Goal: Task Accomplishment & Management: Use online tool/utility

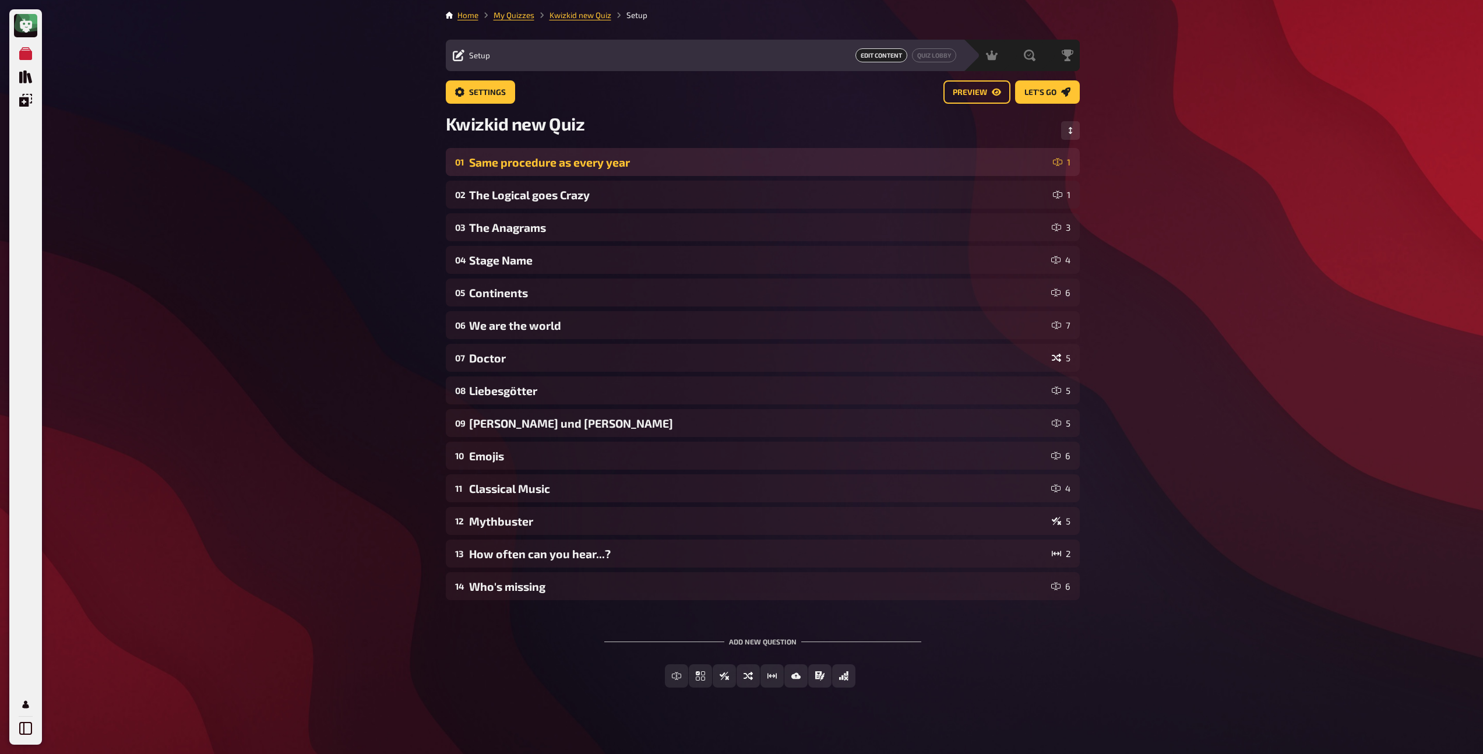
click at [630, 164] on div "Same procedure as every year" at bounding box center [758, 162] width 579 height 13
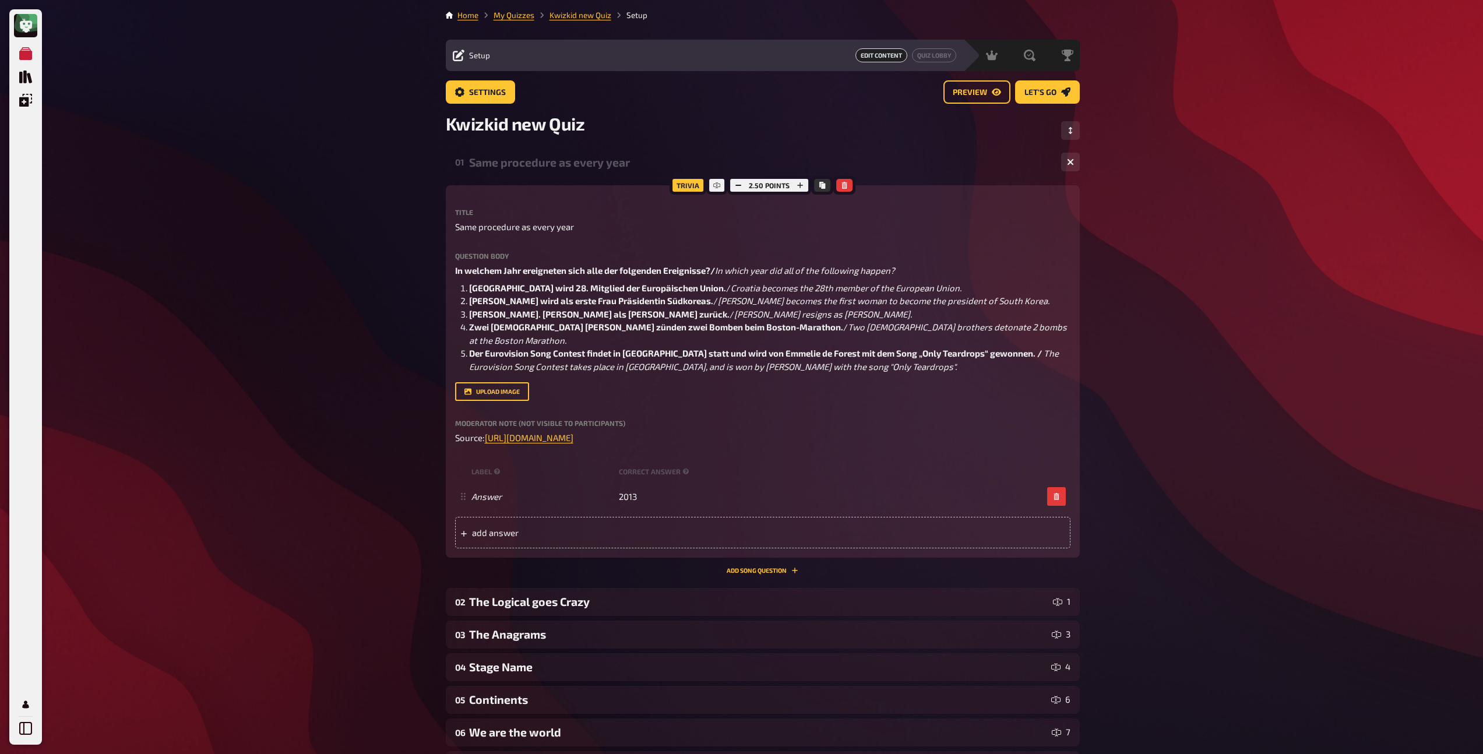
click at [630, 164] on div "Same procedure as every year" at bounding box center [760, 162] width 583 height 13
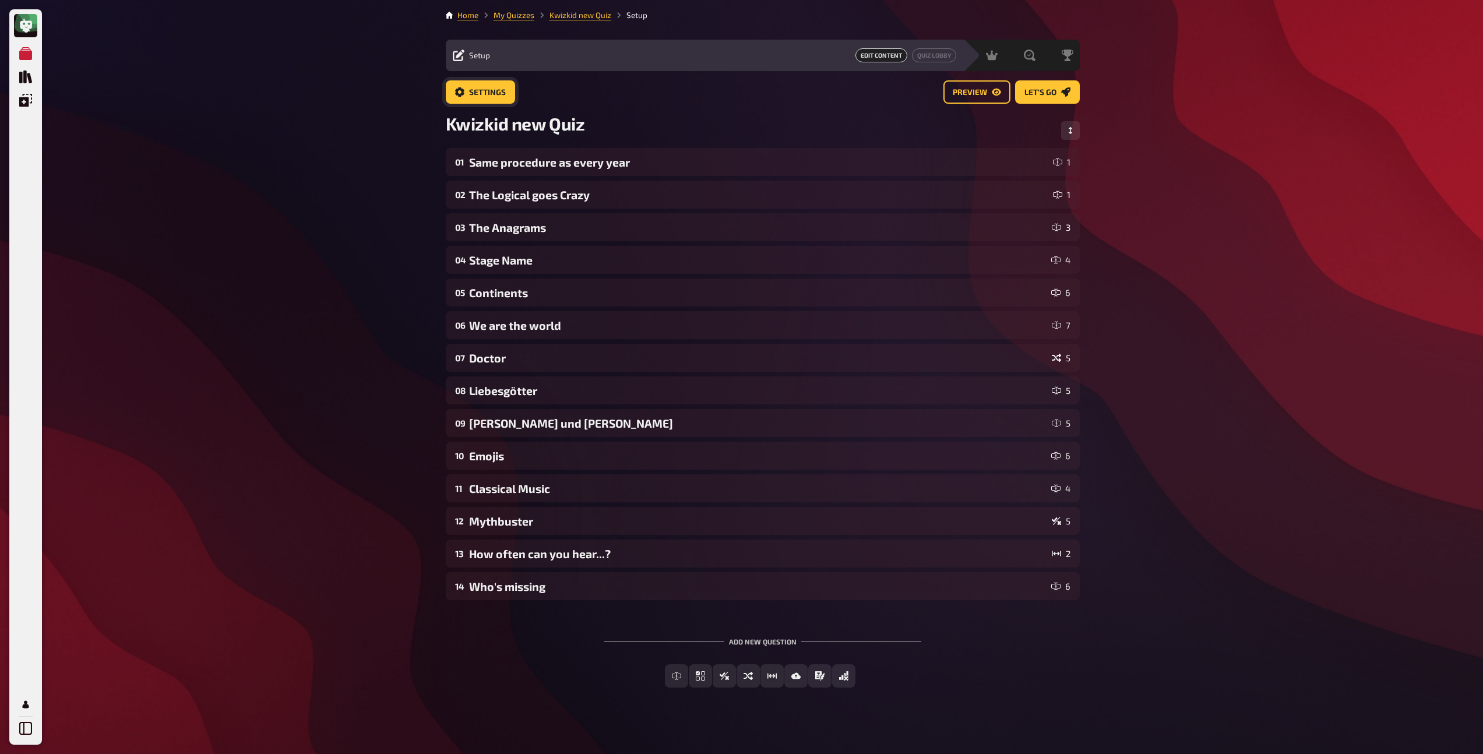
click at [480, 101] on button "Settings" at bounding box center [480, 91] width 69 height 23
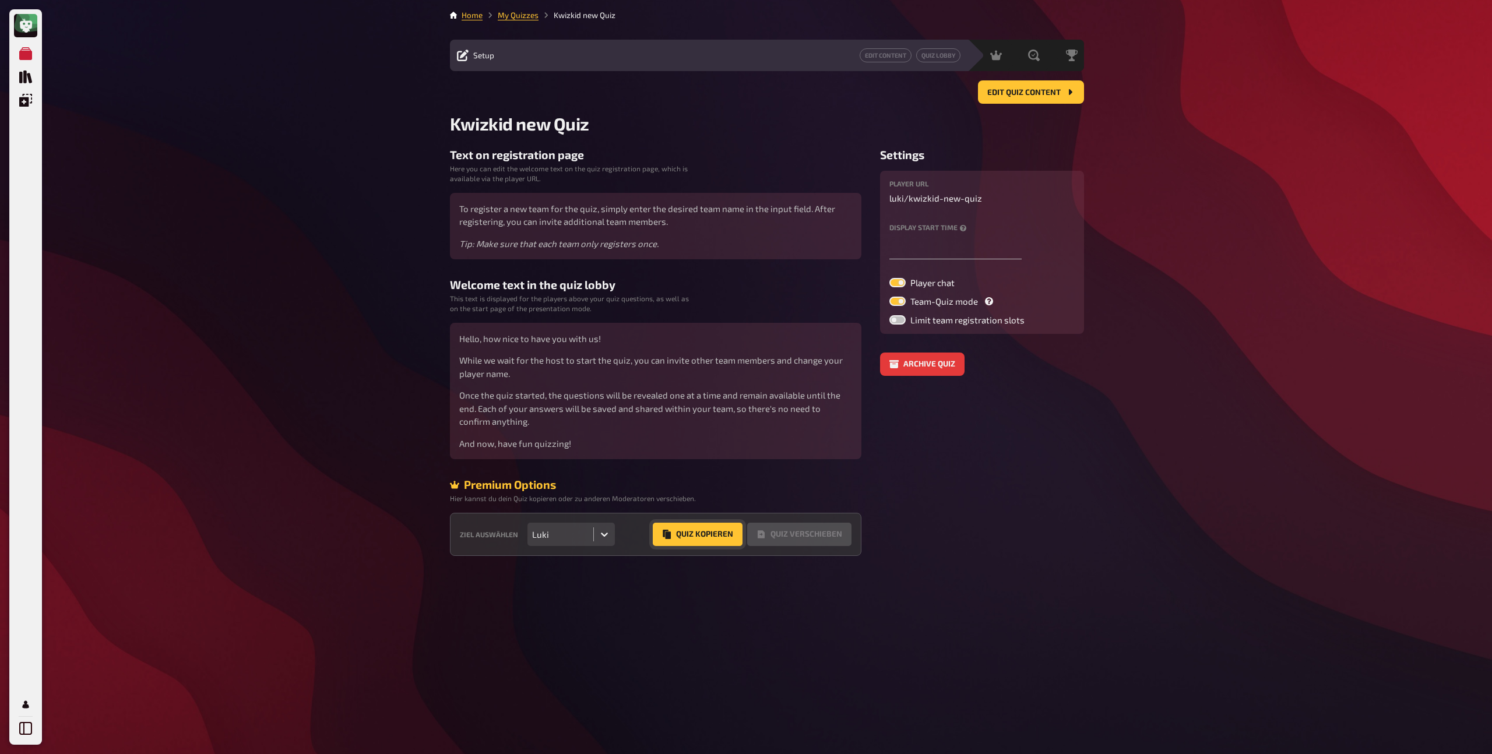
click at [690, 539] on button "Quiz Kopieren" at bounding box center [698, 534] width 90 height 23
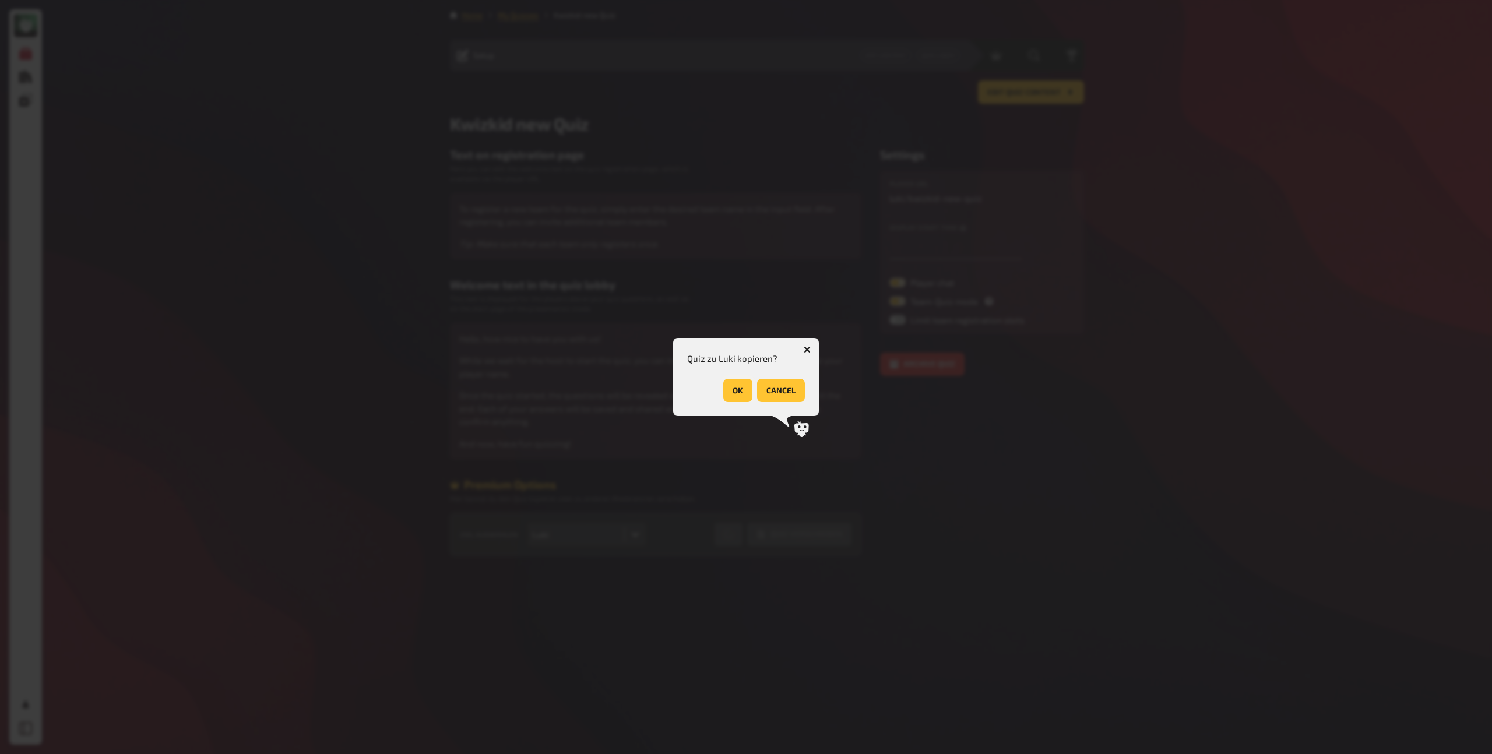
click at [742, 389] on button "OK" at bounding box center [737, 390] width 29 height 23
click at [797, 387] on button "OK" at bounding box center [790, 390] width 29 height 23
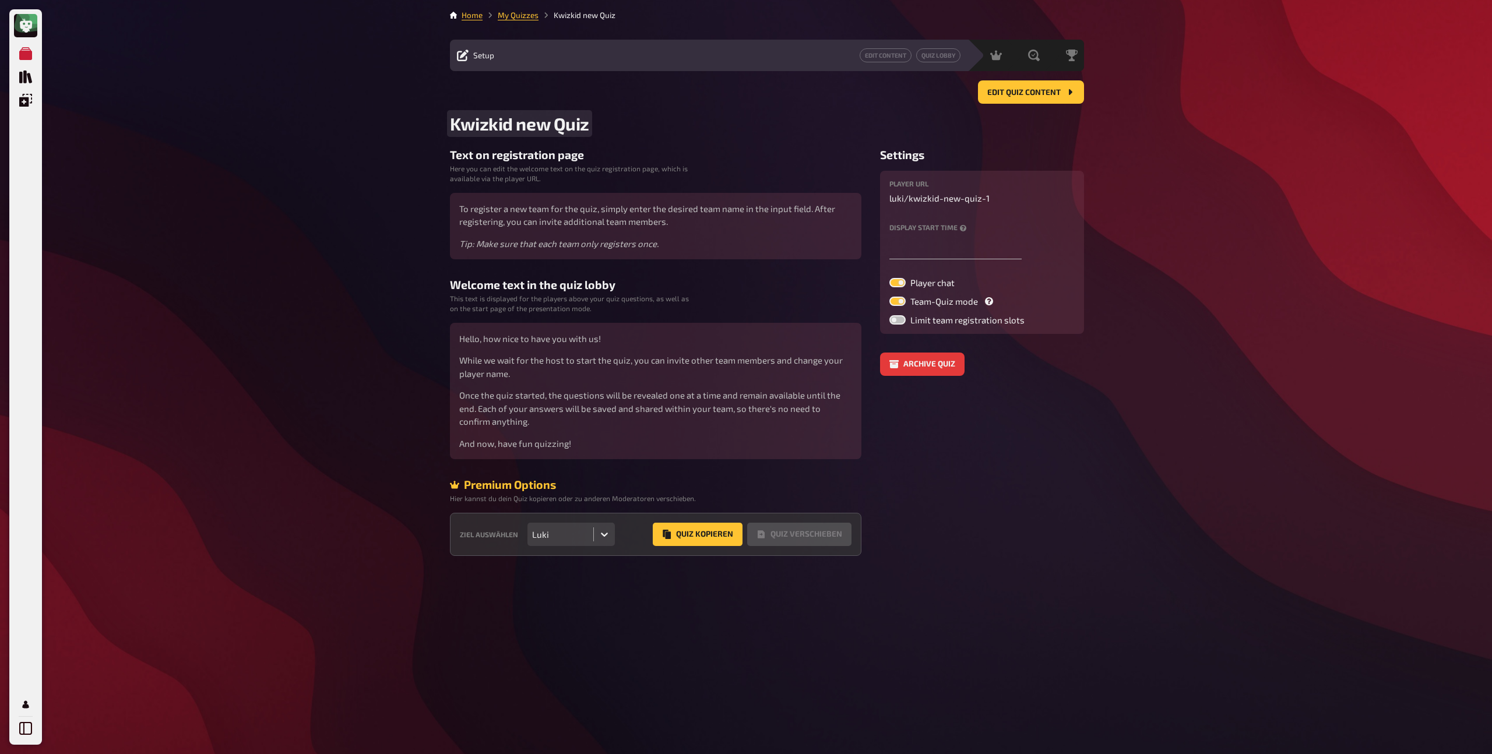
click at [589, 125] on span "Kwizkid new Quiz" at bounding box center [519, 123] width 139 height 21
click at [884, 50] on button "Edit Content" at bounding box center [885, 55] width 52 height 14
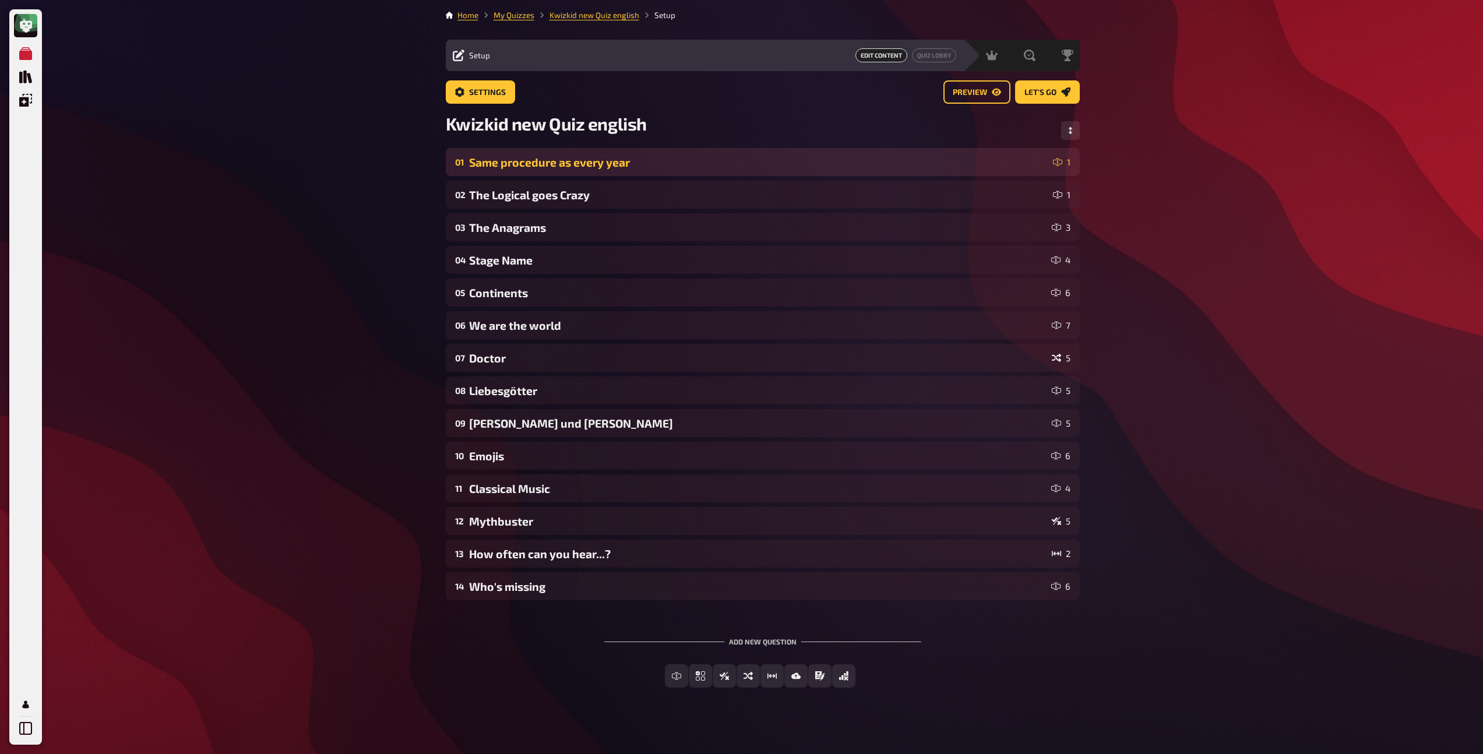
click at [554, 153] on div "01 Same procedure as every year 1" at bounding box center [763, 162] width 634 height 28
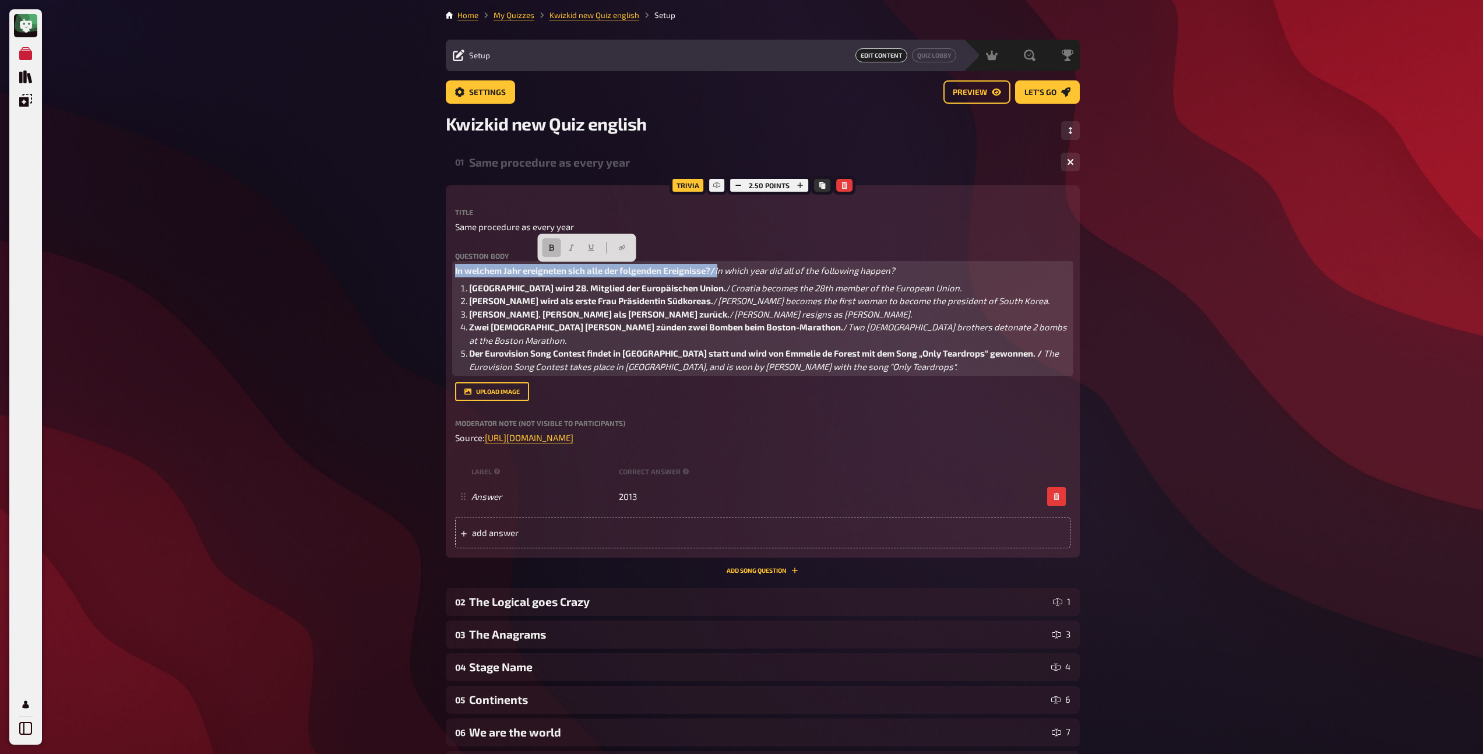
drag, startPoint x: 719, startPoint y: 269, endPoint x: 415, endPoint y: 264, distance: 303.6
click at [415, 264] on div "My Quizzes Quiz Library Overlays Profile Home My Quizzes Kwizkid new Quiz engli…" at bounding box center [741, 584] width 1483 height 1169
drag, startPoint x: 685, startPoint y: 288, endPoint x: 471, endPoint y: 288, distance: 214.4
click at [471, 288] on li "Kroatien wird 28. Mitglied der Europäischen Union. / Croatia becomes the 28th m…" at bounding box center [769, 287] width 601 height 13
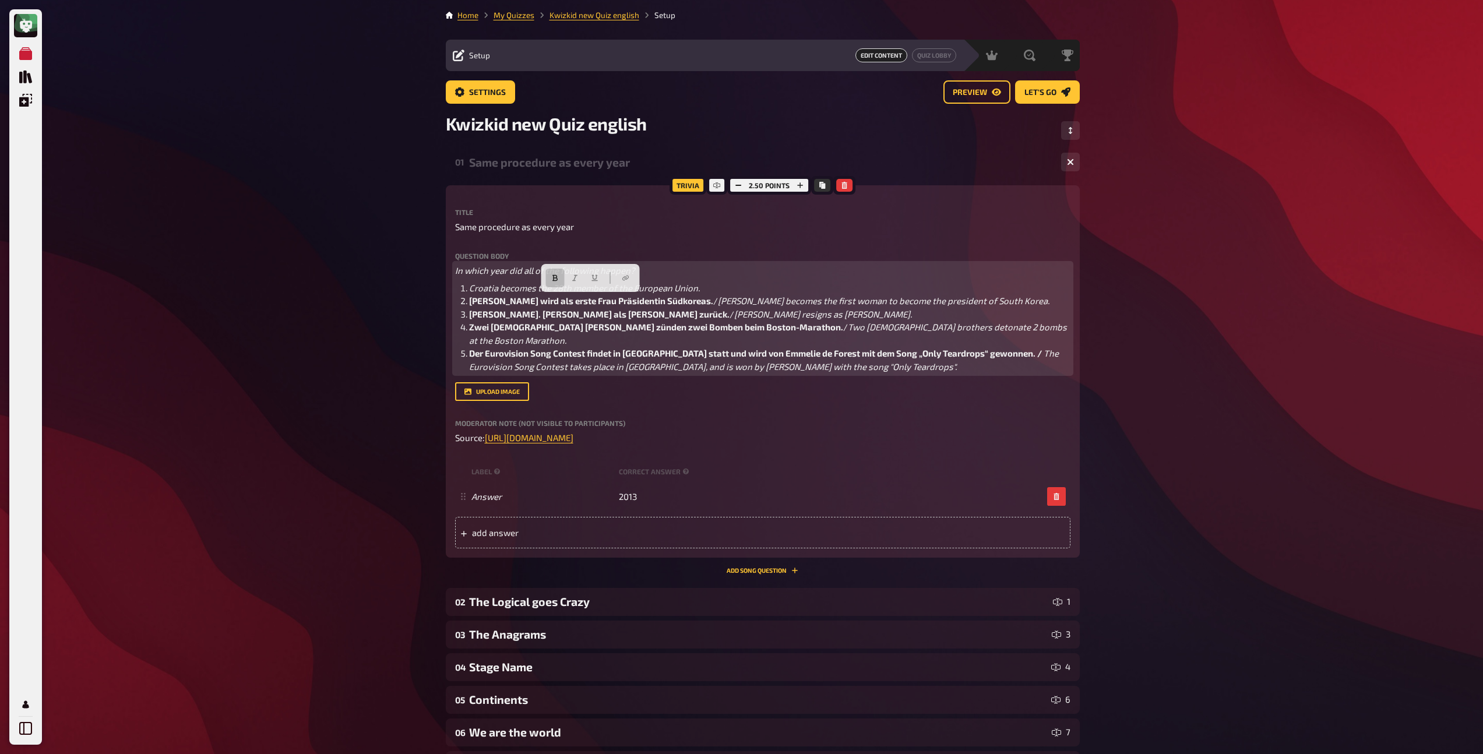
drag, startPoint x: 713, startPoint y: 300, endPoint x: 471, endPoint y: 302, distance: 241.8
click at [471, 302] on li "Park Geun-hye wird als erste Frau Präsidentin Südkoreas. / Park Geun-hye become…" at bounding box center [769, 300] width 601 height 13
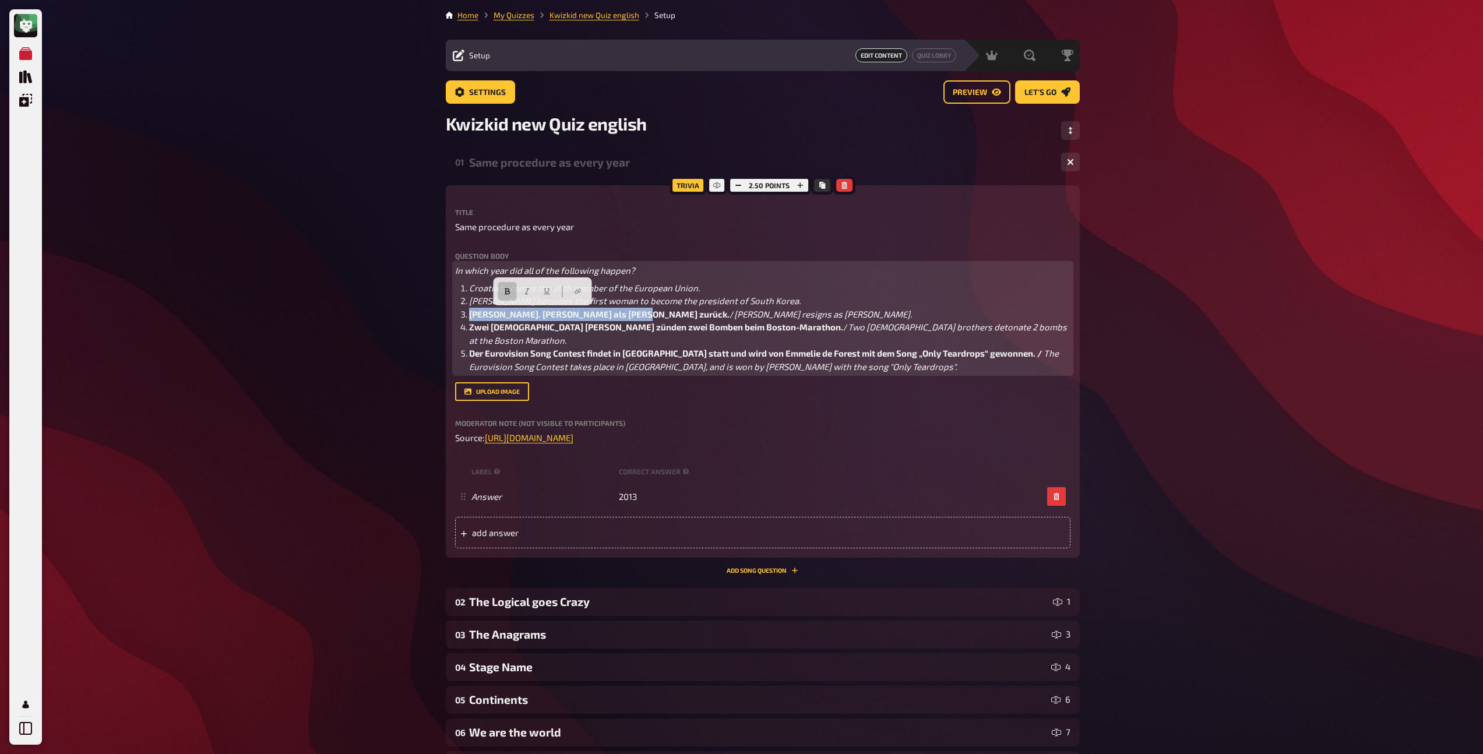
drag, startPoint x: 616, startPoint y: 313, endPoint x: 457, endPoint y: 312, distance: 159.7
click at [457, 312] on ol "Croatia becomes the 28th member of the European Union. Park Geun-hye becomes th…" at bounding box center [762, 327] width 615 height 92
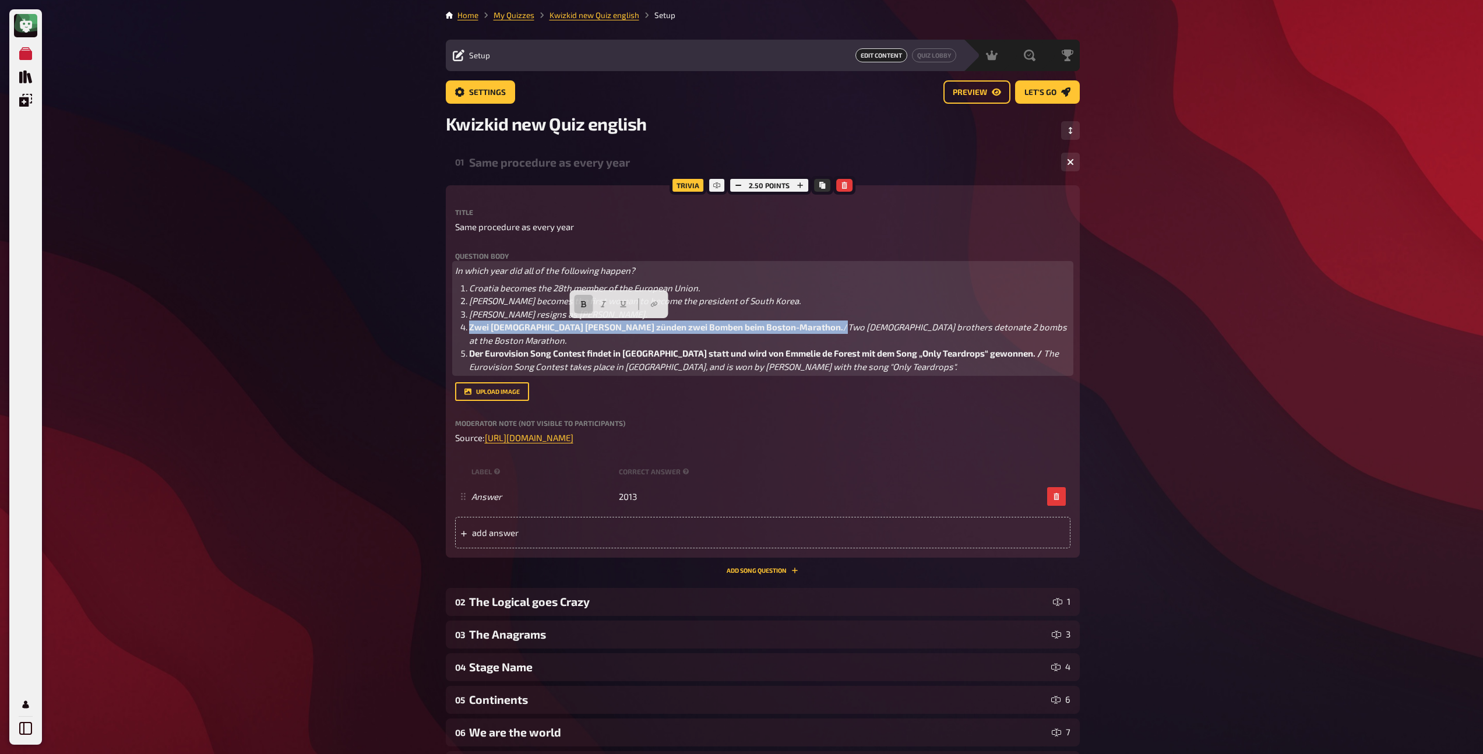
drag, startPoint x: 769, startPoint y: 327, endPoint x: 466, endPoint y: 329, distance: 303.0
click at [469, 329] on li "Zwei islamistische Brüder zünden zwei Bomben beim Boston-Marathon. / Two Islami…" at bounding box center [769, 333] width 601 height 26
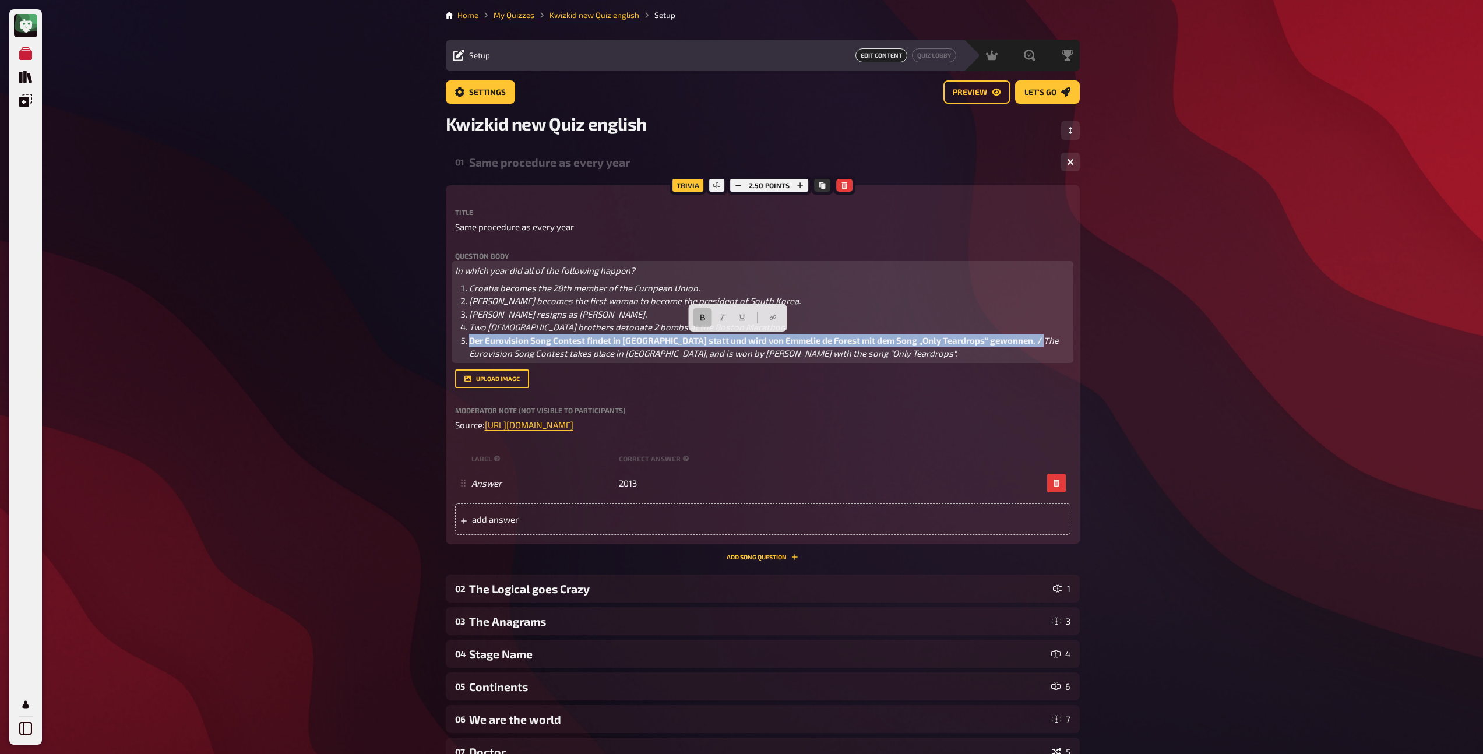
drag, startPoint x: 1006, startPoint y: 341, endPoint x: 468, endPoint y: 338, distance: 537.2
click at [469, 338] on li "Der Eurovision Song Contest findet in Schweden statt und wird von Emmelie de Fo…" at bounding box center [769, 347] width 601 height 26
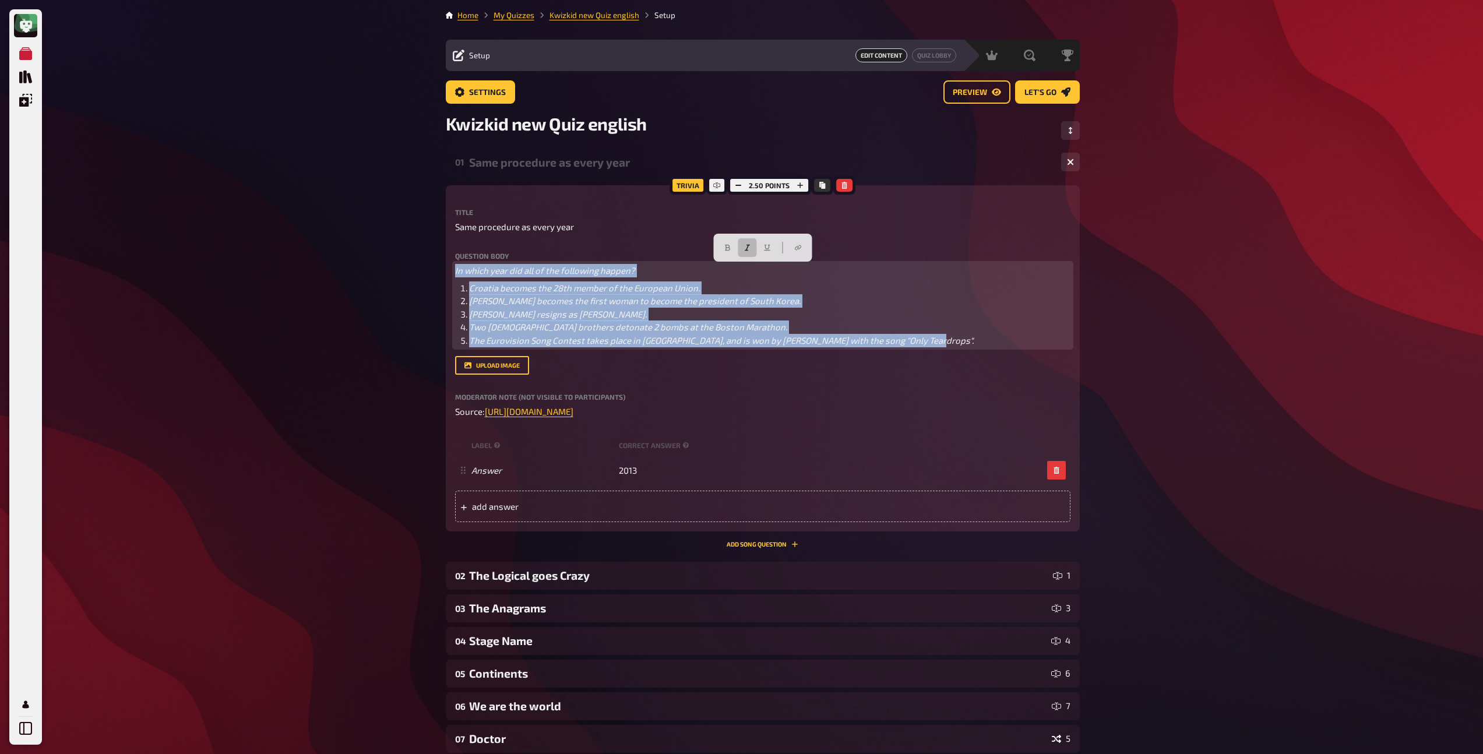
drag, startPoint x: 948, startPoint y: 339, endPoint x: 436, endPoint y: 267, distance: 517.2
click at [436, 267] on div "Home My Quizzes Kwizkid new Quiz english Setup Setup Edit Content Quiz Lobby Ho…" at bounding box center [762, 571] width 653 height 1143
click at [741, 252] on button "button" at bounding box center [747, 247] width 19 height 19
click at [630, 276] on p "In which year did all of the following happen?" at bounding box center [762, 270] width 615 height 13
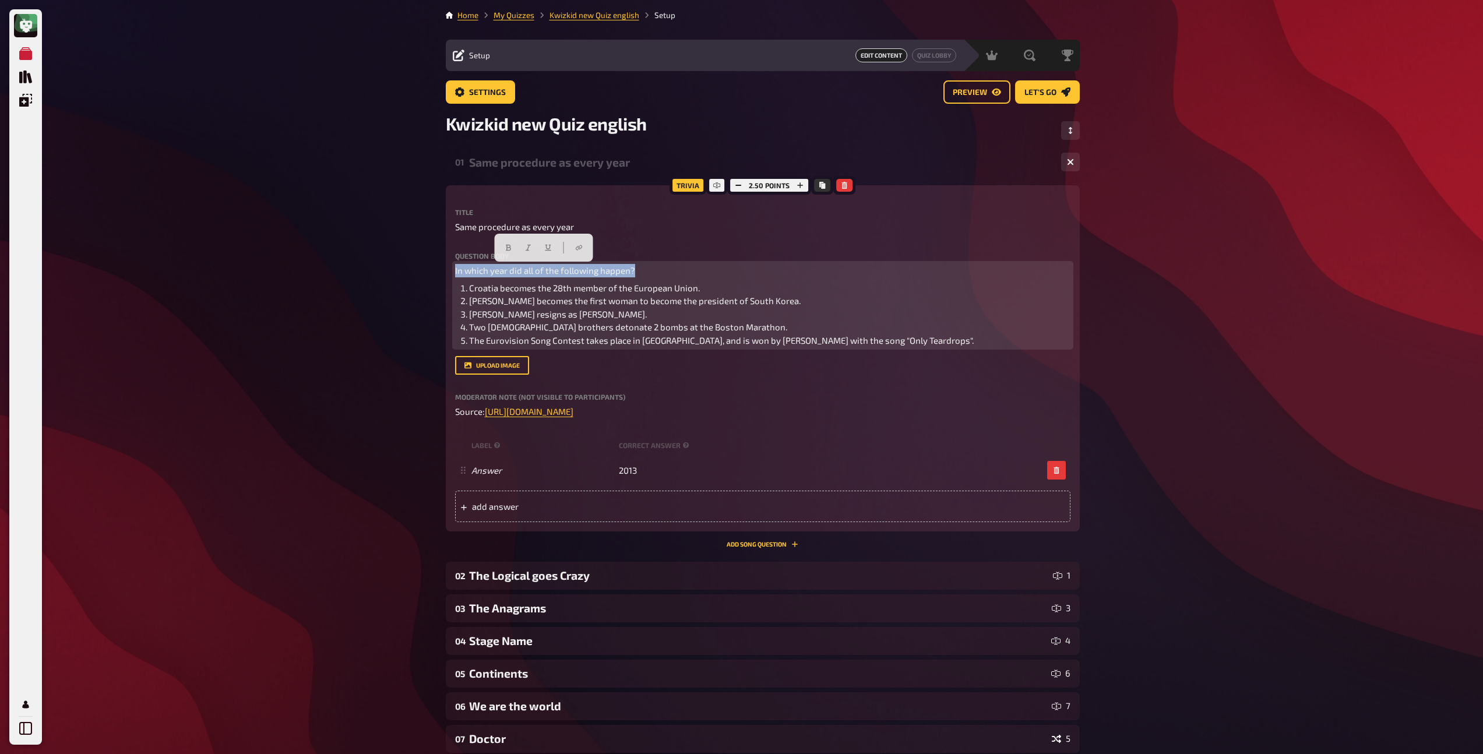
drag, startPoint x: 651, startPoint y: 268, endPoint x: 449, endPoint y: 270, distance: 201.6
click at [449, 270] on div "Trivia 2.50 points Title Same procedure as every year Question body In which ye…" at bounding box center [763, 358] width 634 height 346
click at [508, 246] on icon "button" at bounding box center [508, 247] width 7 height 7
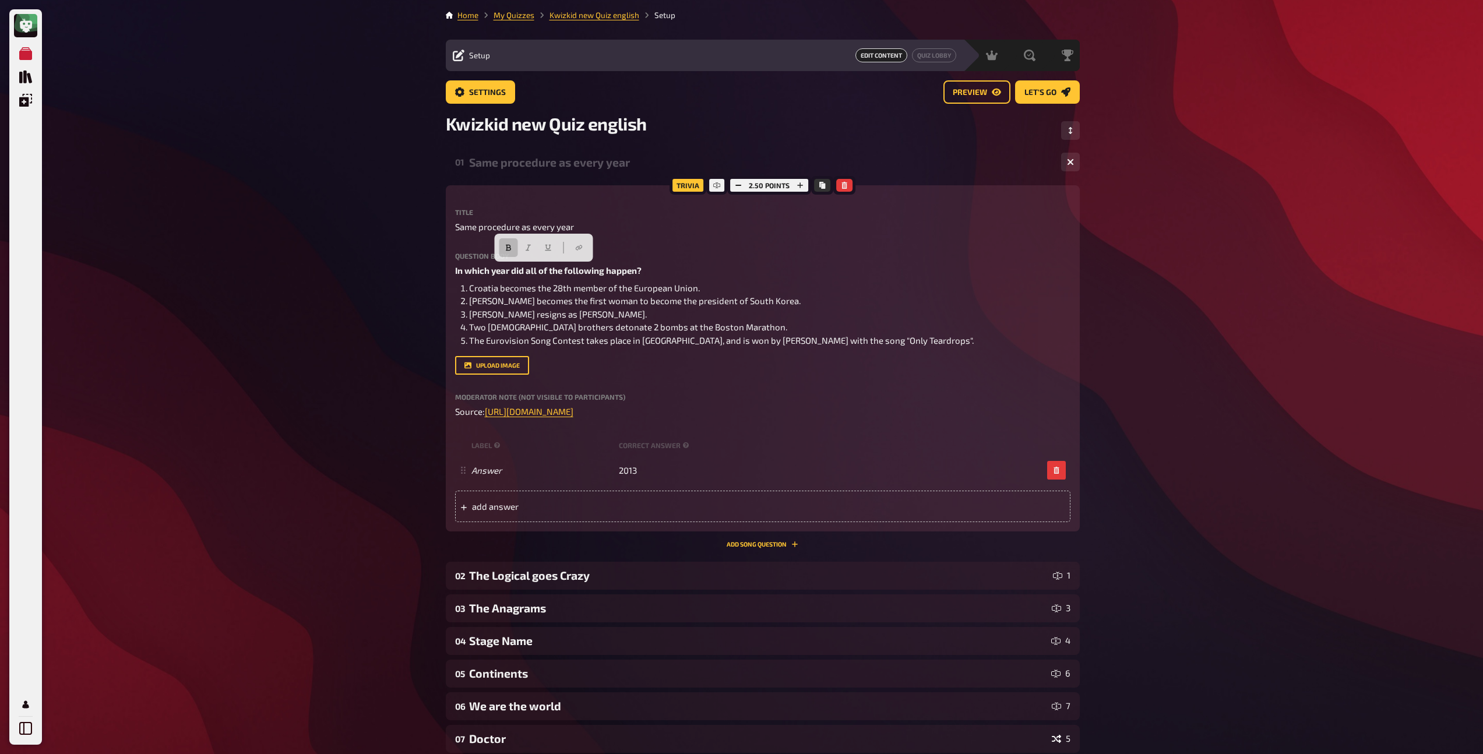
click at [502, 165] on div "Same procedure as every year" at bounding box center [760, 162] width 583 height 13
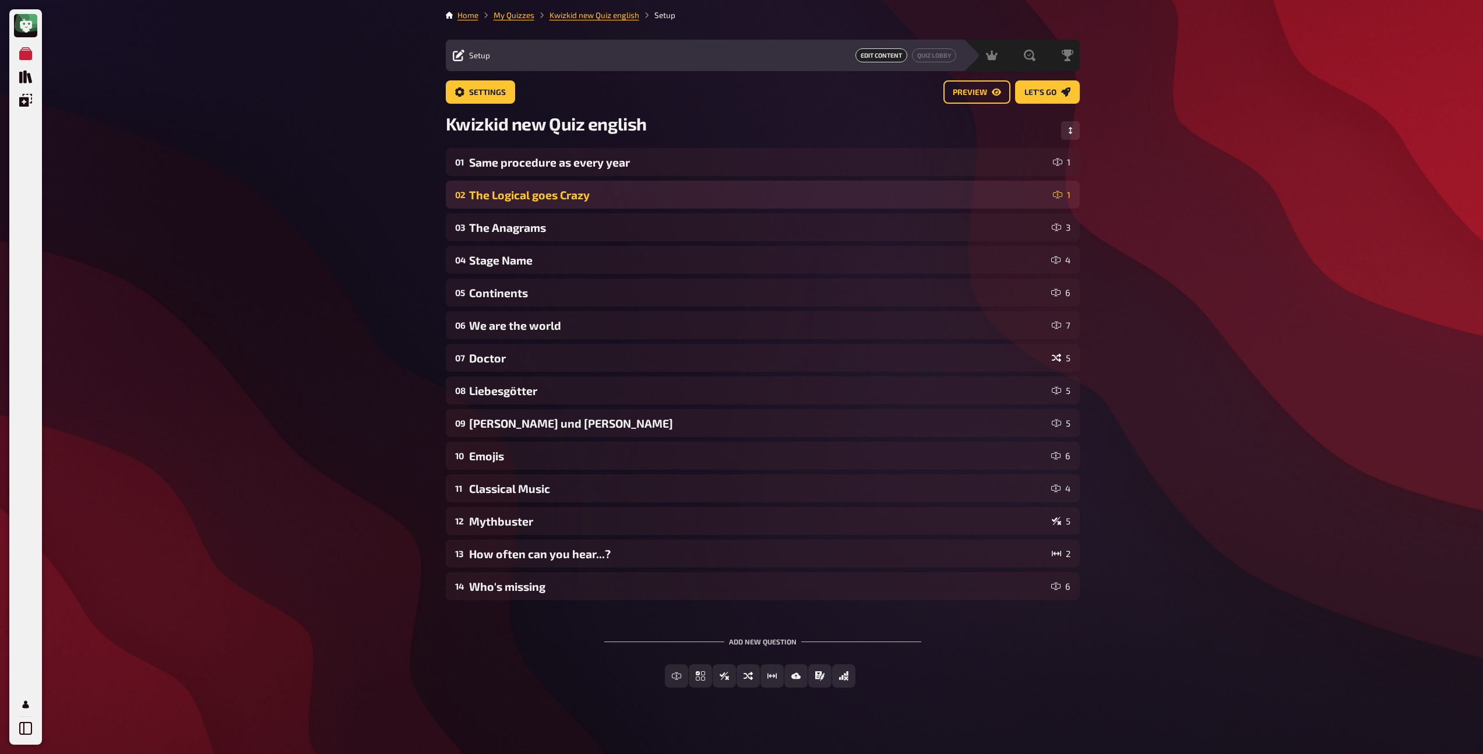
click at [504, 195] on div "The Logical goes Crazy" at bounding box center [758, 194] width 579 height 13
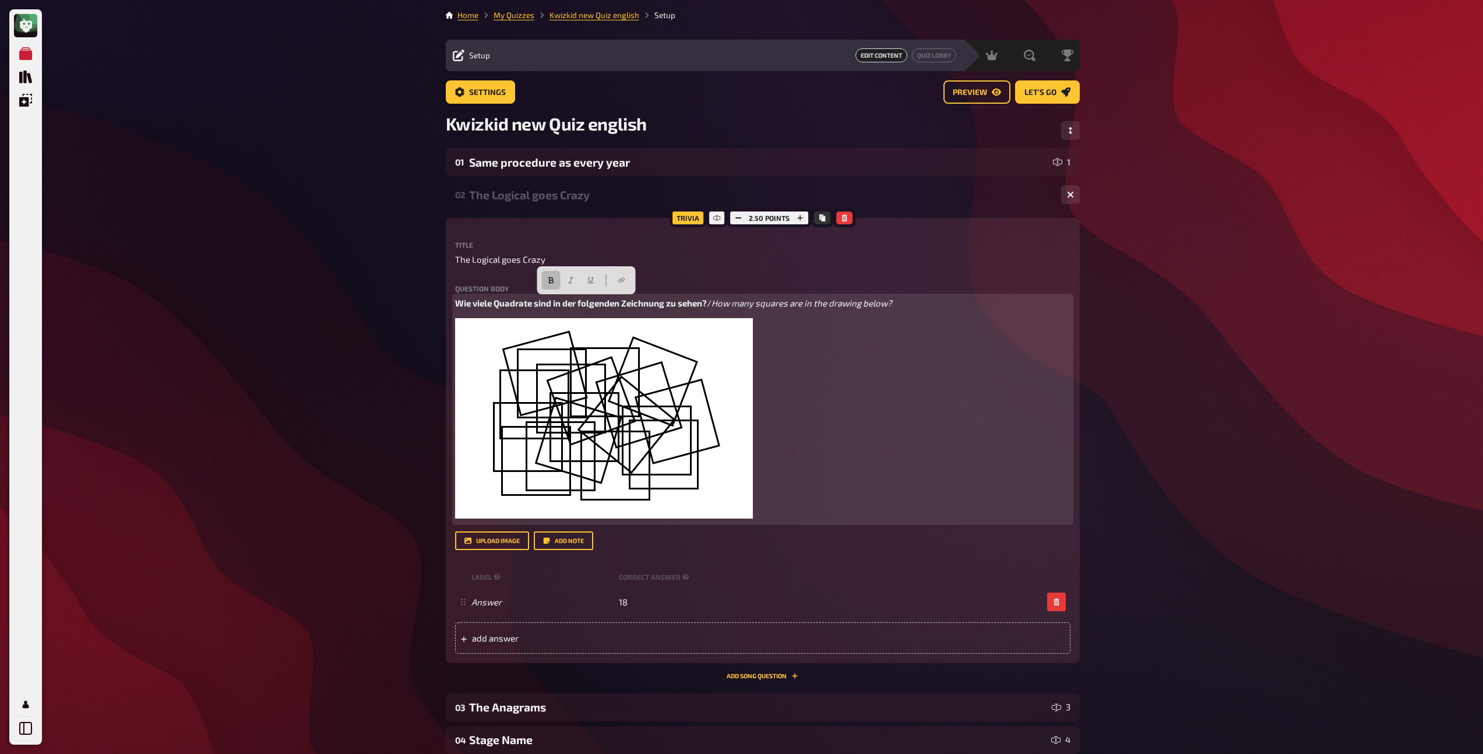
drag, startPoint x: 718, startPoint y: 301, endPoint x: 445, endPoint y: 299, distance: 273.9
click at [446, 299] on div "Trivia 2.50 points Title The Logical goes Crazy Question body Wie viele Quadrat…" at bounding box center [763, 448] width 634 height 461
click at [612, 304] on span "How many squares are in the drawing below?" at bounding box center [545, 303] width 181 height 10
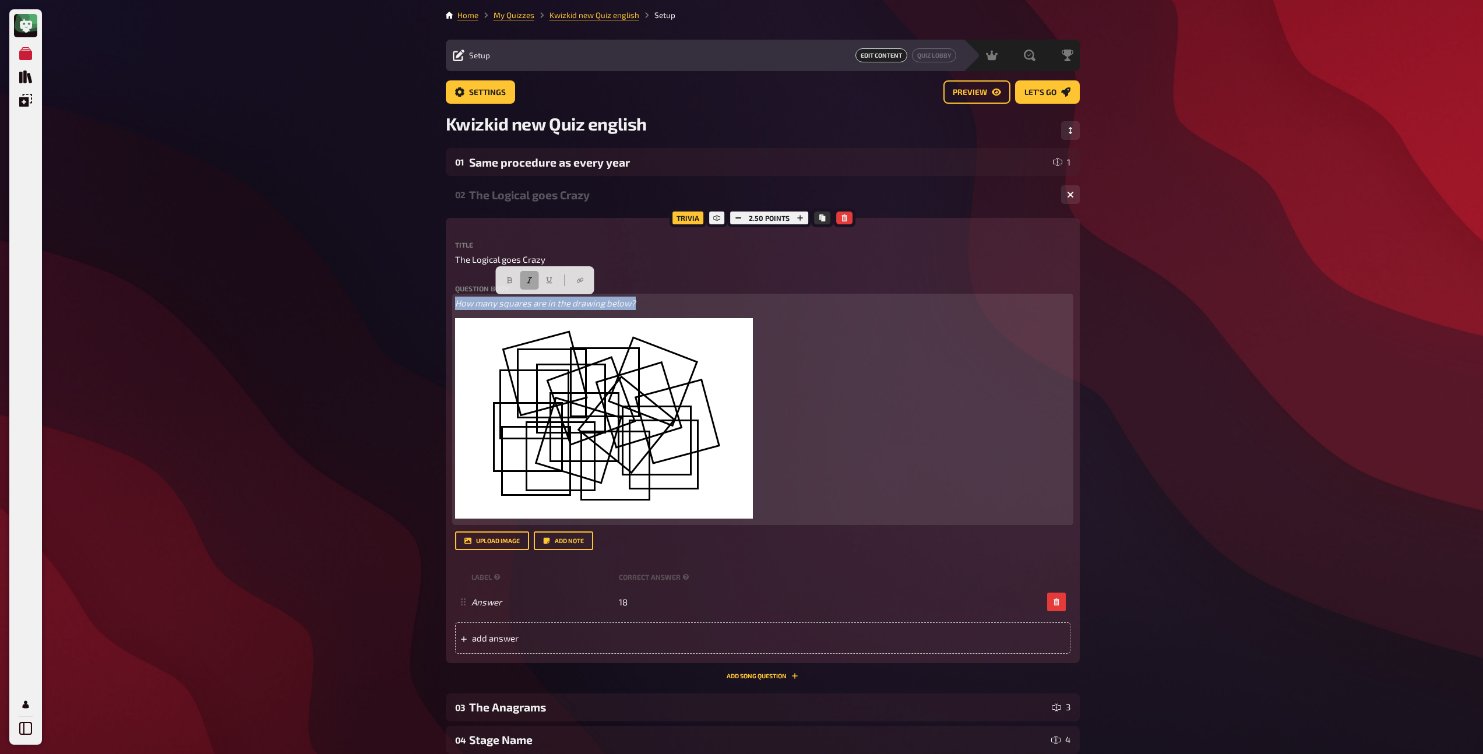
click at [528, 284] on button "button" at bounding box center [529, 280] width 19 height 19
click at [507, 280] on icon "button" at bounding box center [509, 280] width 7 height 7
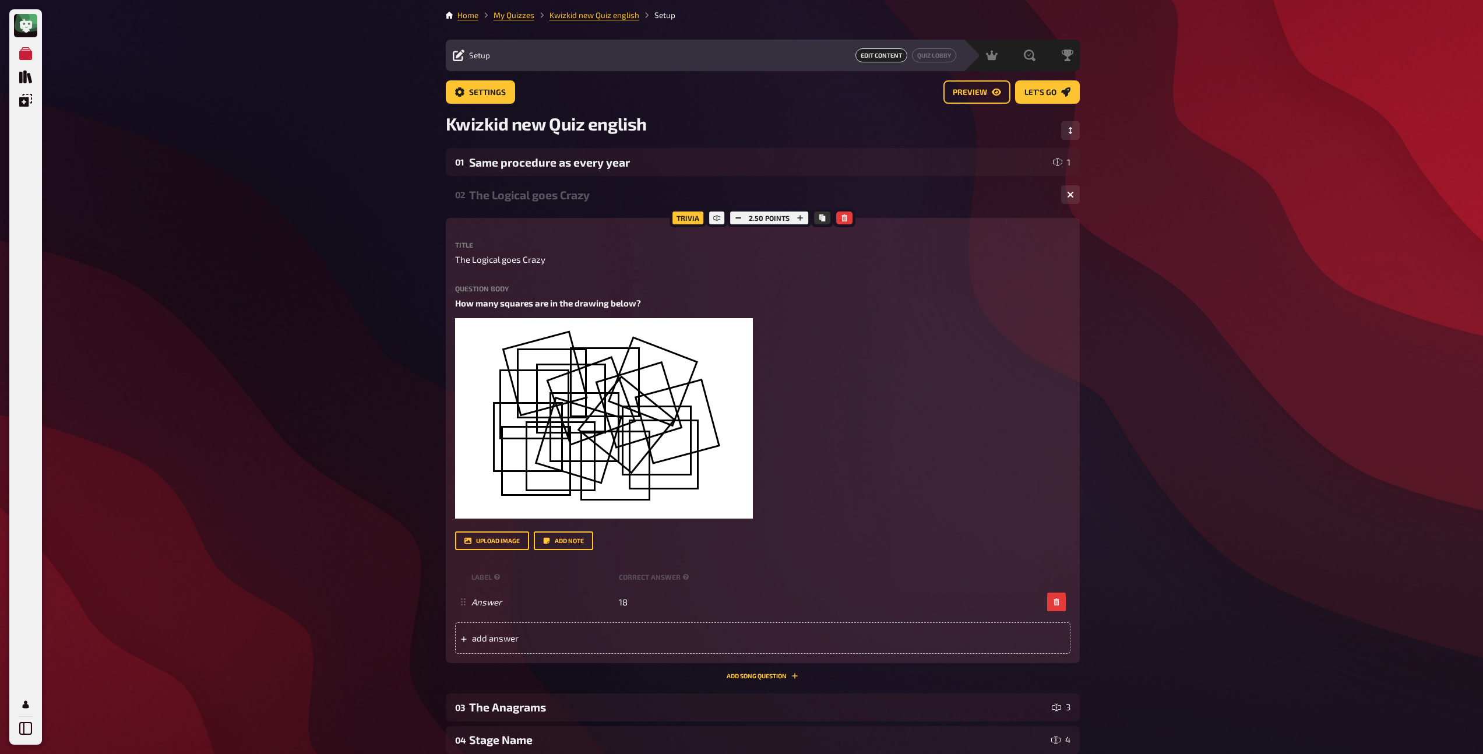
click at [540, 202] on div "02 The Logical goes Crazy 1" at bounding box center [763, 195] width 634 height 28
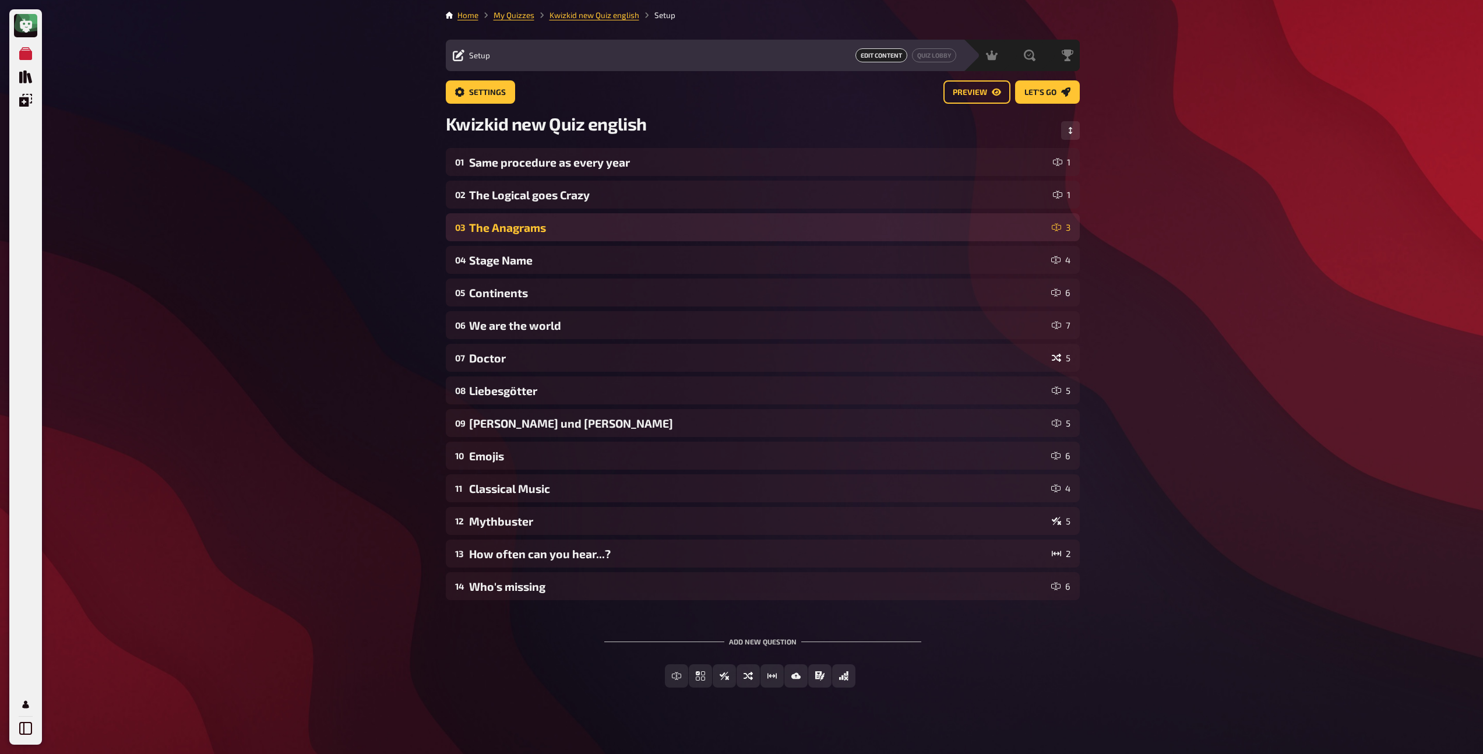
click at [531, 233] on div "The Anagrams" at bounding box center [758, 227] width 578 height 13
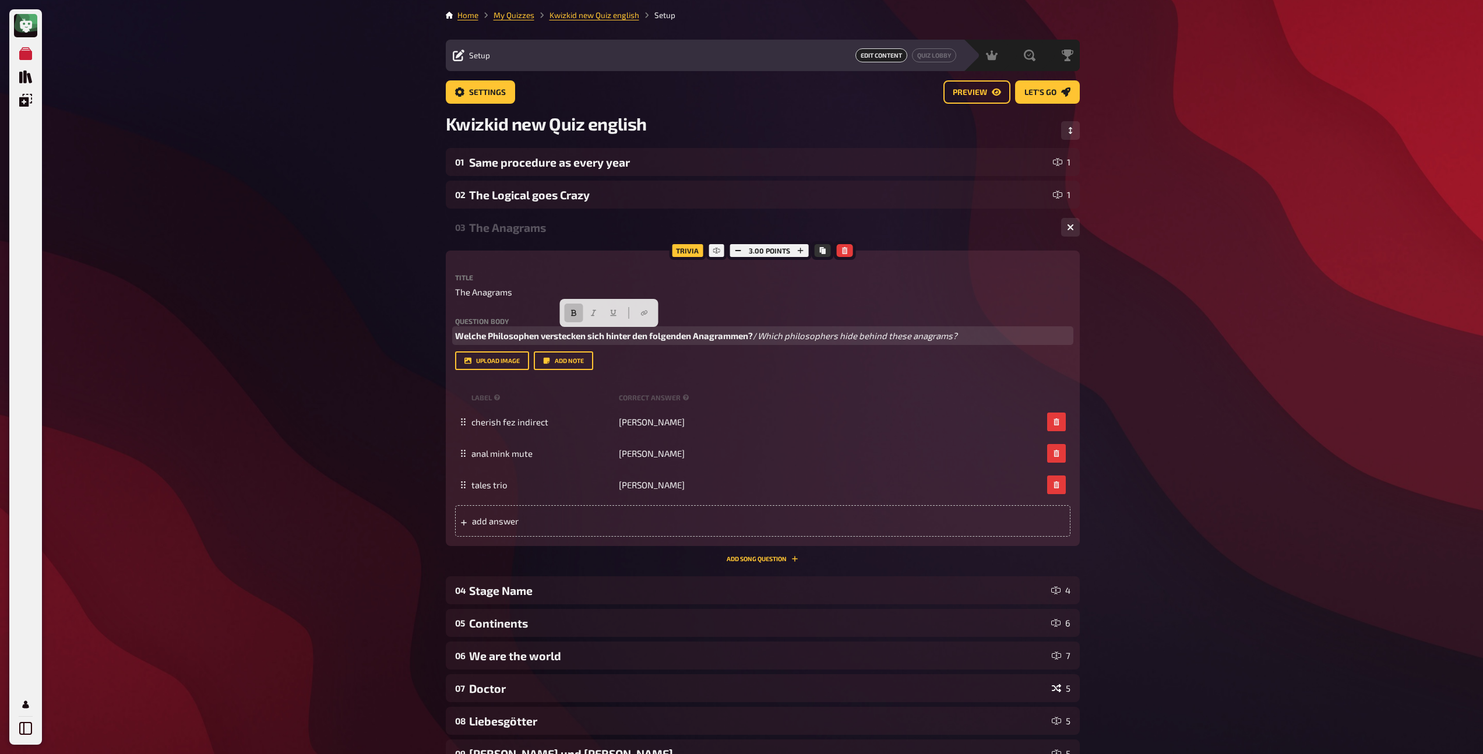
drag, startPoint x: 763, startPoint y: 337, endPoint x: 473, endPoint y: 322, distance: 291.1
click at [473, 322] on div "Question body Welche Philosophen verstecken sich hinter den folgenden Anagramme…" at bounding box center [762, 330] width 615 height 25
click at [481, 334] on span "Which philosophers hide behind these anagrams?" at bounding box center [555, 335] width 200 height 10
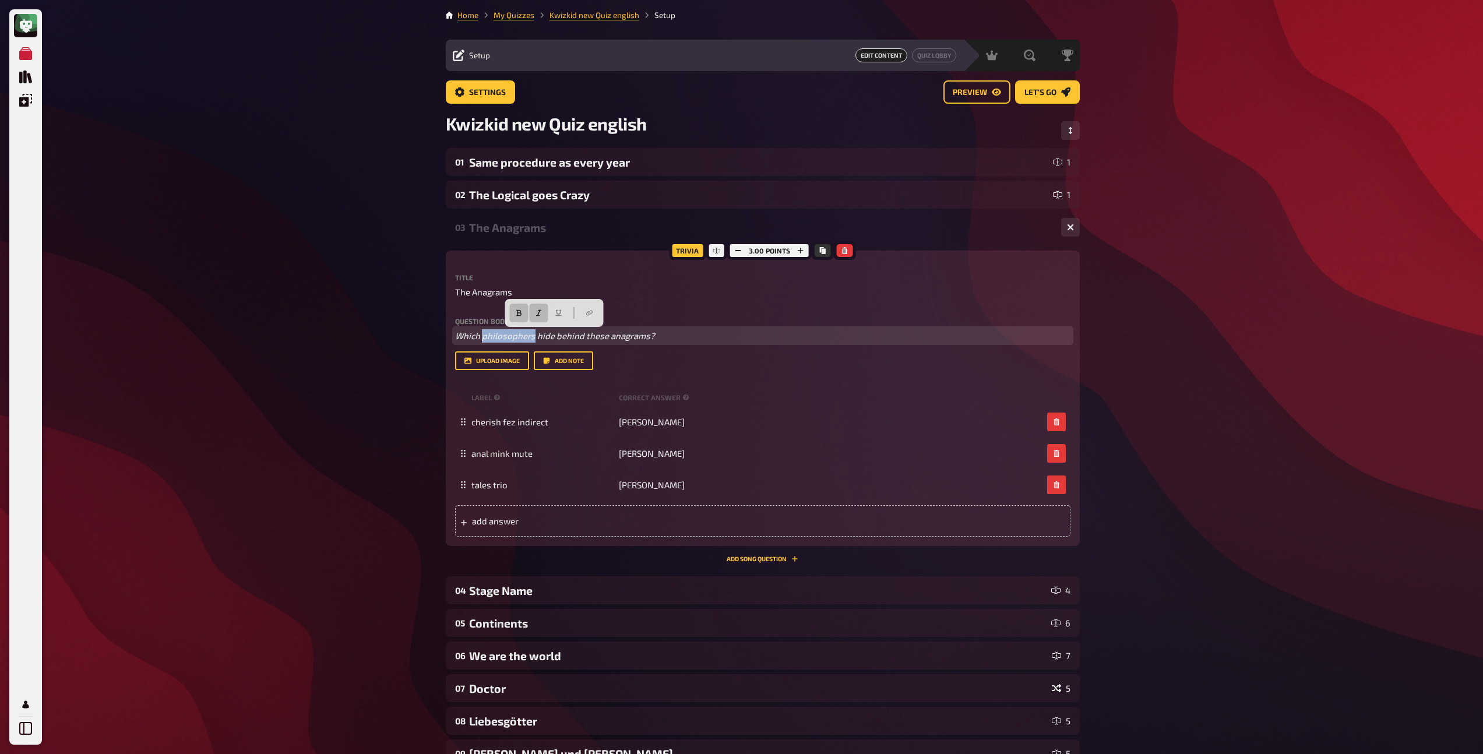
click at [519, 310] on icon "button" at bounding box center [518, 313] width 5 height 6
click at [542, 306] on button "button" at bounding box center [539, 313] width 19 height 19
click at [503, 225] on div "The Anagrams" at bounding box center [760, 227] width 583 height 13
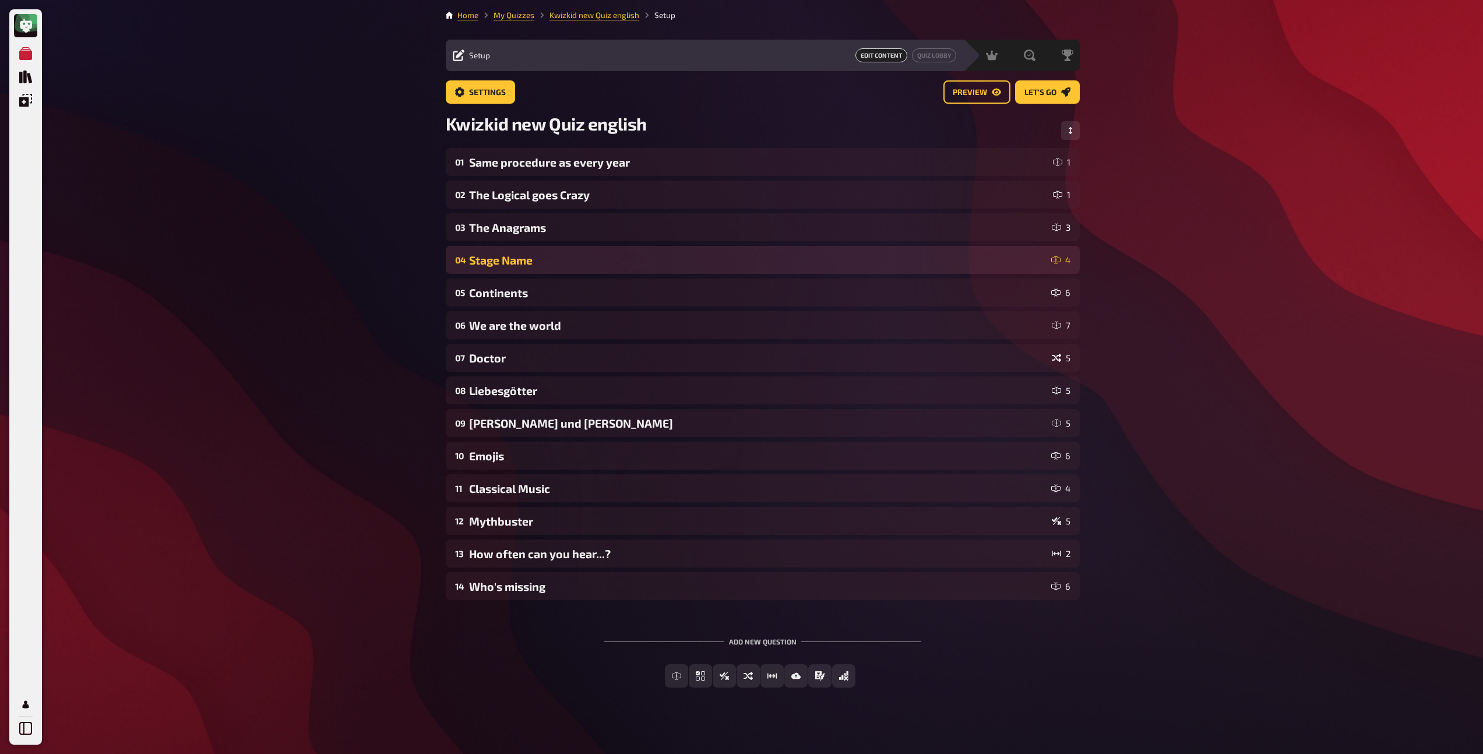
click at [505, 265] on div "Stage Name" at bounding box center [757, 259] width 577 height 13
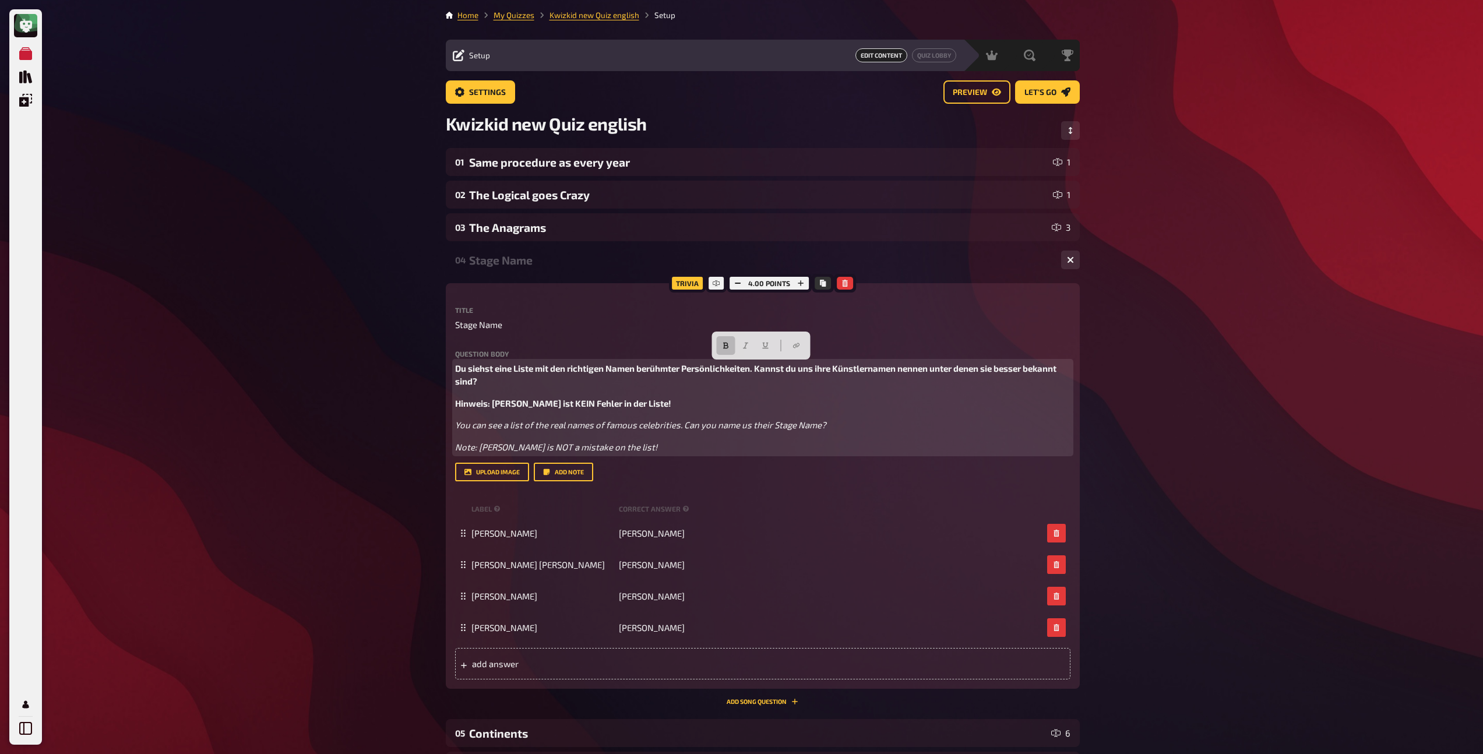
drag, startPoint x: 684, startPoint y: 405, endPoint x: 420, endPoint y: 358, distance: 268.0
click at [420, 358] on div "My Quizzes Quiz Library Overlays Profile Home My Quizzes Kwizkid new Quiz engli…" at bounding box center [741, 601] width 1483 height 1203
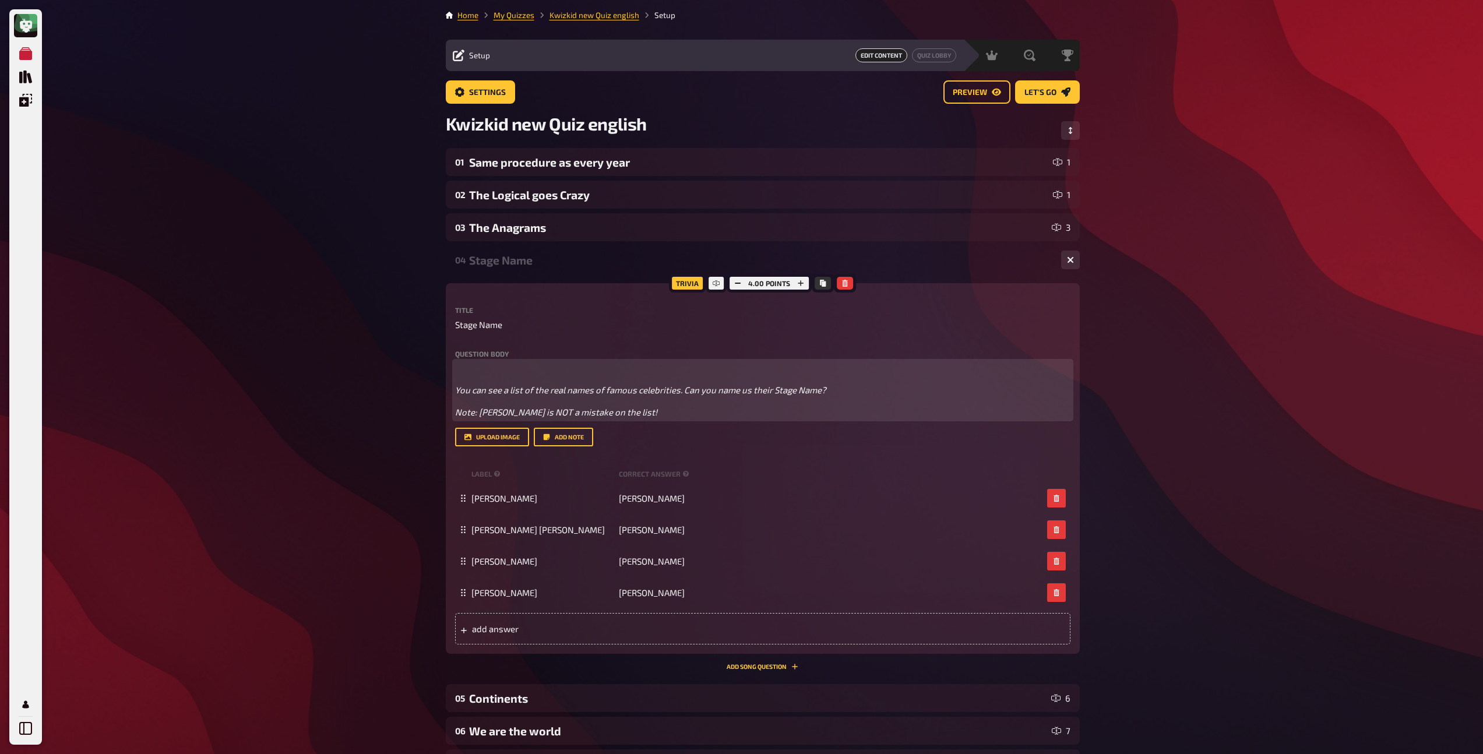
click at [456, 390] on span "You can see a list of the real names of famous celebrities. Can you name us the…" at bounding box center [640, 390] width 371 height 10
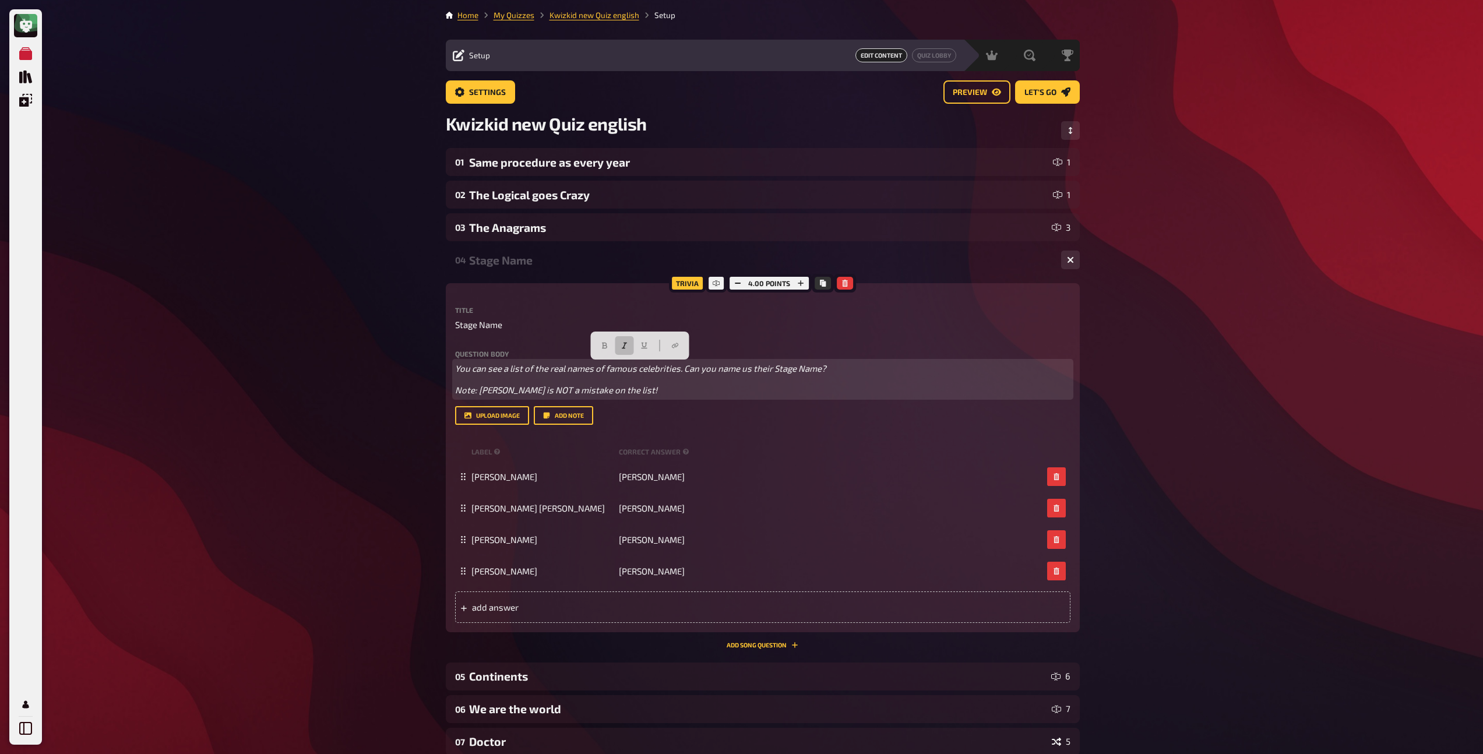
drag, startPoint x: 660, startPoint y: 388, endPoint x: 424, endPoint y: 350, distance: 239.1
click at [424, 350] on div "My Quizzes Quiz Library Overlays Profile Home My Quizzes Kwizkid new Quiz engli…" at bounding box center [741, 573] width 1483 height 1146
click at [622, 343] on icon "button" at bounding box center [624, 345] width 7 height 7
click at [605, 366] on span "You can see a list of the real names of famous celebrities. Can you name us the…" at bounding box center [640, 368] width 371 height 10
click at [643, 369] on span "You can see a list of the real names of famous celebrities. Can you name us the…" at bounding box center [640, 368] width 371 height 10
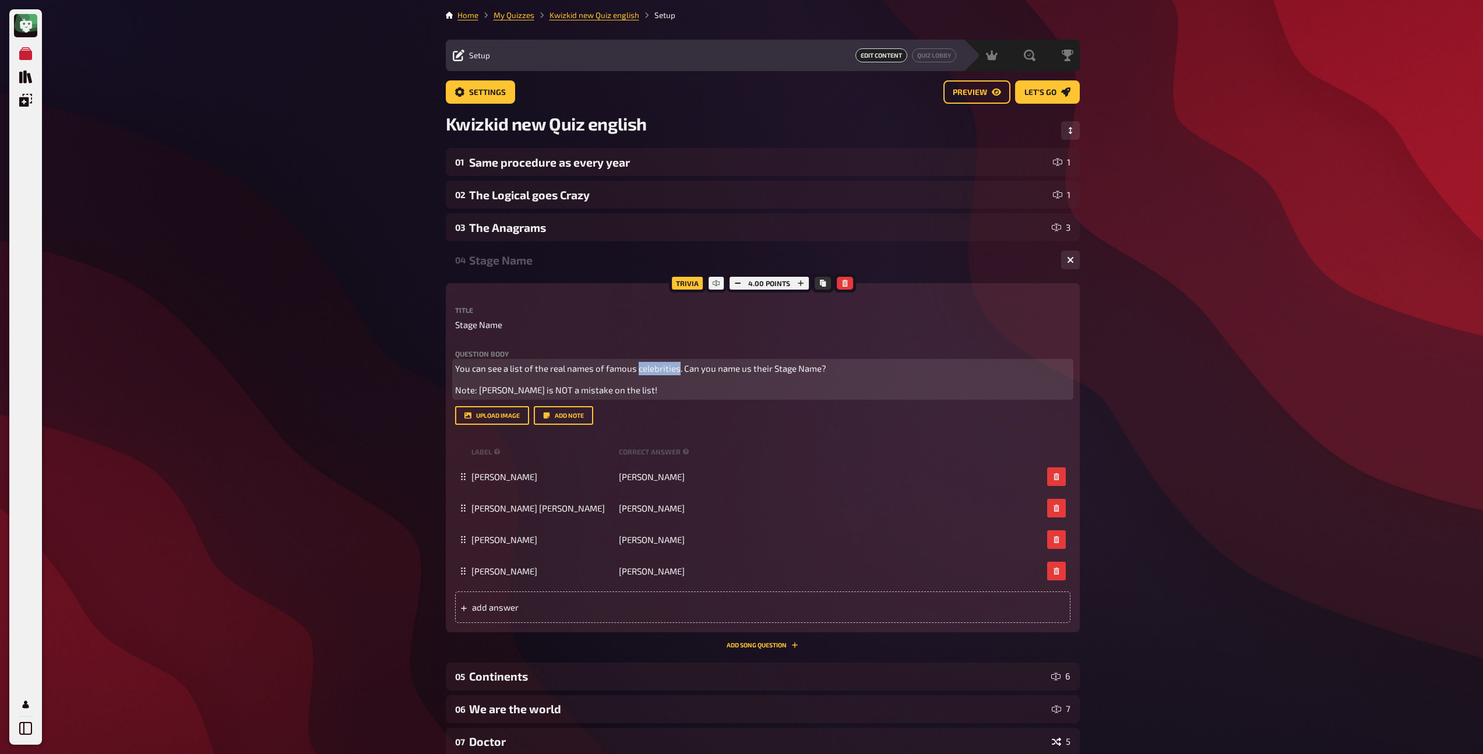
click at [643, 369] on span "You can see a list of the real names of famous celebrities. Can you name us the…" at bounding box center [640, 368] width 371 height 10
click at [604, 346] on icon "button" at bounding box center [604, 346] width 5 height 6
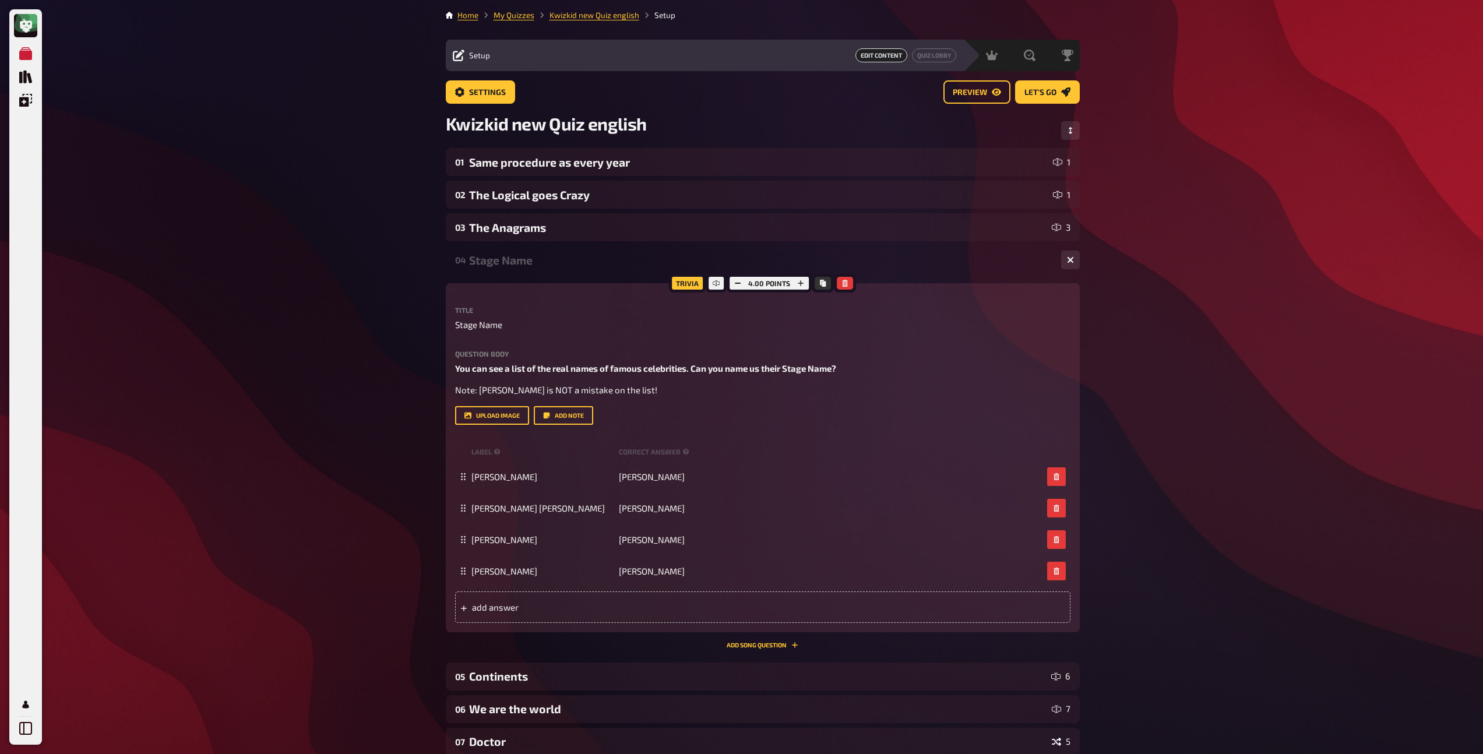
click at [513, 263] on div "Stage Name" at bounding box center [760, 259] width 583 height 13
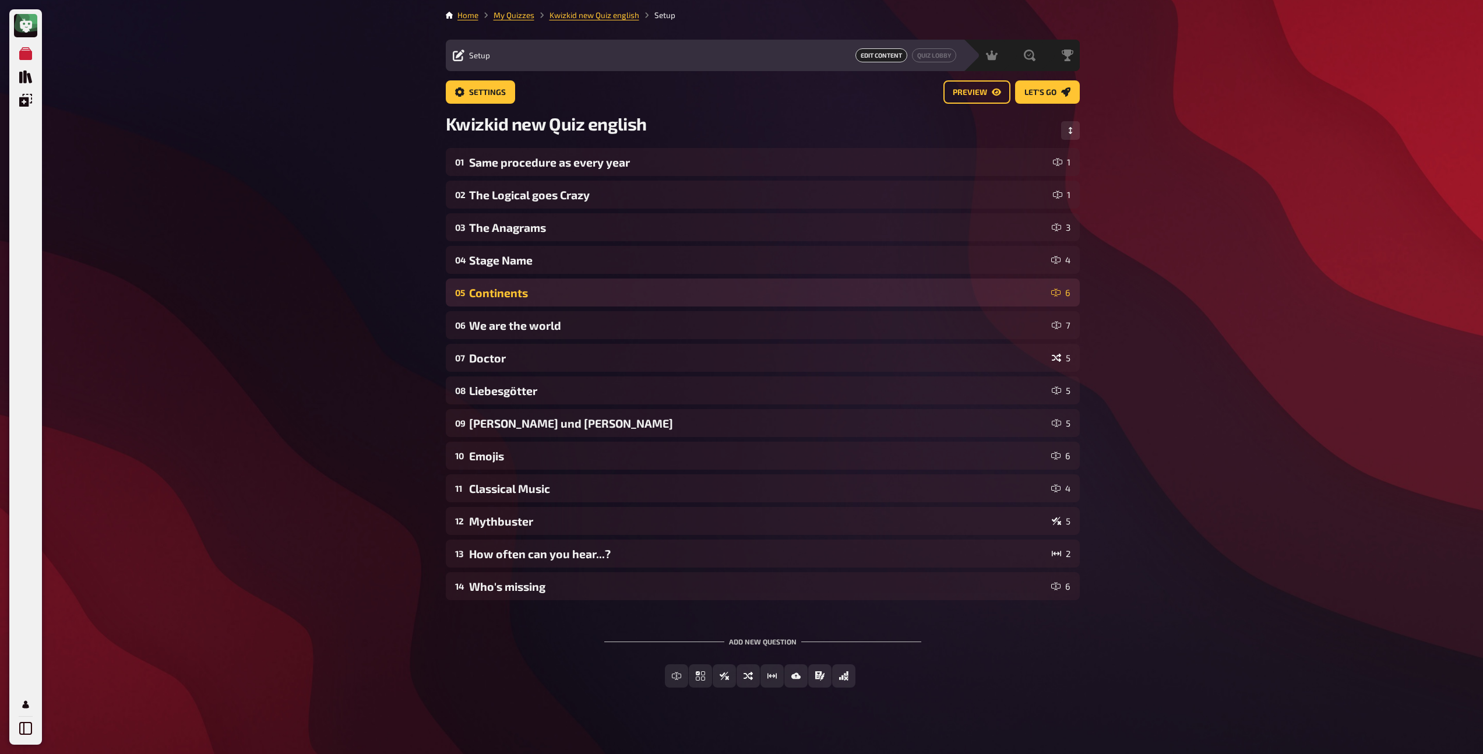
click at [508, 288] on div "Continents" at bounding box center [757, 292] width 577 height 13
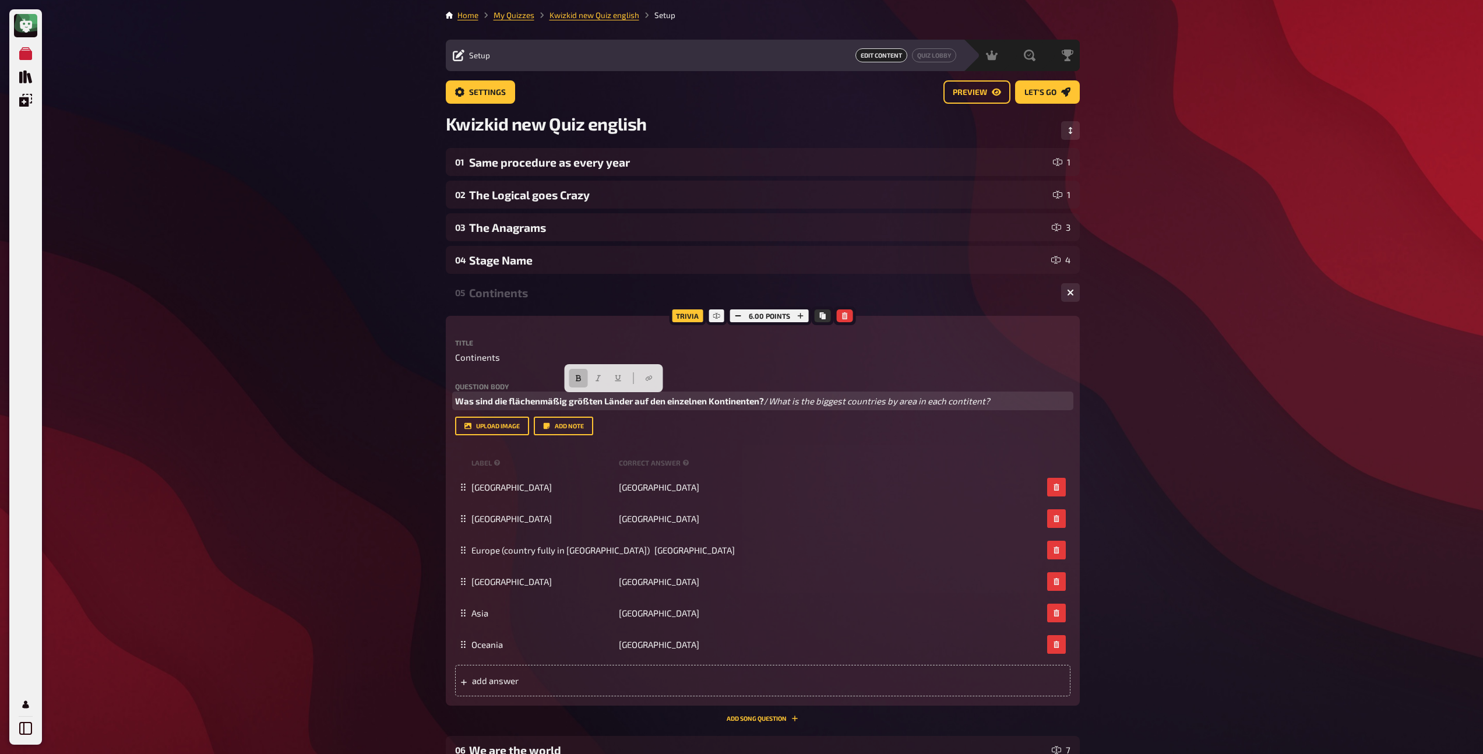
drag, startPoint x: 773, startPoint y: 400, endPoint x: 461, endPoint y: 390, distance: 311.9
click at [461, 390] on div "Question body Was sind die flächenmäßig größten Länder auf den einzelnen Kontin…" at bounding box center [762, 395] width 615 height 25
click at [492, 394] on p "What is the biggest countries by area in each contitent?" at bounding box center [762, 400] width 615 height 13
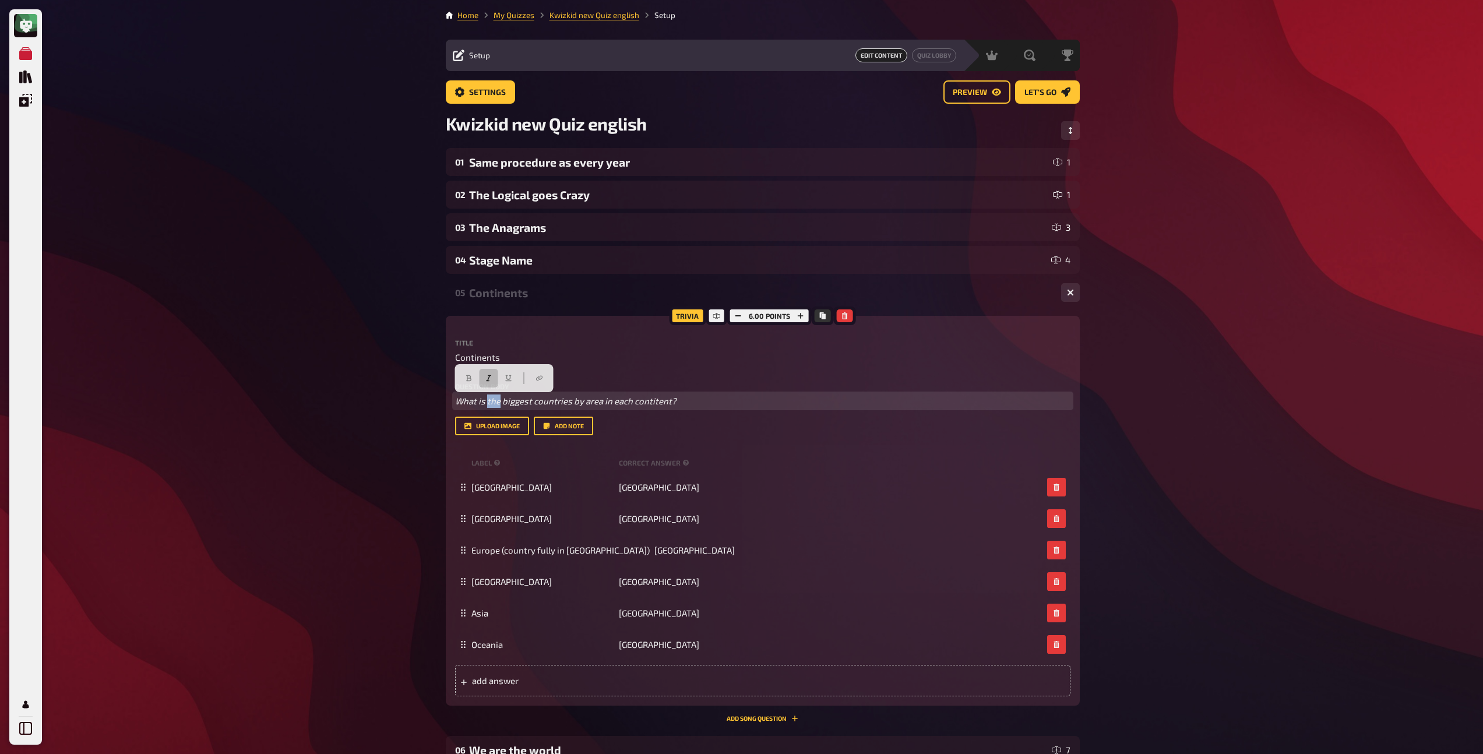
click at [492, 394] on p "What is the biggest countries by area in each contitent?" at bounding box center [762, 400] width 615 height 13
click at [544, 376] on button "button" at bounding box center [550, 378] width 19 height 19
click at [530, 378] on icon "button" at bounding box center [530, 378] width 7 height 7
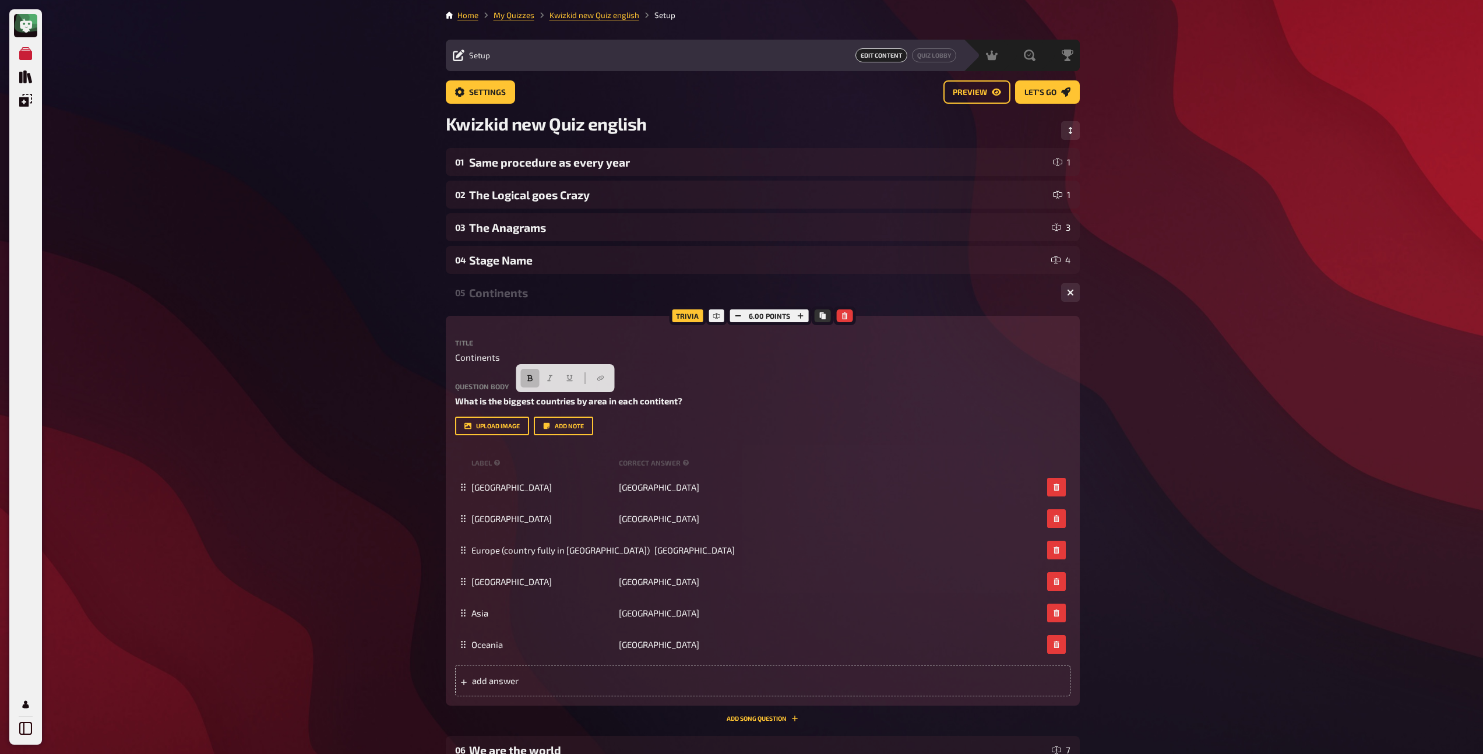
click at [496, 299] on div "05 Continents 6" at bounding box center [763, 293] width 634 height 28
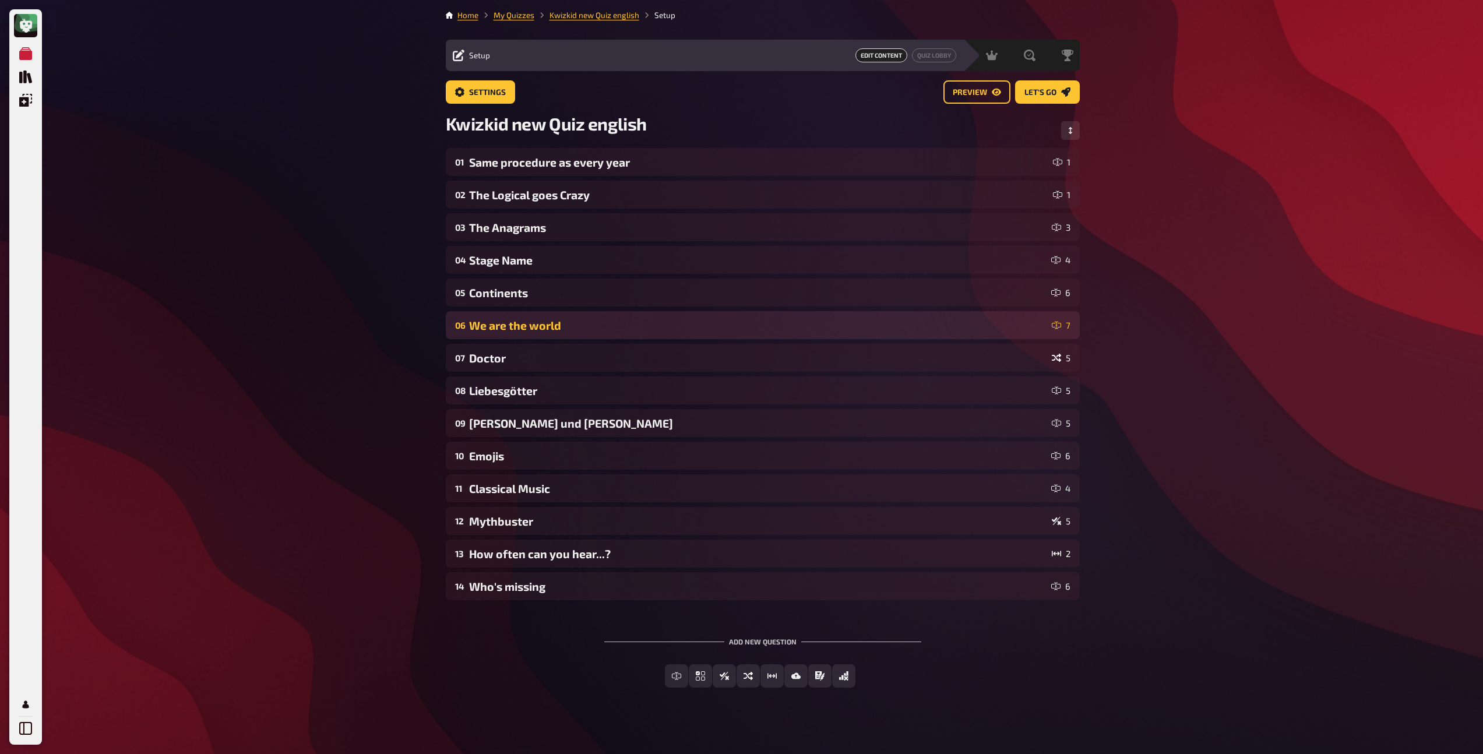
click at [498, 330] on div "We are the world" at bounding box center [758, 325] width 578 height 13
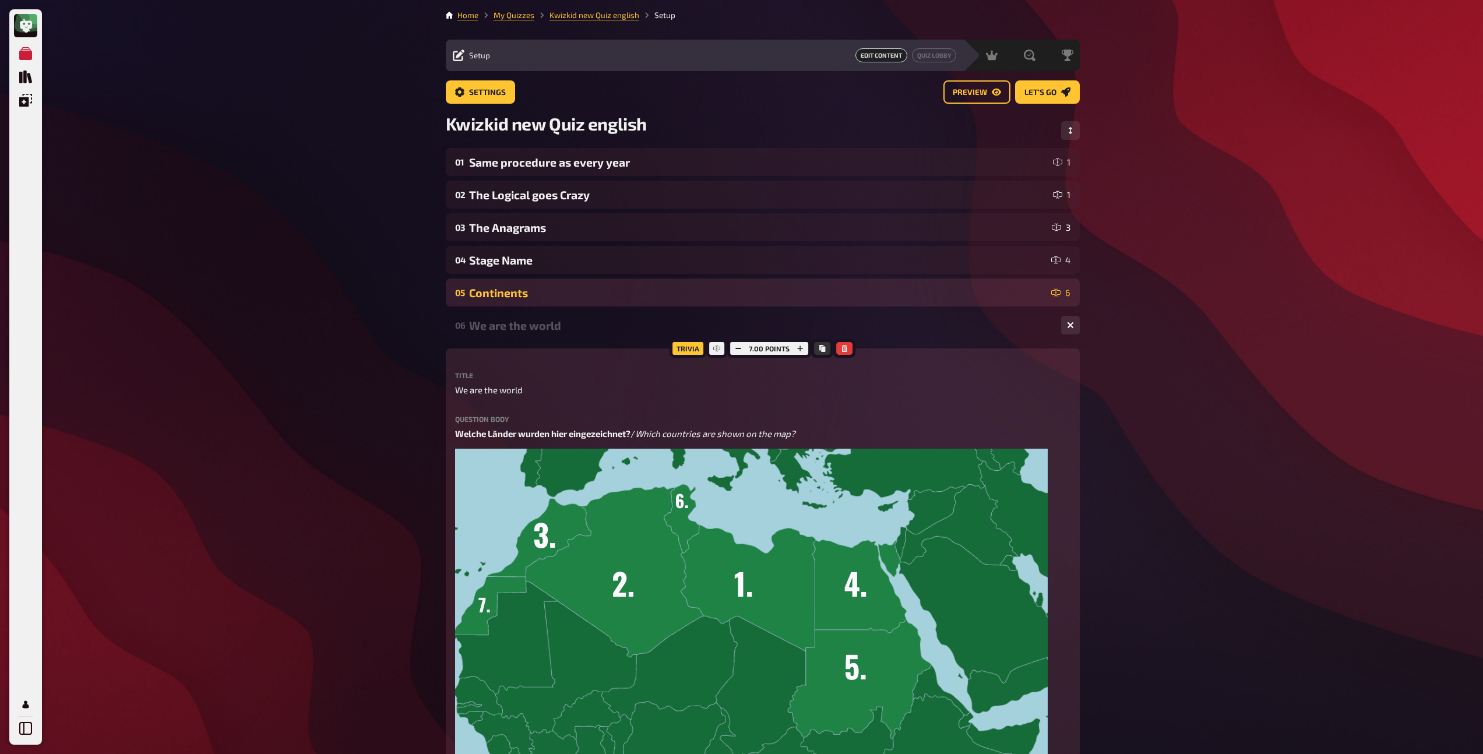
click at [509, 288] on div "Continents" at bounding box center [757, 292] width 577 height 13
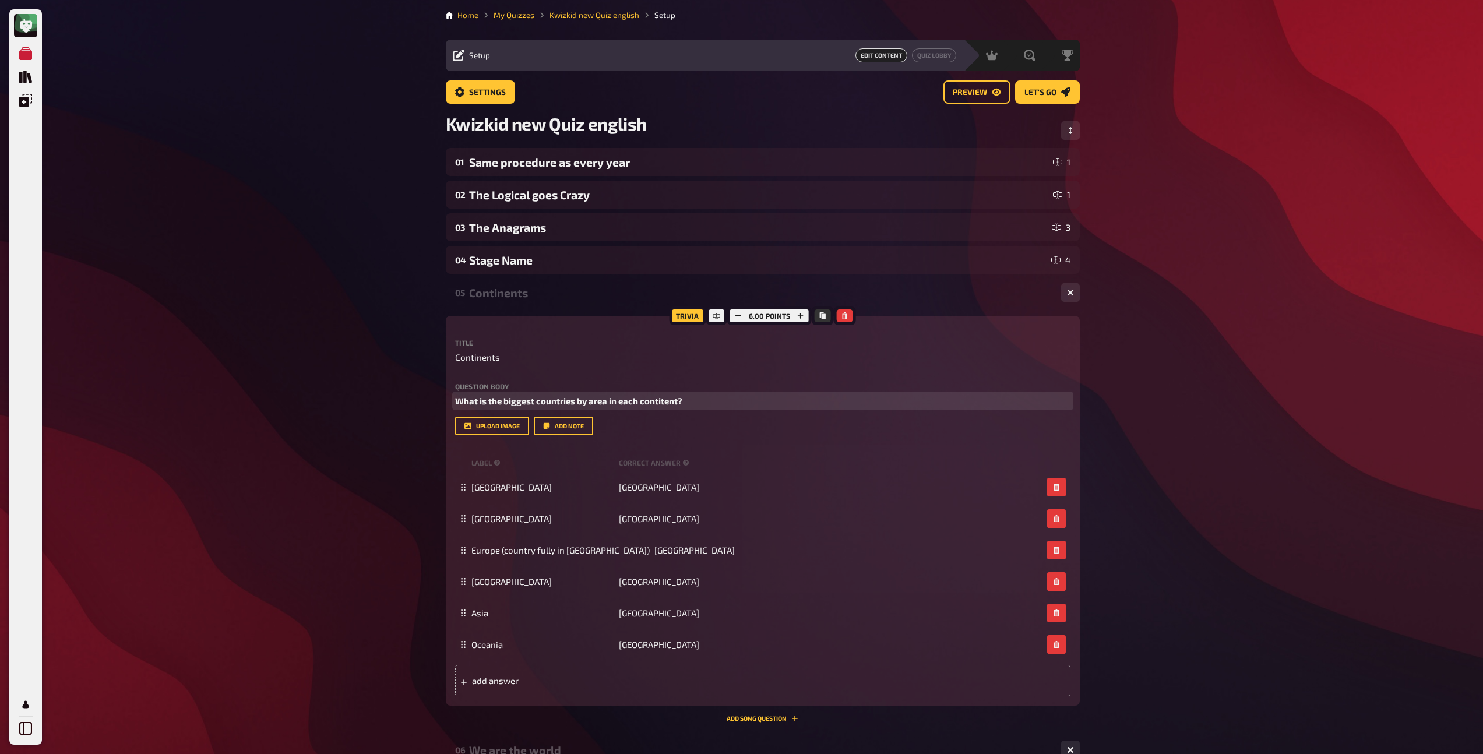
click at [612, 399] on span "What is the biggest countries by area in each contitent?" at bounding box center [568, 401] width 227 height 10
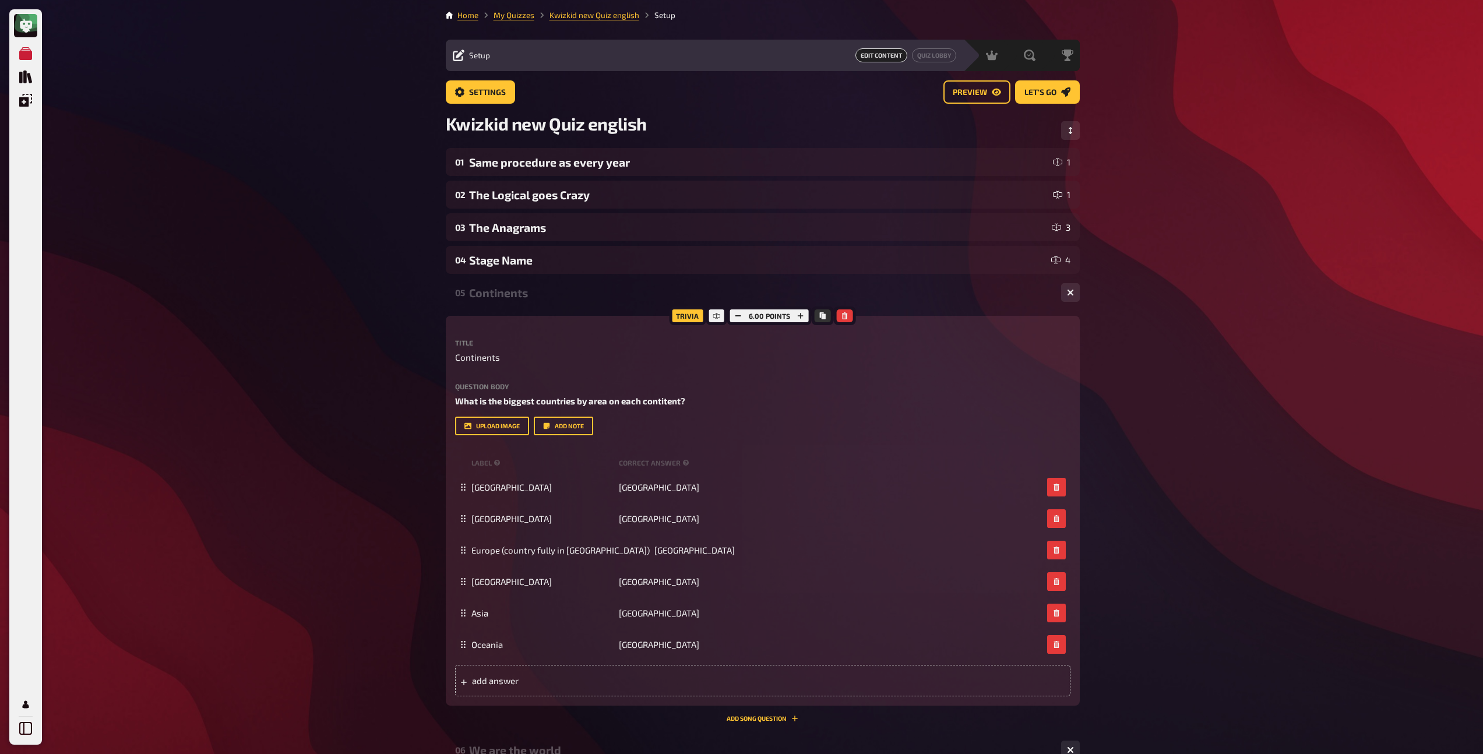
click at [530, 298] on div "Continents" at bounding box center [760, 292] width 583 height 13
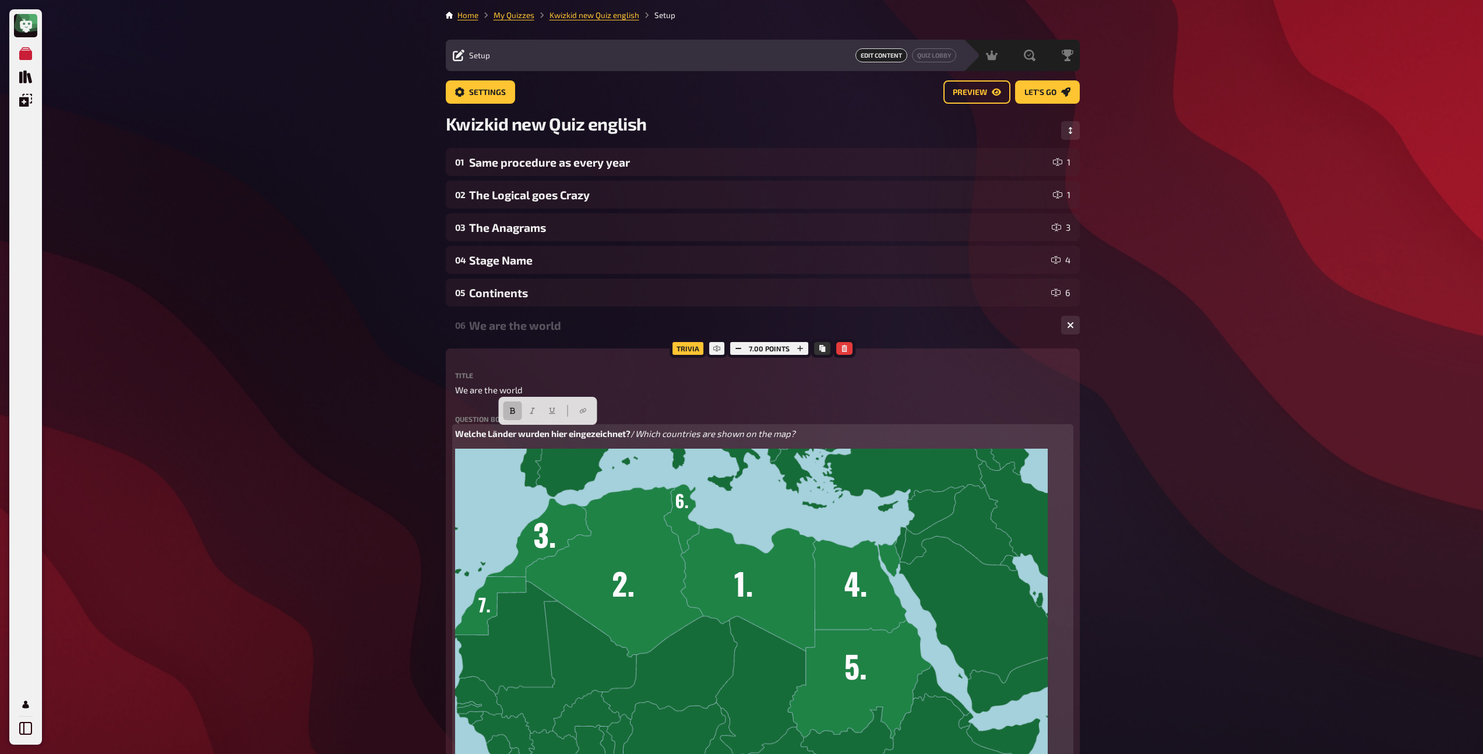
drag, startPoint x: 643, startPoint y: 436, endPoint x: 422, endPoint y: 429, distance: 220.4
click at [495, 429] on span "Which countries are shown on the map?" at bounding box center [535, 433] width 160 height 10
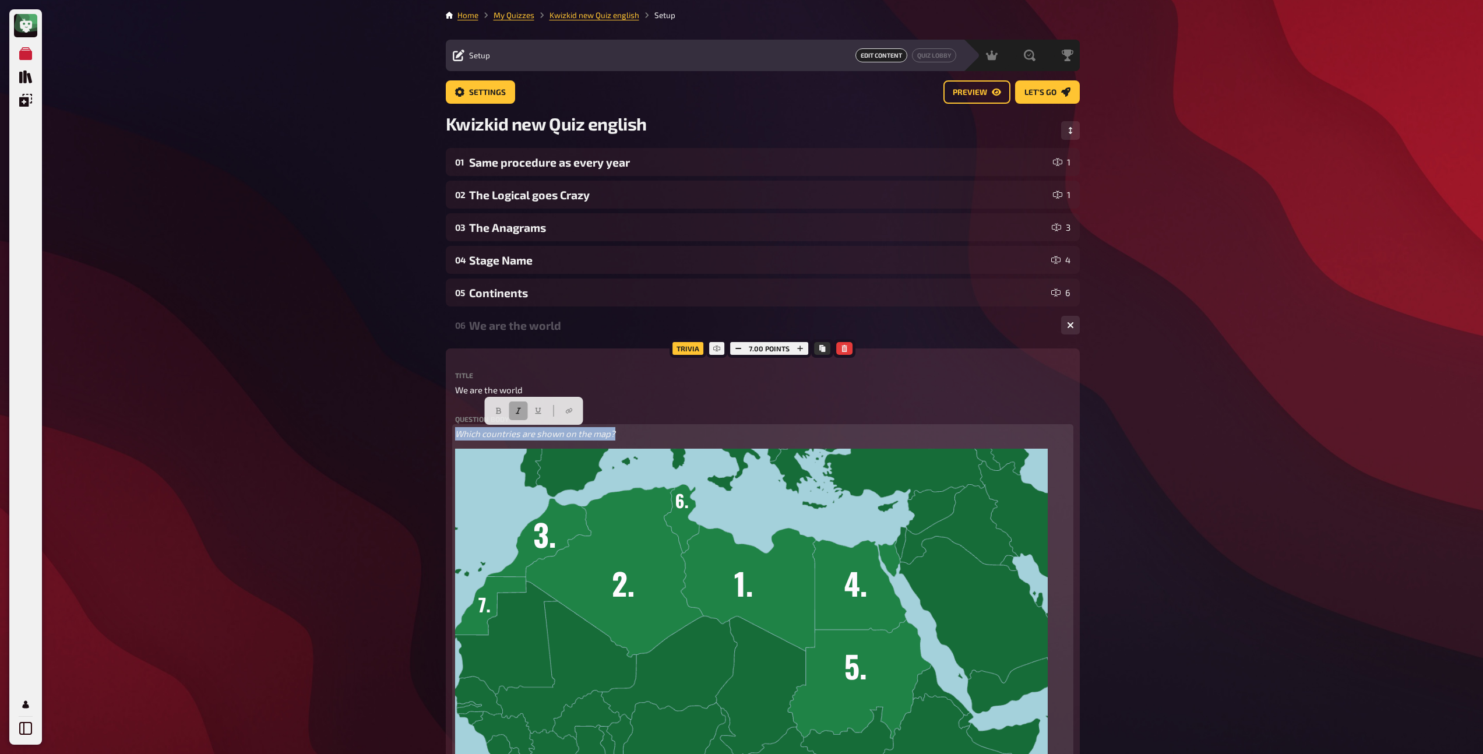
click at [515, 411] on icon "button" at bounding box center [518, 410] width 7 height 7
click at [498, 413] on icon "button" at bounding box center [498, 411] width 5 height 6
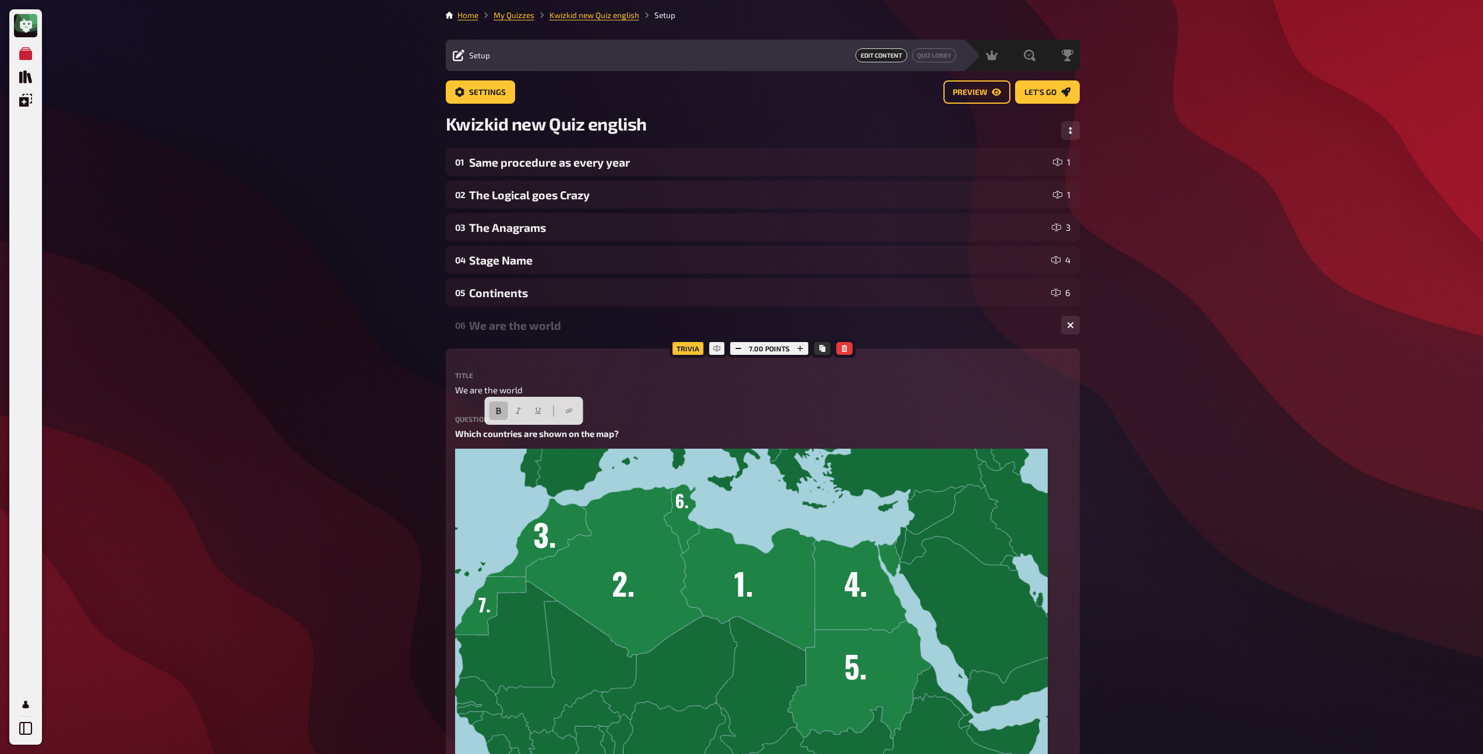
click at [503, 330] on div "We are the world" at bounding box center [760, 325] width 583 height 13
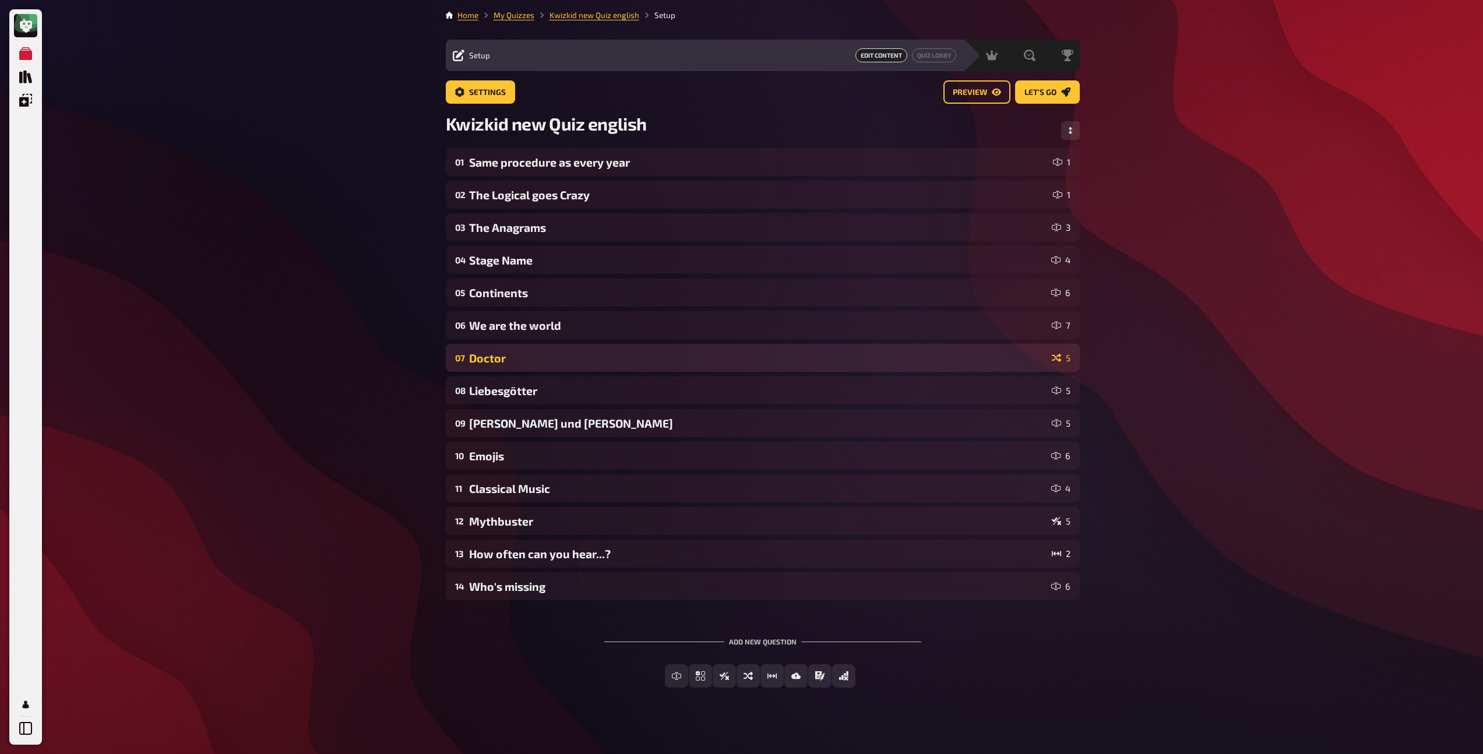
click at [504, 354] on div "Doctor" at bounding box center [758, 357] width 578 height 13
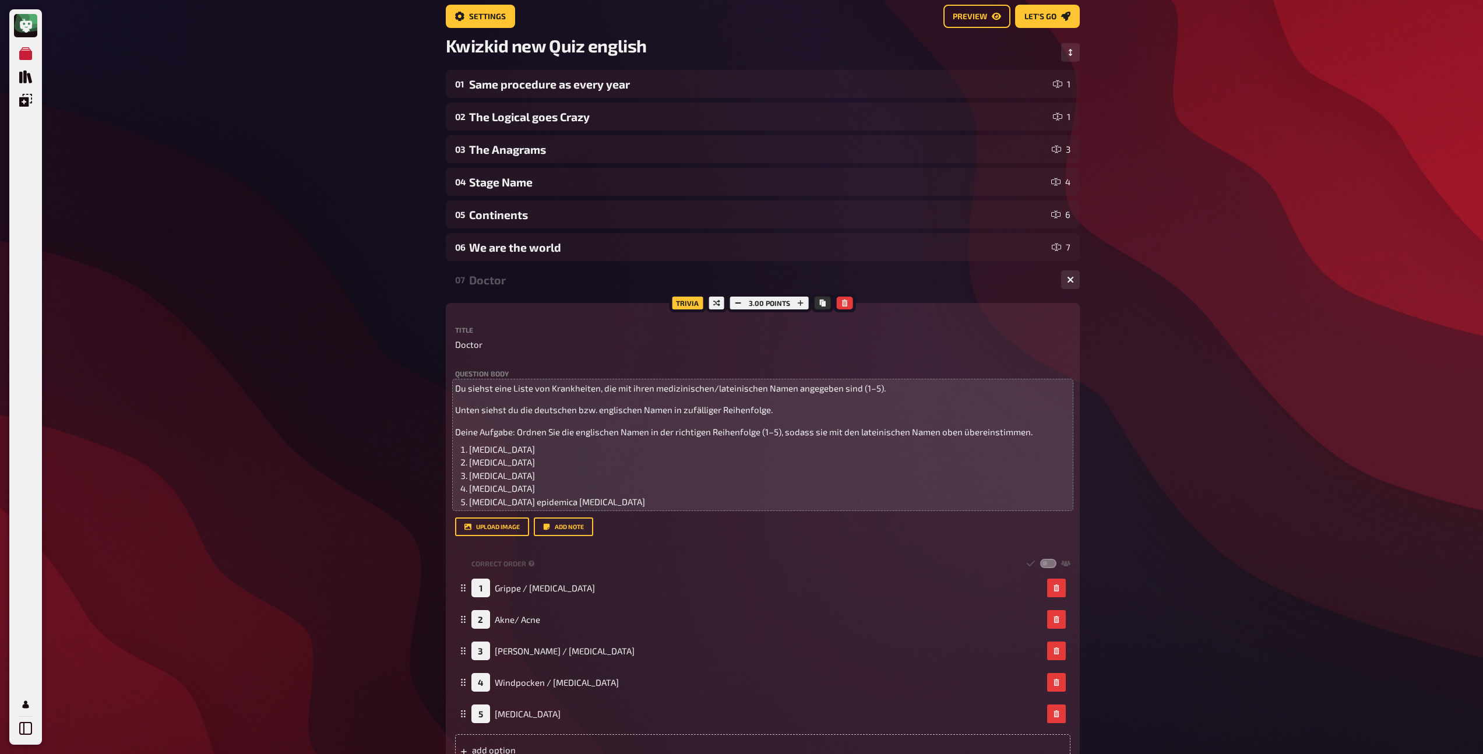
scroll to position [57, 0]
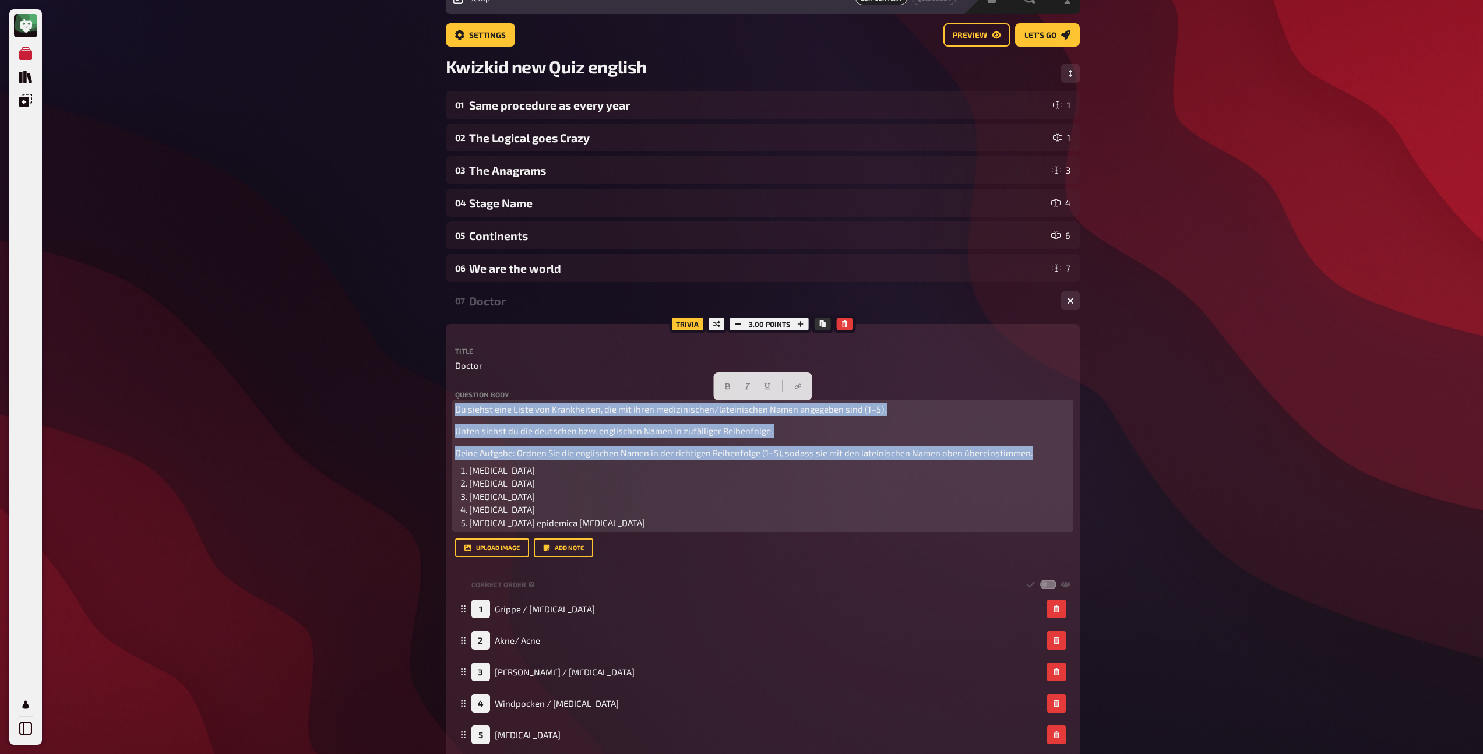
drag, startPoint x: 1035, startPoint y: 456, endPoint x: 450, endPoint y: 412, distance: 586.6
click at [450, 412] on div "Trivia 3.00 points Title Doctor Question body Du siehst eine Liste von Krankhei…" at bounding box center [763, 560] width 634 height 472
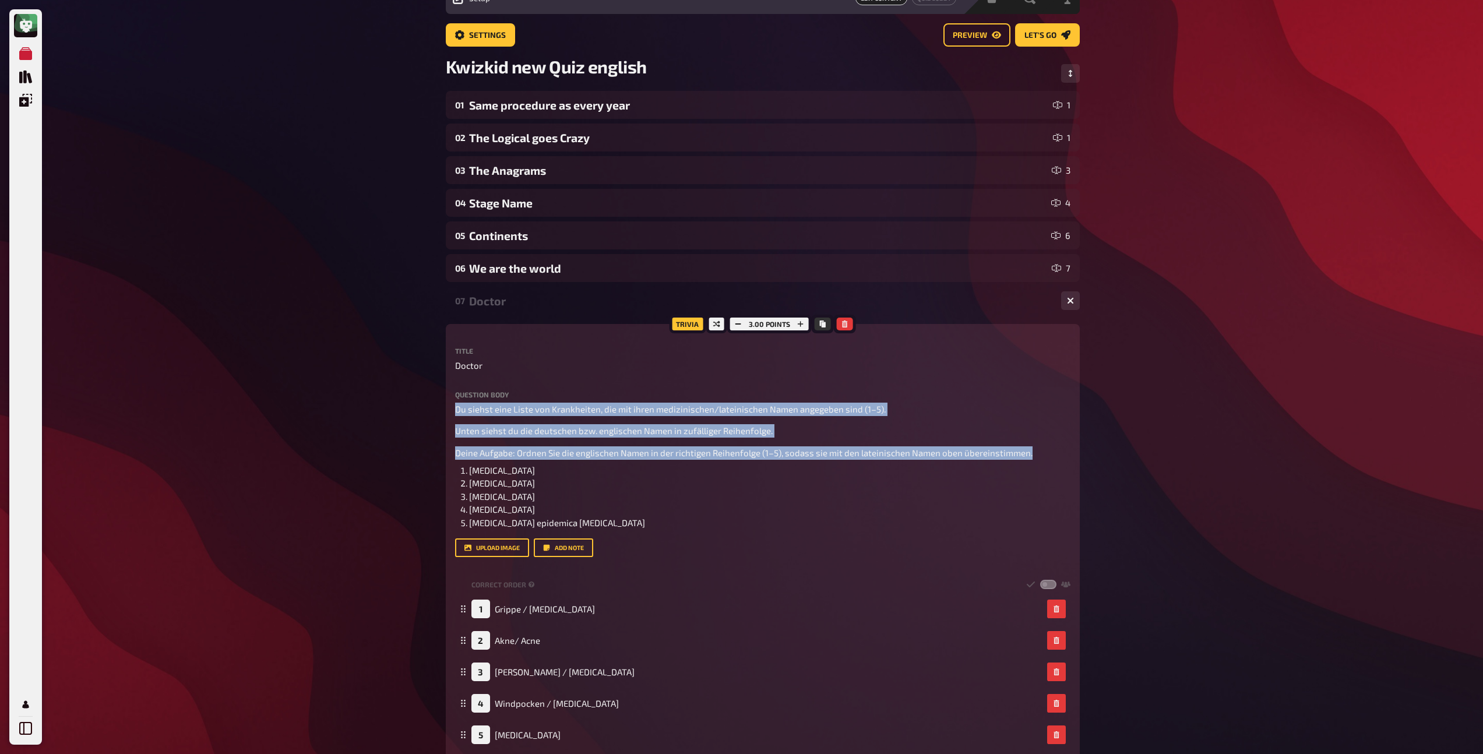
click at [492, 309] on div "07 Doctor 5" at bounding box center [763, 301] width 634 height 28
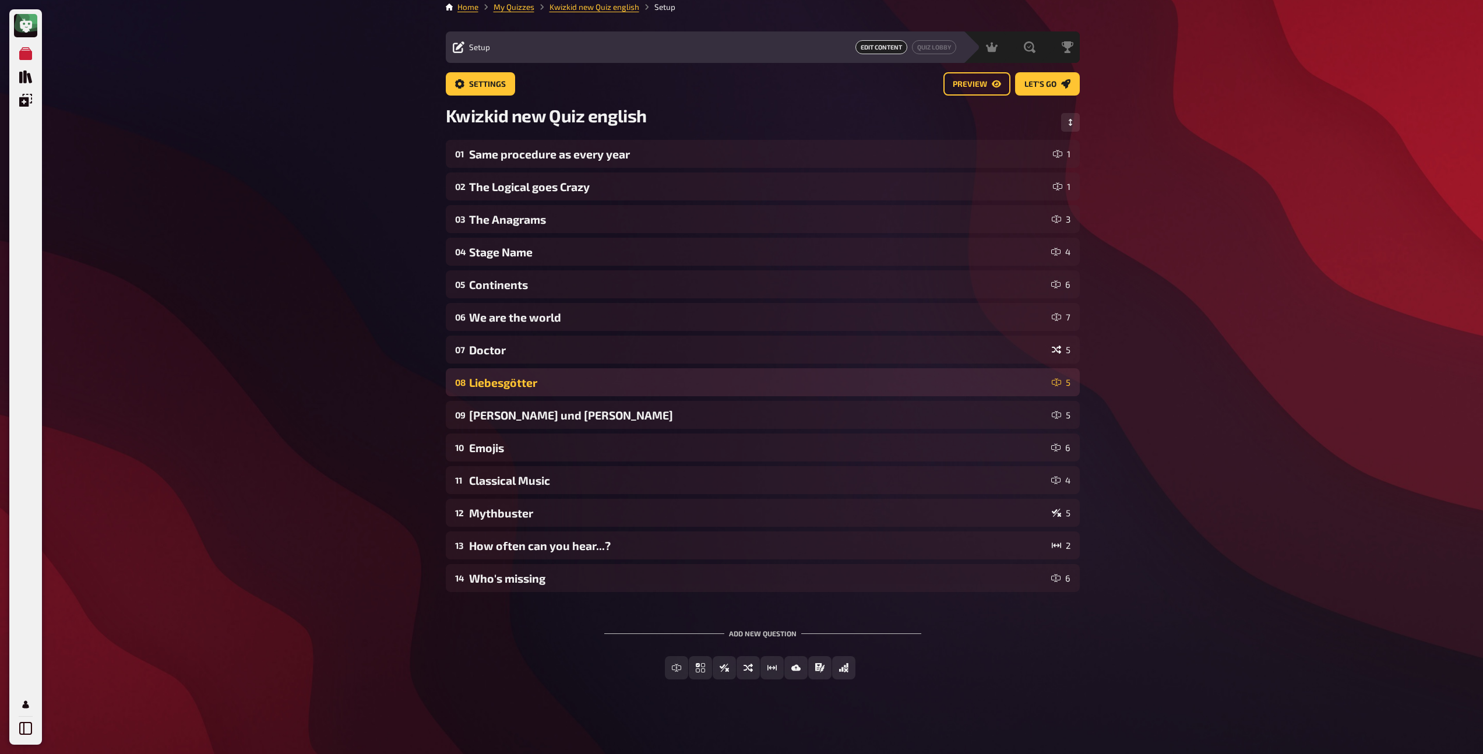
click at [510, 388] on div "Liebesgötter" at bounding box center [758, 382] width 578 height 13
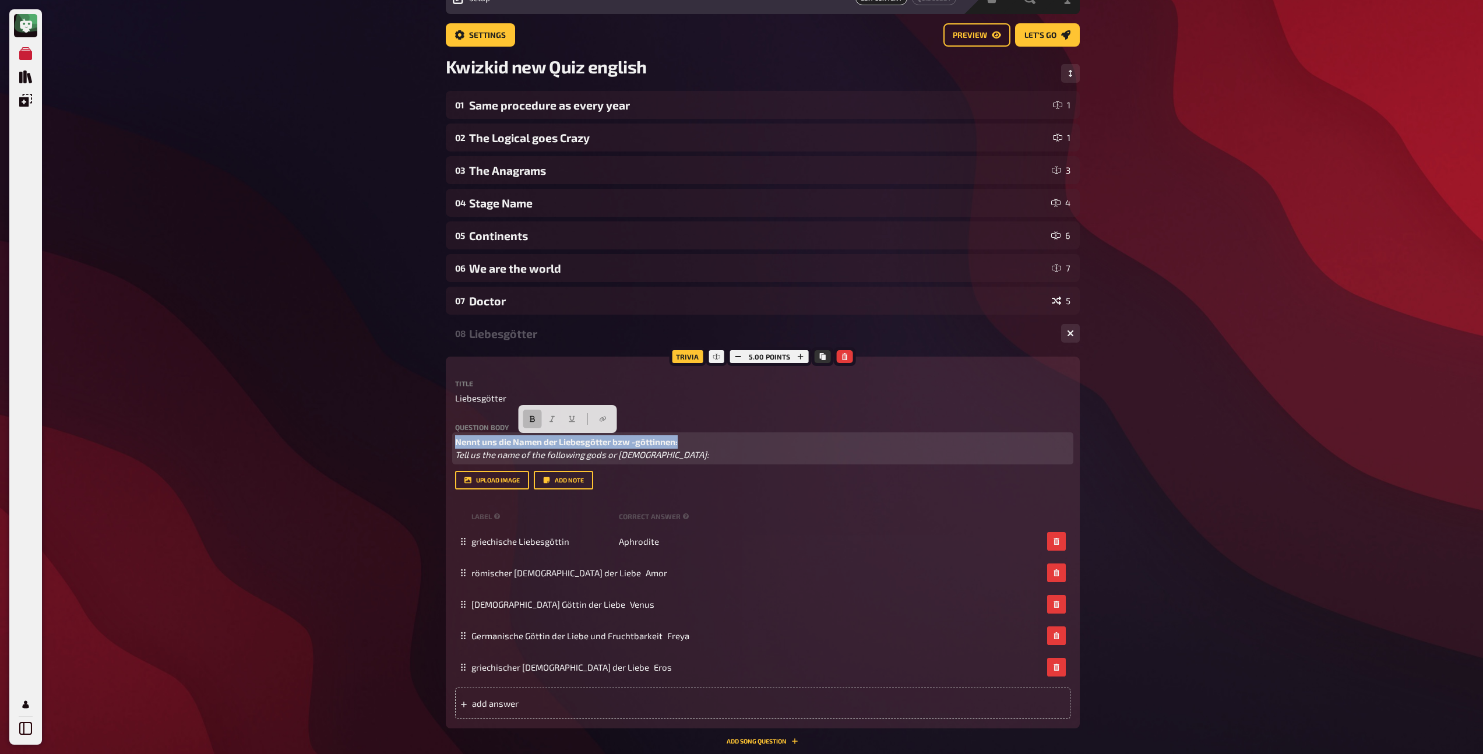
drag, startPoint x: 683, startPoint y: 443, endPoint x: 403, endPoint y: 437, distance: 280.3
click at [403, 437] on div "My Quizzes Quiz Library Overlays Profile Home My Quizzes Kwizkid new Quiz engli…" at bounding box center [741, 527] width 1483 height 1169
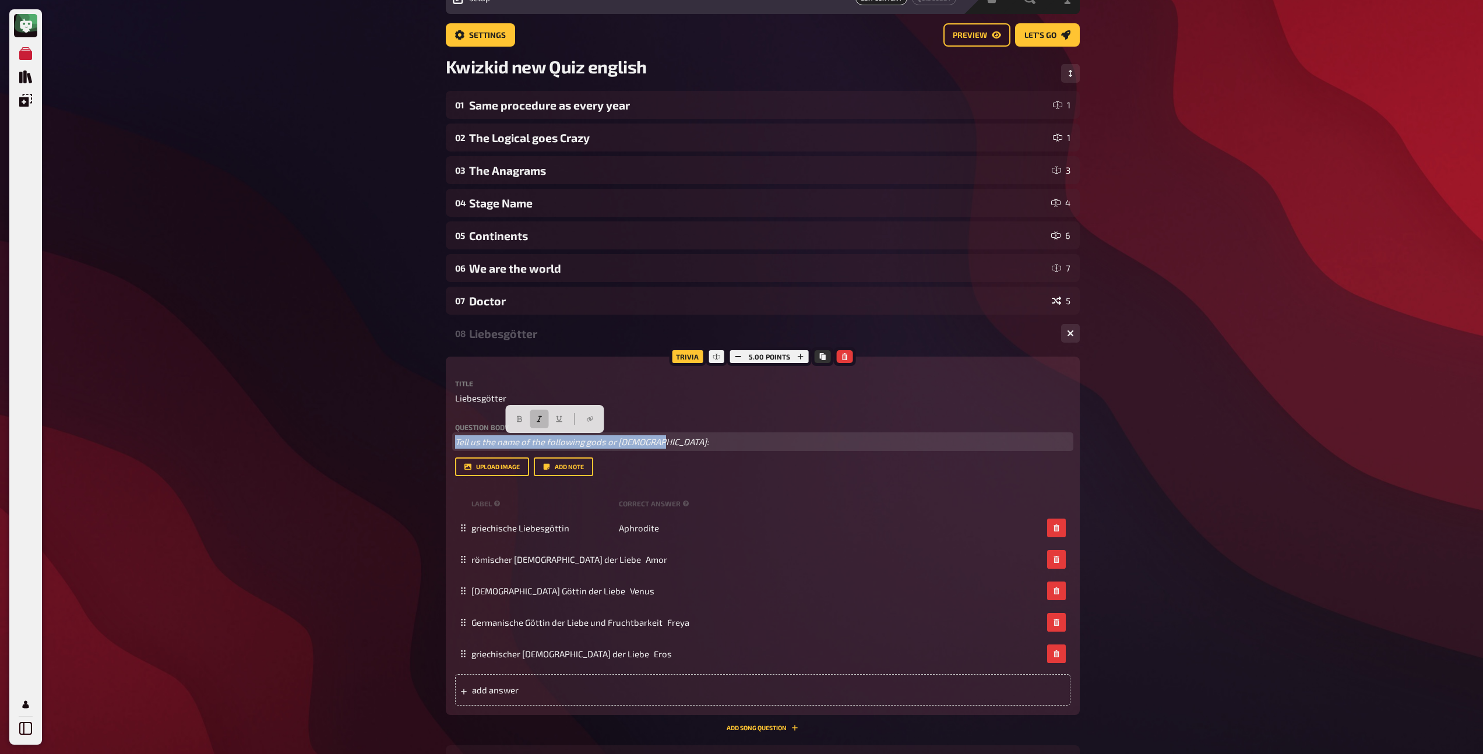
drag, startPoint x: 674, startPoint y: 438, endPoint x: 451, endPoint y: 439, distance: 223.2
click at [451, 439] on div "Trivia 5.00 points Title Liebesgötter Question body Tell us the name of the fol…" at bounding box center [763, 536] width 634 height 358
click at [540, 417] on icon "button" at bounding box center [539, 419] width 5 height 6
click at [519, 418] on icon "button" at bounding box center [519, 419] width 5 height 6
click at [499, 336] on div "Liebesgötter" at bounding box center [760, 333] width 583 height 13
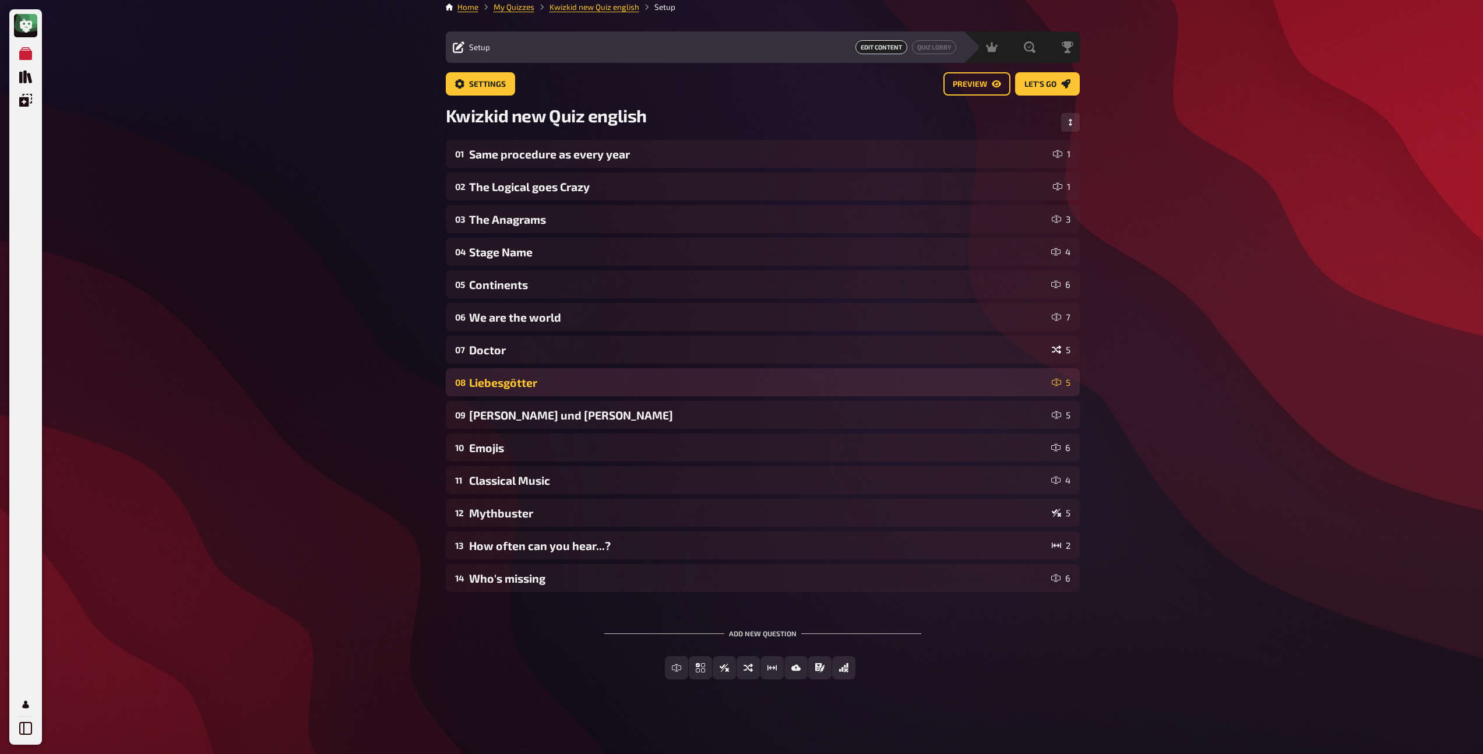
click at [499, 386] on div "Liebesgötter" at bounding box center [758, 382] width 578 height 13
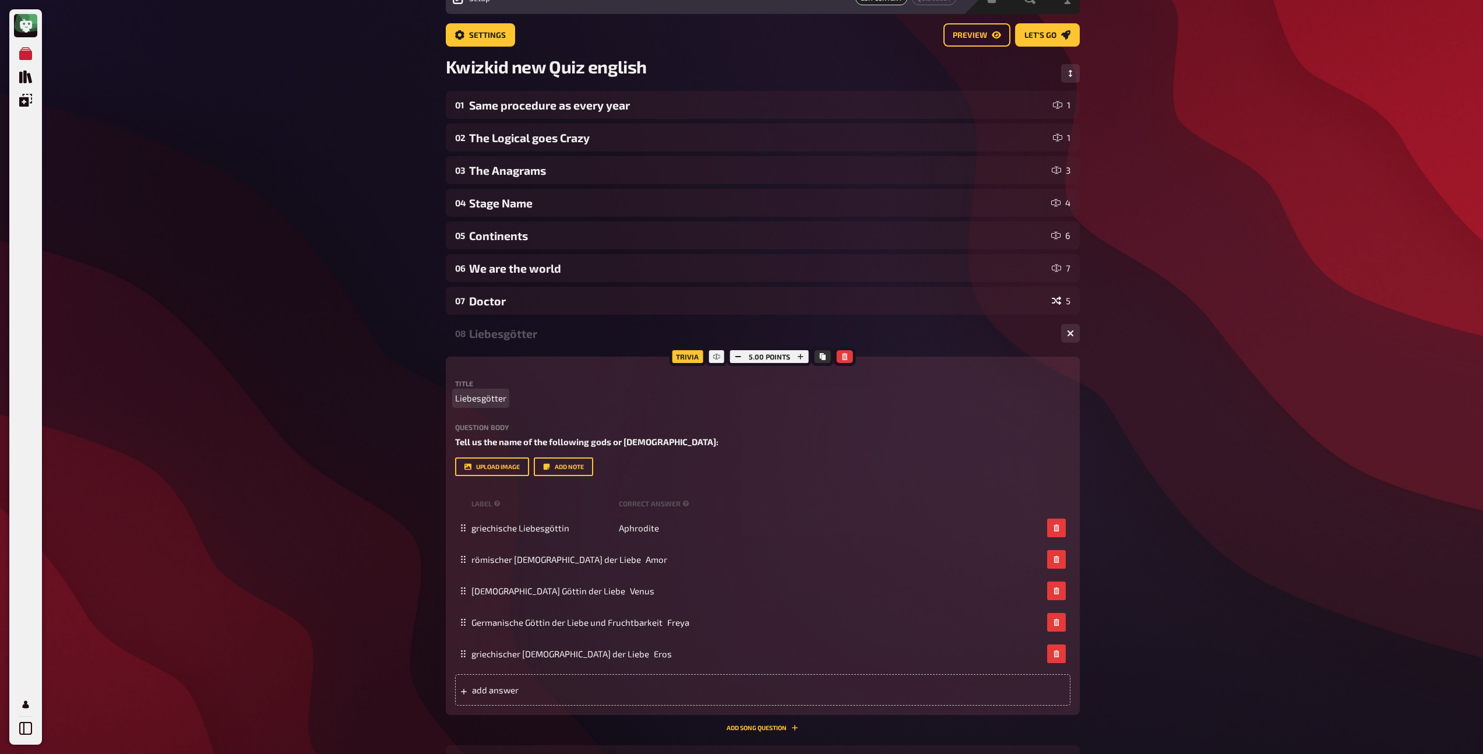
click at [488, 396] on span "Liebesgötter" at bounding box center [480, 398] width 51 height 13
click at [501, 341] on div "08 Love Gods 5" at bounding box center [763, 333] width 634 height 28
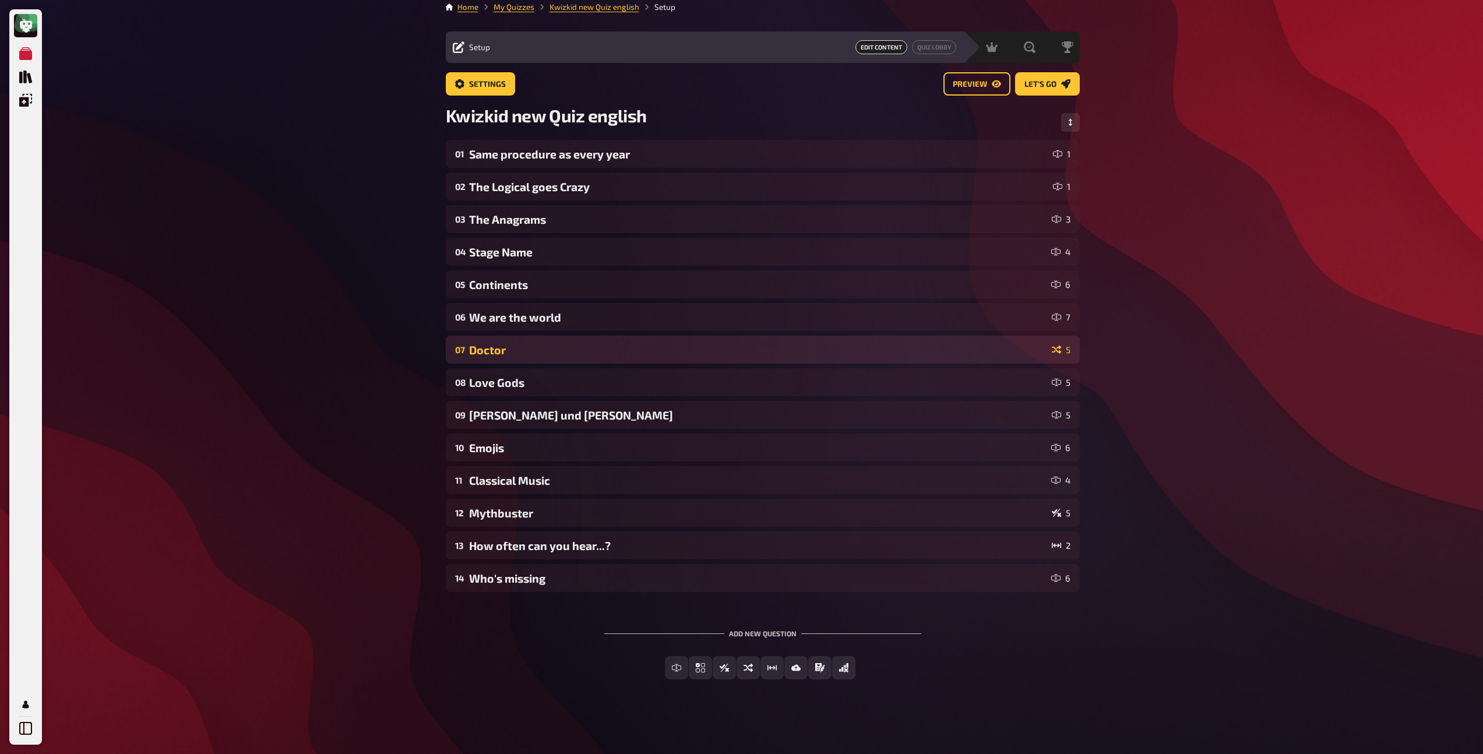
scroll to position [8, 0]
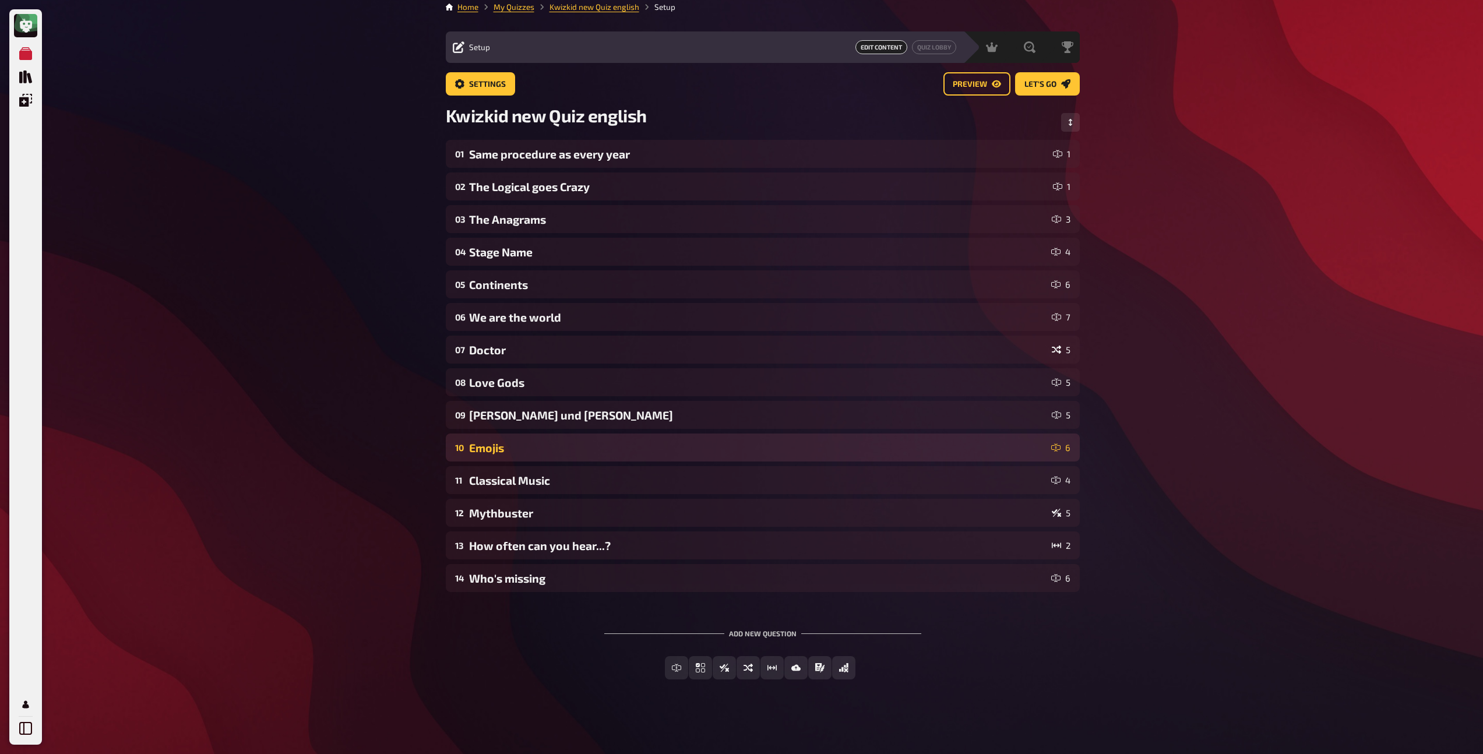
click at [506, 441] on div "Emojis" at bounding box center [757, 447] width 577 height 13
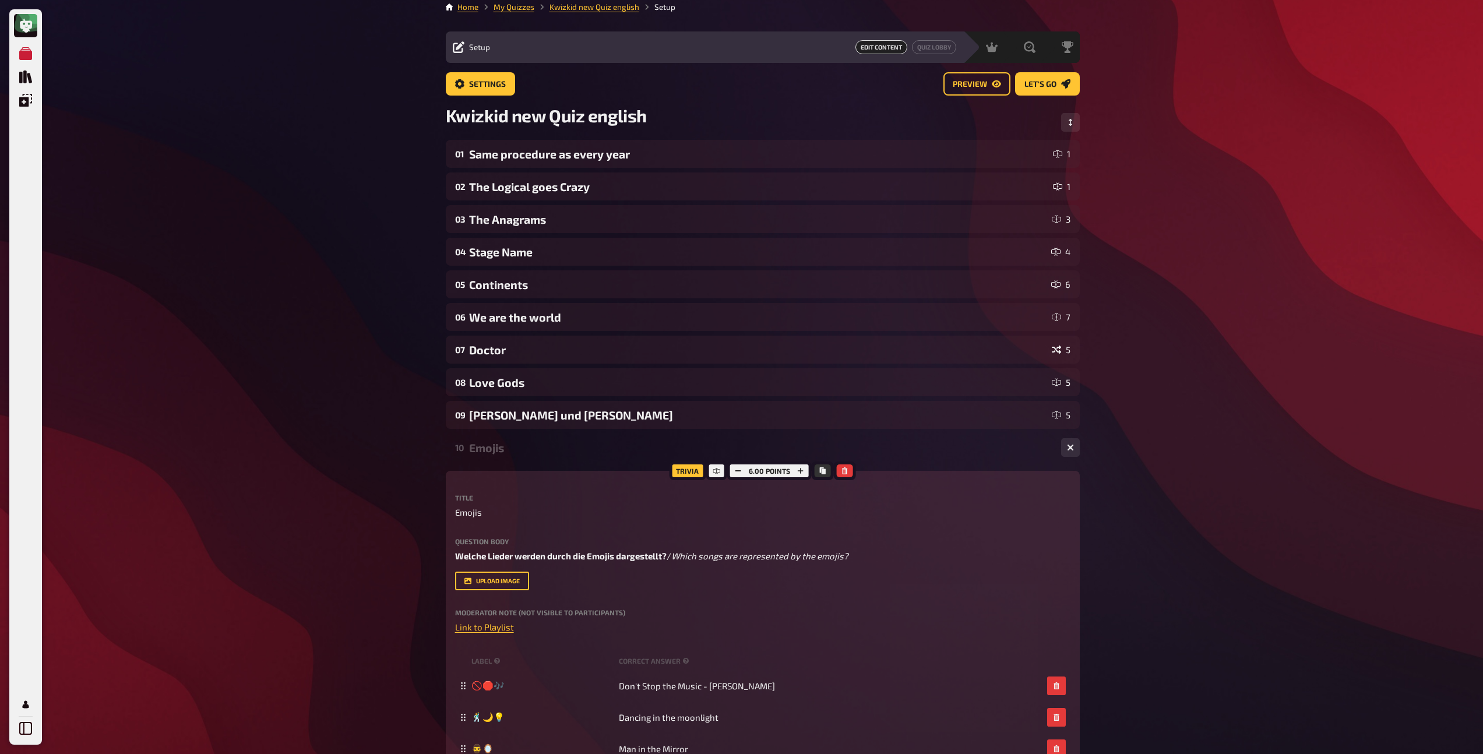
scroll to position [57, 0]
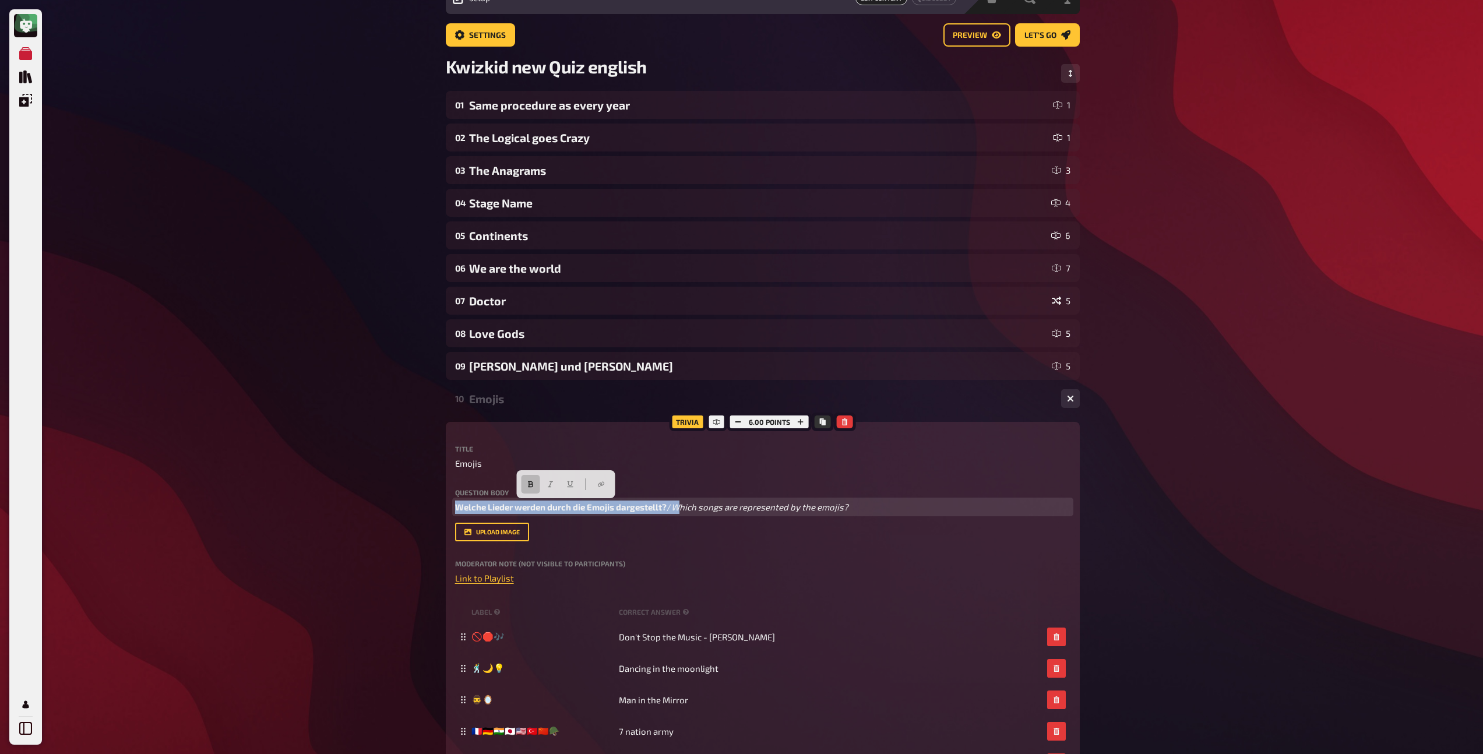
drag, startPoint x: 678, startPoint y: 506, endPoint x: 433, endPoint y: 502, distance: 244.8
click at [433, 502] on div "My Quizzes Quiz Library Overlays Profile Home My Quizzes Kwizkid new Quiz engli…" at bounding box center [741, 558] width 1483 height 1231
click at [492, 503] on span "Which songs are represented by the emojis?" at bounding box center [543, 507] width 177 height 10
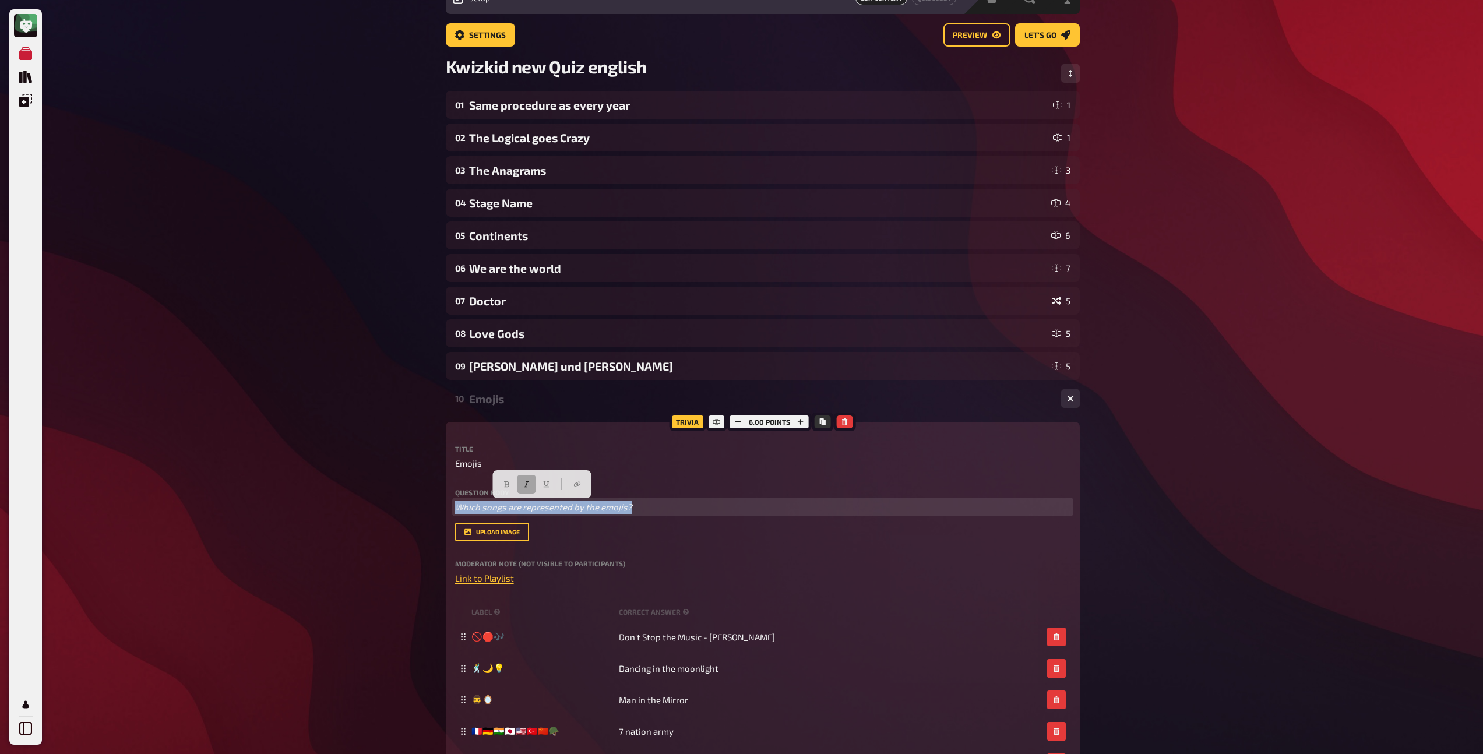
click at [520, 484] on button "button" at bounding box center [526, 484] width 19 height 19
click at [512, 484] on button "button" at bounding box center [507, 484] width 19 height 19
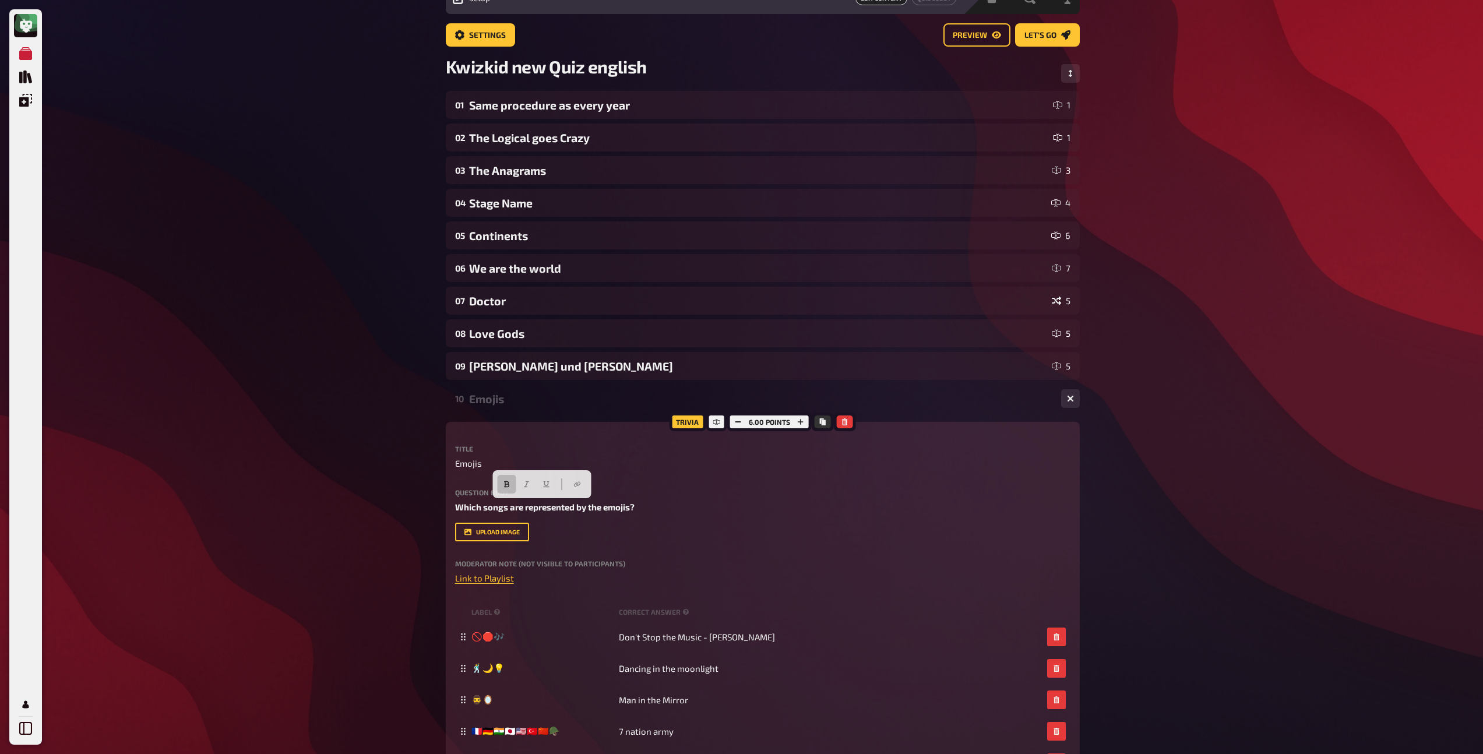
click at [502, 404] on div "Emojis" at bounding box center [760, 398] width 583 height 13
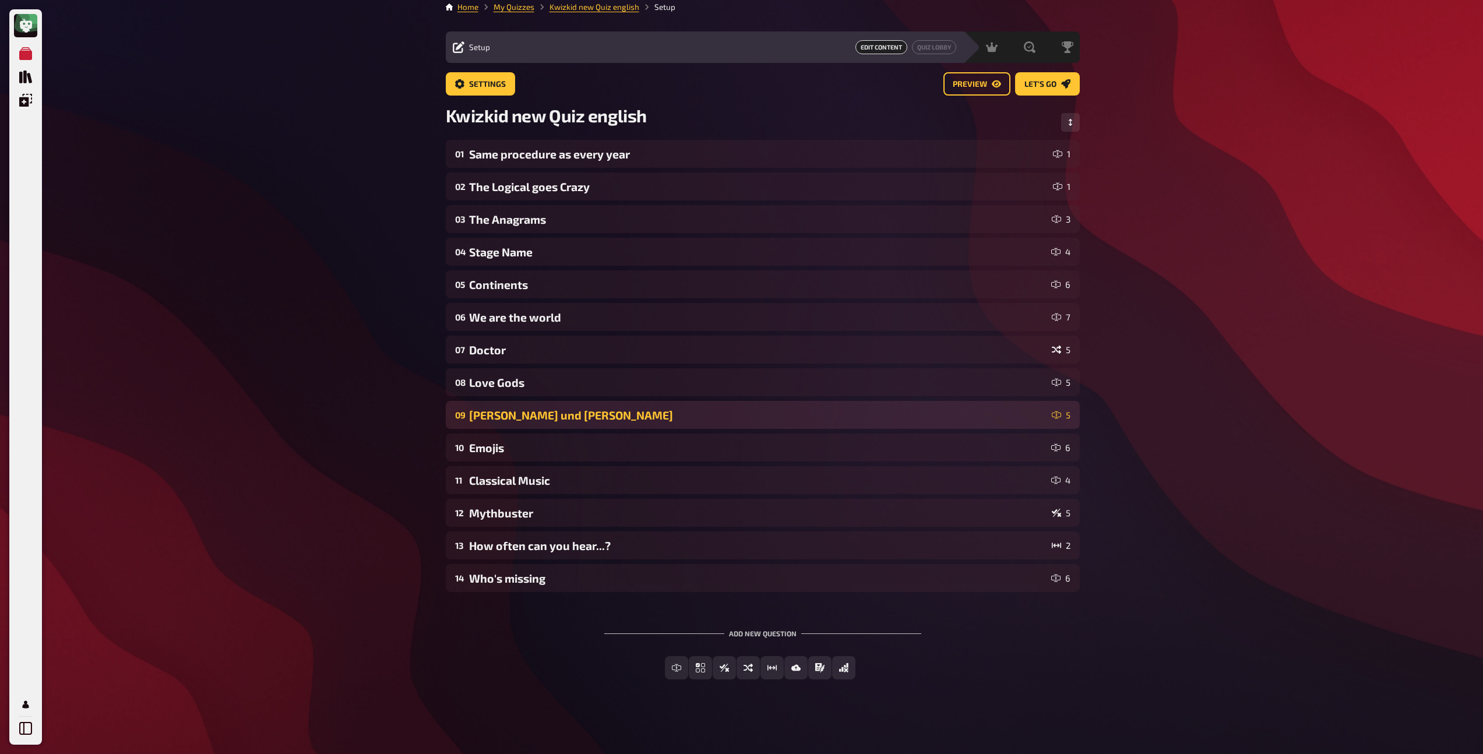
click at [501, 417] on div "Romeo und Julia" at bounding box center [758, 414] width 578 height 13
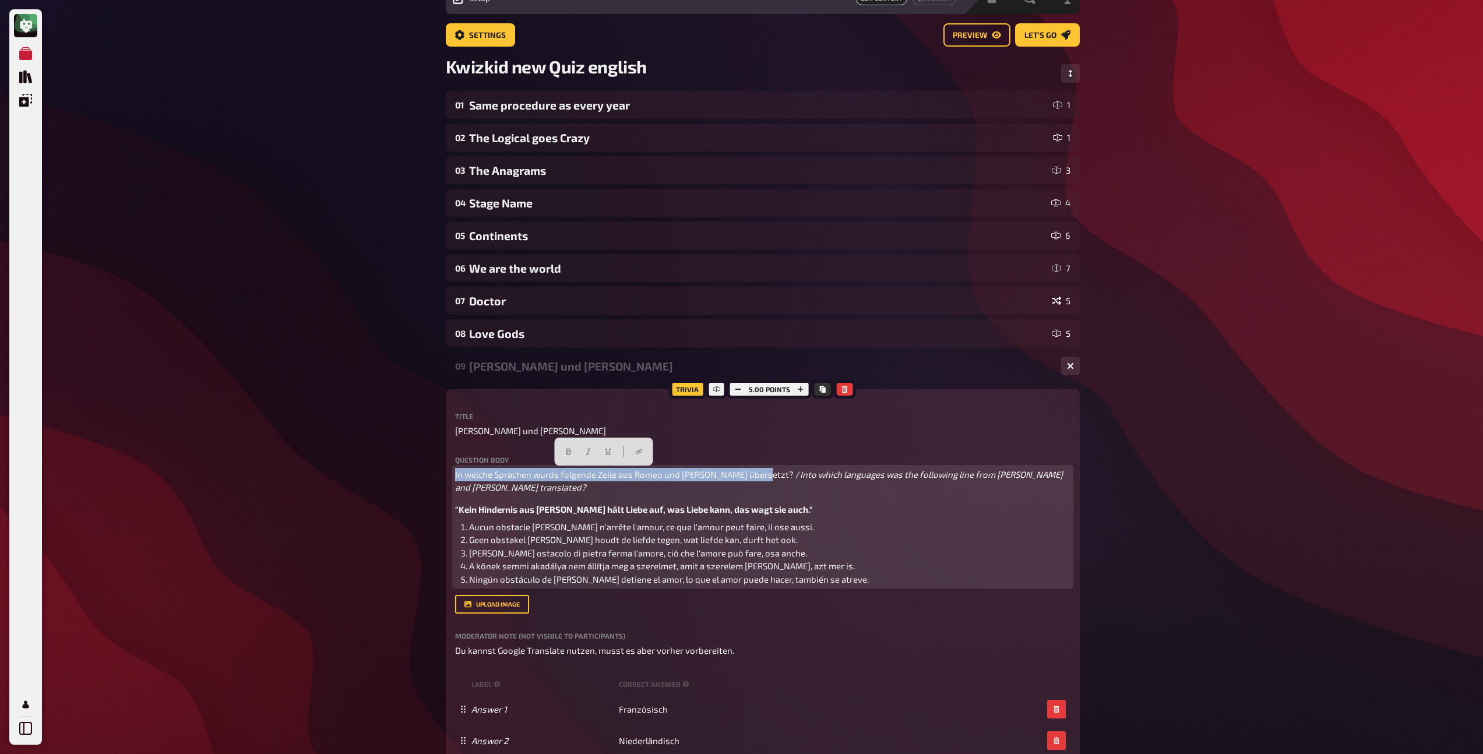
drag, startPoint x: 752, startPoint y: 474, endPoint x: 457, endPoint y: 466, distance: 295.0
click at [457, 466] on div "Question body In welche Sprachen wurde folgende Zeile aus Romeo und Julia übers…" at bounding box center [762, 521] width 615 height 130
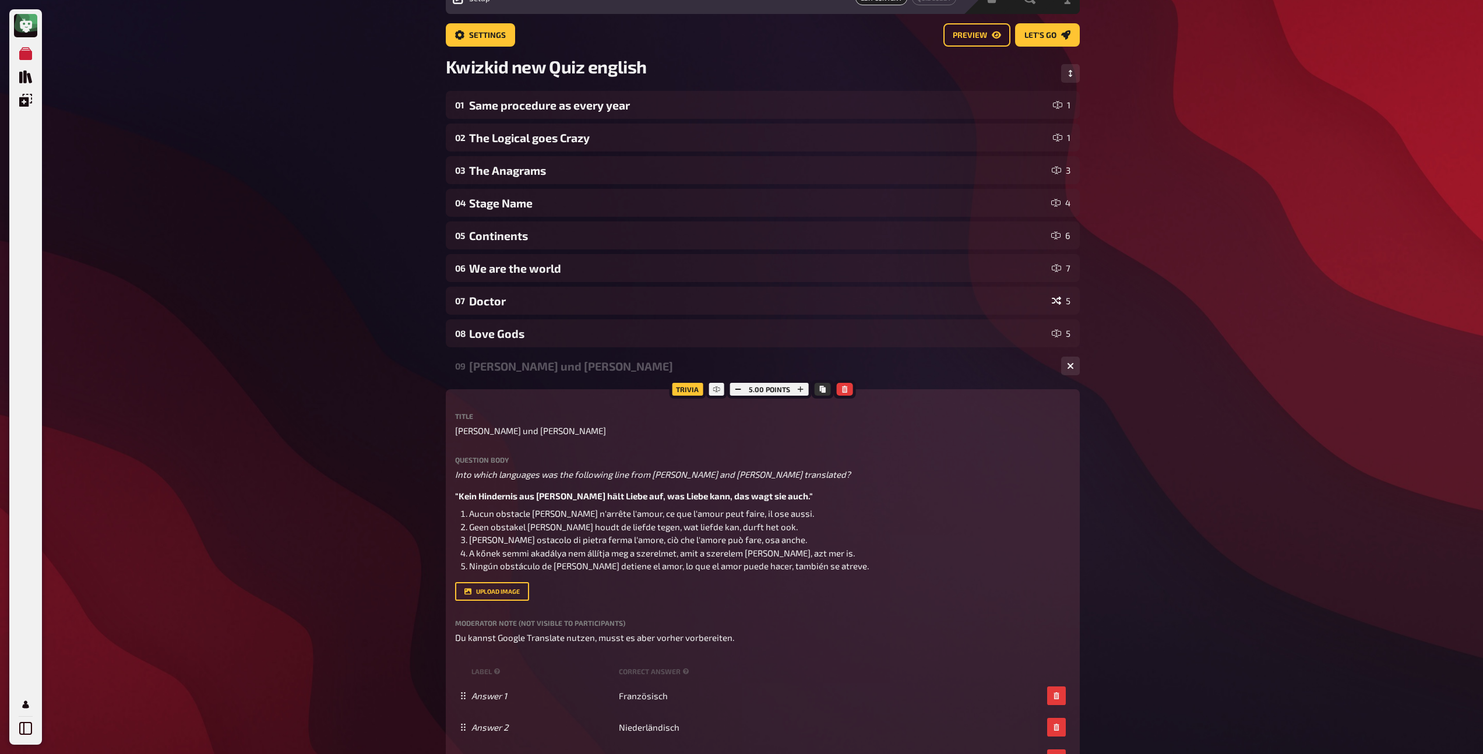
click at [479, 463] on label "Question body" at bounding box center [762, 459] width 615 height 7
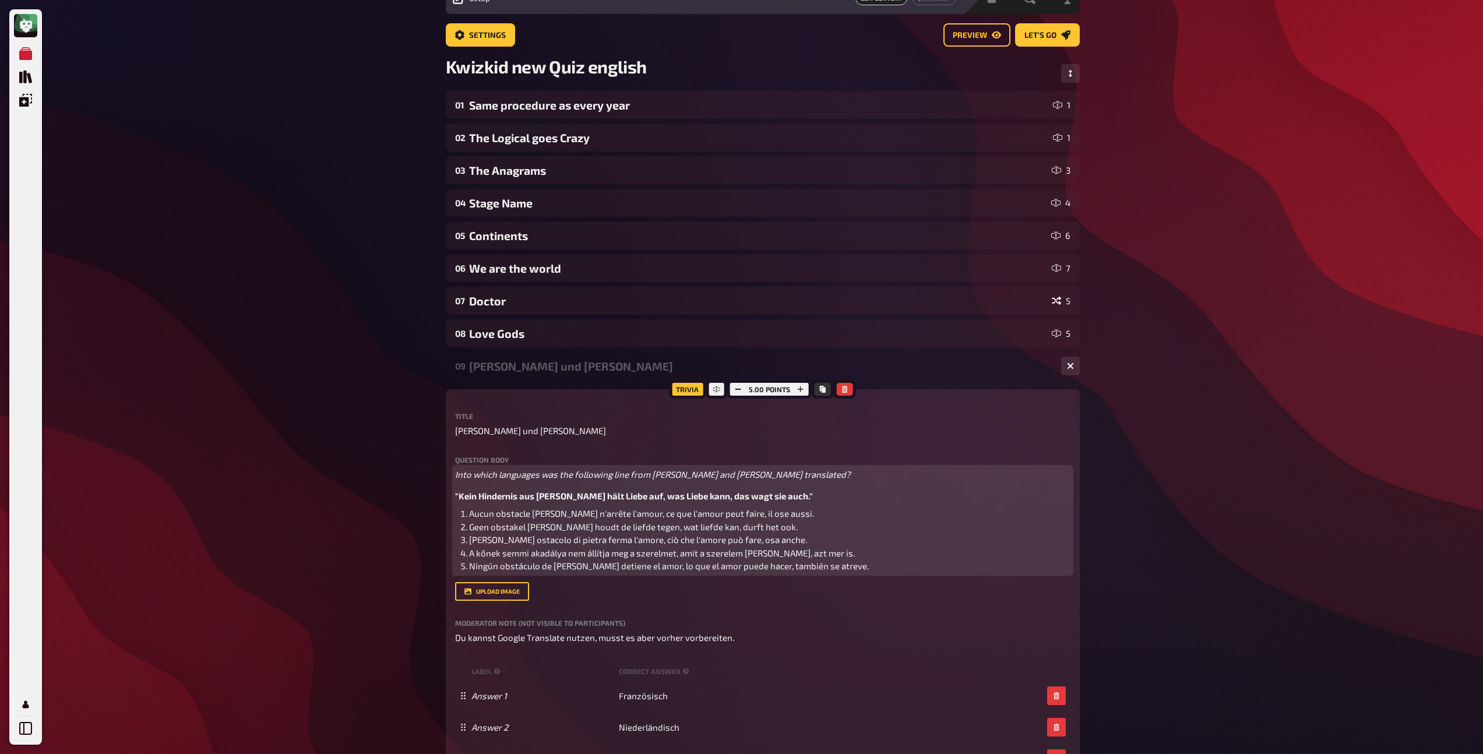
click at [481, 470] on span "Into which languages was the following line from Romeo and Juliet translated?" at bounding box center [653, 474] width 396 height 10
click at [595, 445] on button "button" at bounding box center [595, 451] width 19 height 19
click at [576, 450] on icon "button" at bounding box center [575, 452] width 5 height 6
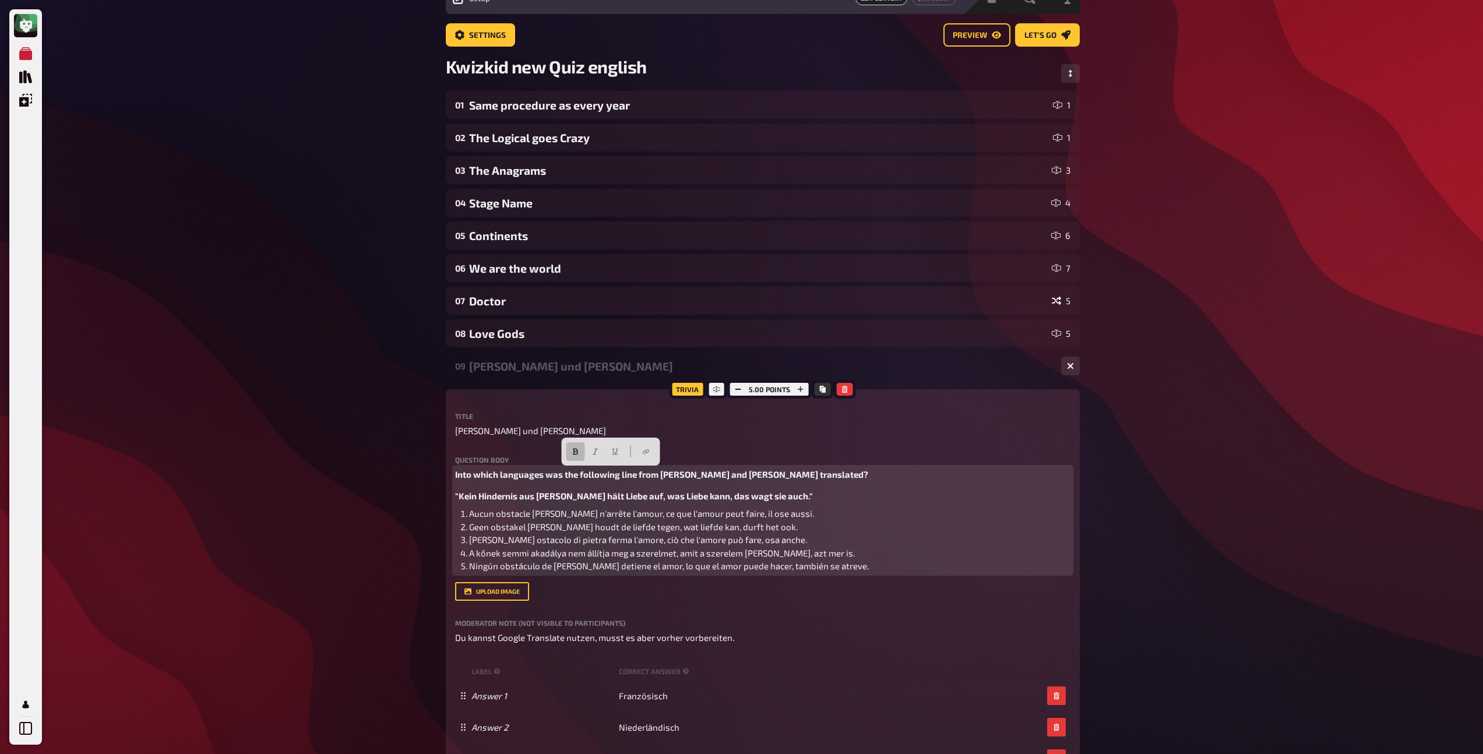
click at [667, 494] on span ""Kein Hindernis aus Stein hält Liebe auf, was Liebe kann, das wagt sie auch."" at bounding box center [634, 496] width 358 height 10
drag, startPoint x: 776, startPoint y: 495, endPoint x: 447, endPoint y: 494, distance: 328.6
click at [447, 494] on div "Trivia 5.00 points Title Romeo und Julia Question body Into which languages was…" at bounding box center [763, 636] width 634 height 494
copy span ""Kein Hindernis aus Stein hält Liebe auf, was Liebe kann, das wagt sie auch.""
click at [632, 504] on div "Into which languages was the following line from Romeo and Juliet translated? "…" at bounding box center [762, 520] width 615 height 105
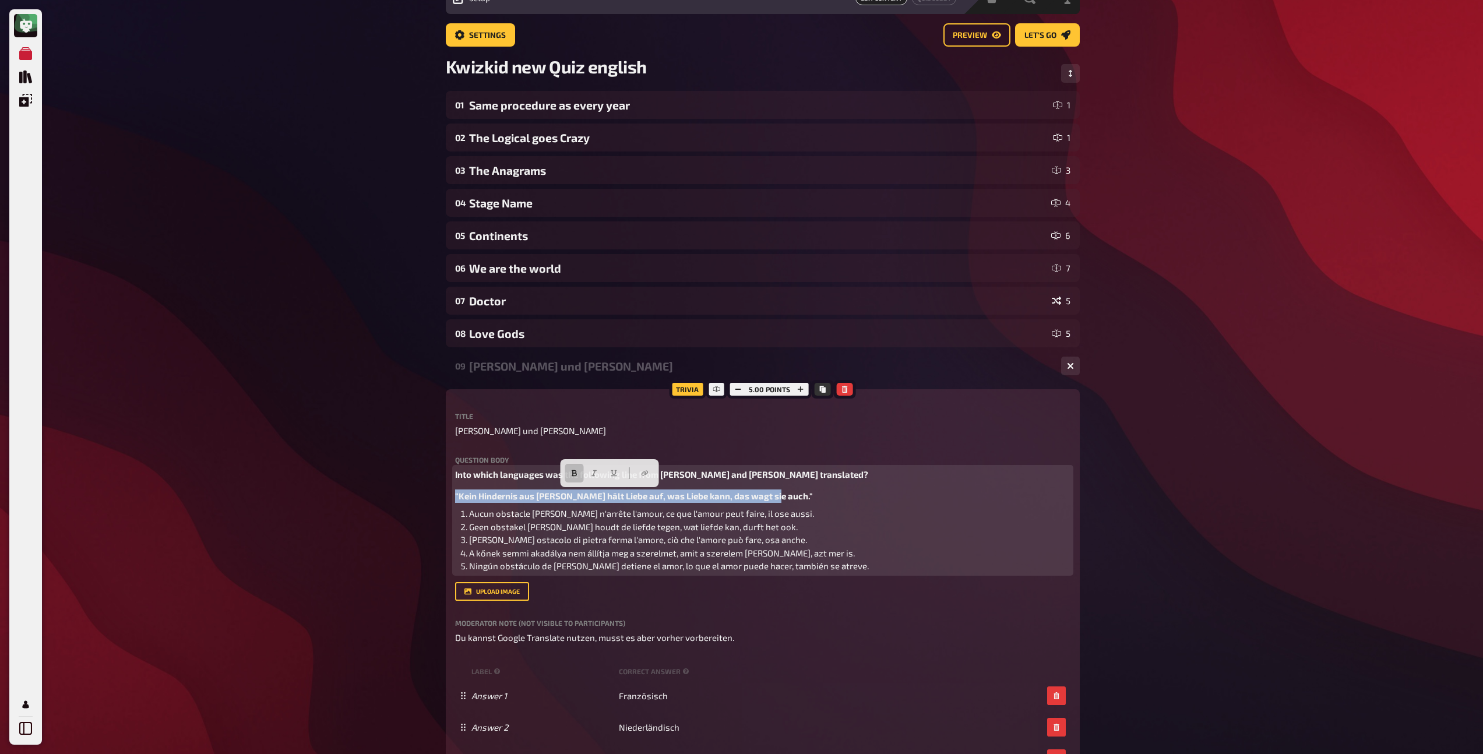
drag, startPoint x: 770, startPoint y: 495, endPoint x: 464, endPoint y: 486, distance: 306.6
click at [464, 486] on div "Into which languages was the following line from Romeo and Juliet translated? "…" at bounding box center [762, 520] width 615 height 105
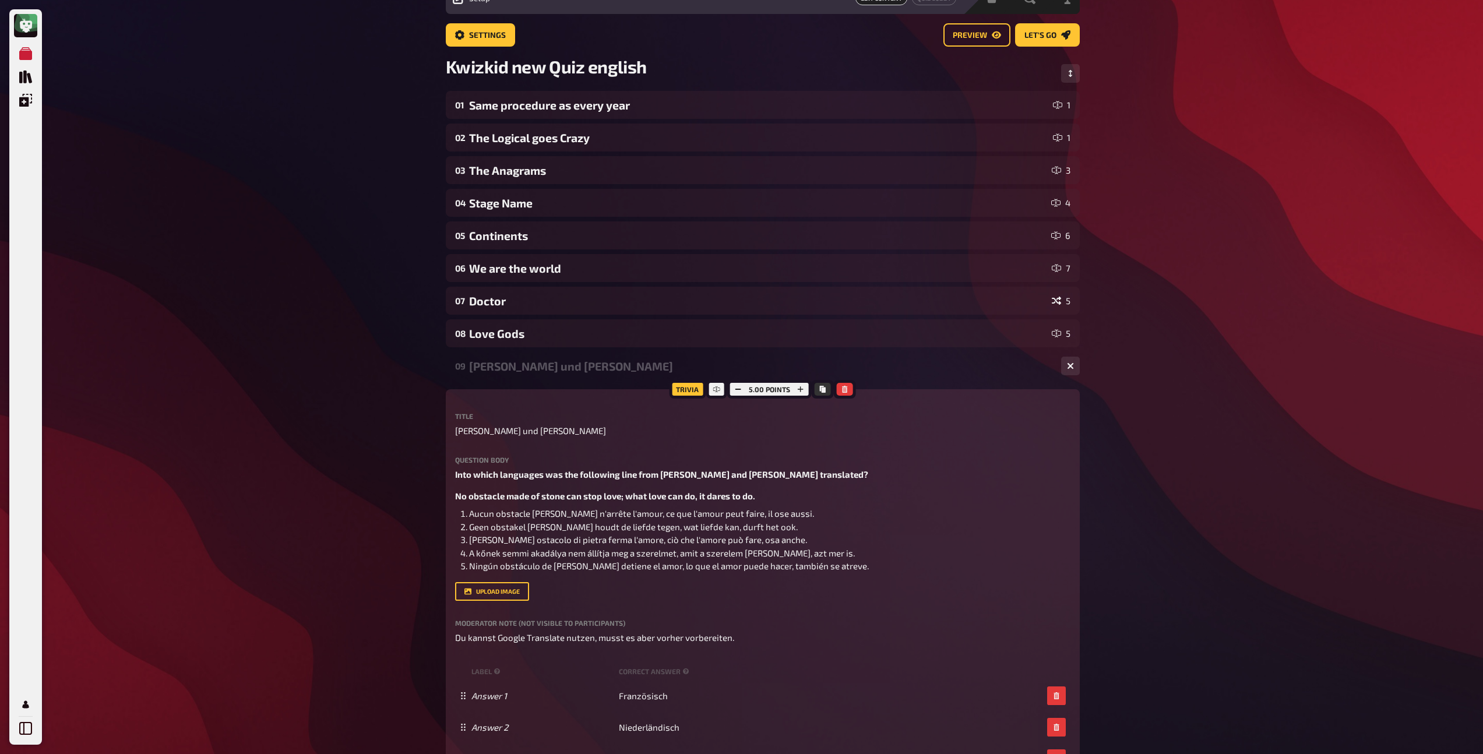
click at [452, 493] on div "Trivia 5.00 points Title Romeo und Julia Question body Into which languages was…" at bounding box center [763, 636] width 634 height 494
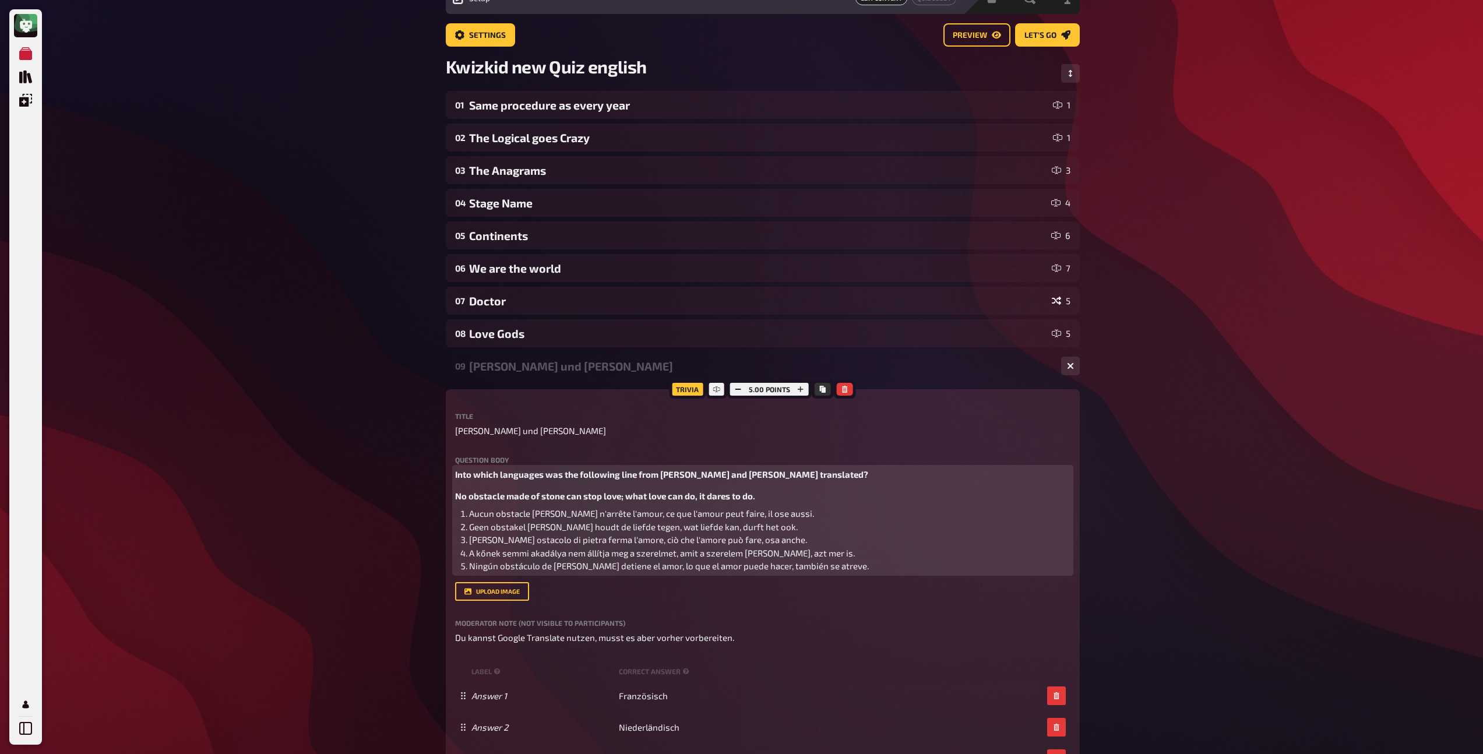
click at [458, 495] on span "No obstacle made of stone can stop love; what love can do, it dares to do." at bounding box center [605, 496] width 300 height 10
click at [767, 494] on p ""No obstacle made of stone can stop love; what love can do, it dares to do." at bounding box center [762, 495] width 615 height 13
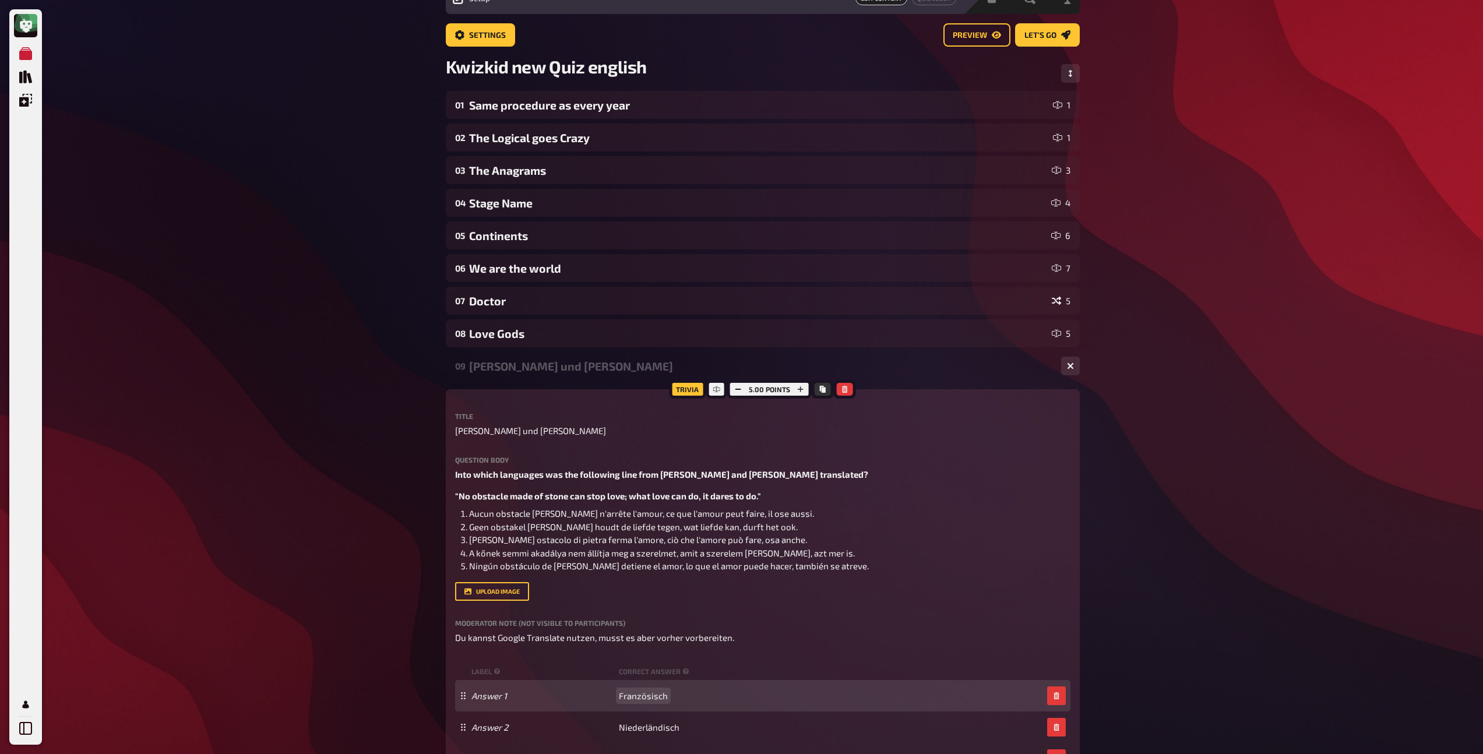
click at [629, 695] on span "Französisch" at bounding box center [643, 695] width 49 height 10
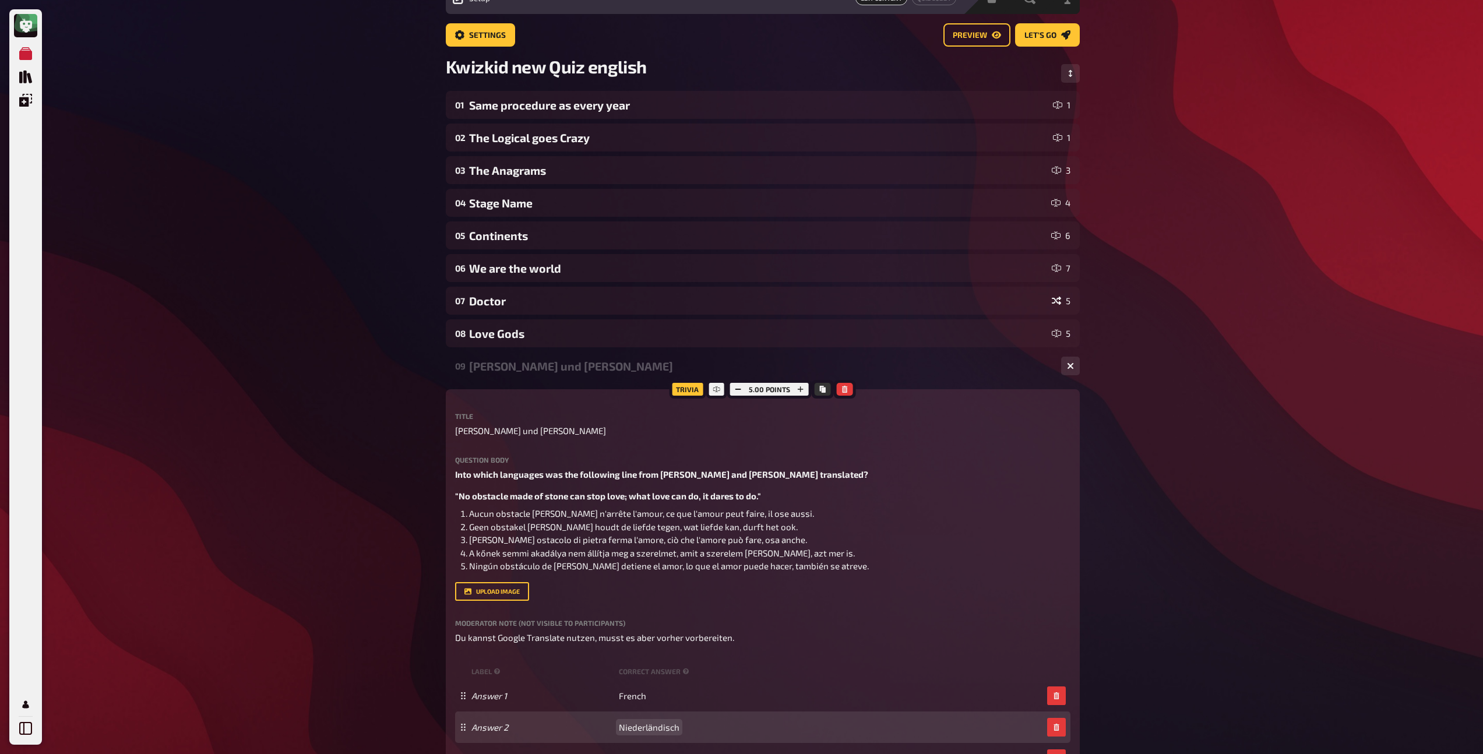
click at [635, 727] on span "Niederländisch" at bounding box center [649, 727] width 61 height 10
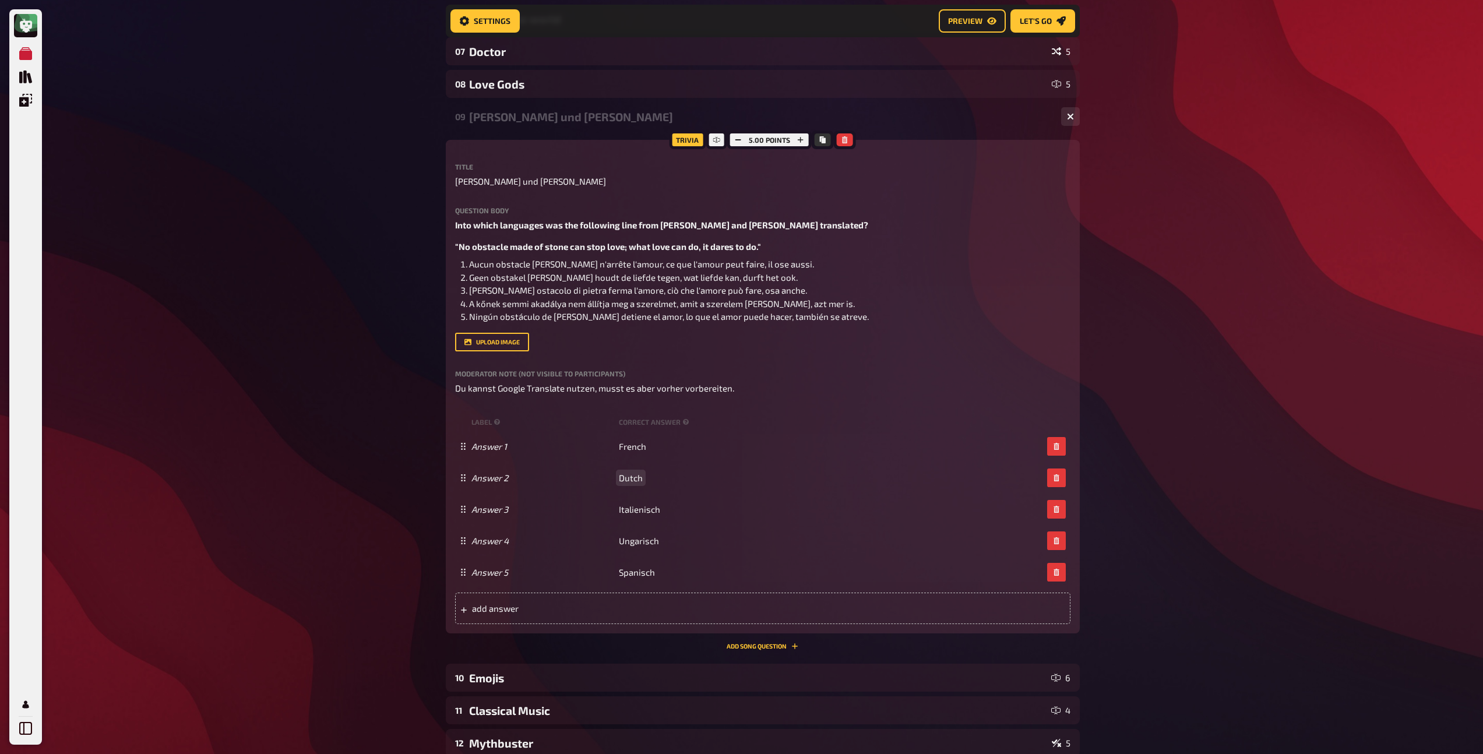
scroll to position [316, 0]
click at [592, 388] on span "Du kannst Google Translate nutzen, musst es aber vorher vorbereiten." at bounding box center [594, 387] width 279 height 10
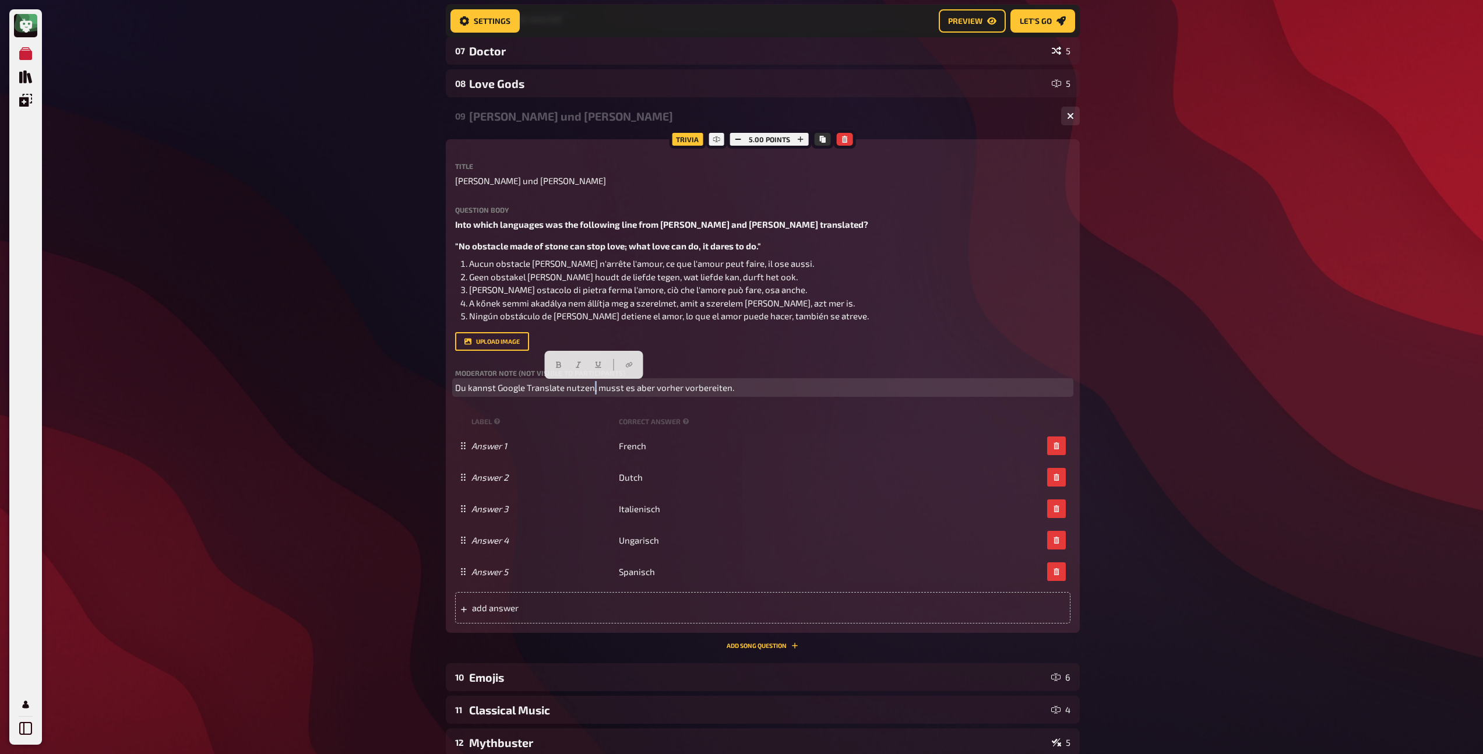
click at [592, 388] on span "Du kannst Google Translate nutzen, musst es aber vorher vorbereiten." at bounding box center [594, 387] width 279 height 10
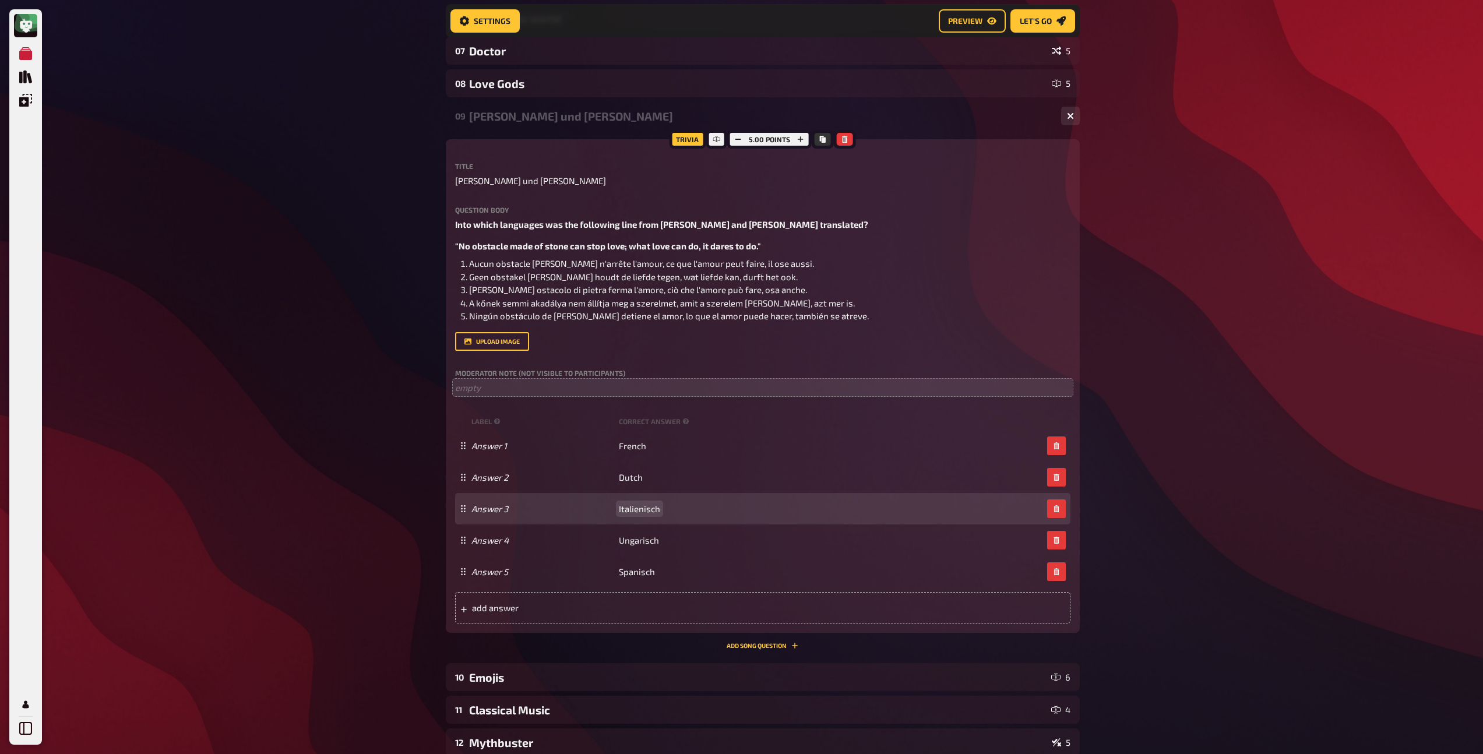
click at [632, 508] on span "Italienisch" at bounding box center [639, 508] width 41 height 10
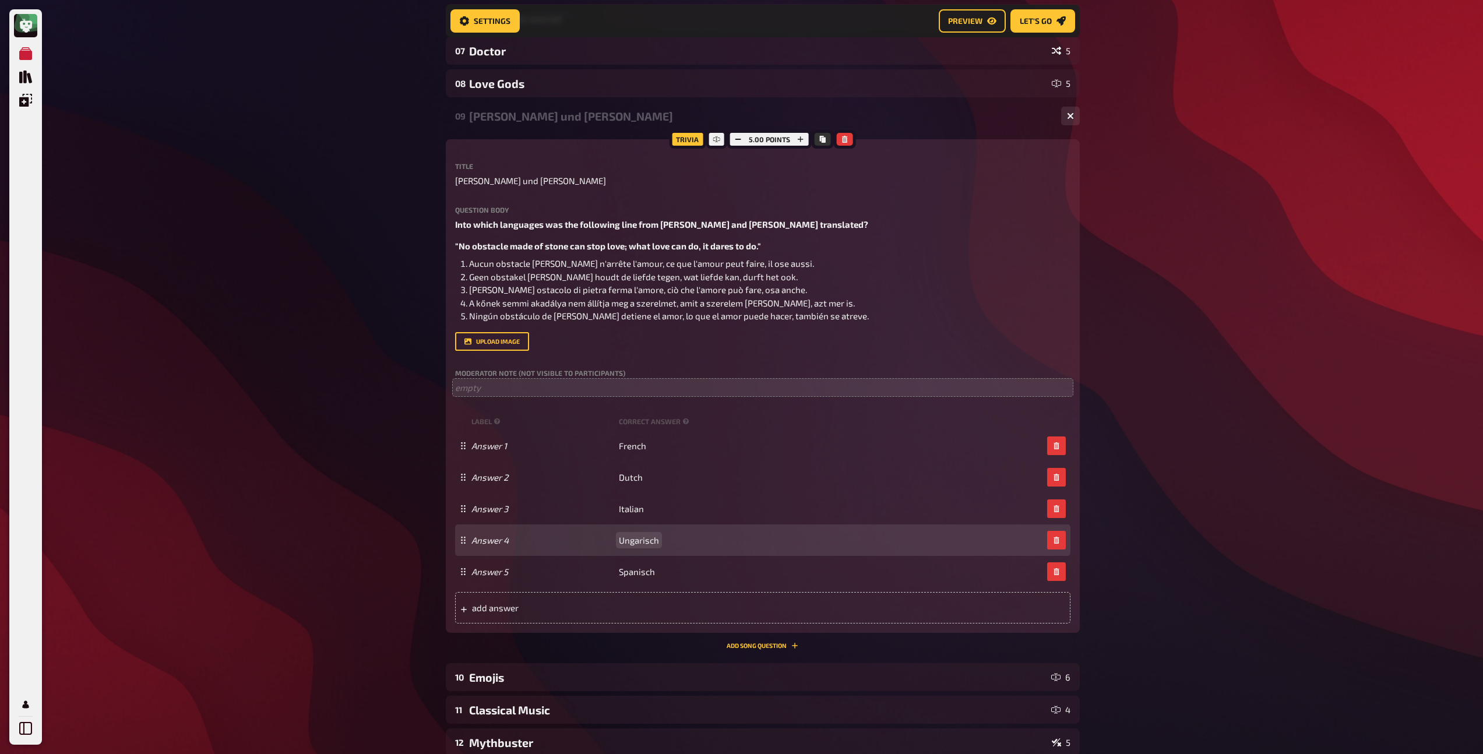
click at [633, 547] on div "Answer 4 Ungarisch" at bounding box center [762, 539] width 615 height 31
click at [636, 535] on span "Ungarisch" at bounding box center [639, 540] width 40 height 10
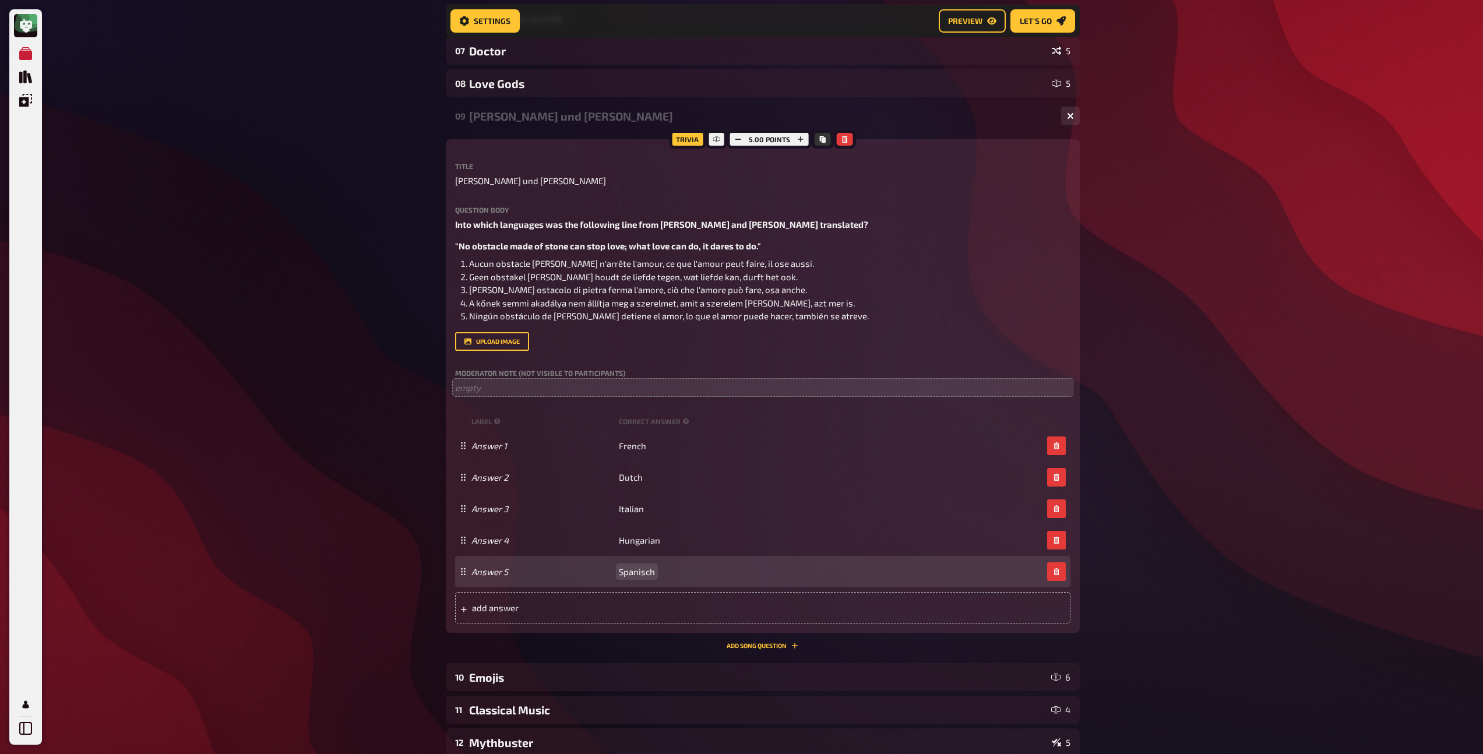
click at [636, 570] on span "Spanisch" at bounding box center [637, 571] width 36 height 10
click at [647, 570] on span "Spanisch" at bounding box center [637, 571] width 36 height 10
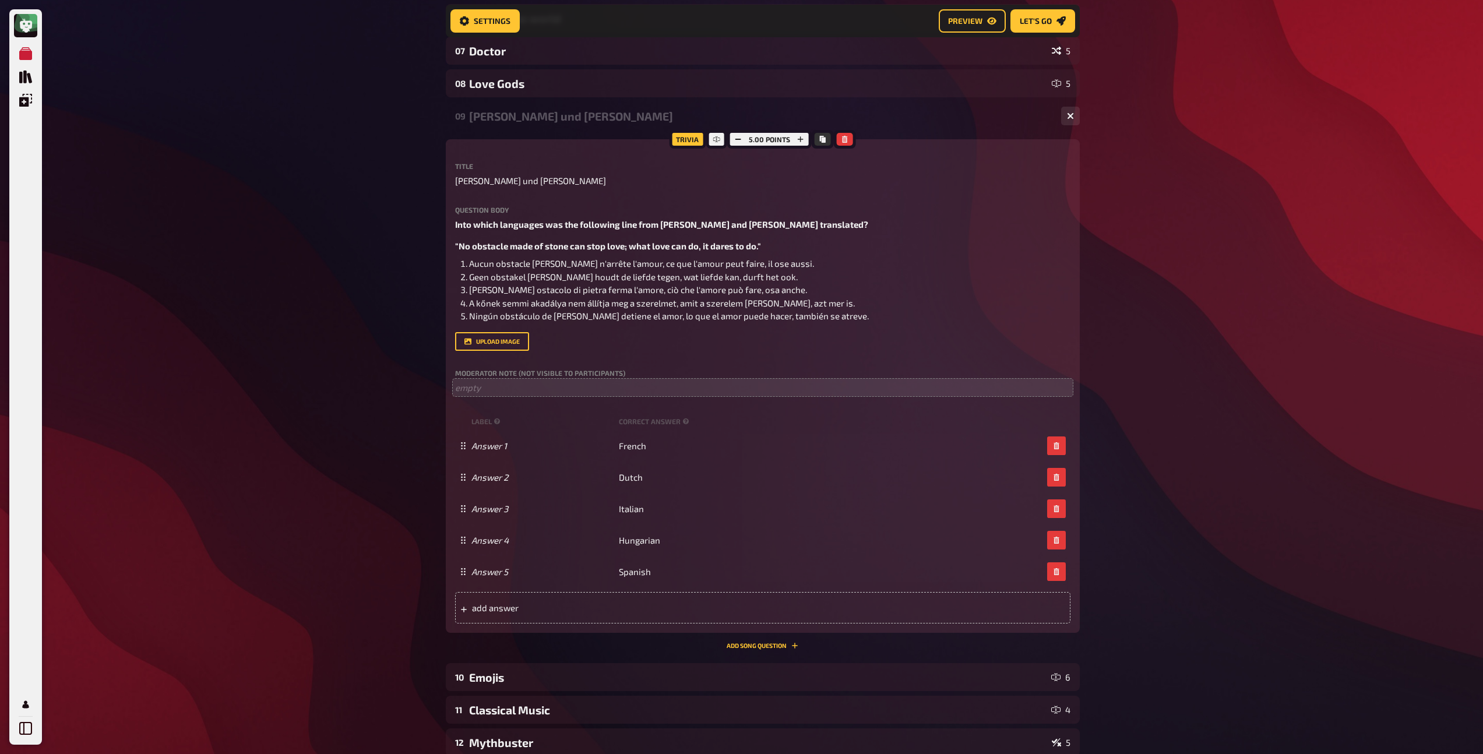
click at [561, 125] on div "09 Romeo und Julia 5" at bounding box center [763, 116] width 634 height 28
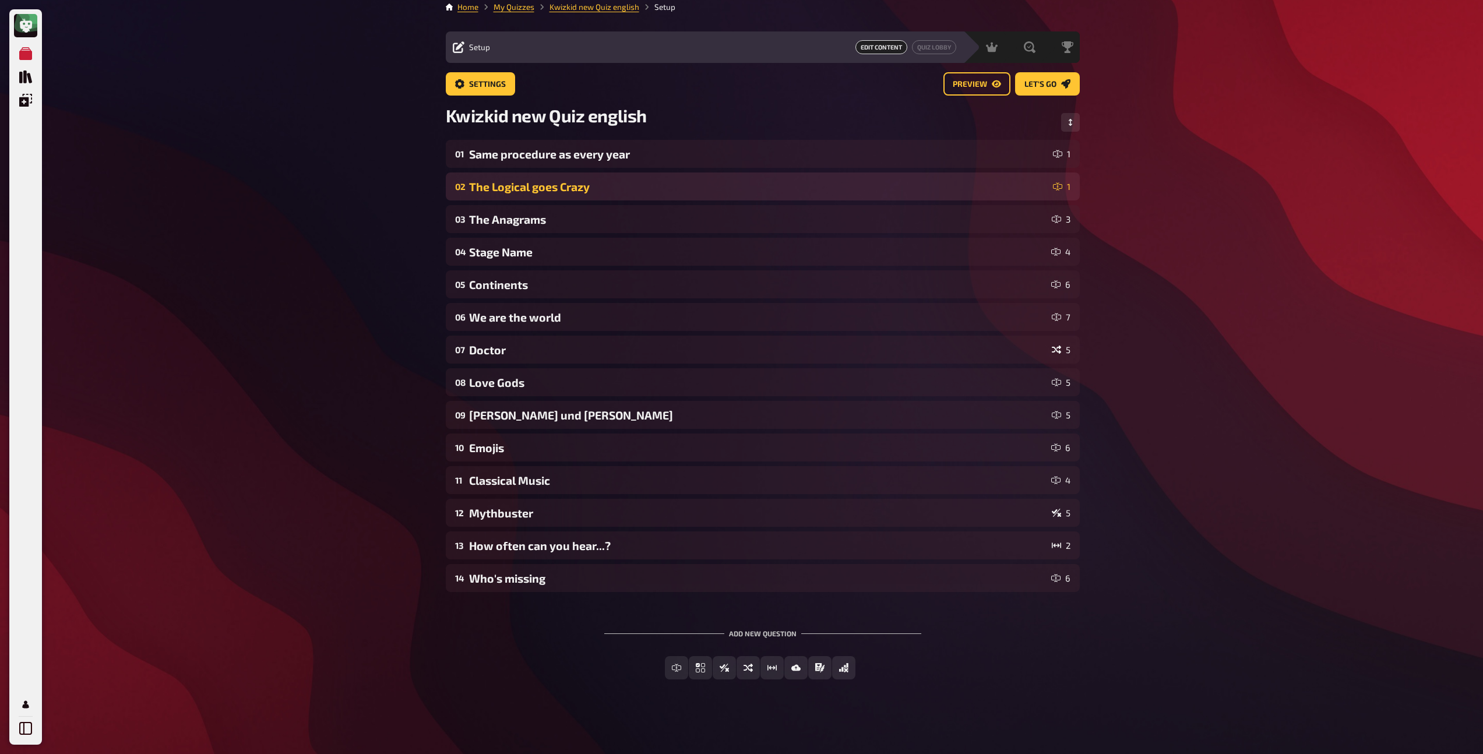
scroll to position [8, 0]
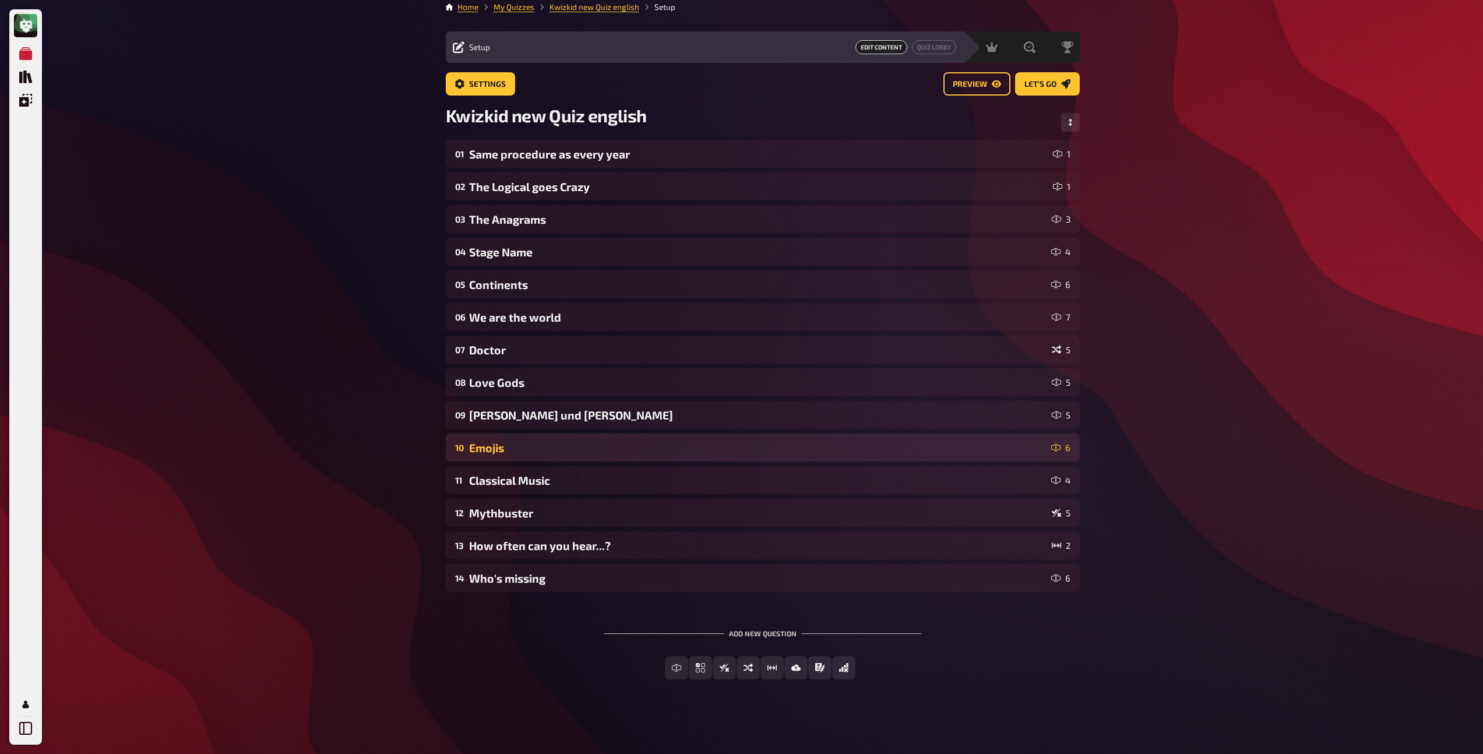
click at [542, 446] on div "Emojis" at bounding box center [757, 447] width 577 height 13
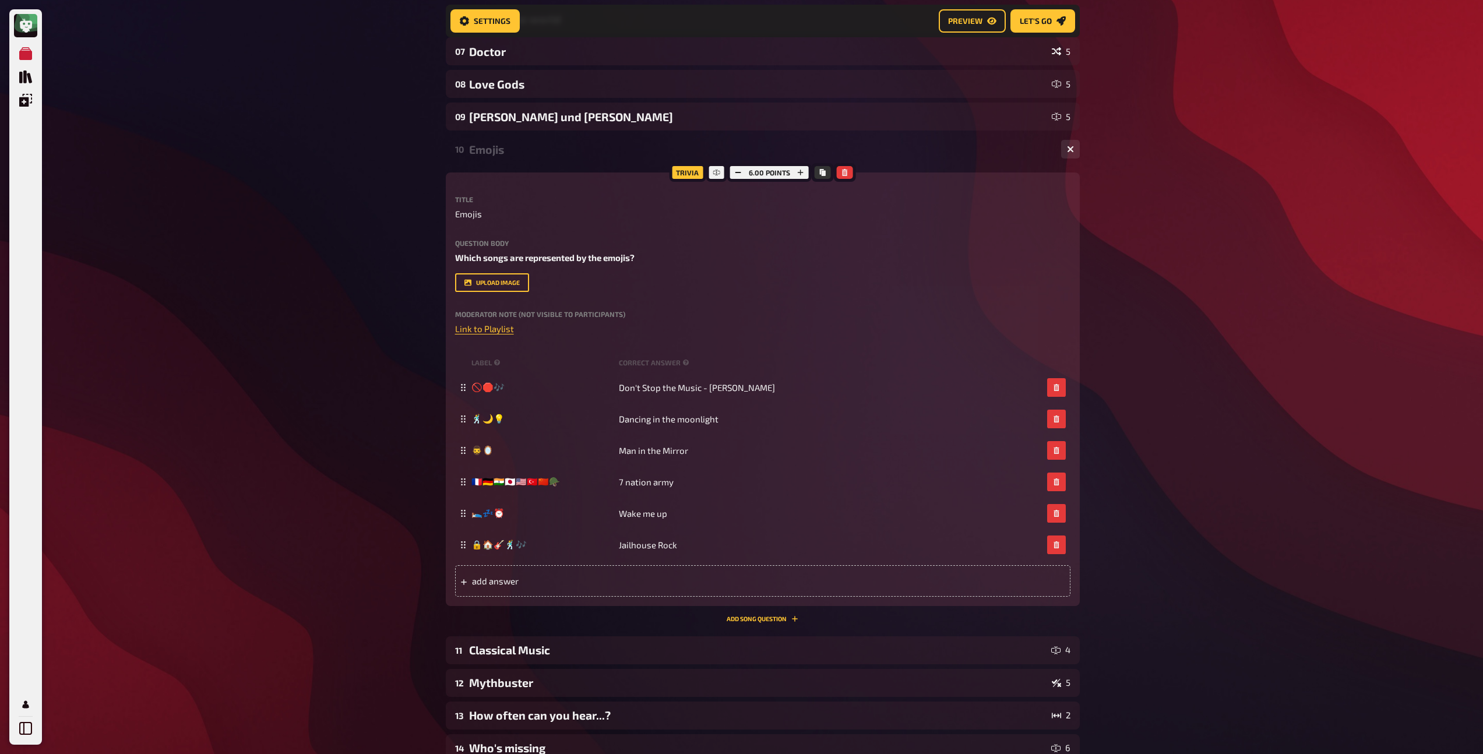
scroll to position [316, 0]
click at [520, 161] on div "10 Emojis 6" at bounding box center [763, 149] width 634 height 28
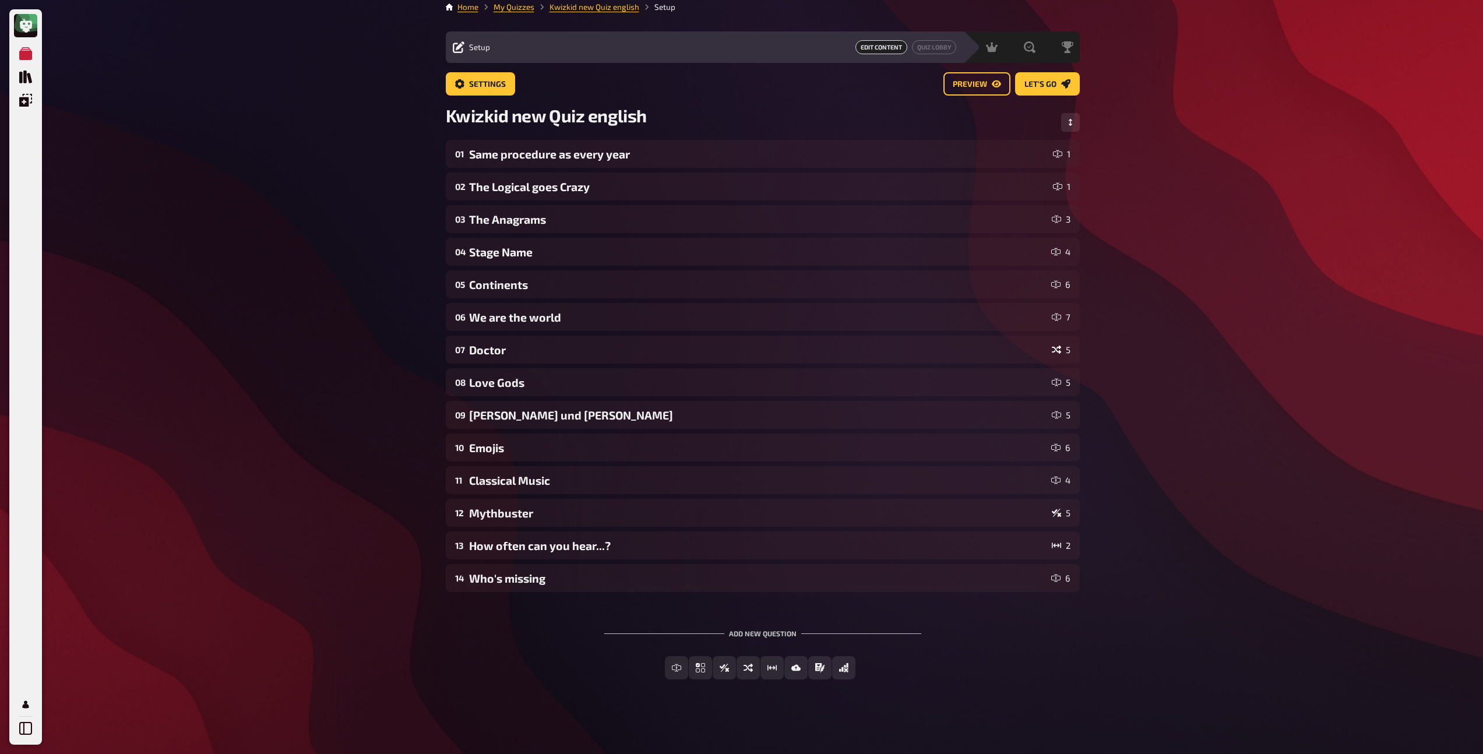
scroll to position [8, 0]
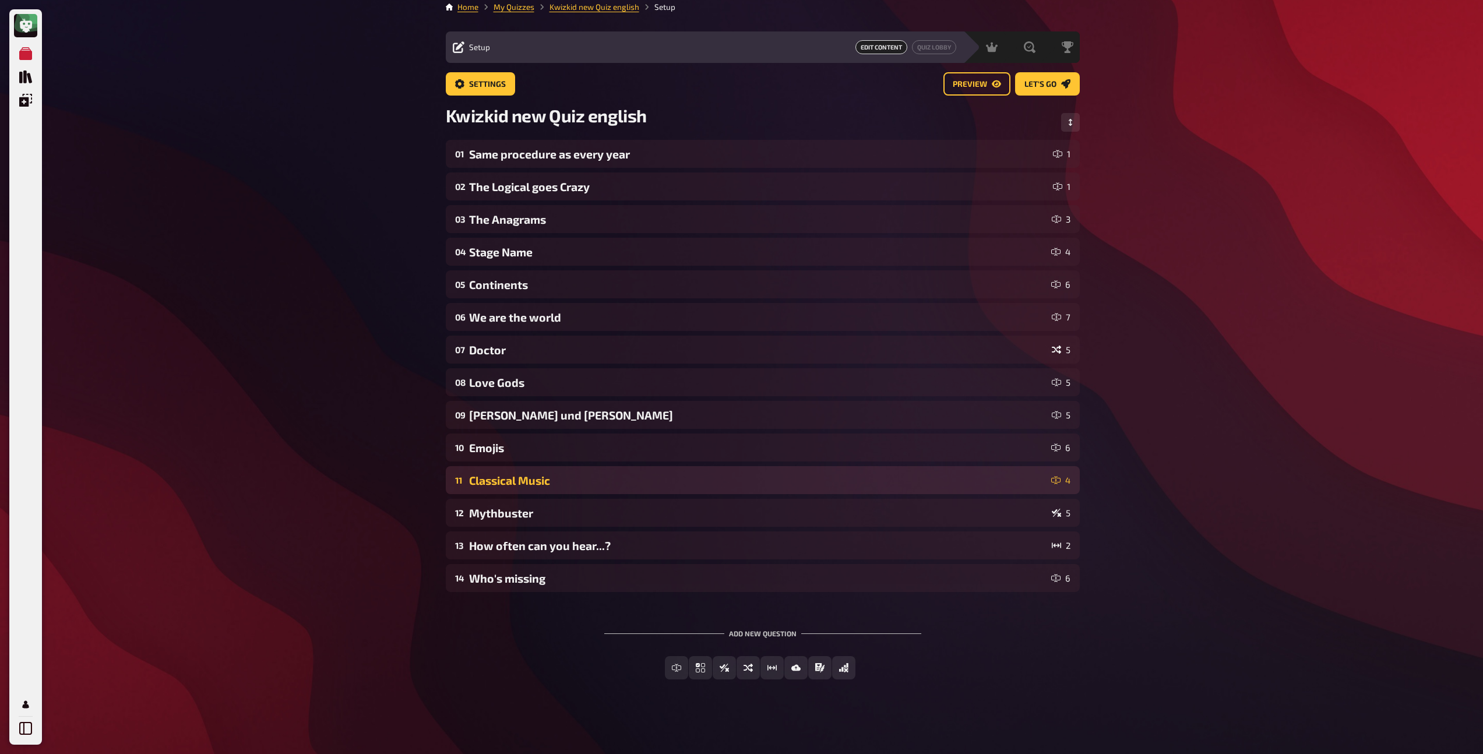
click at [552, 485] on div "Classical Music" at bounding box center [757, 480] width 577 height 13
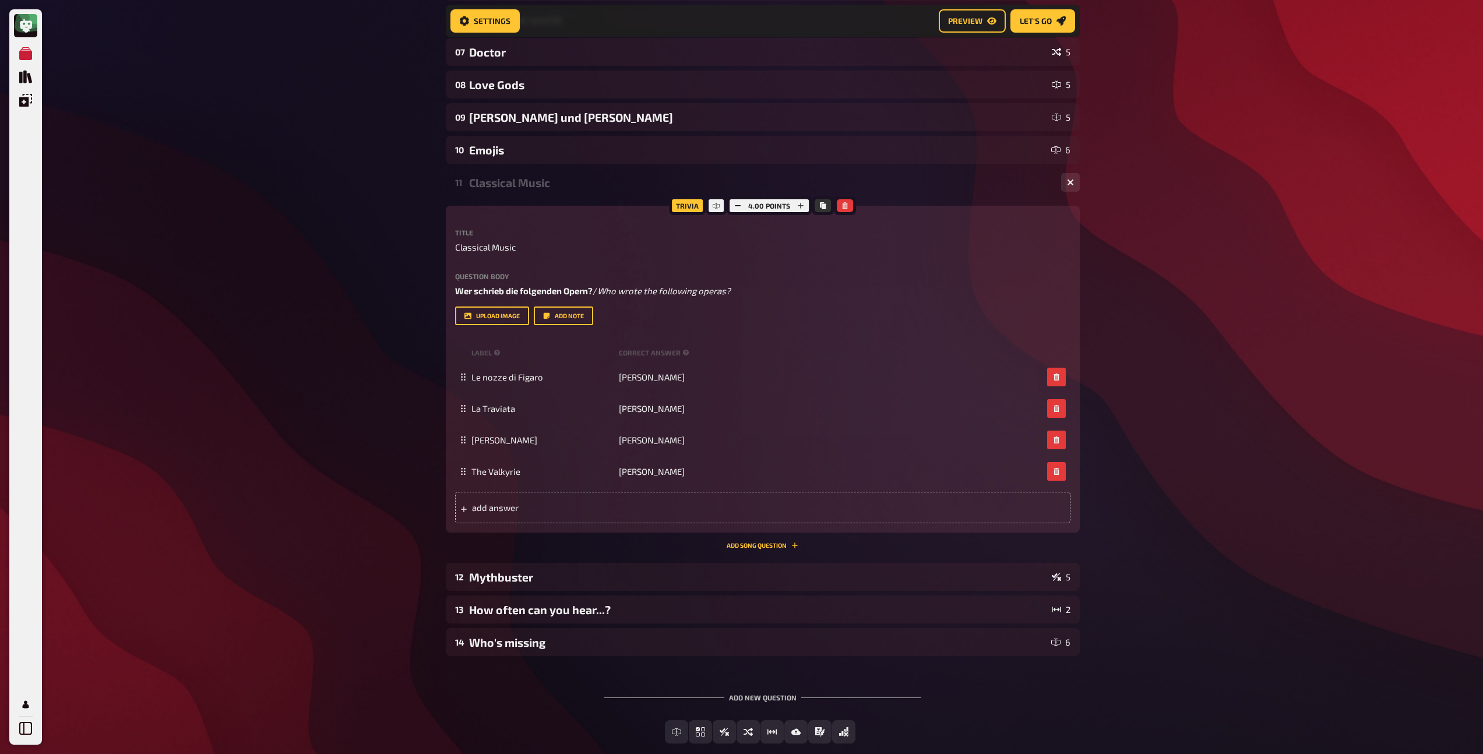
scroll to position [316, 0]
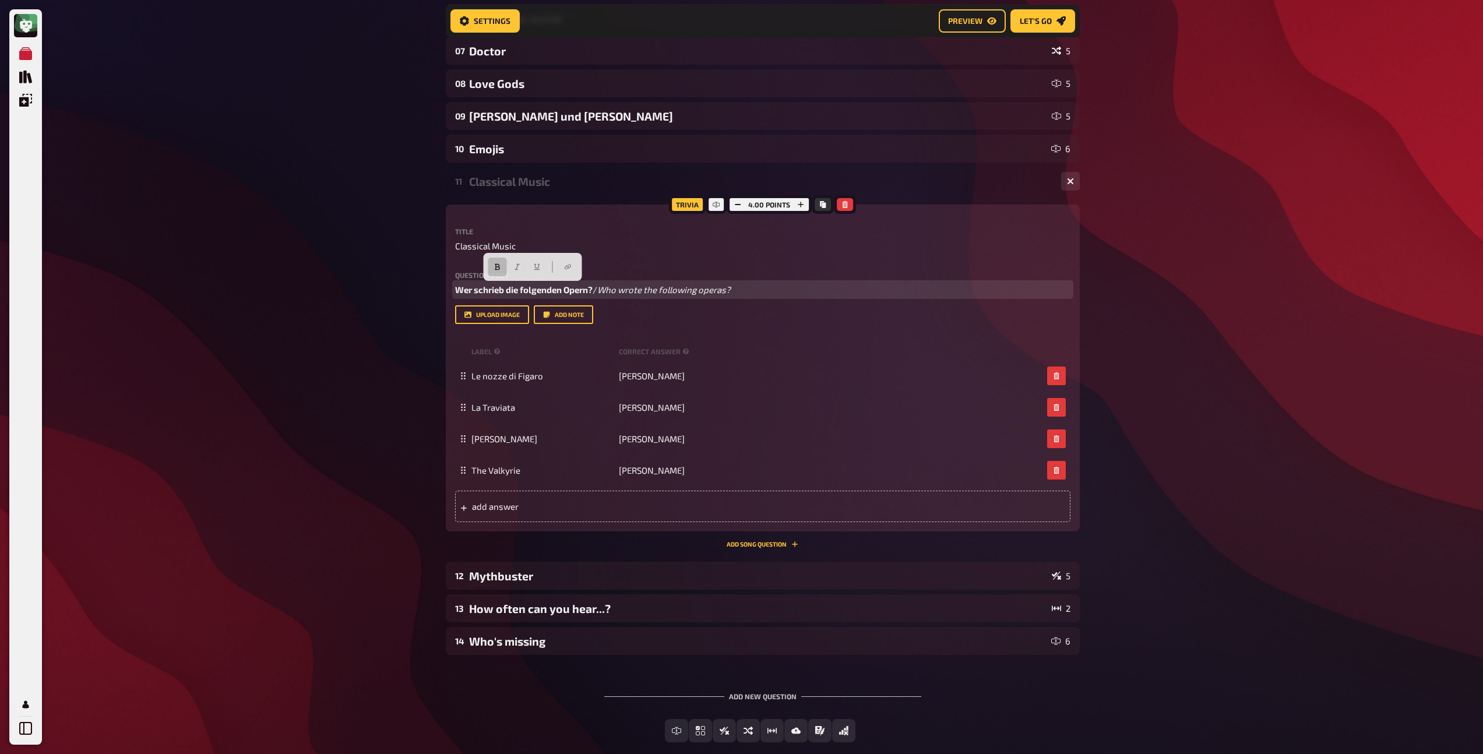
drag, startPoint x: 604, startPoint y: 290, endPoint x: 460, endPoint y: 290, distance: 143.3
click at [460, 290] on p "Wer schrieb die folgenden Opern? / Who wrote the following operas?" at bounding box center [762, 289] width 615 height 13
click at [481, 290] on span "Who wrote the following operas?" at bounding box center [521, 289] width 133 height 10
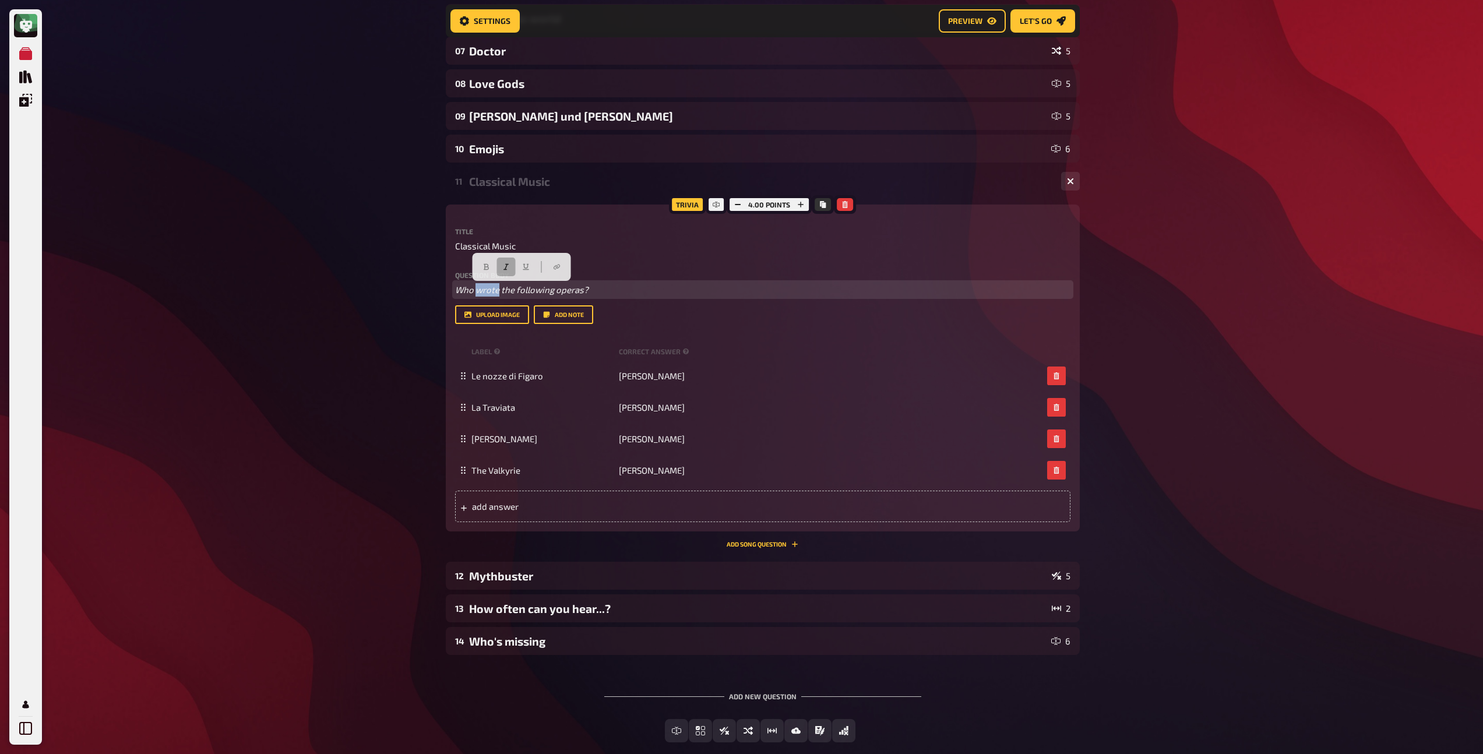
click at [501, 266] on button "button" at bounding box center [506, 267] width 19 height 19
click at [483, 266] on icon "button" at bounding box center [486, 266] width 7 height 7
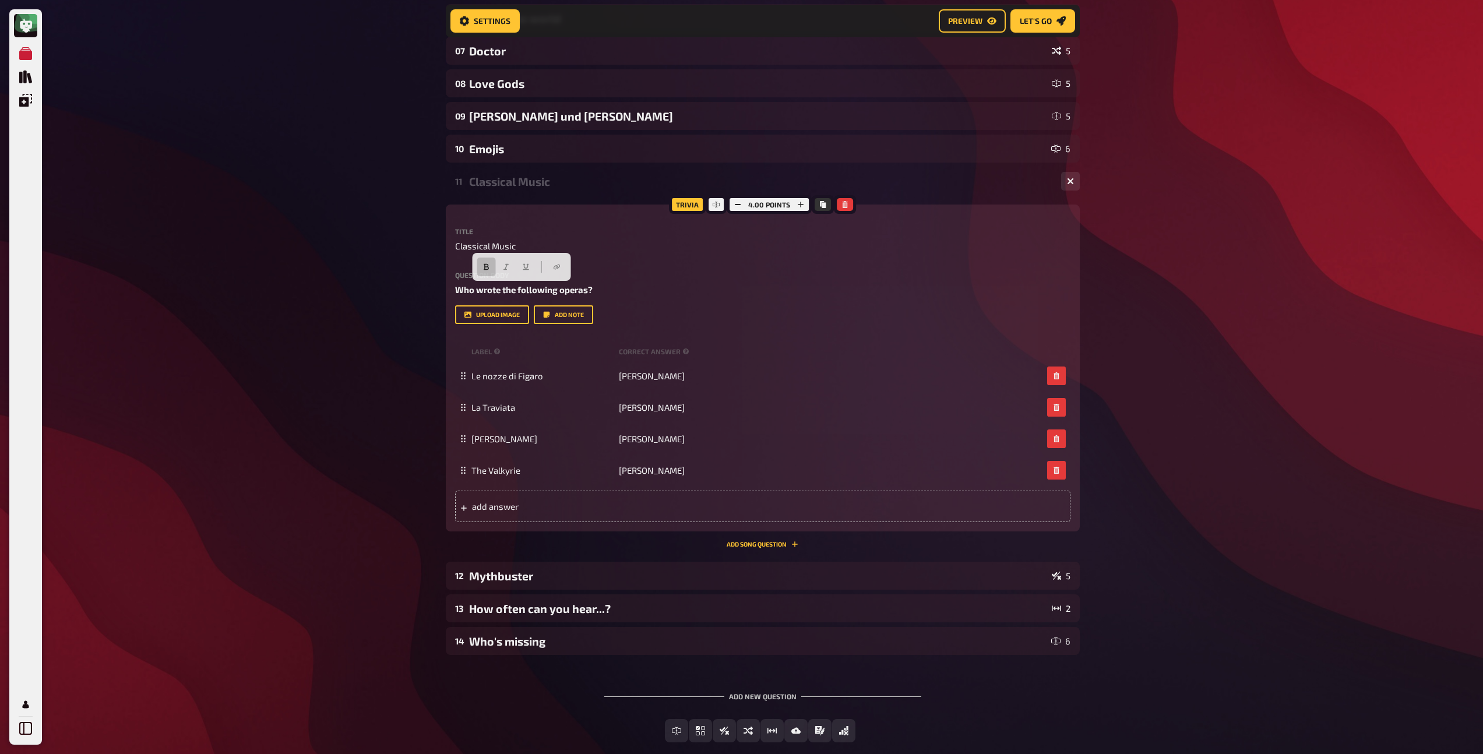
click at [498, 187] on div "Classical Music" at bounding box center [760, 181] width 583 height 13
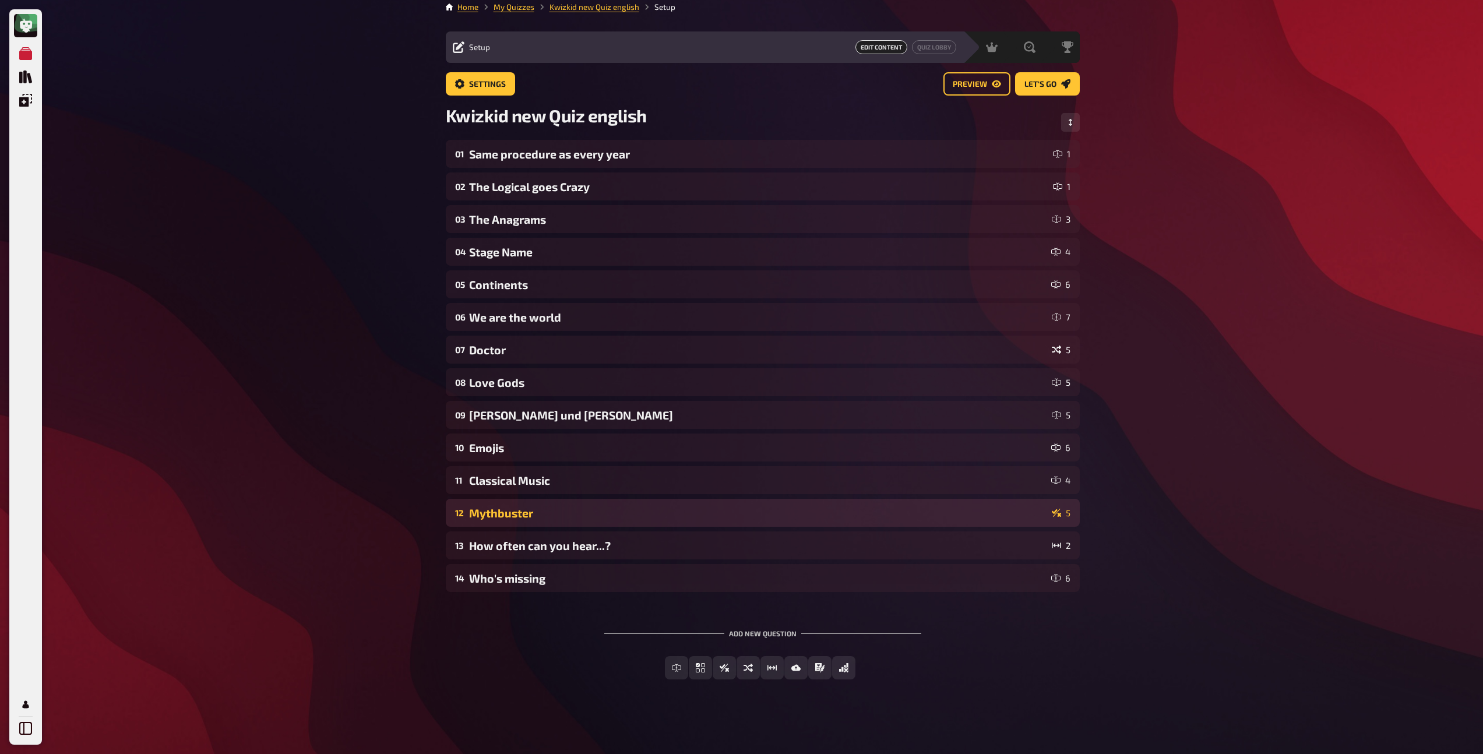
click at [522, 517] on div "Mythbuster" at bounding box center [758, 512] width 578 height 13
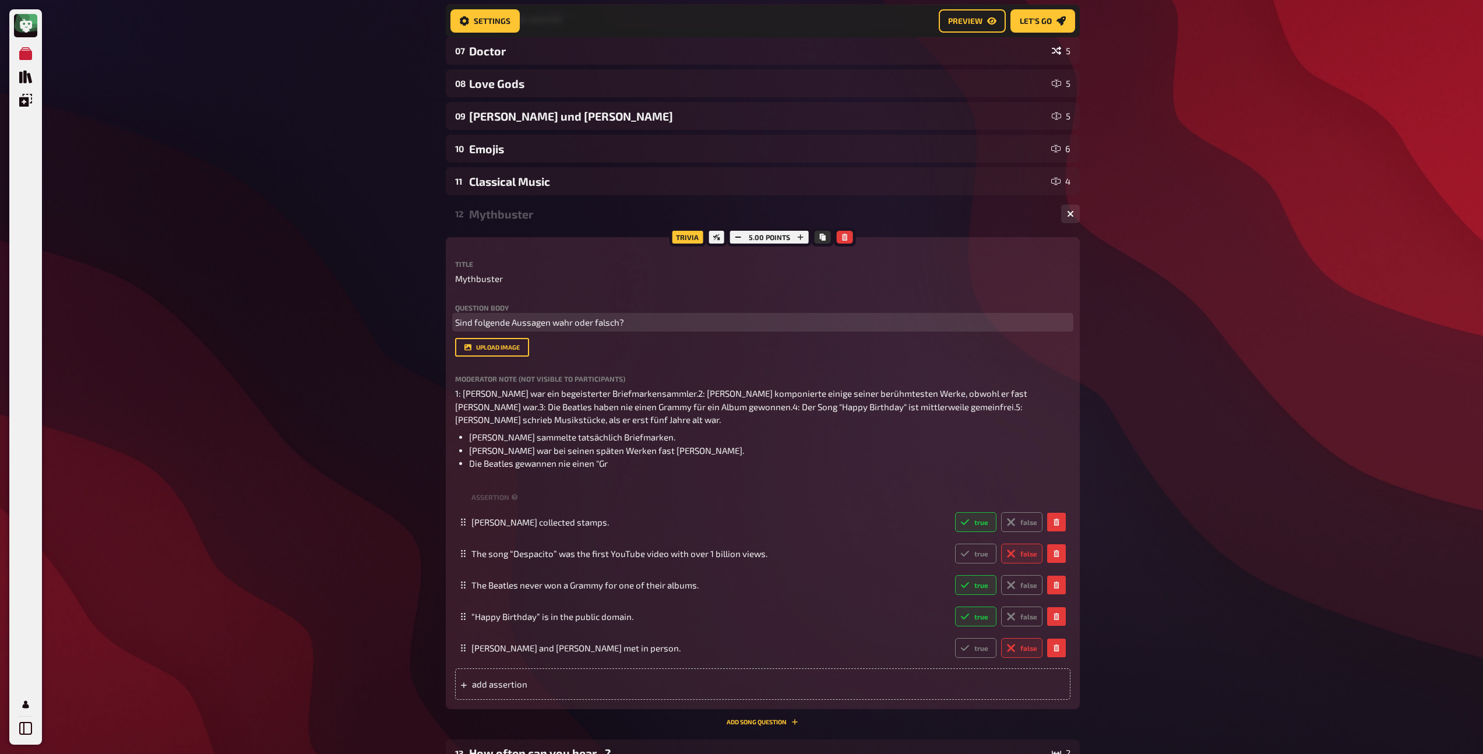
click at [624, 322] on p "Sind folgende Aussagen wahr oder falsch?" at bounding box center [762, 322] width 615 height 13
copy span "Sind folgende Aussagen wahr oder falsch?"
click at [649, 324] on p "Sind folgende Aussagen wahr oder falsch?" at bounding box center [762, 322] width 615 height 13
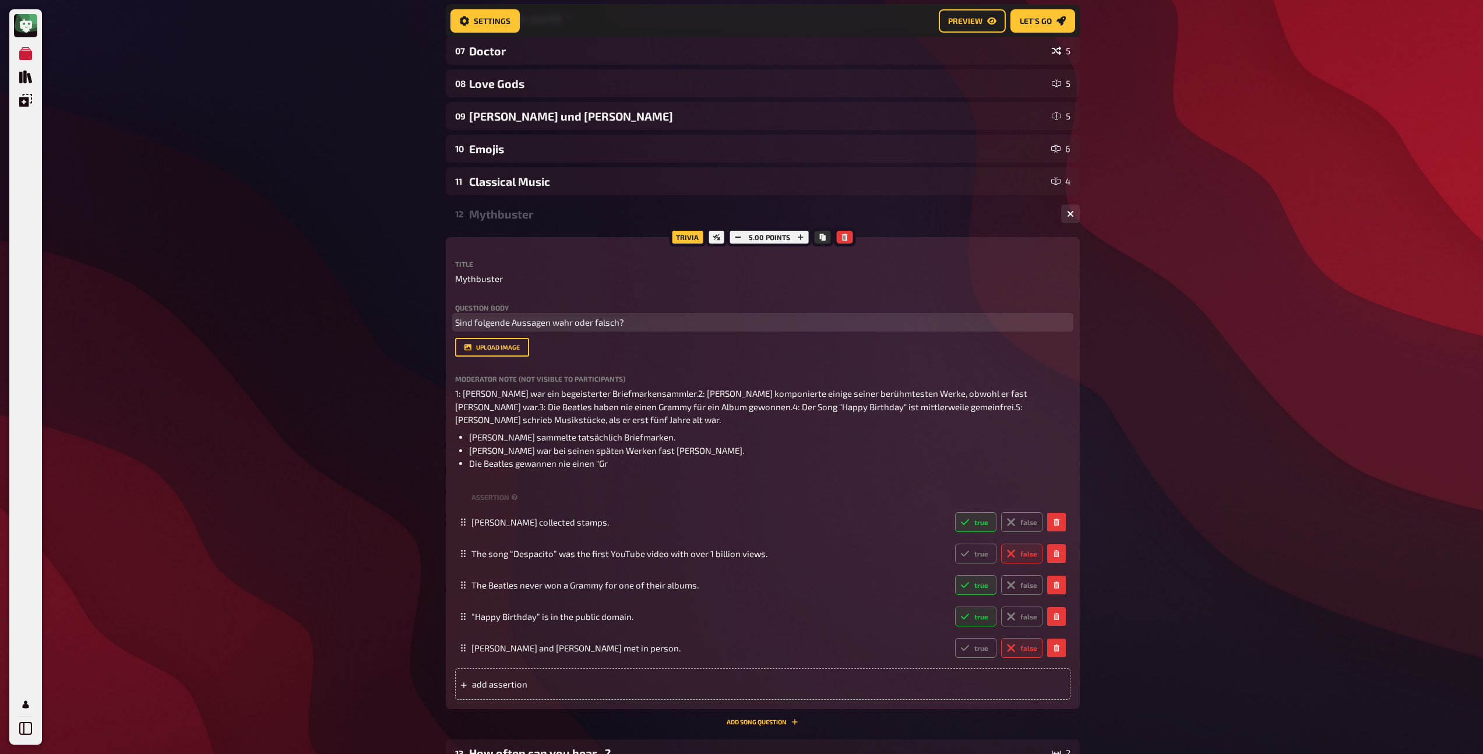
click at [649, 324] on p "Sind folgende Aussagen wahr oder falsch?" at bounding box center [762, 322] width 615 height 13
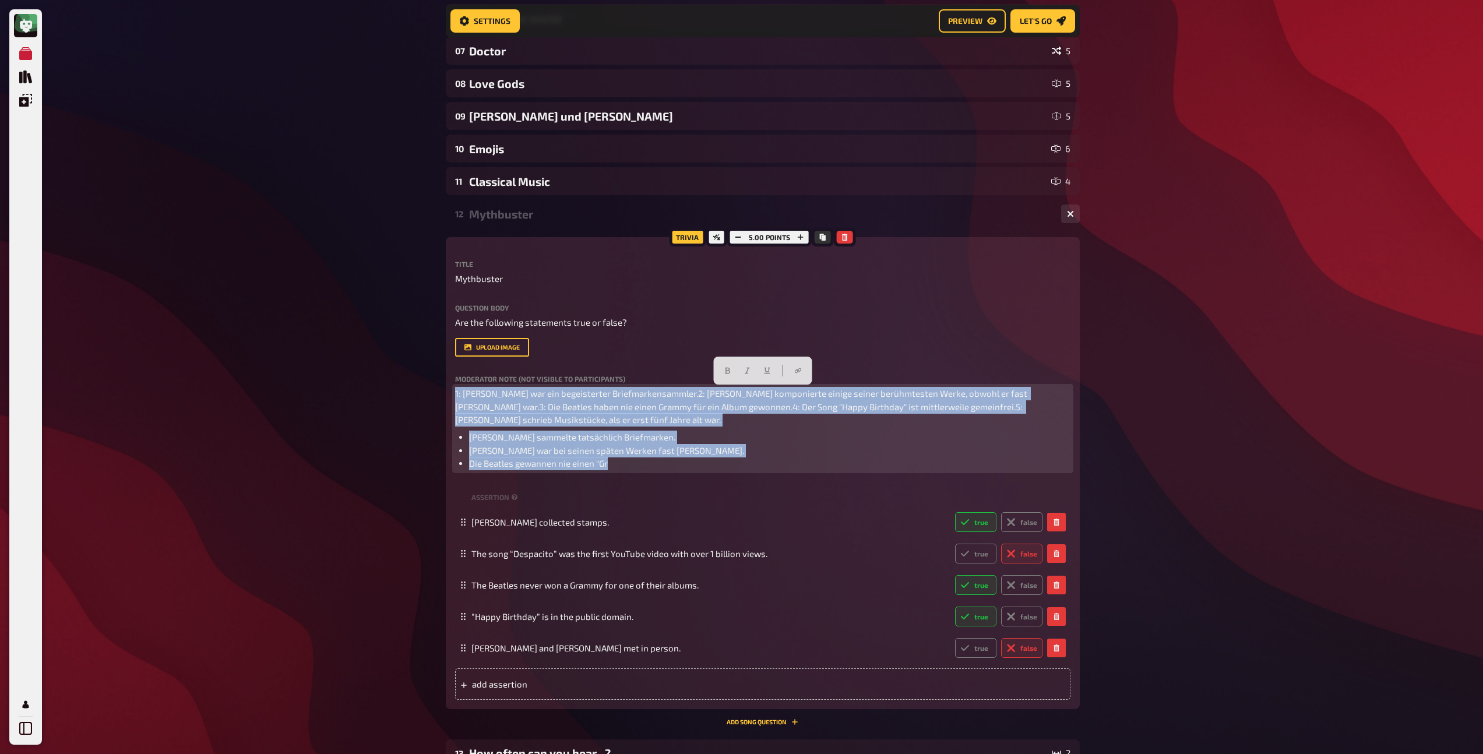
drag, startPoint x: 645, startPoint y: 467, endPoint x: 413, endPoint y: 369, distance: 251.7
click at [413, 369] on div "My Quizzes Quiz Library Overlays Profile Home My Quizzes Kwizkid new Quiz engli…" at bounding box center [741, 323] width 1483 height 1278
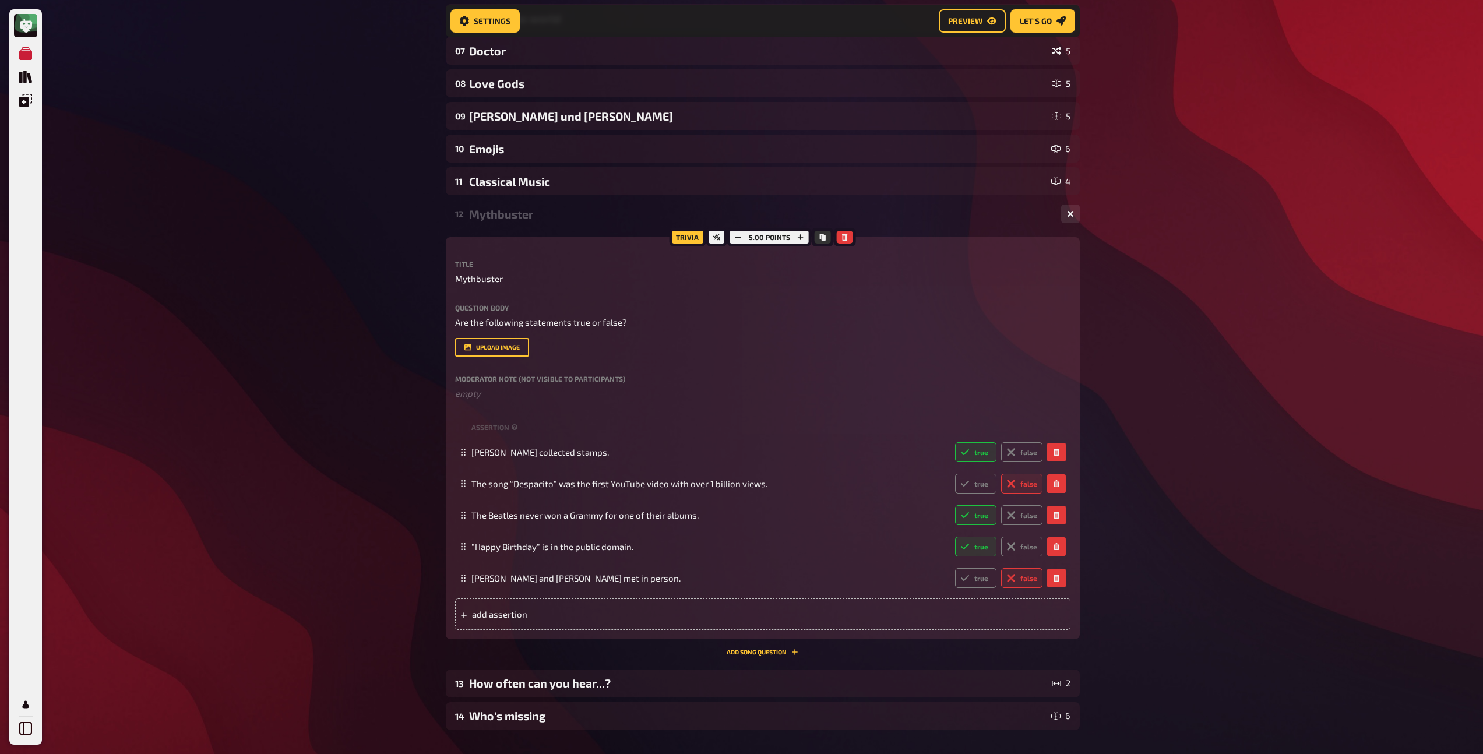
click at [481, 224] on div "12 Mythbuster 5" at bounding box center [763, 214] width 634 height 28
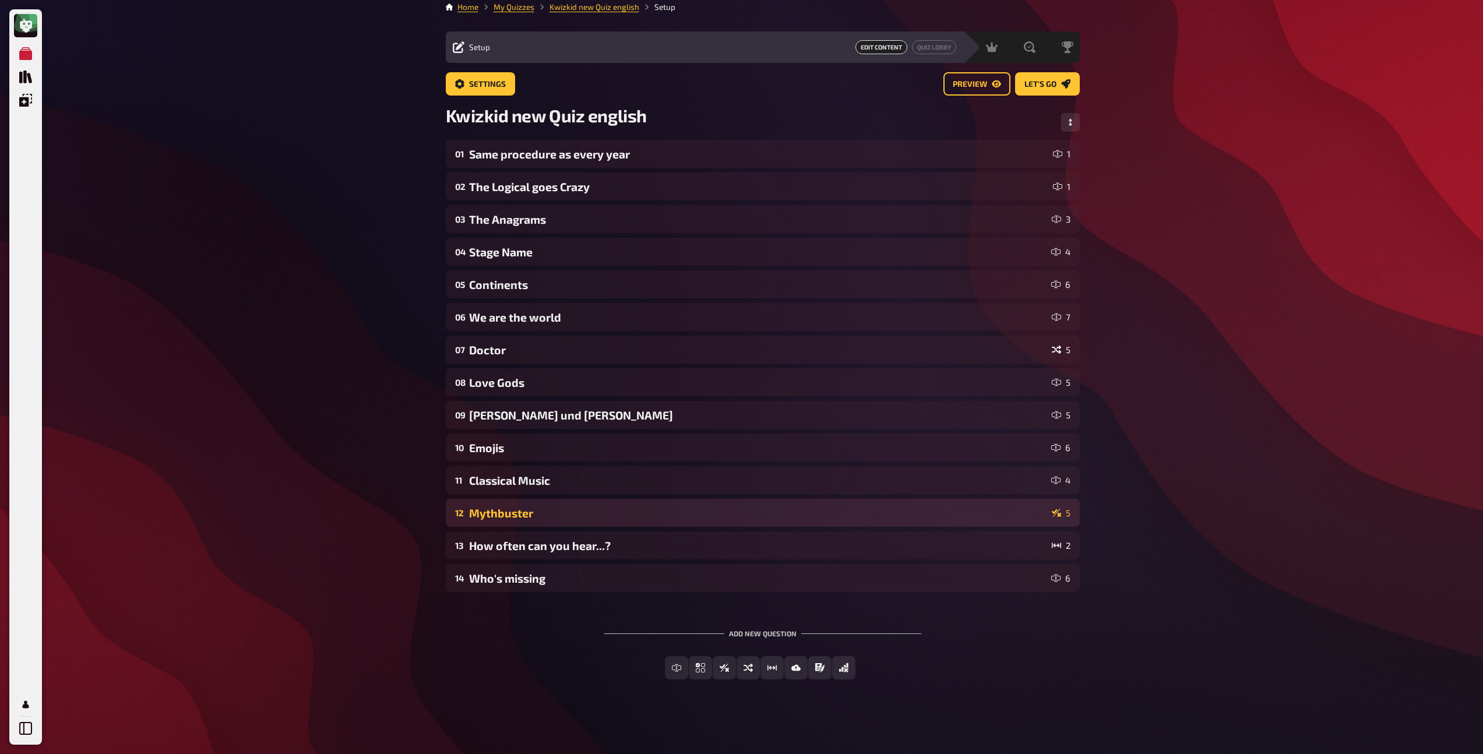
scroll to position [8, 0]
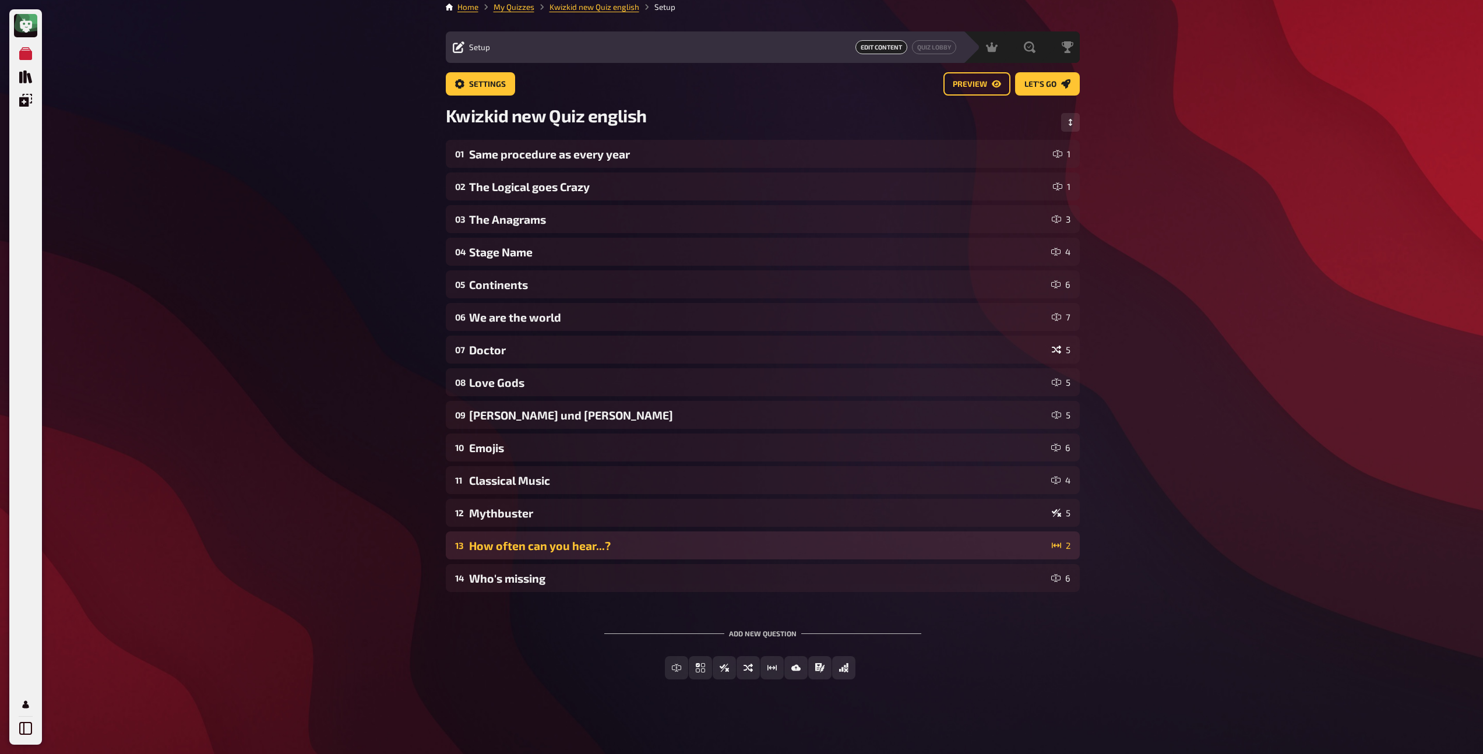
click at [527, 542] on div "How often can you hear...?" at bounding box center [758, 545] width 578 height 13
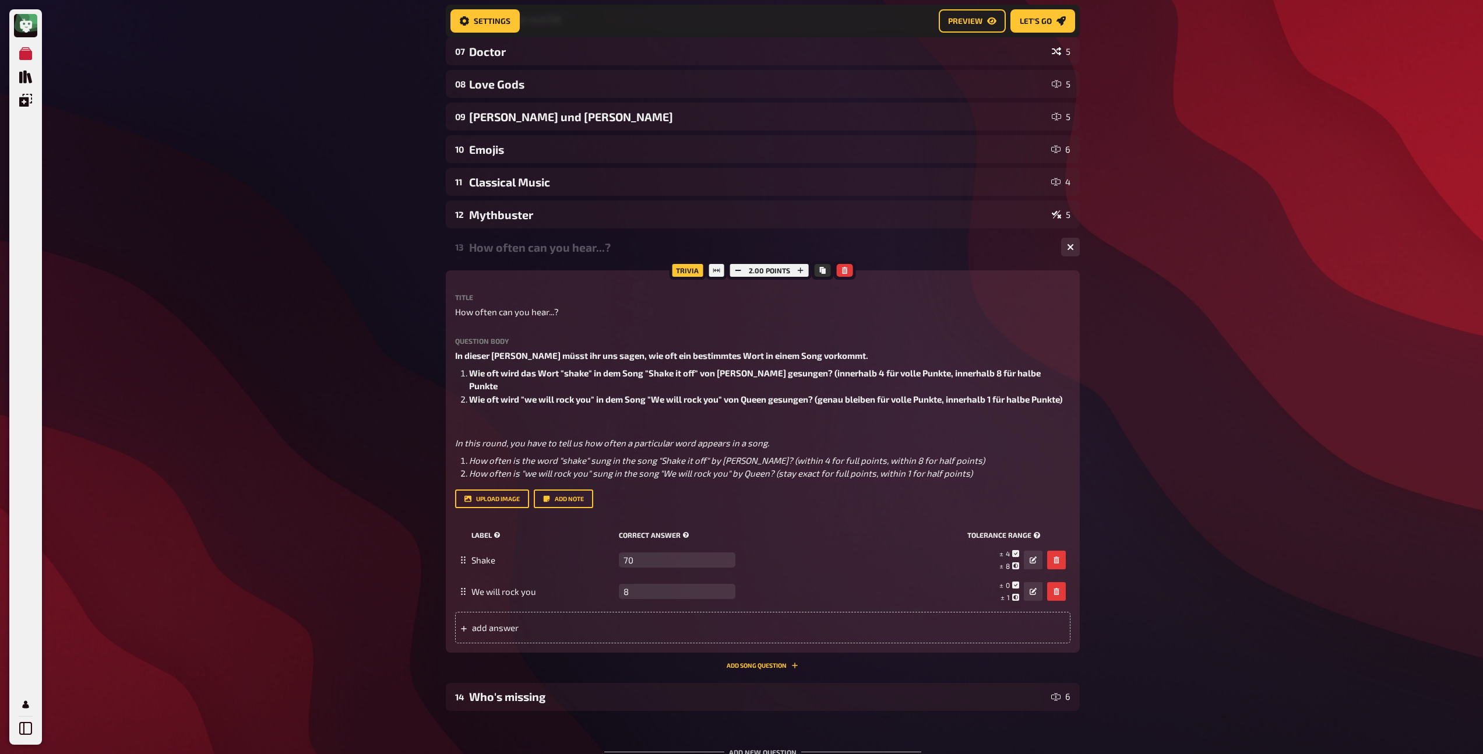
scroll to position [316, 0]
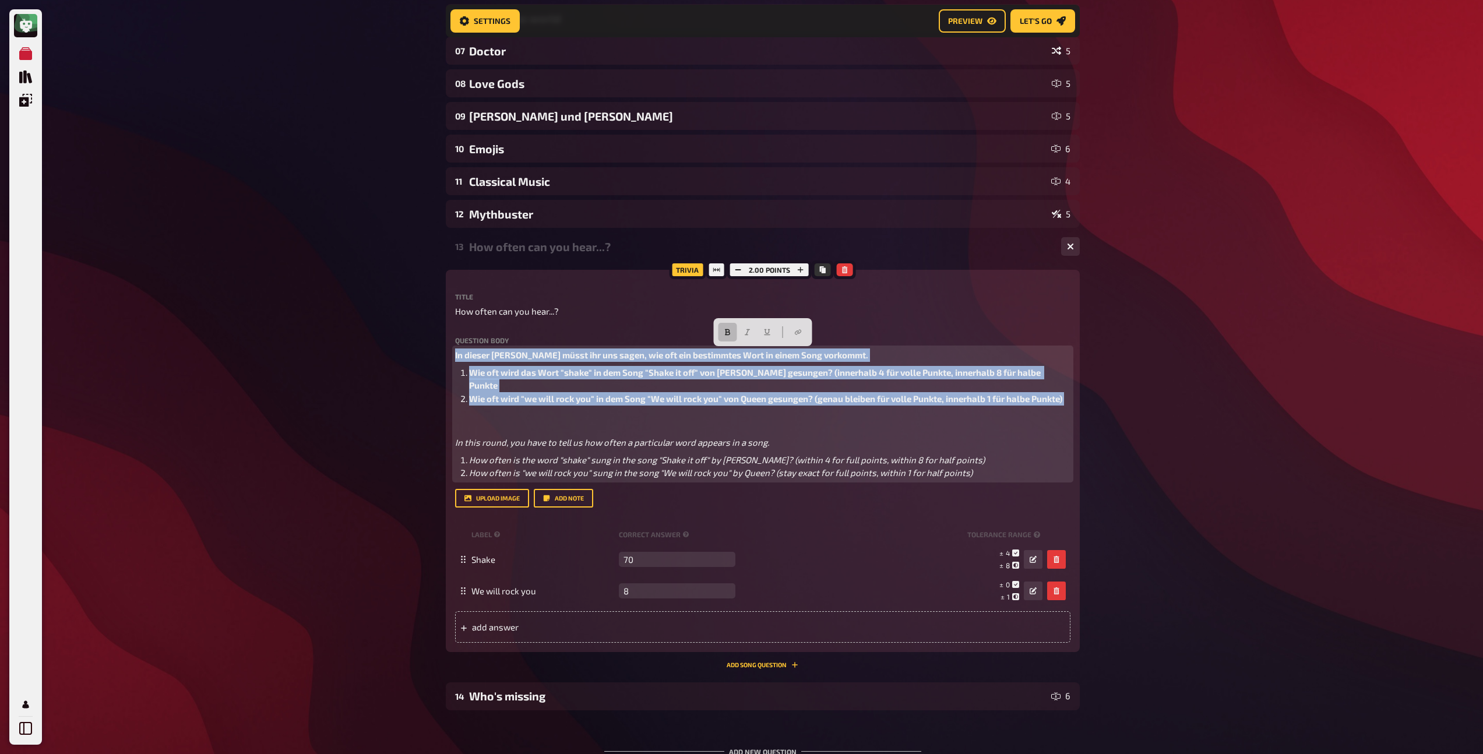
drag, startPoint x: 815, startPoint y: 406, endPoint x: 434, endPoint y: 337, distance: 387.2
click at [434, 337] on div "My Quizzes Quiz Library Overlays Profile Home My Quizzes Kwizkid new Quiz engli…" at bounding box center [741, 278] width 1483 height 1189
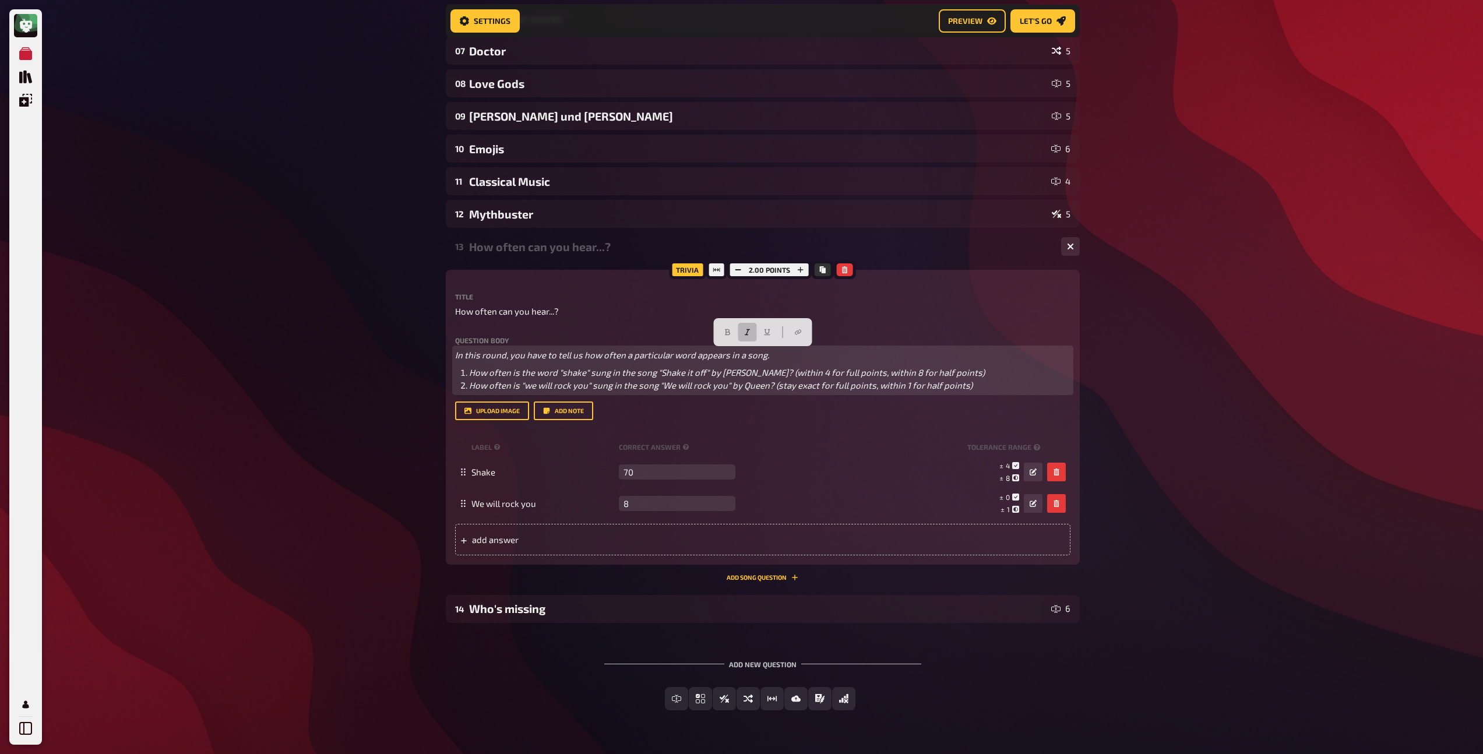
drag, startPoint x: 985, startPoint y: 385, endPoint x: 439, endPoint y: 355, distance: 546.8
click at [439, 355] on div "Home My Quizzes Kwizkid new Quiz english Setup Setup Edit Content Quiz Lobby Ho…" at bounding box center [762, 234] width 653 height 1101
click at [752, 330] on button "button" at bounding box center [747, 332] width 19 height 19
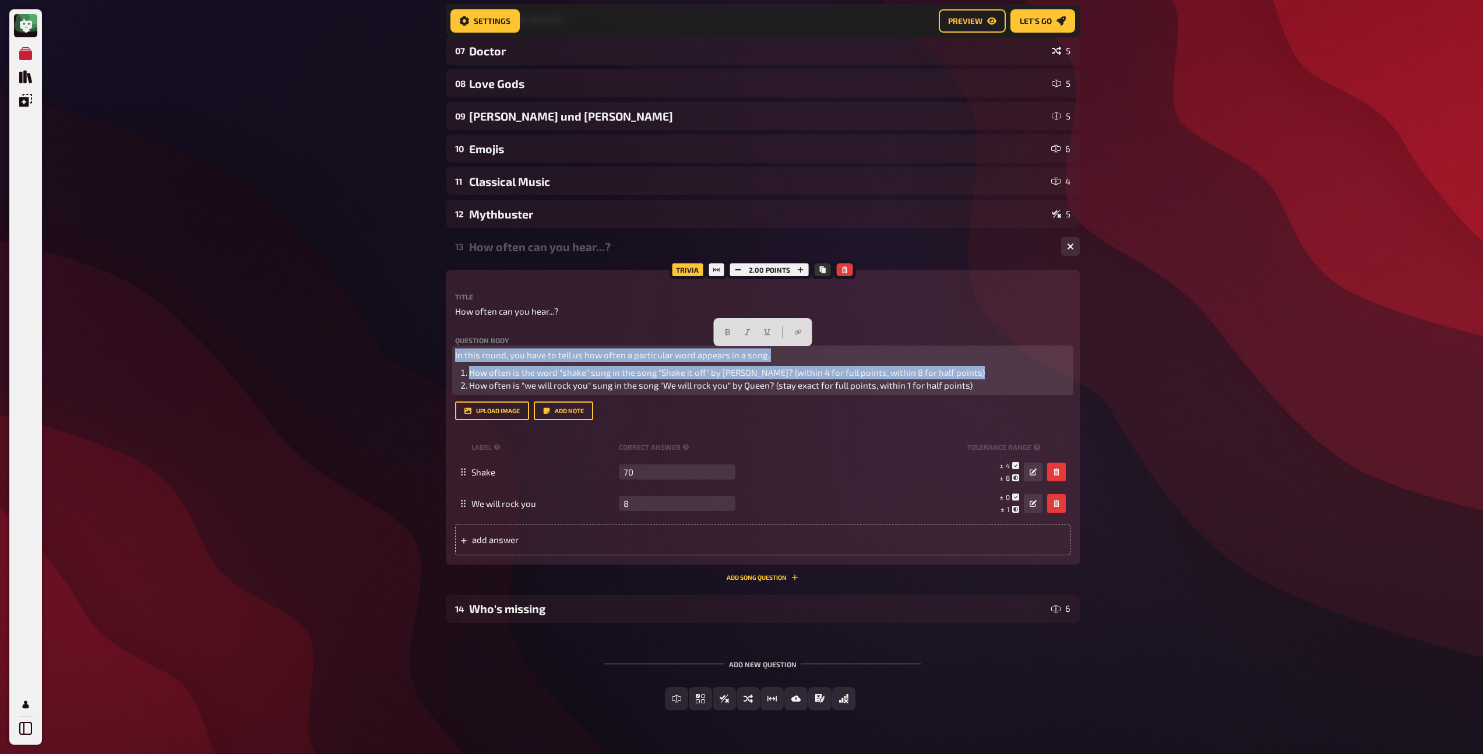
click at [706, 363] on div "In this round, you have to tell us how often a particular word appears in a son…" at bounding box center [762, 370] width 615 height 44
drag, startPoint x: 784, startPoint y: 348, endPoint x: 438, endPoint y: 352, distance: 346.1
click at [438, 352] on div "Home My Quizzes Kwizkid new Quiz english Setup Setup Edit Content Quiz Lobby Ho…" at bounding box center [762, 234] width 653 height 1101
click at [574, 330] on icon "button" at bounding box center [575, 332] width 5 height 6
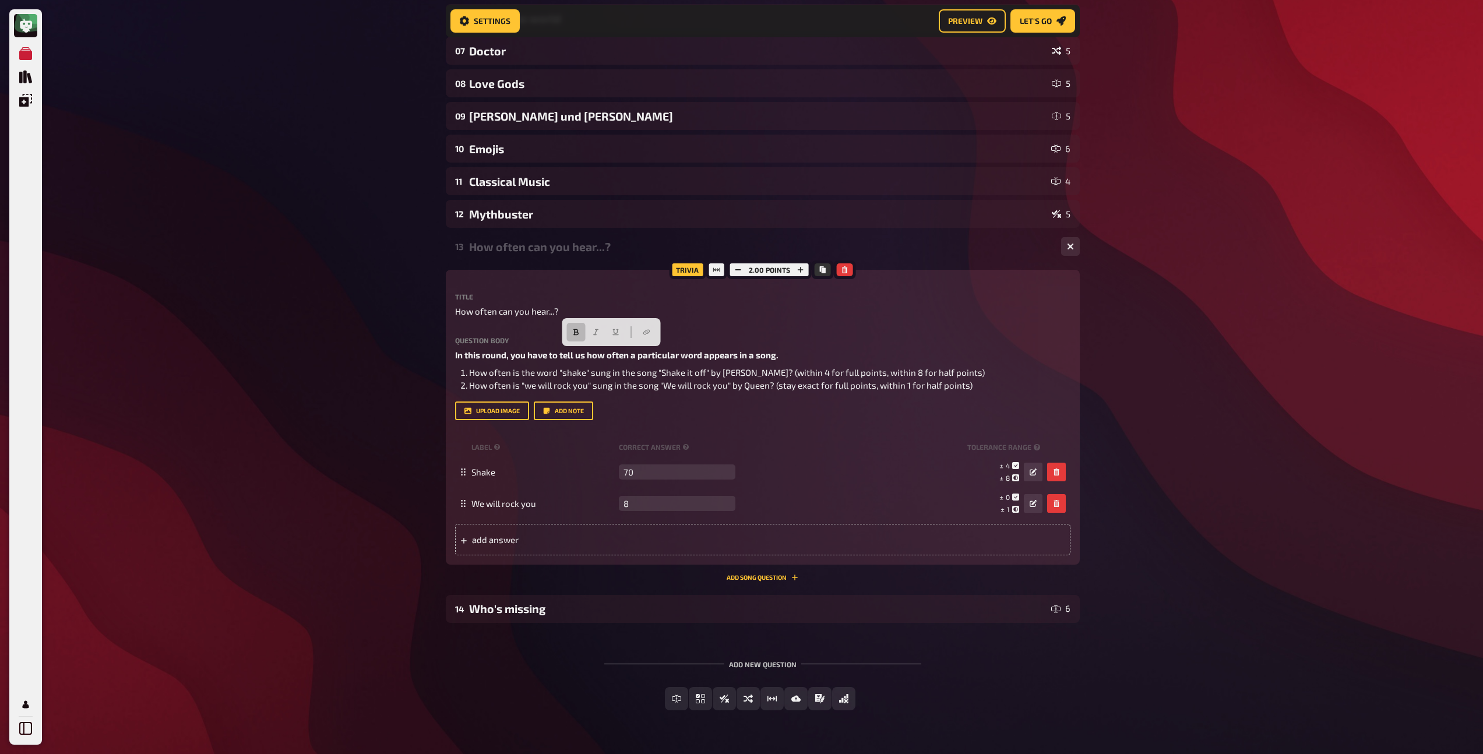
click at [565, 239] on div "13 How often can you hear...? 2" at bounding box center [763, 246] width 634 height 28
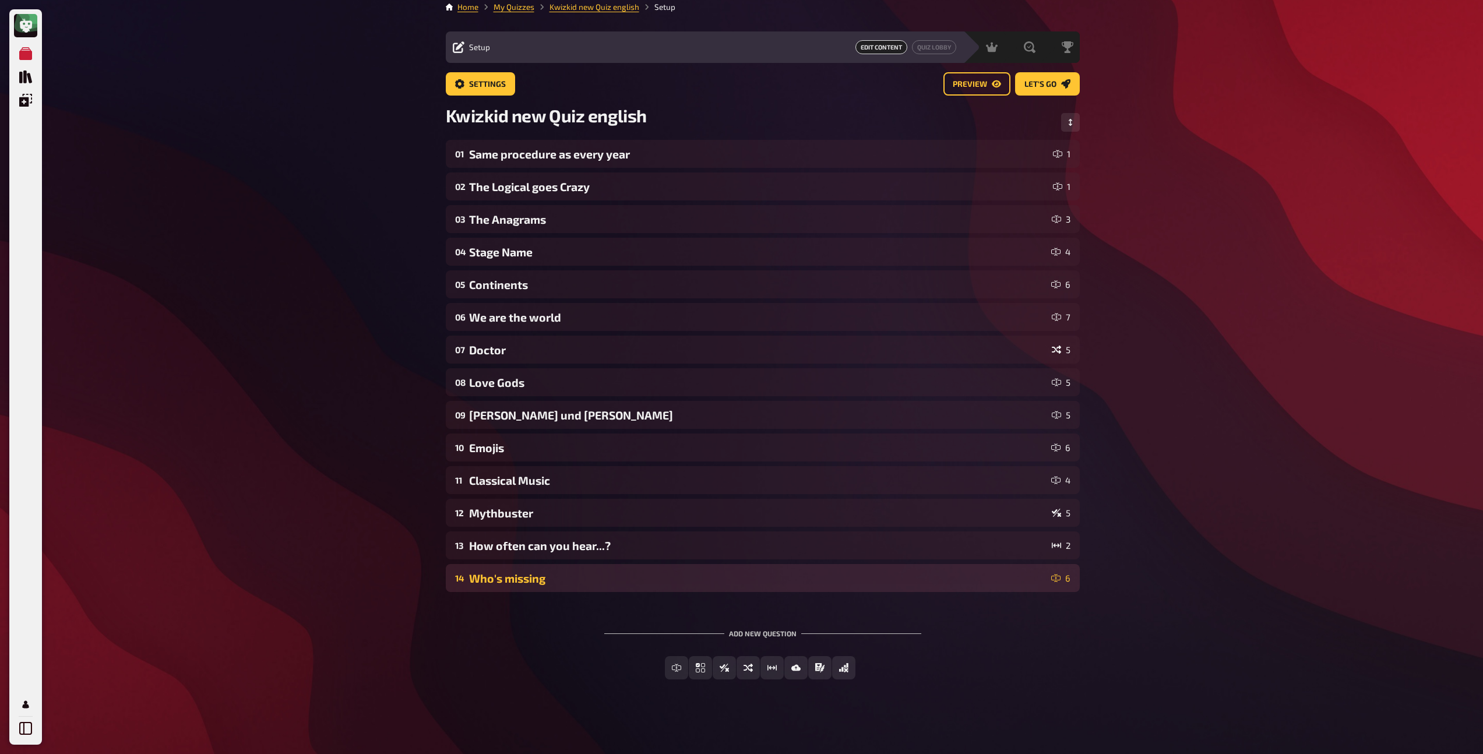
click at [547, 580] on div "Who's missing" at bounding box center [757, 578] width 577 height 13
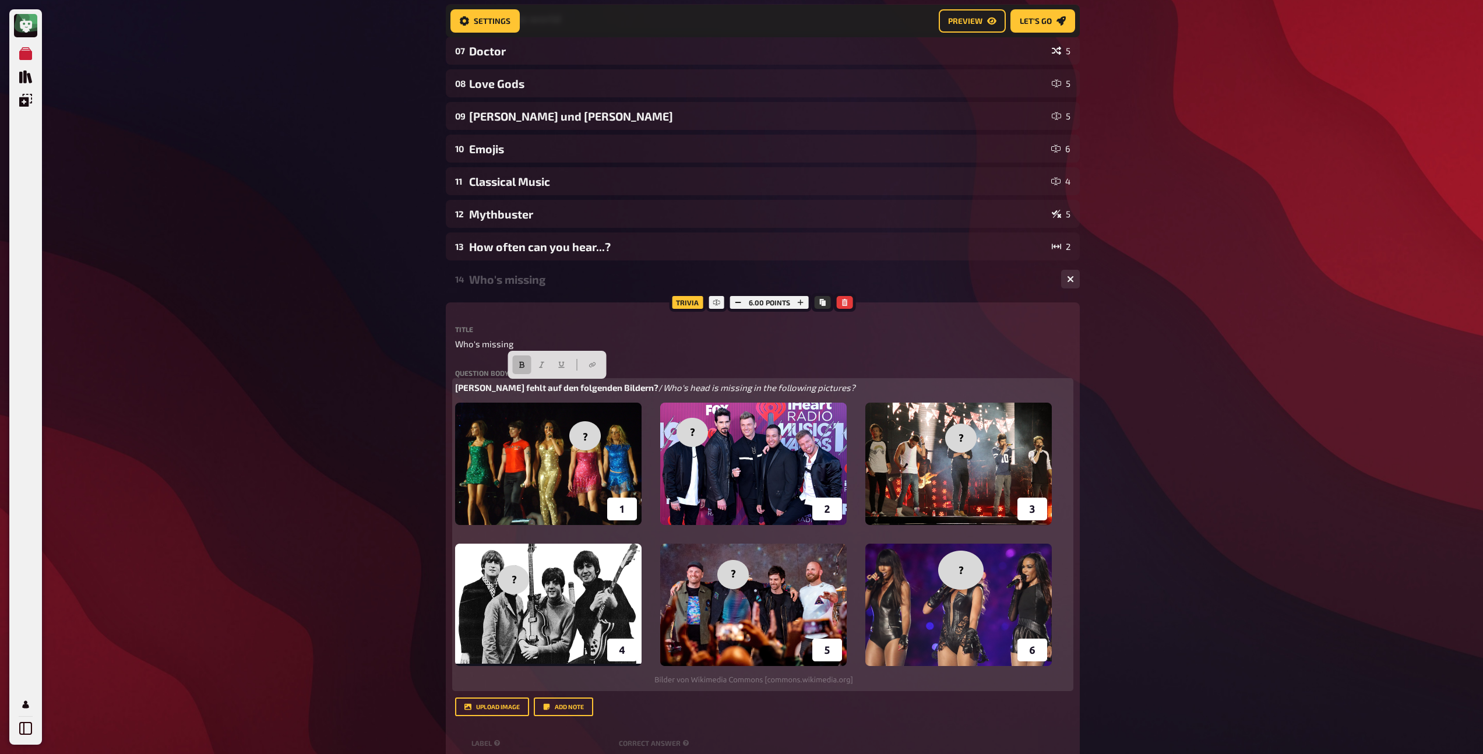
drag, startPoint x: 653, startPoint y: 387, endPoint x: 461, endPoint y: 384, distance: 191.7
click at [461, 384] on p "Wessen Kopf fehlt auf den folgenden Bildern? / Who's head is missing in the fol…" at bounding box center [762, 387] width 615 height 13
click at [521, 392] on span "Who's head is missing in the following pictures?" at bounding box center [551, 387] width 192 height 10
click at [523, 389] on span "Who's head is missing in the following pictures?" at bounding box center [551, 387] width 192 height 10
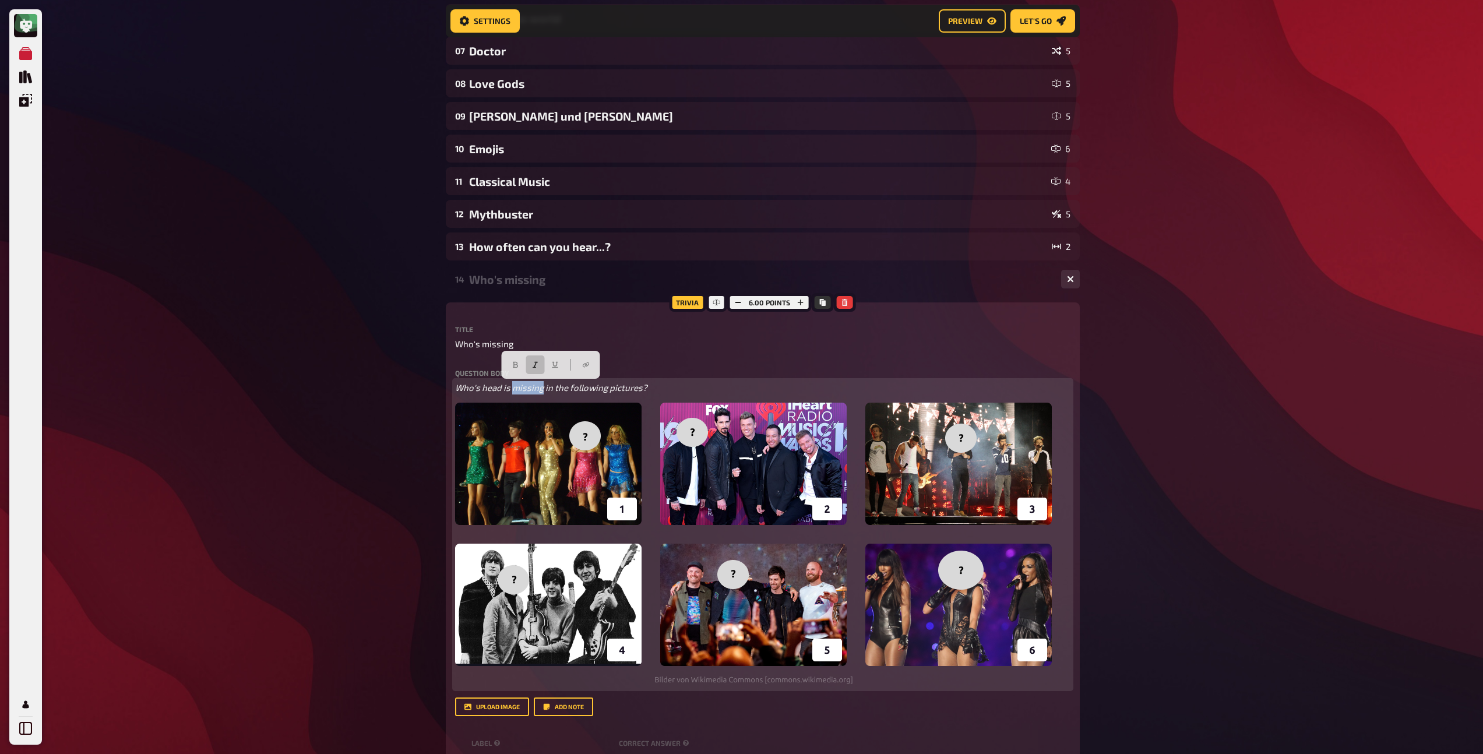
click at [523, 389] on span "Who's head is missing in the following pictures?" at bounding box center [551, 387] width 192 height 10
click at [535, 362] on icon "button" at bounding box center [535, 365] width 5 height 6
click at [508, 365] on button "button" at bounding box center [515, 364] width 19 height 19
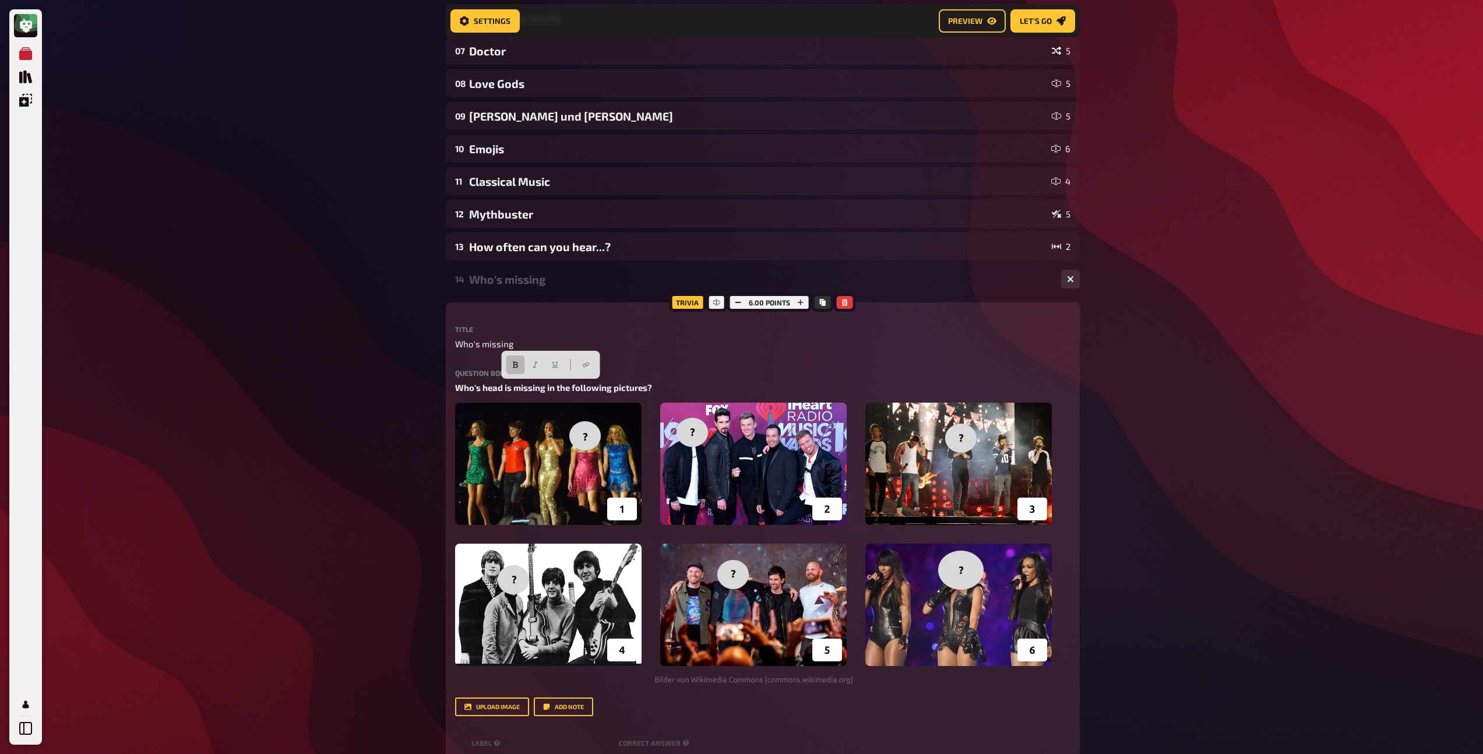
click at [502, 288] on div "14 Who's missing 6" at bounding box center [763, 279] width 634 height 28
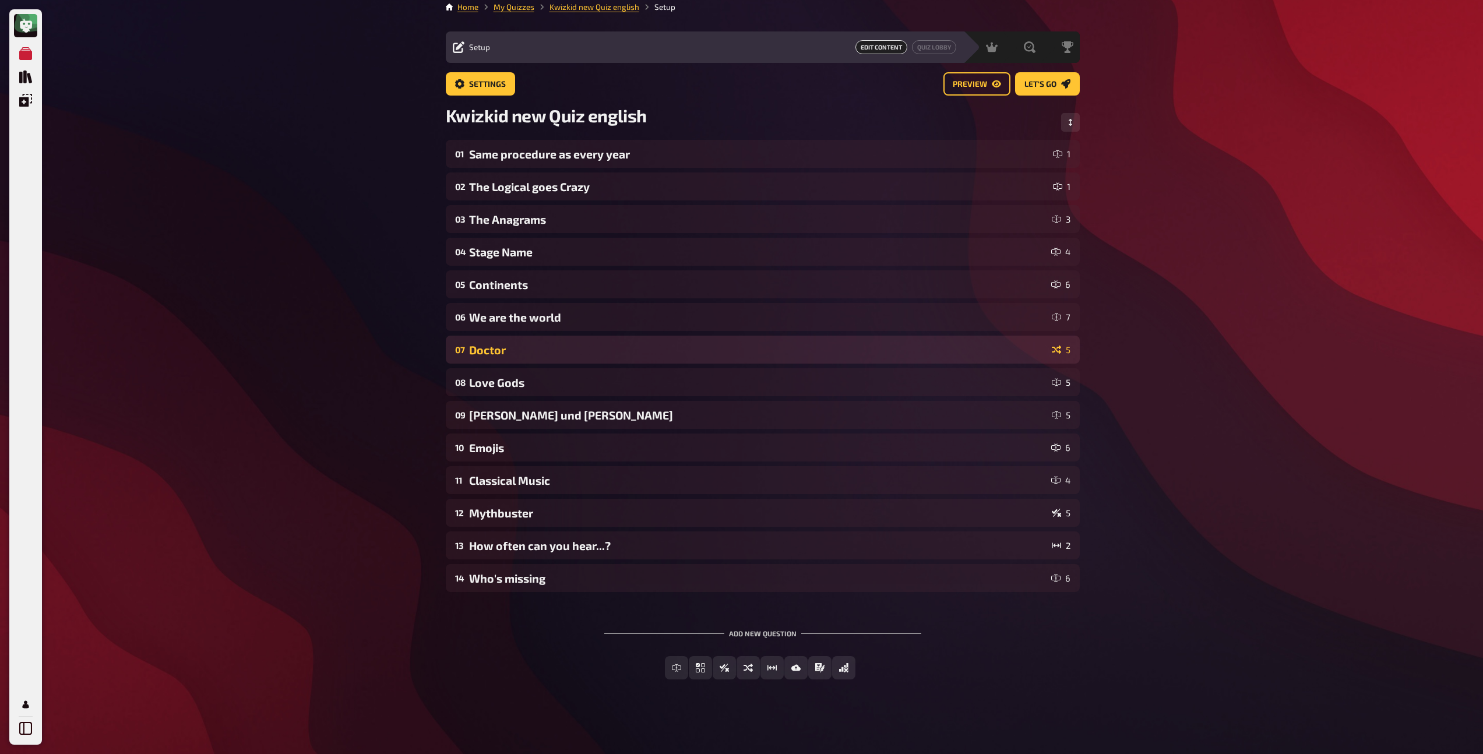
scroll to position [8, 0]
click at [491, 348] on div "Doctor" at bounding box center [758, 349] width 578 height 13
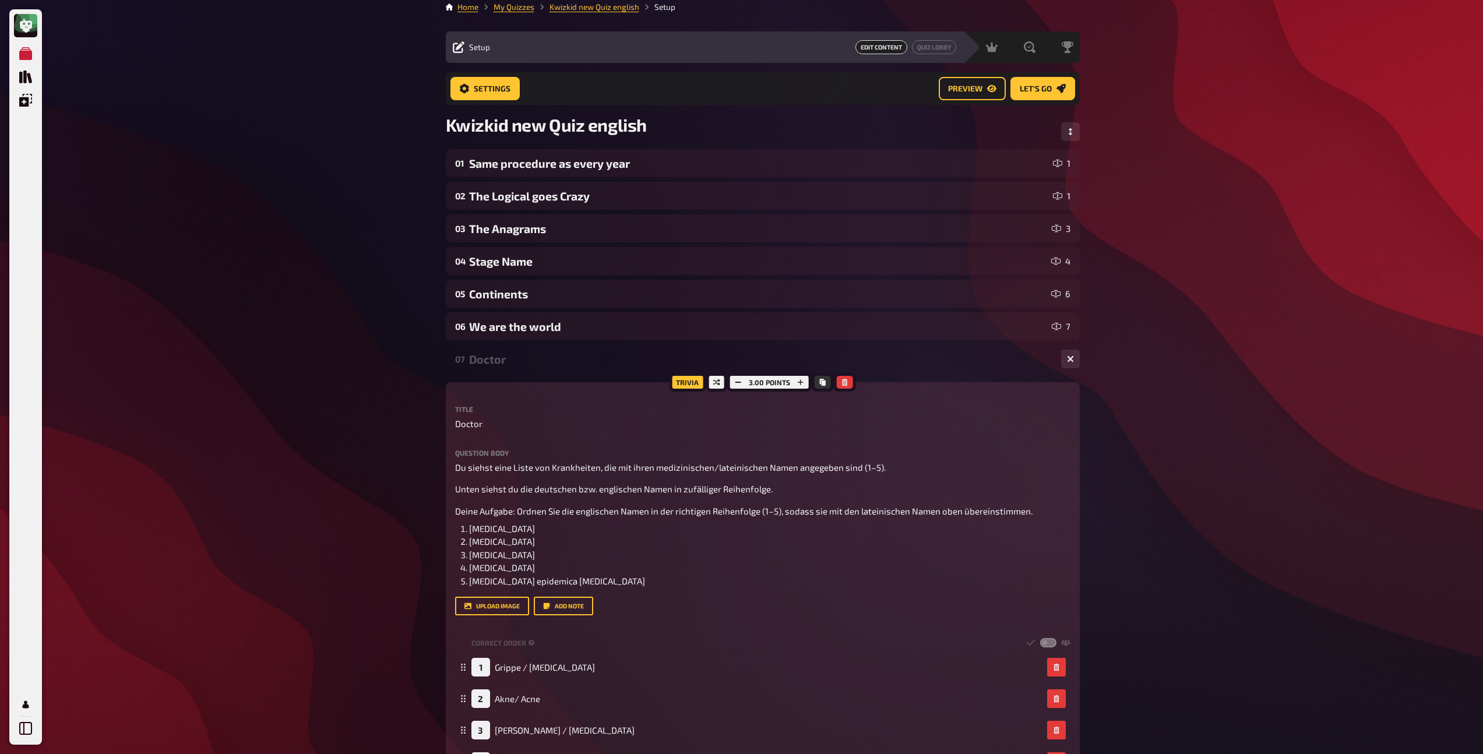
scroll to position [316, 0]
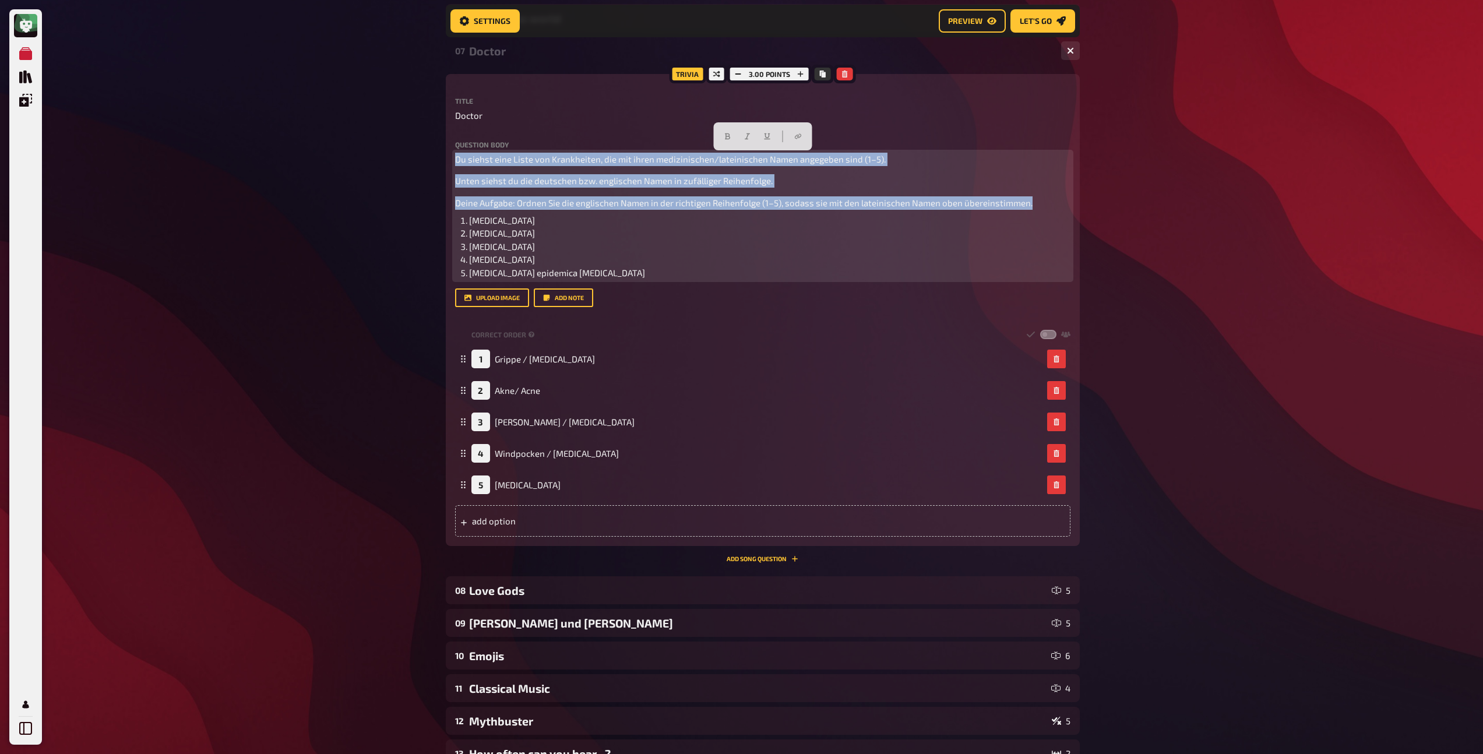
drag, startPoint x: 1041, startPoint y: 203, endPoint x: 471, endPoint y: 136, distance: 574.4
click at [471, 136] on div "Title Doctor Question body Du siehst eine Liste von Krankheiten, die mit ihren …" at bounding box center [762, 202] width 615 height 210
copy div "Du siehst eine Liste von Krankheiten, die mit ihren medizinischen/lateinischen …"
click at [789, 143] on button "button" at bounding box center [797, 136] width 19 height 19
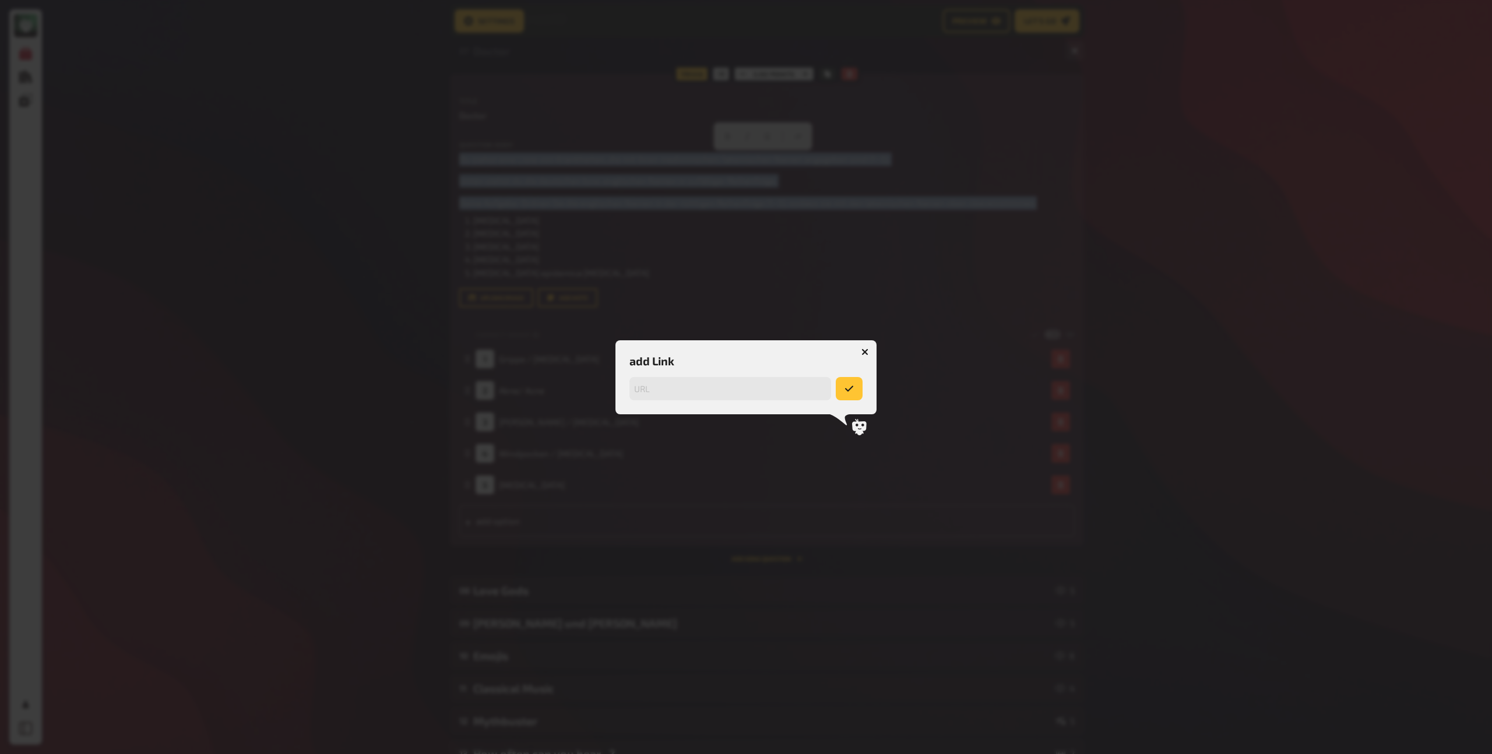
click at [866, 351] on icon "button" at bounding box center [864, 351] width 7 height 7
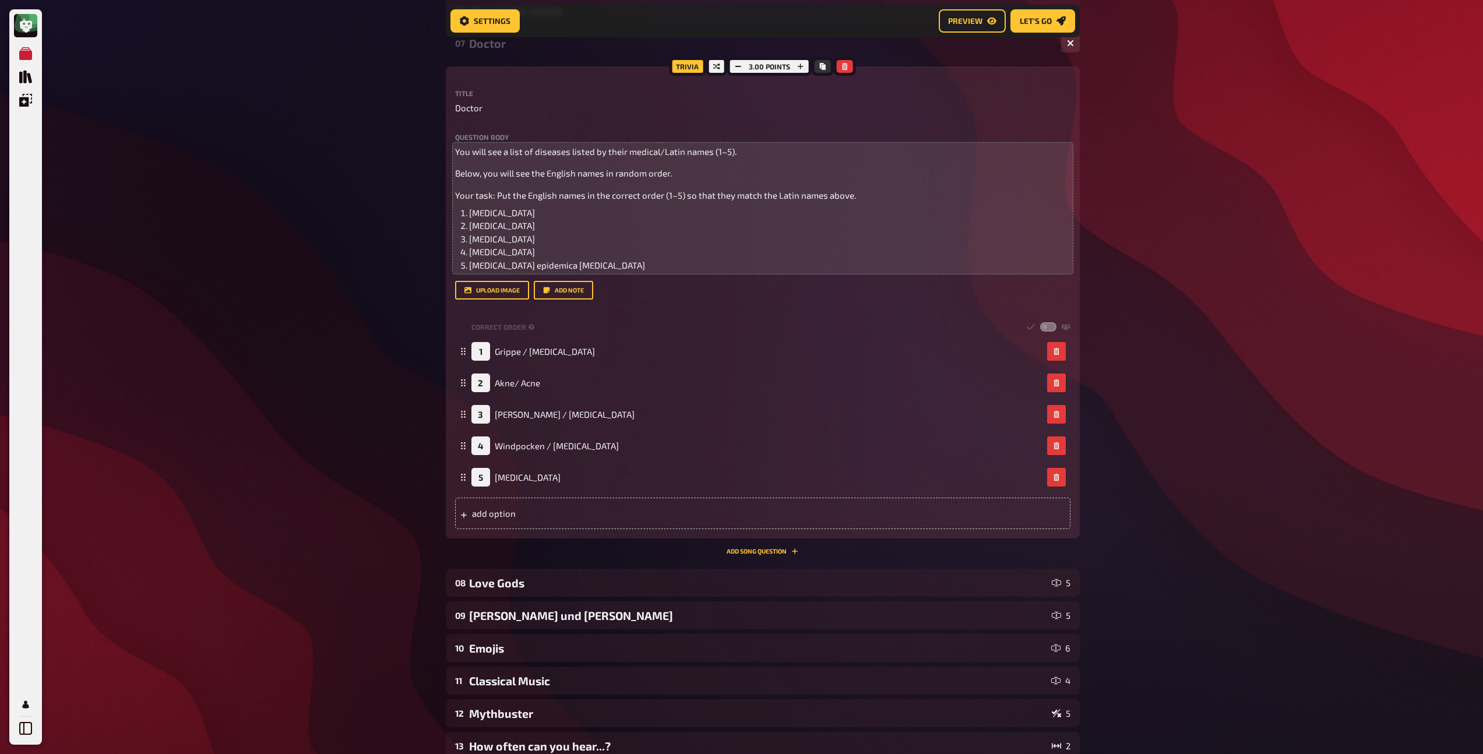
scroll to position [313, 0]
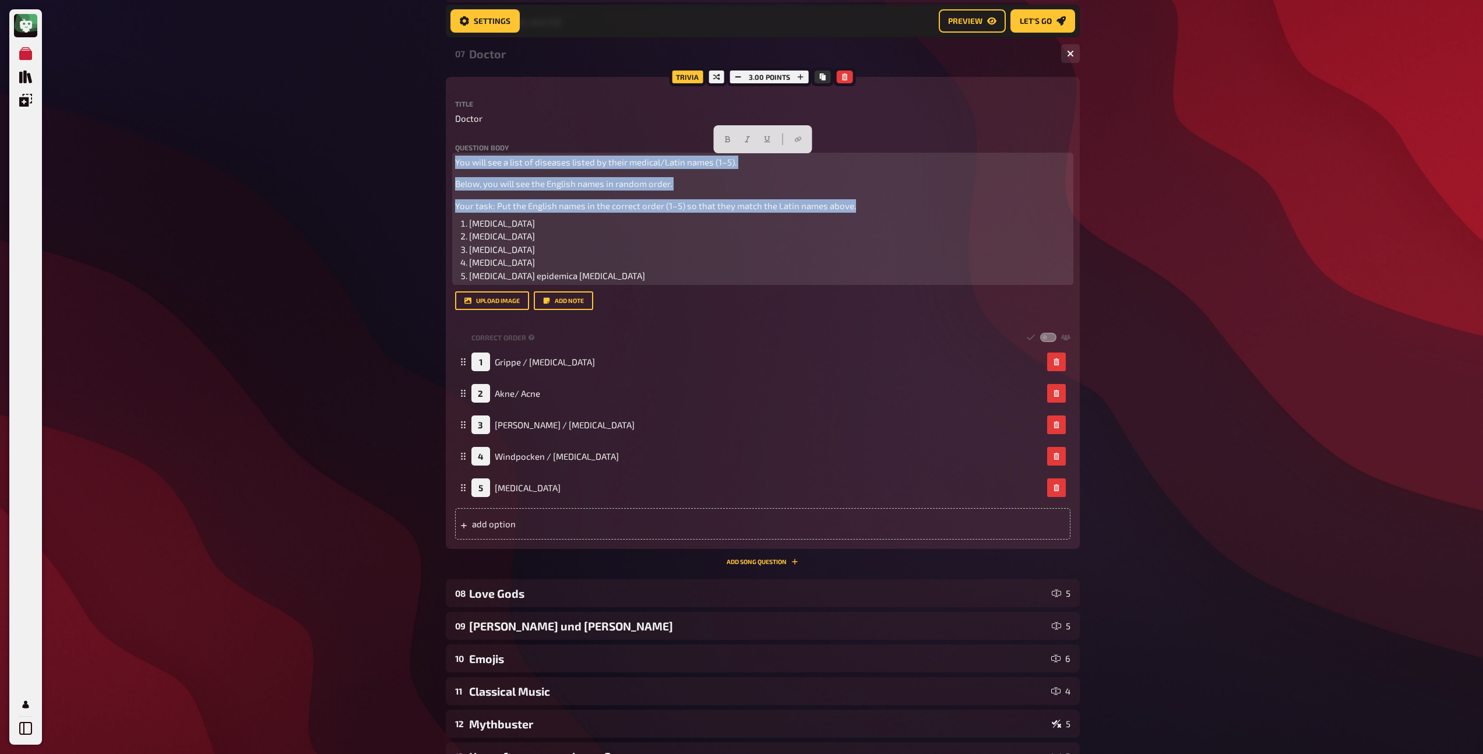
drag, startPoint x: 857, startPoint y: 206, endPoint x: 442, endPoint y: 160, distance: 417.9
click at [442, 160] on div "Home My Quizzes Kwizkid new Quiz english Setup Setup Edit Content Quiz Lobby Ho…" at bounding box center [762, 326] width 653 height 1278
click at [721, 140] on button "button" at bounding box center [727, 139] width 19 height 19
click at [517, 165] on span "You will see a list of diseases listed by their medical/Latin names (1–5)." at bounding box center [599, 162] width 288 height 10
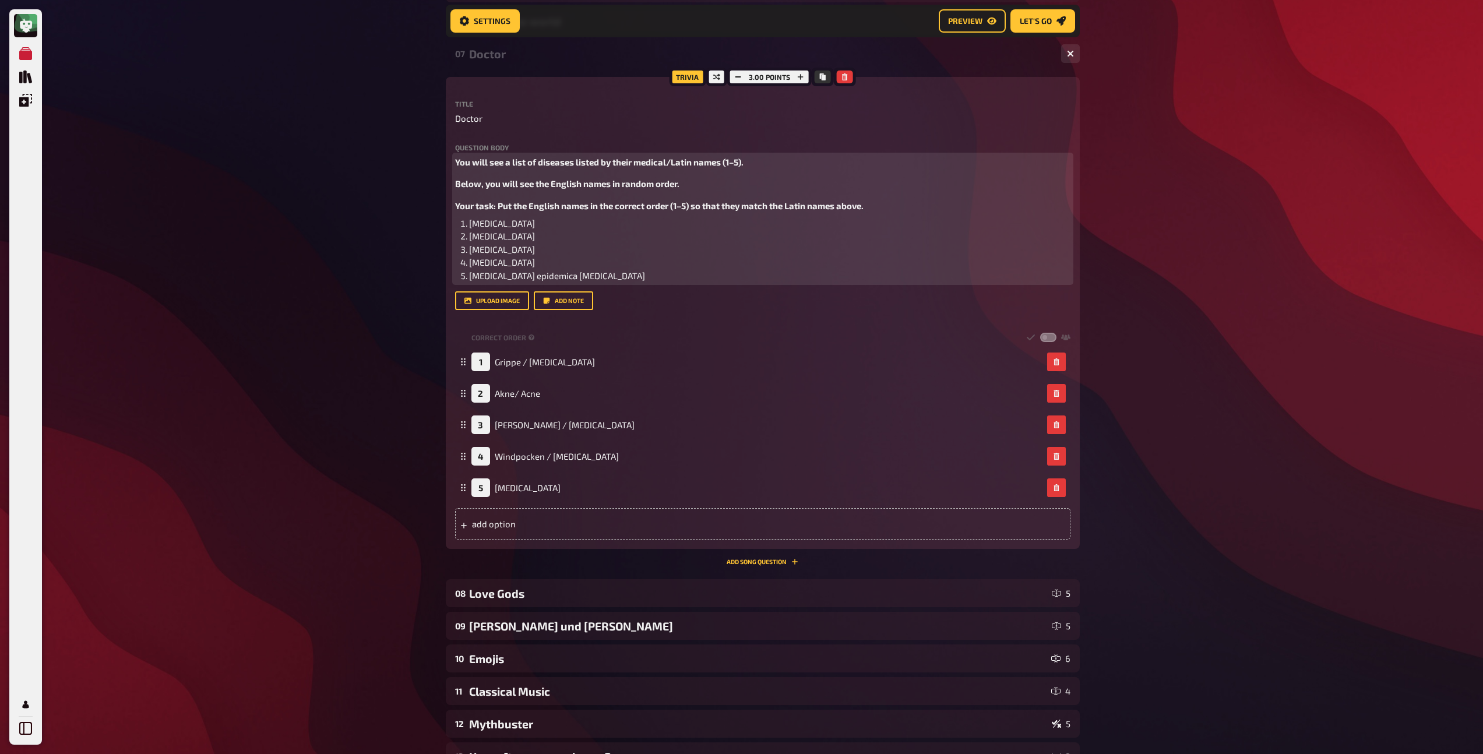
click at [456, 185] on span "Below, you will see the English names in random order." at bounding box center [567, 183] width 224 height 10
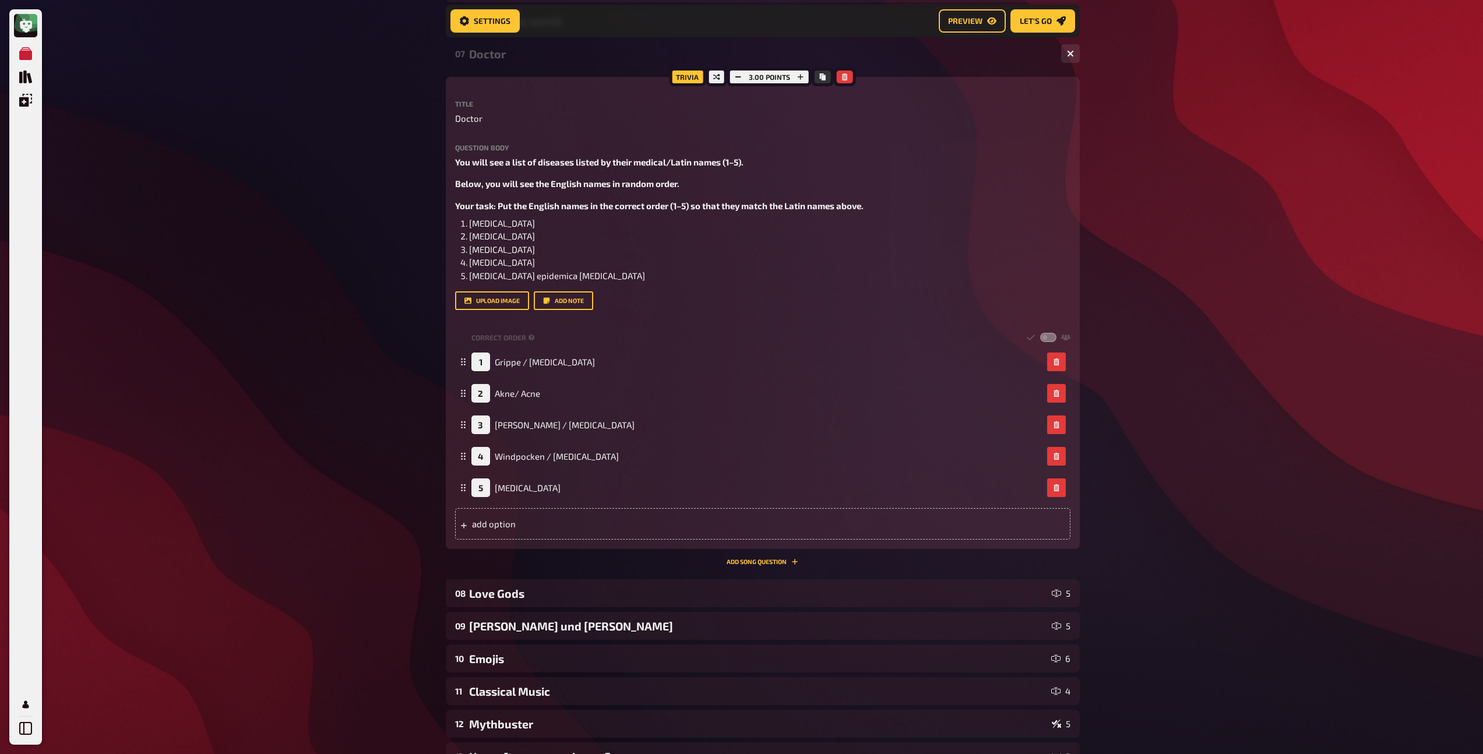
click at [509, 56] on div "Doctor" at bounding box center [760, 53] width 583 height 13
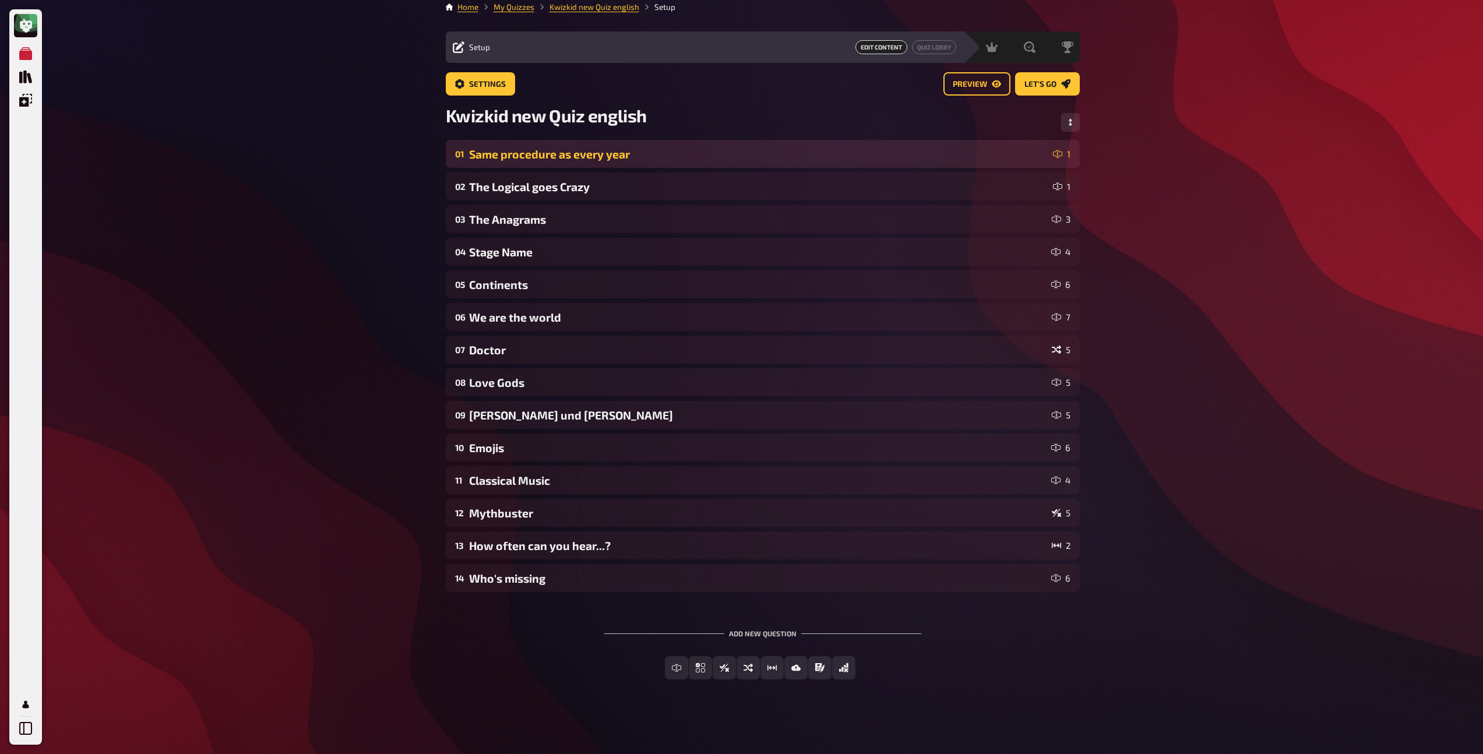
scroll to position [8, 0]
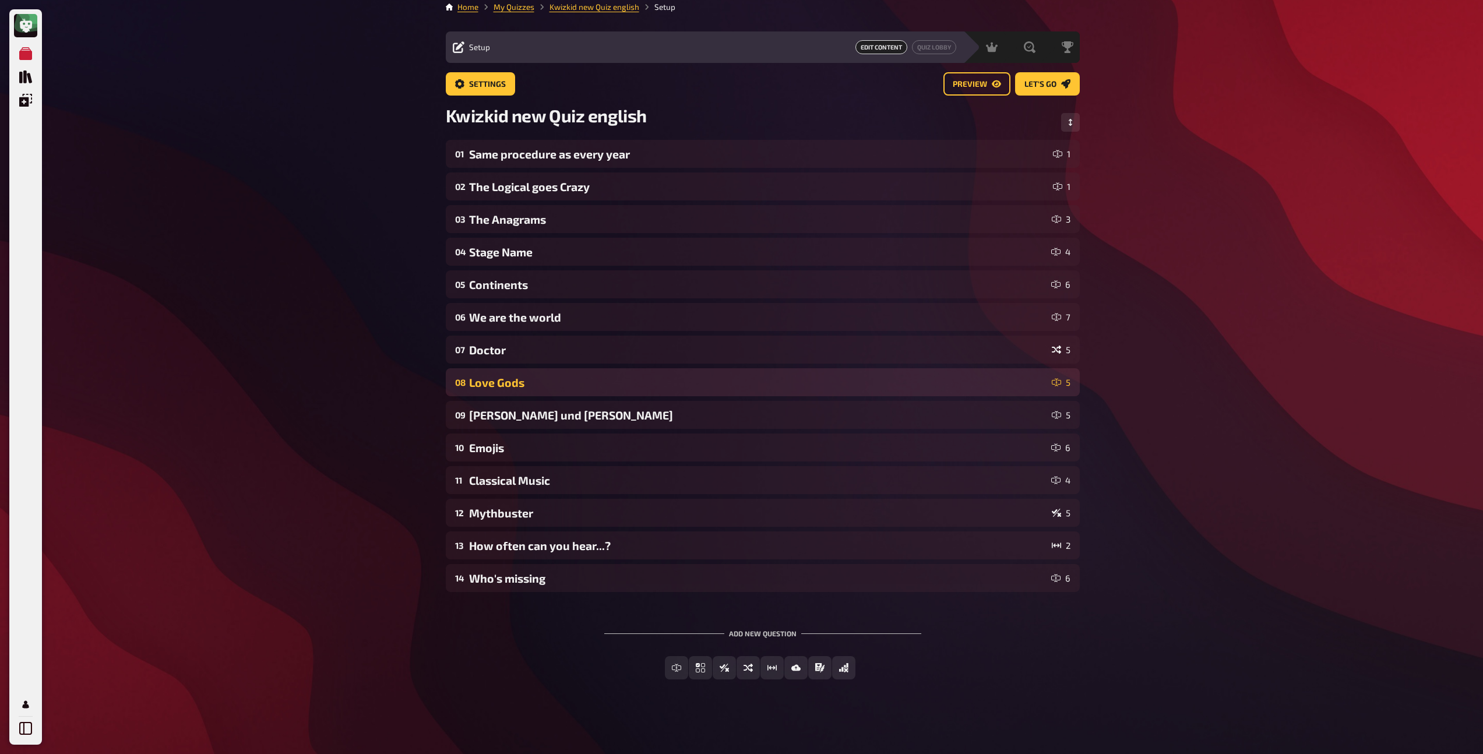
click at [553, 371] on div "08 Love Gods 5" at bounding box center [763, 382] width 634 height 28
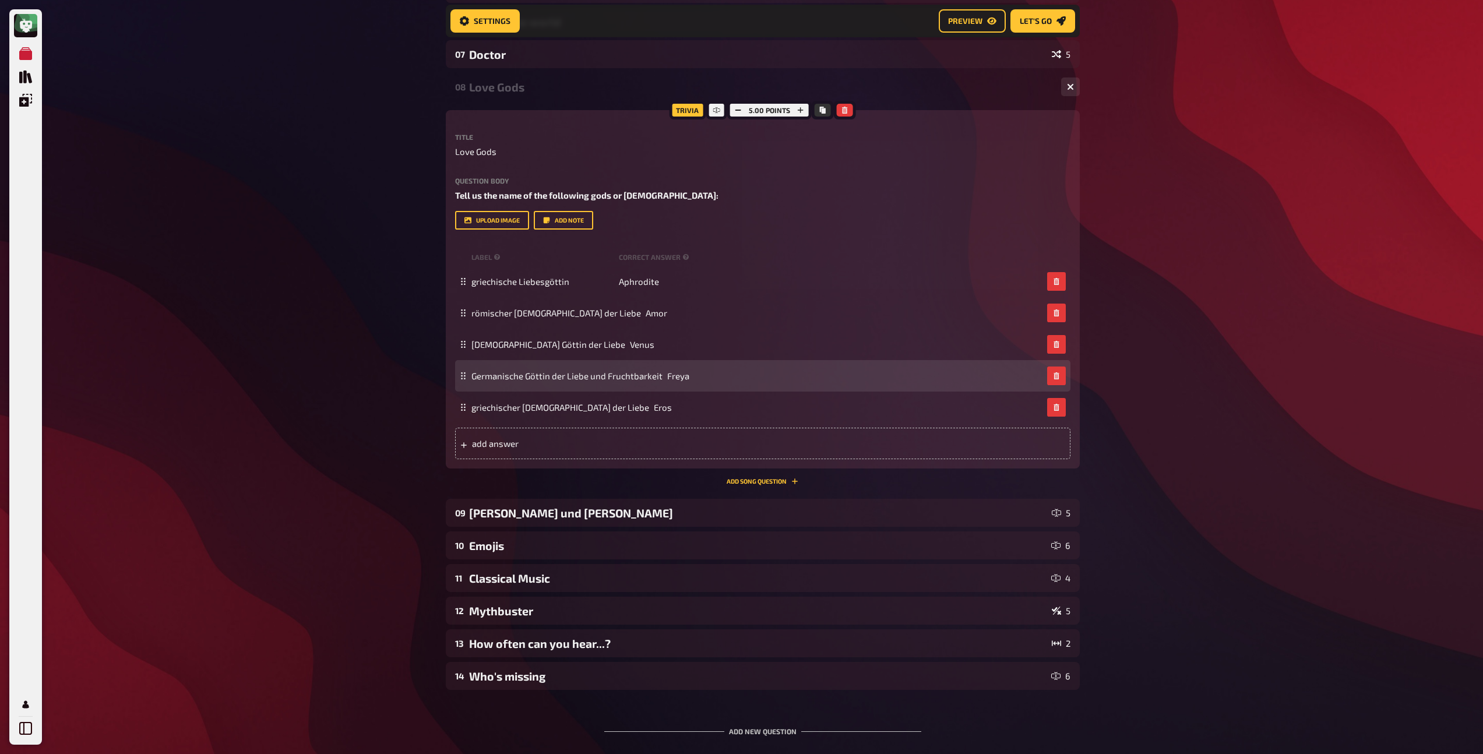
scroll to position [313, 0]
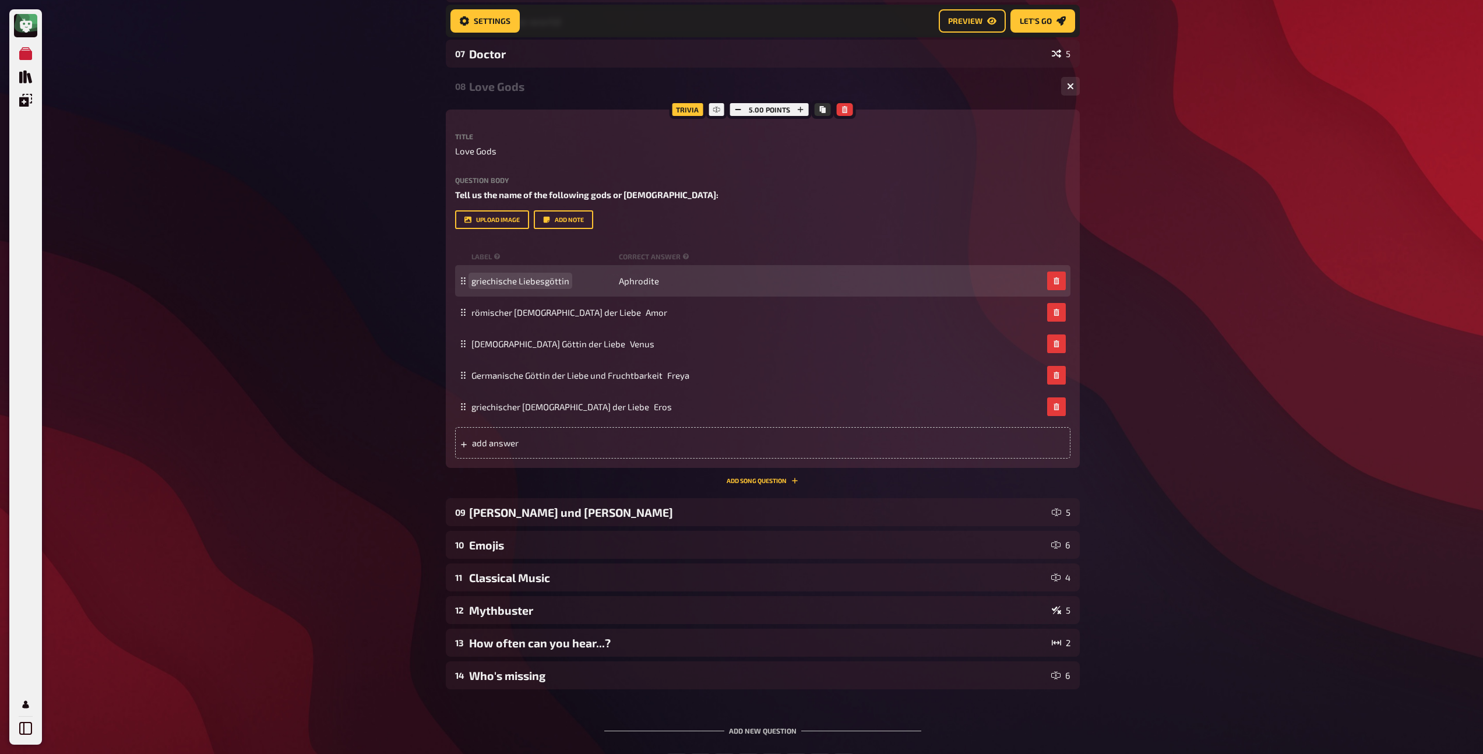
click at [530, 276] on span "griechische Liebesgöttin" at bounding box center [520, 281] width 98 height 10
copy span "griechische Liebesgöttin"
click at [536, 283] on span "griechische Liebesgöttin" at bounding box center [520, 281] width 98 height 10
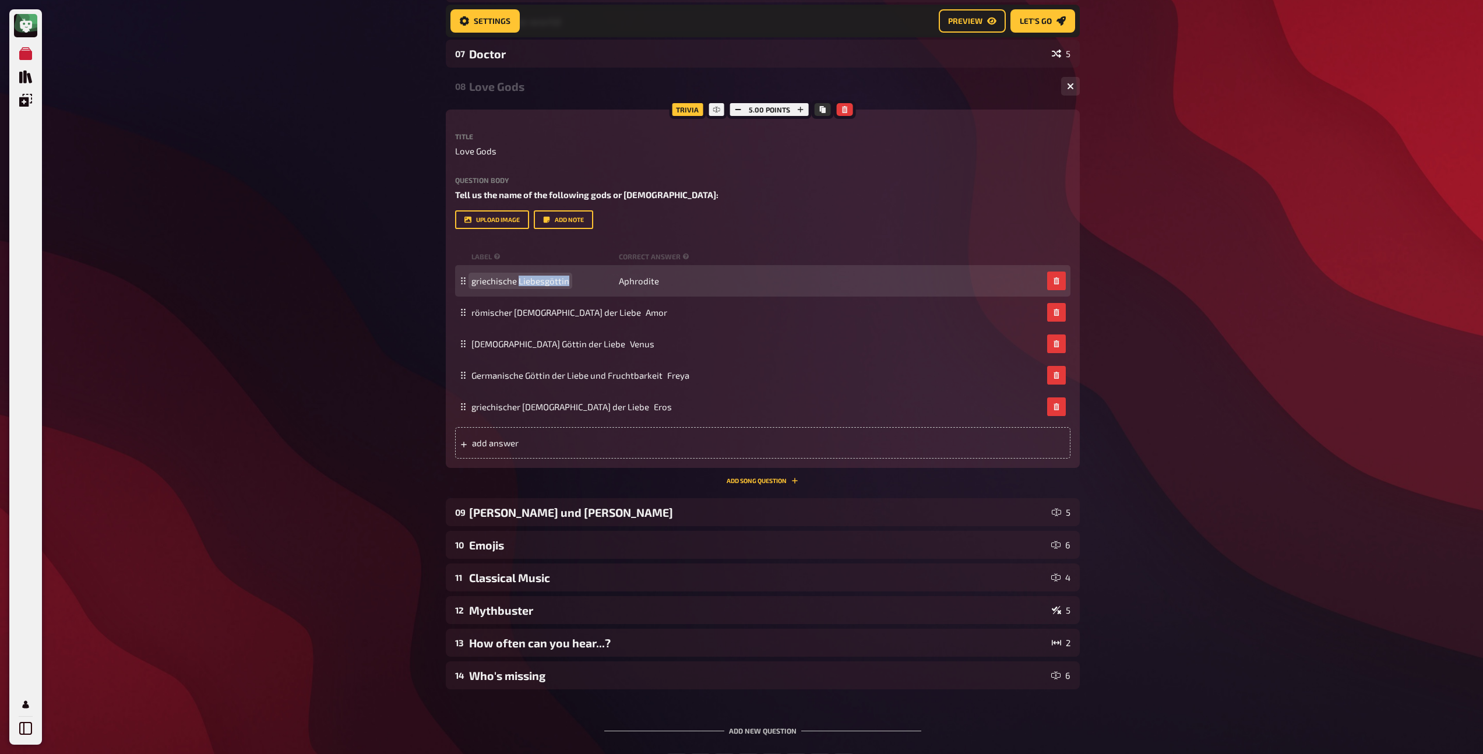
click at [536, 283] on span "griechische Liebesgöttin" at bounding box center [520, 281] width 98 height 10
paste span
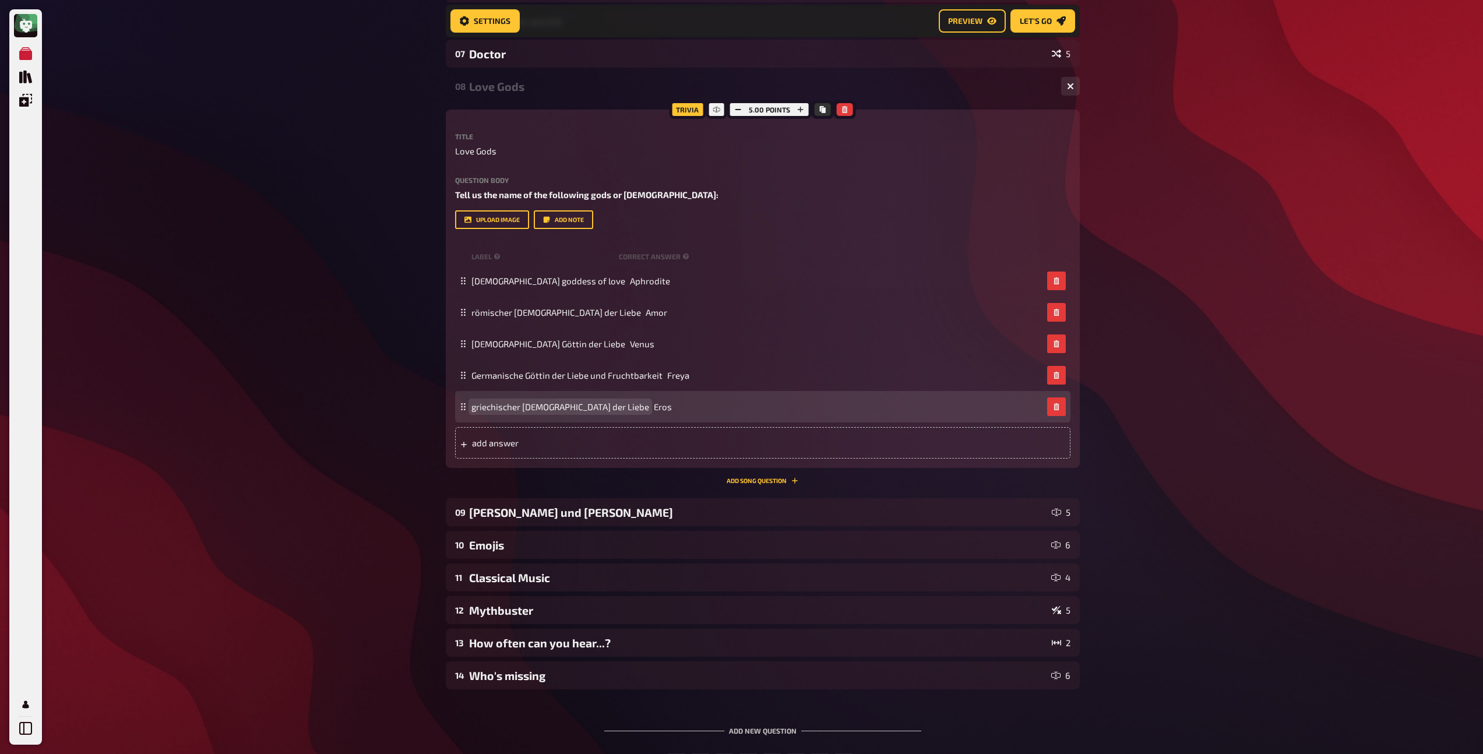
click at [519, 403] on span "griechischer Gott der Liebe" at bounding box center [560, 406] width 178 height 10
paste span
click at [512, 409] on span "Greek goddess of love" at bounding box center [548, 406] width 154 height 10
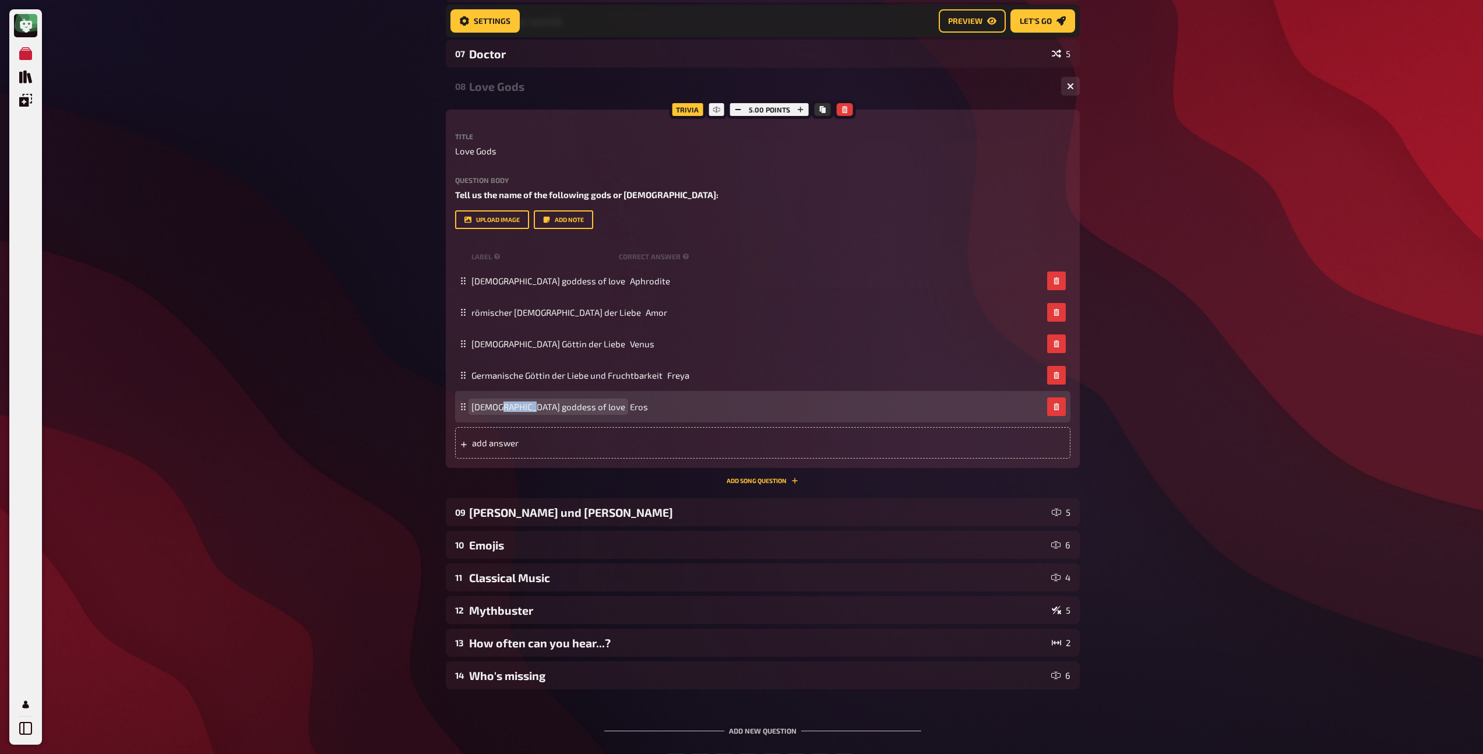
click at [512, 409] on span "Greek goddess of love" at bounding box center [548, 406] width 154 height 10
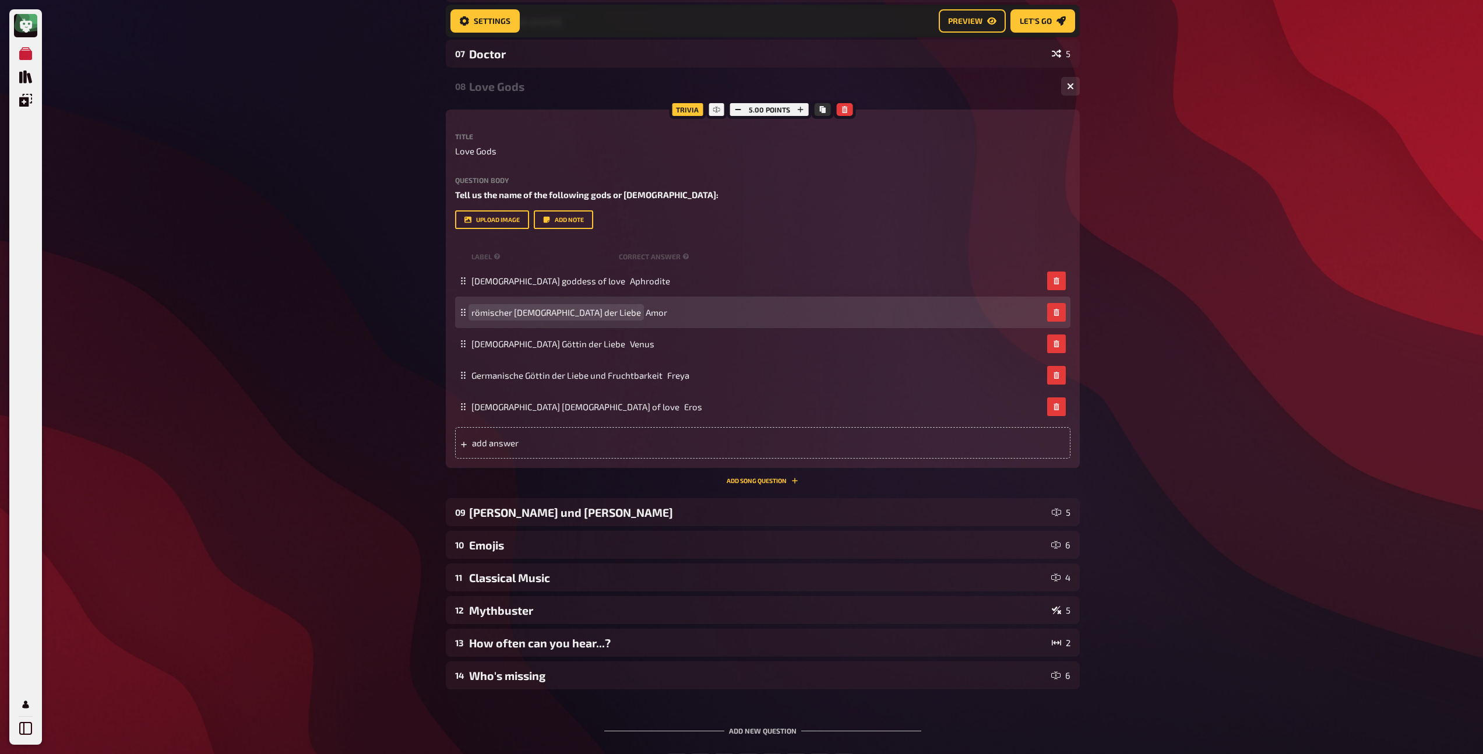
click at [525, 307] on span "römischer Gott der Liebe" at bounding box center [556, 312] width 170 height 10
paste span
click at [485, 312] on span "Greek goddess of love" at bounding box center [548, 312] width 154 height 10
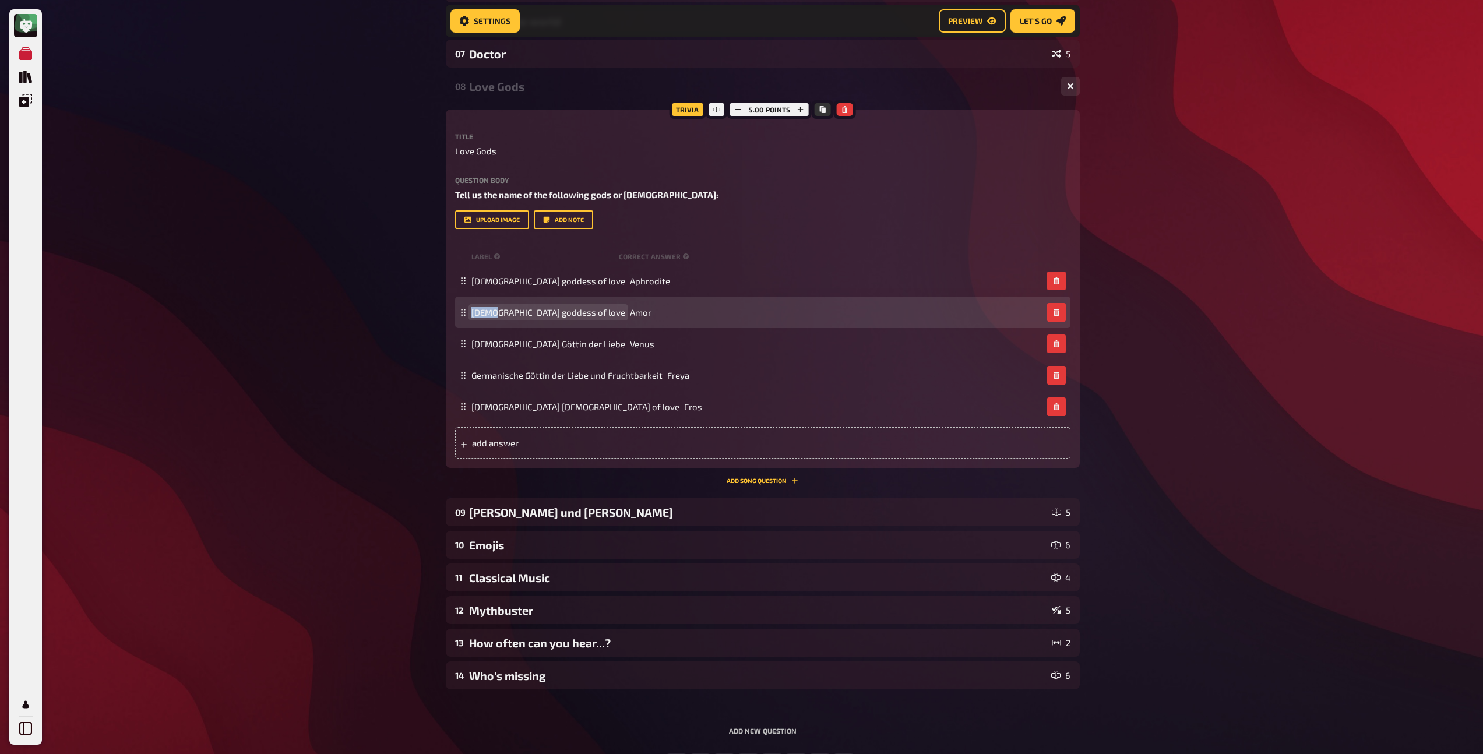
click at [485, 312] on span "Greek goddess of love" at bounding box center [548, 312] width 154 height 10
click at [523, 313] on span "Roman goddess of love" at bounding box center [517, 312] width 93 height 10
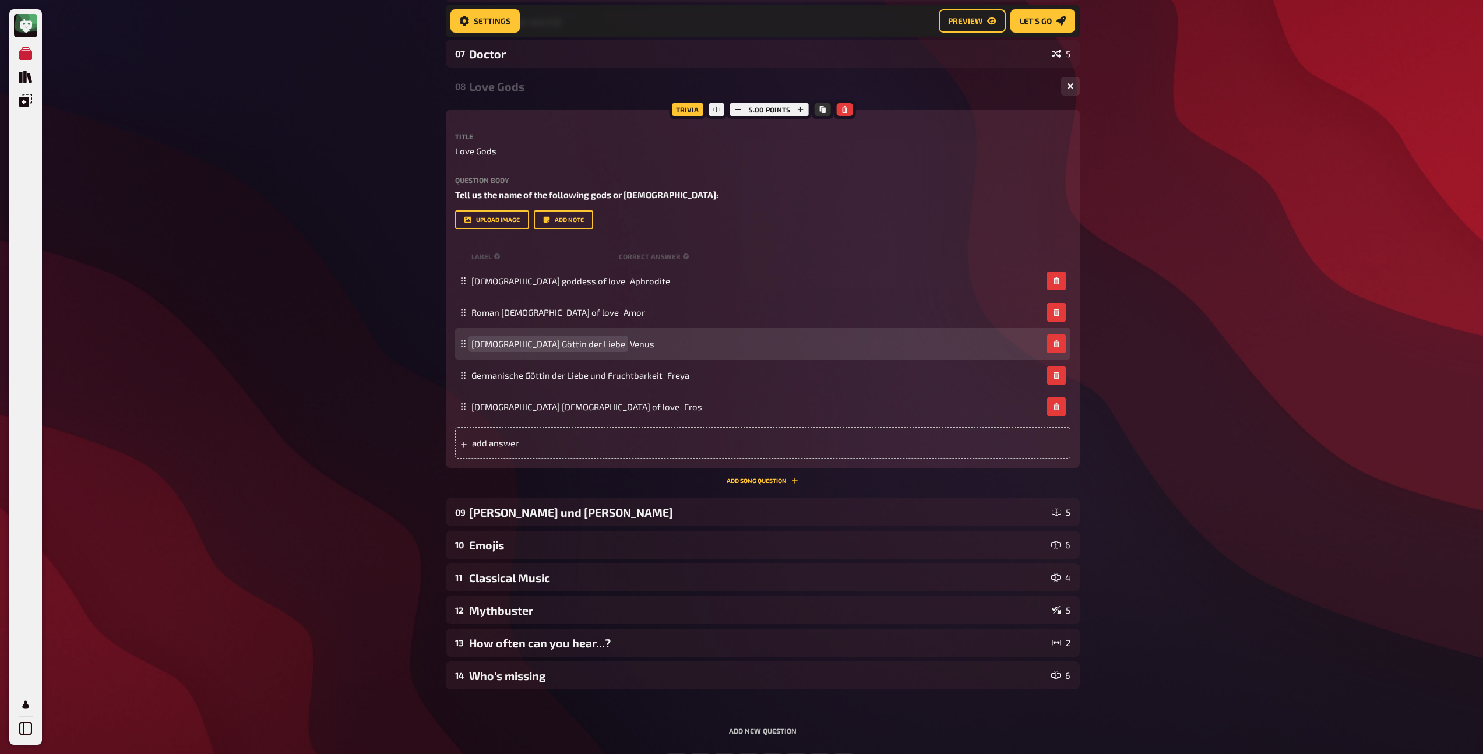
click at [521, 341] on span "römische Göttin der Liebe" at bounding box center [548, 344] width 154 height 10
paste span
click at [488, 344] on span "Greek goddess of love" at bounding box center [548, 344] width 154 height 10
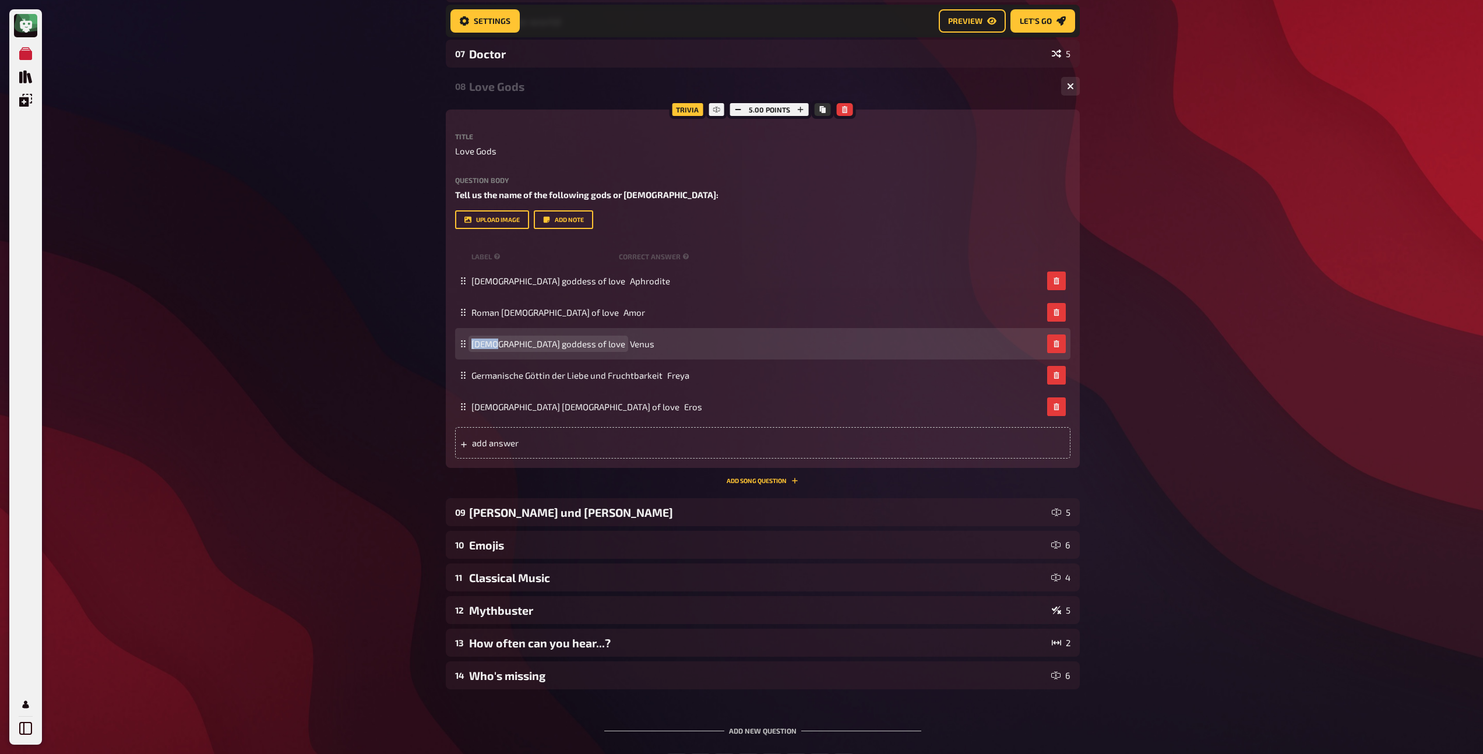
click at [488, 344] on span "Greek goddess of love" at bounding box center [548, 344] width 154 height 10
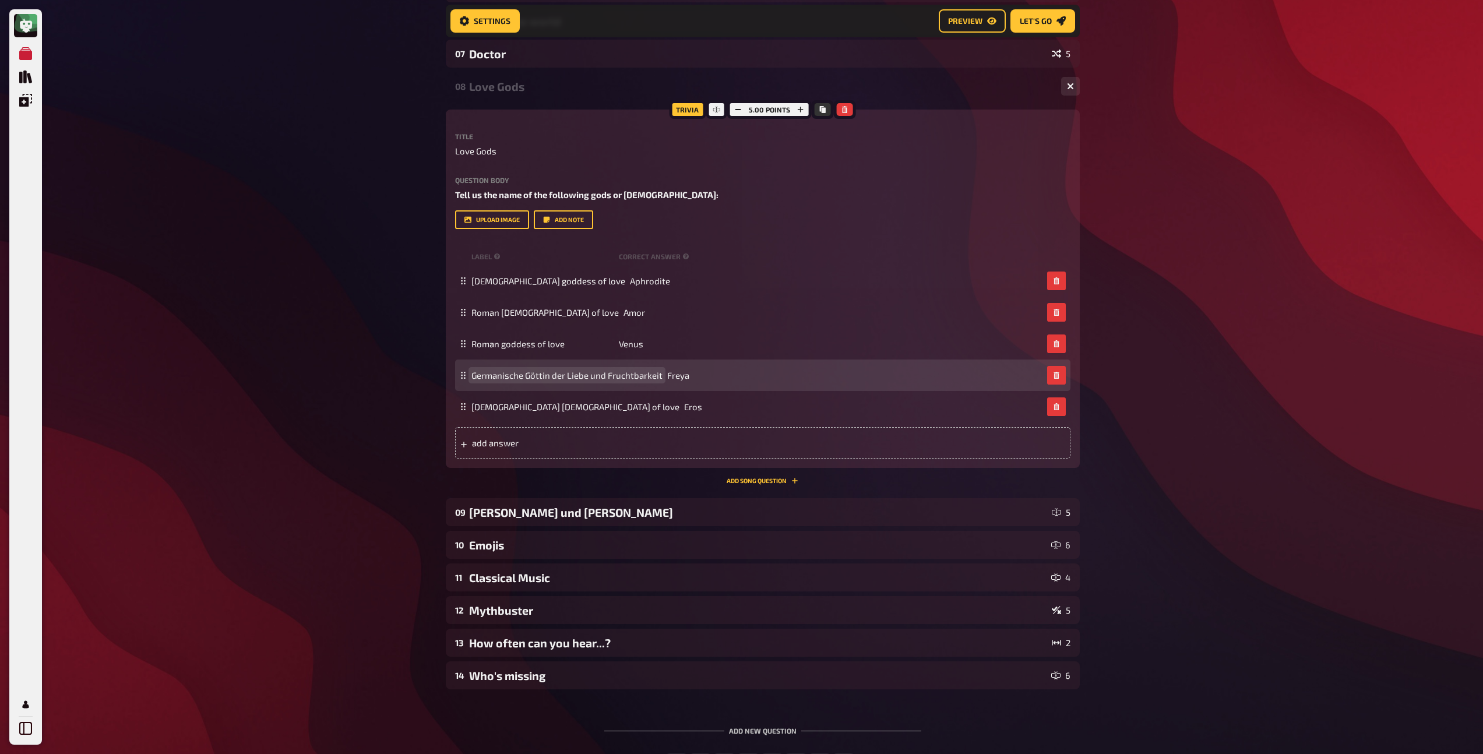
click at [501, 373] on span "Germanische Göttin der Liebe und Fruchtbarkeit" at bounding box center [566, 375] width 191 height 10
copy span "Germanische Göttin der Liebe und Fruchtbarkeit"
click at [573, 374] on span "Germanische Göttin der Liebe und Fruchtbarkeit" at bounding box center [566, 375] width 191 height 10
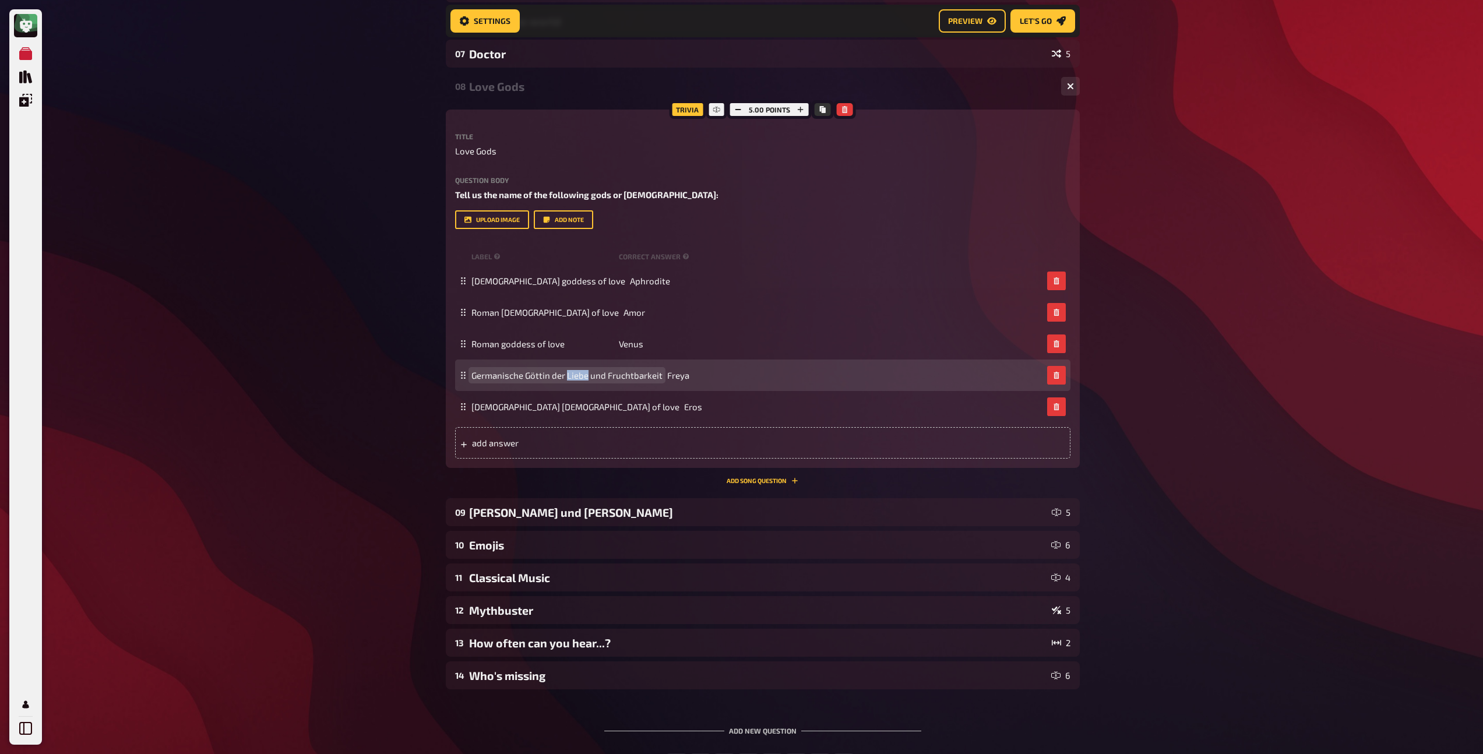
click at [573, 374] on span "Germanische Göttin der Liebe und Fruchtbarkeit" at bounding box center [566, 375] width 191 height 10
paste span
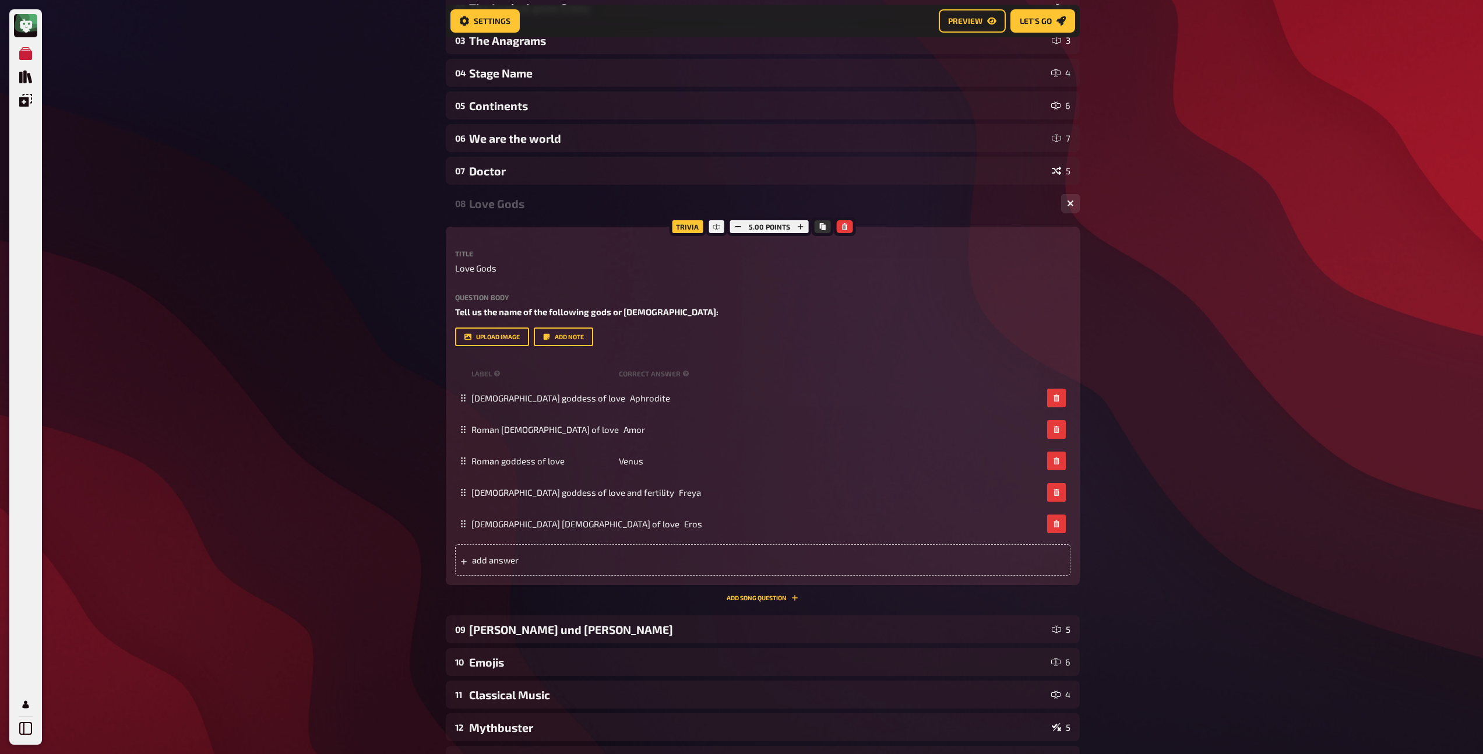
click at [512, 205] on div "Love Gods" at bounding box center [760, 203] width 583 height 13
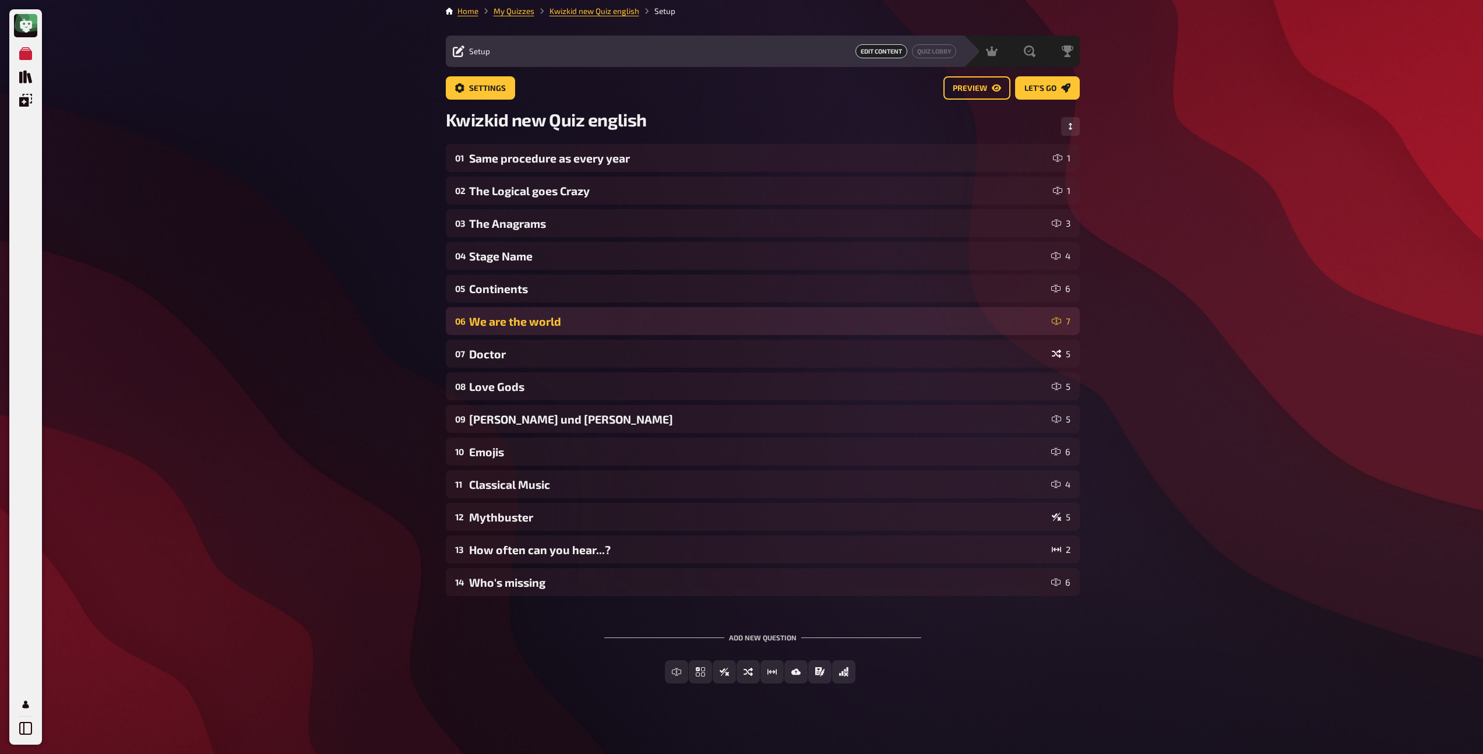
scroll to position [0, 0]
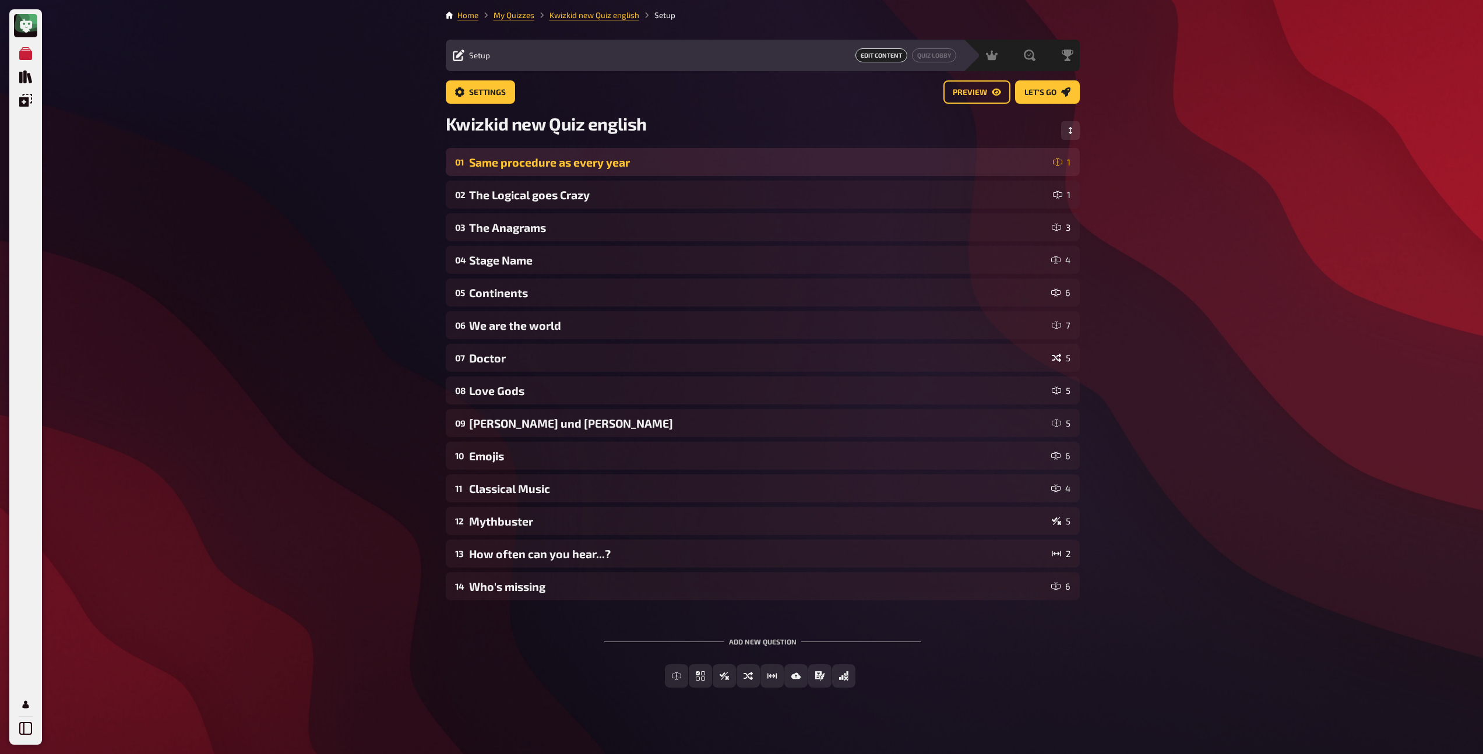
click at [567, 162] on div "Same procedure as every year" at bounding box center [758, 162] width 579 height 13
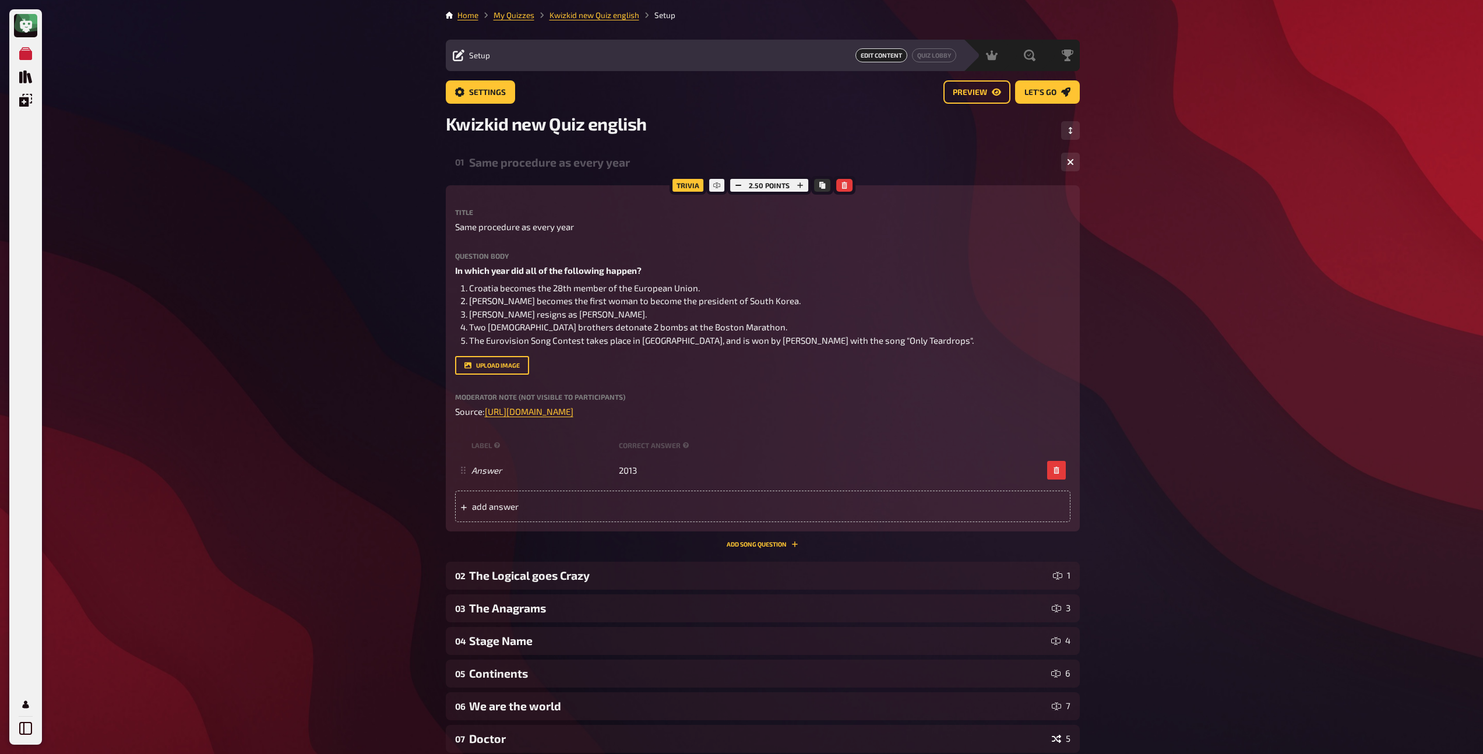
click at [567, 162] on div "Same procedure as every year" at bounding box center [760, 162] width 583 height 13
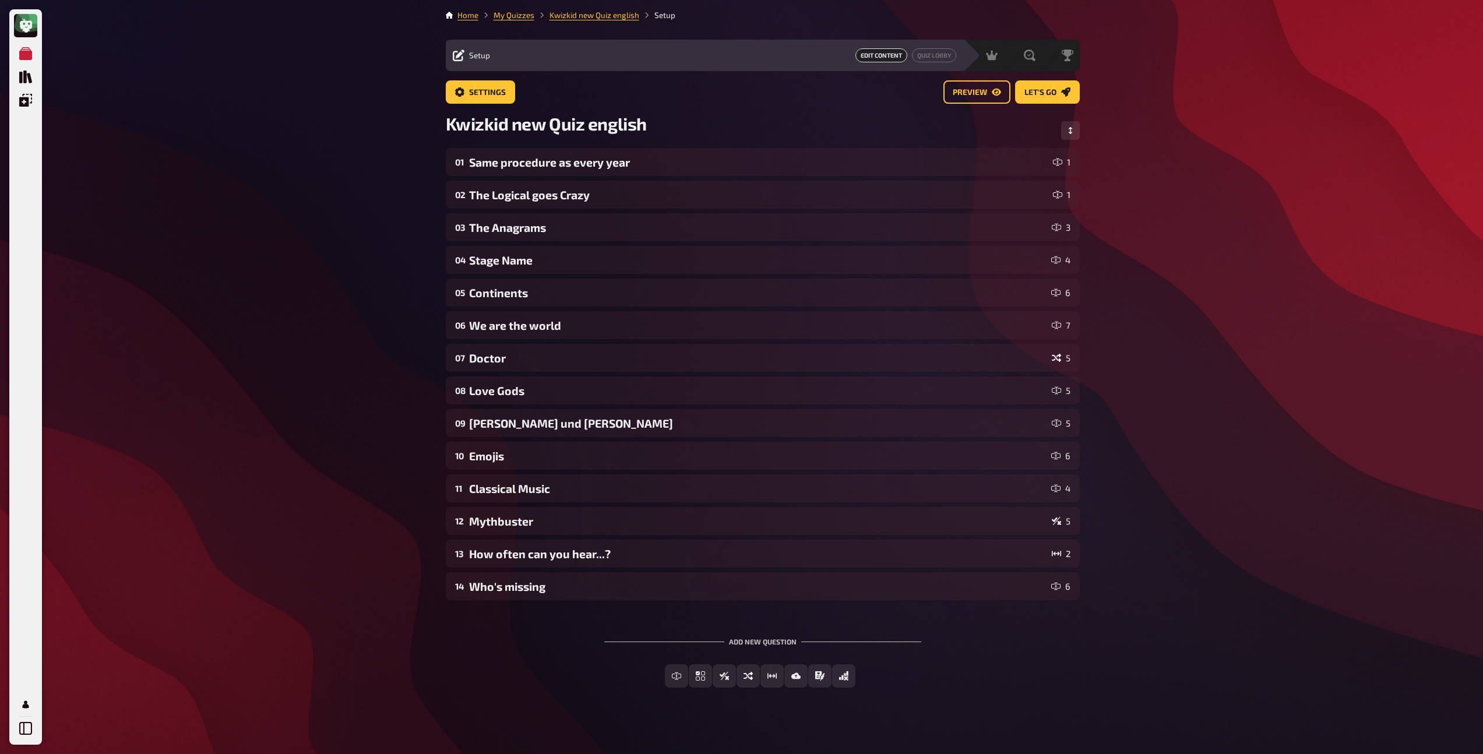
click at [554, 179] on div "01 Same procedure as every year 1 02 The Logical goes Crazy 1 03 The Anagrams 3…" at bounding box center [763, 374] width 634 height 452
click at [549, 189] on div "The Logical goes Crazy" at bounding box center [758, 194] width 579 height 13
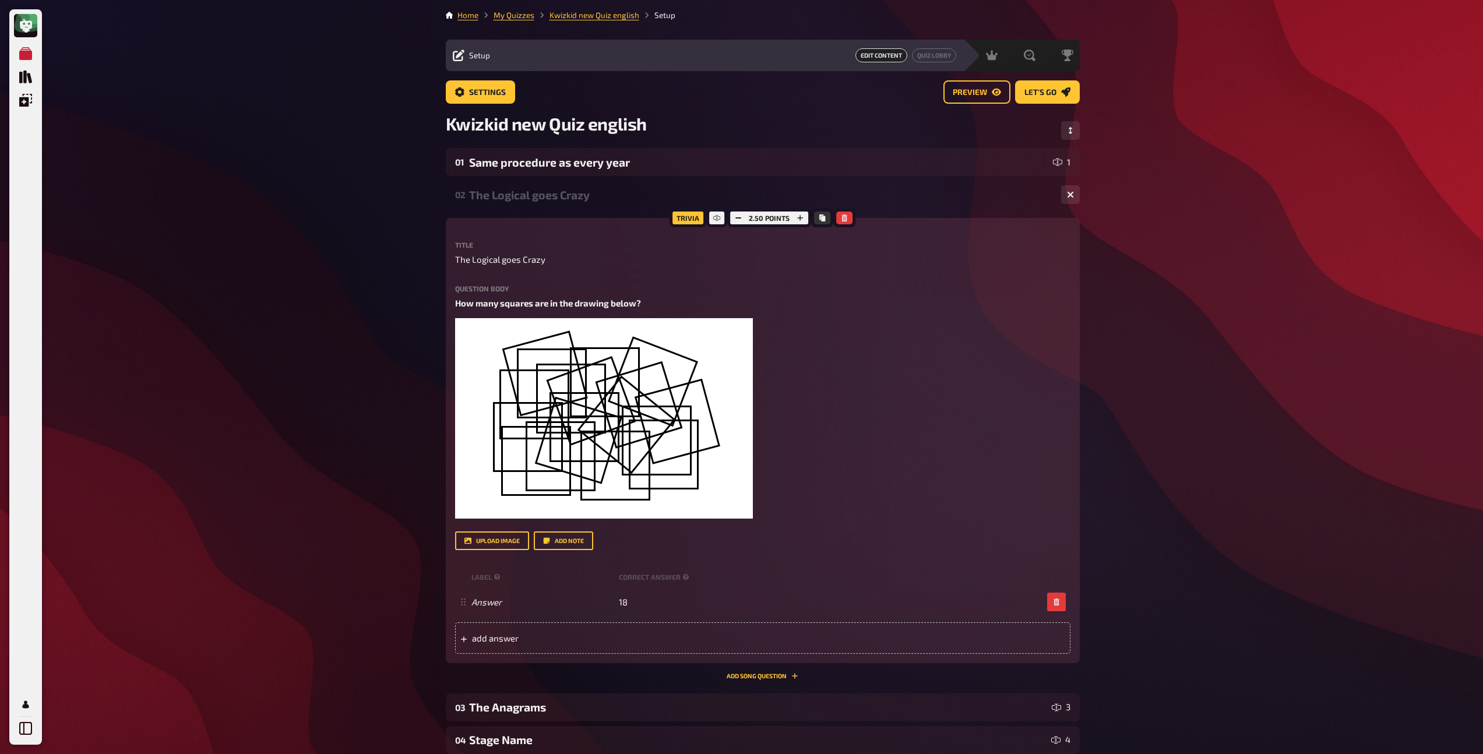
click at [549, 189] on div "The Logical goes Crazy" at bounding box center [760, 194] width 583 height 13
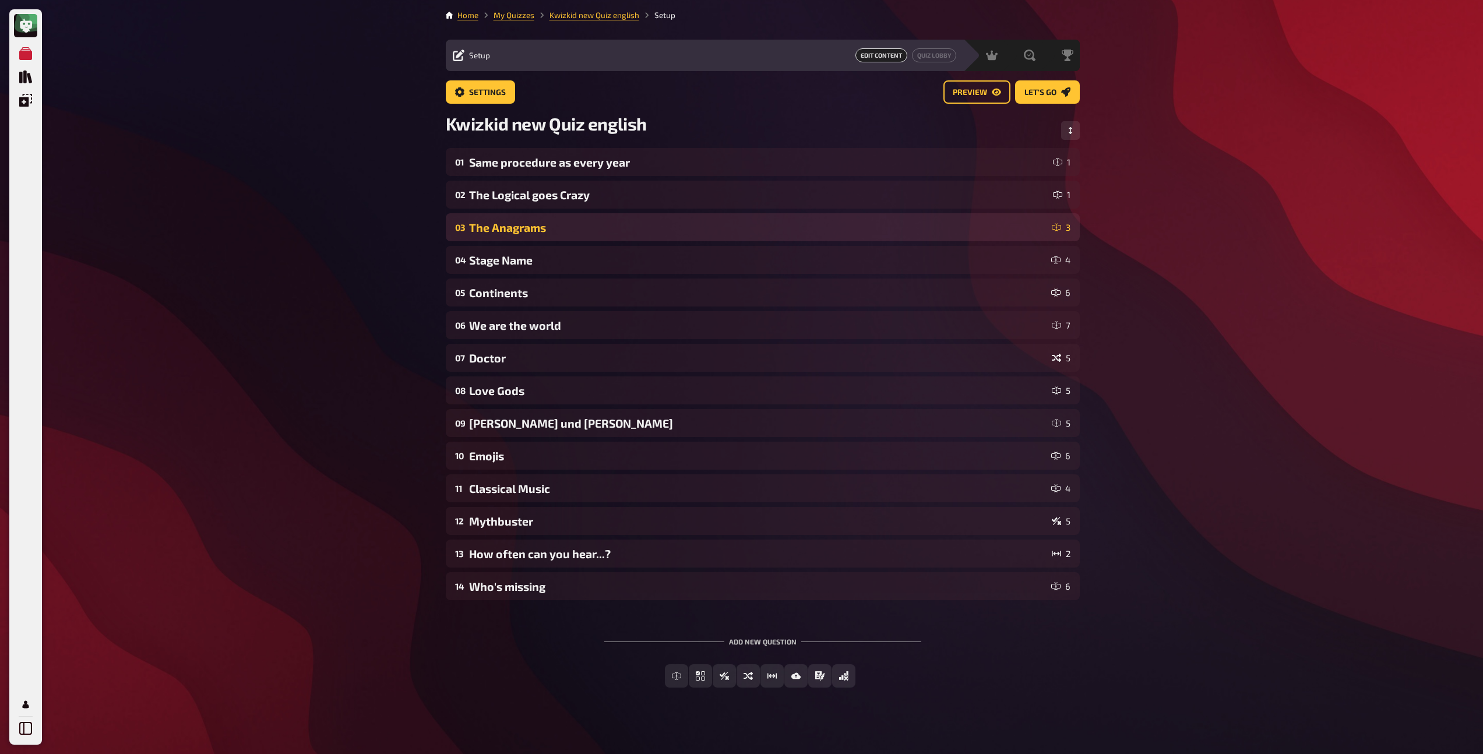
click at [534, 223] on div "The Anagrams" at bounding box center [758, 227] width 578 height 13
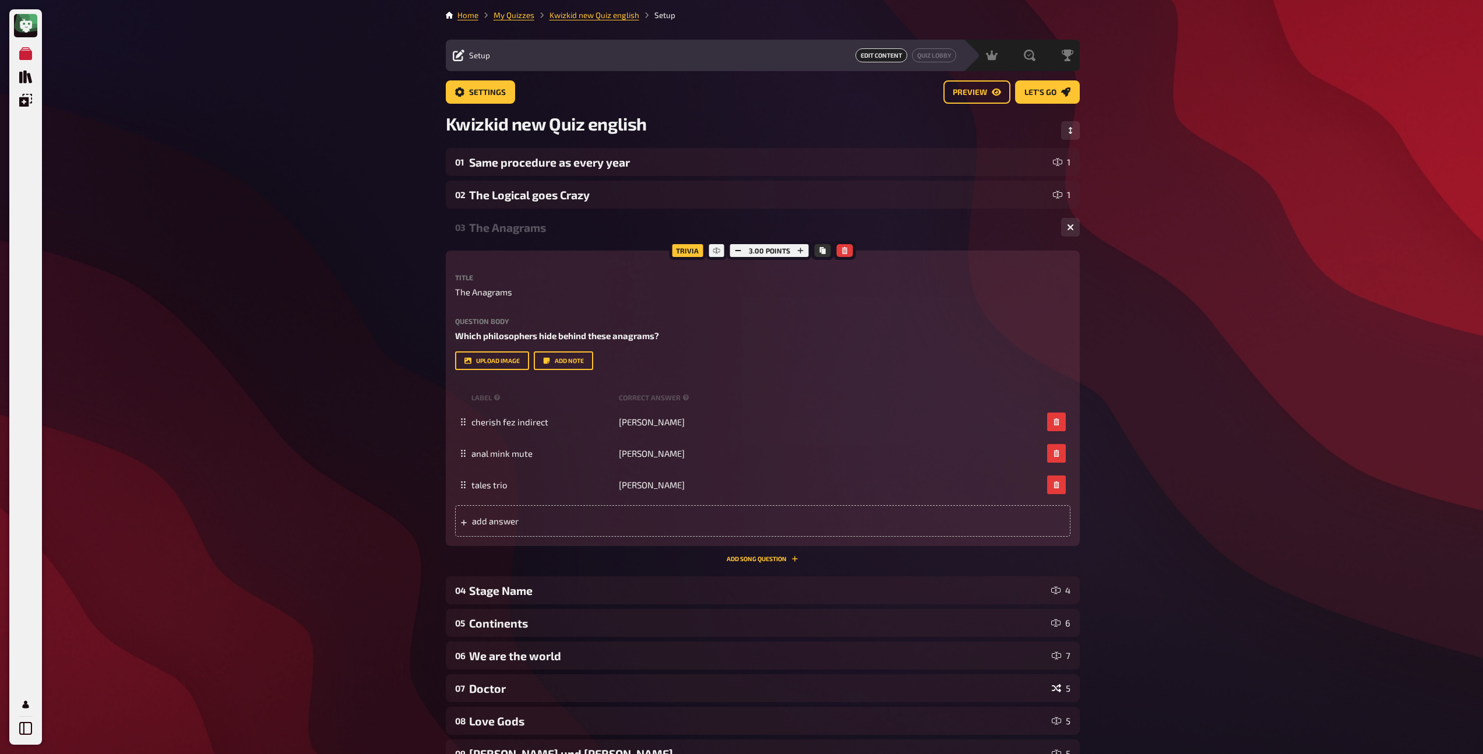
click at [534, 223] on div "The Anagrams" at bounding box center [760, 227] width 583 height 13
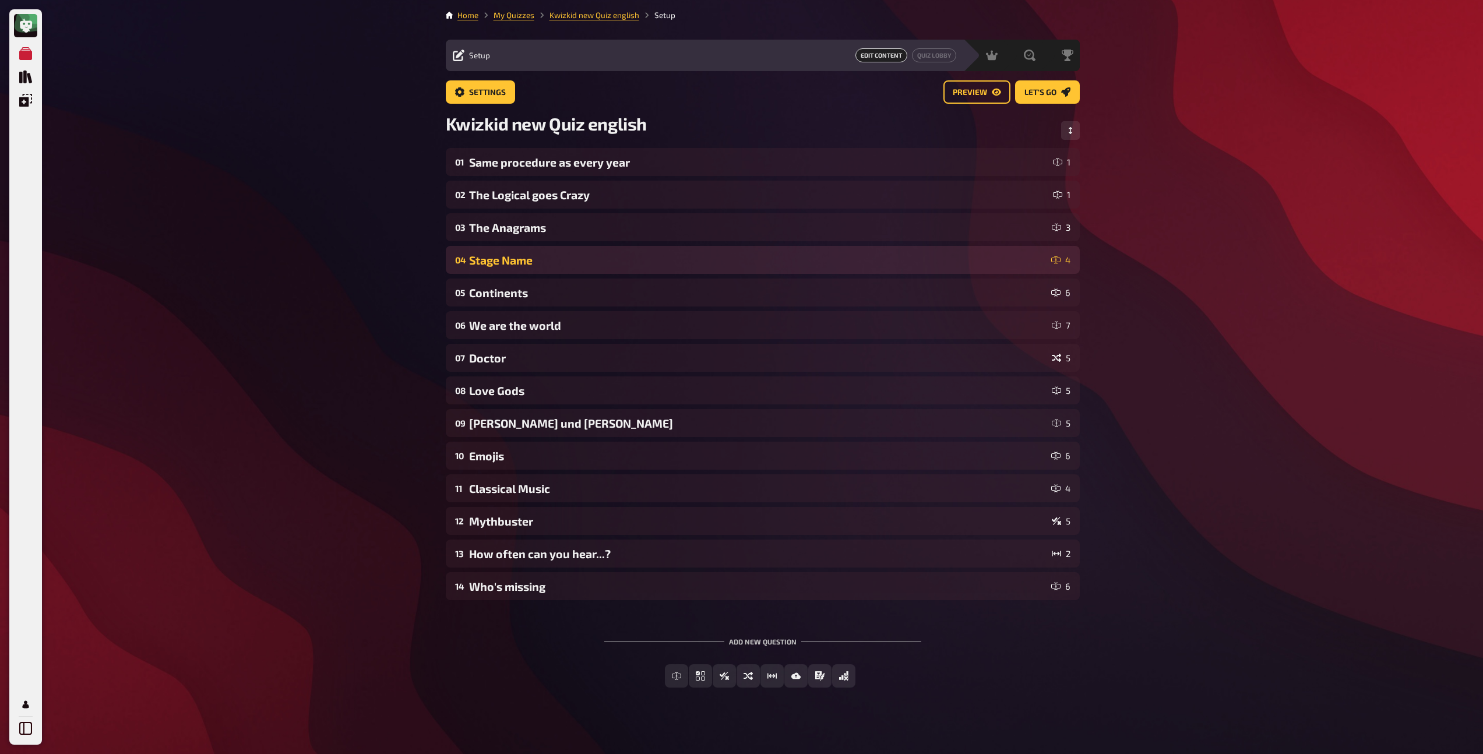
click at [526, 256] on div "Stage Name" at bounding box center [757, 259] width 577 height 13
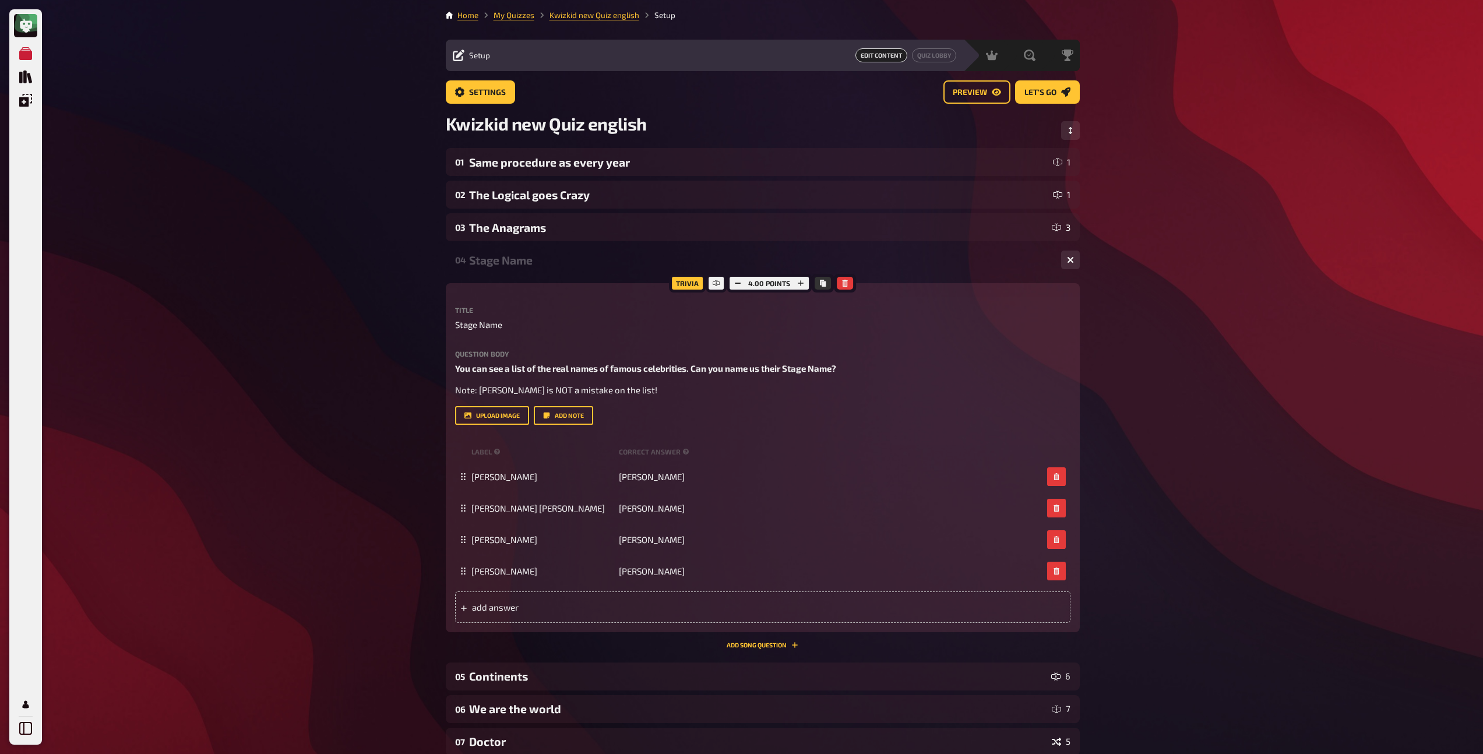
click at [526, 256] on div "Stage Name" at bounding box center [760, 259] width 583 height 13
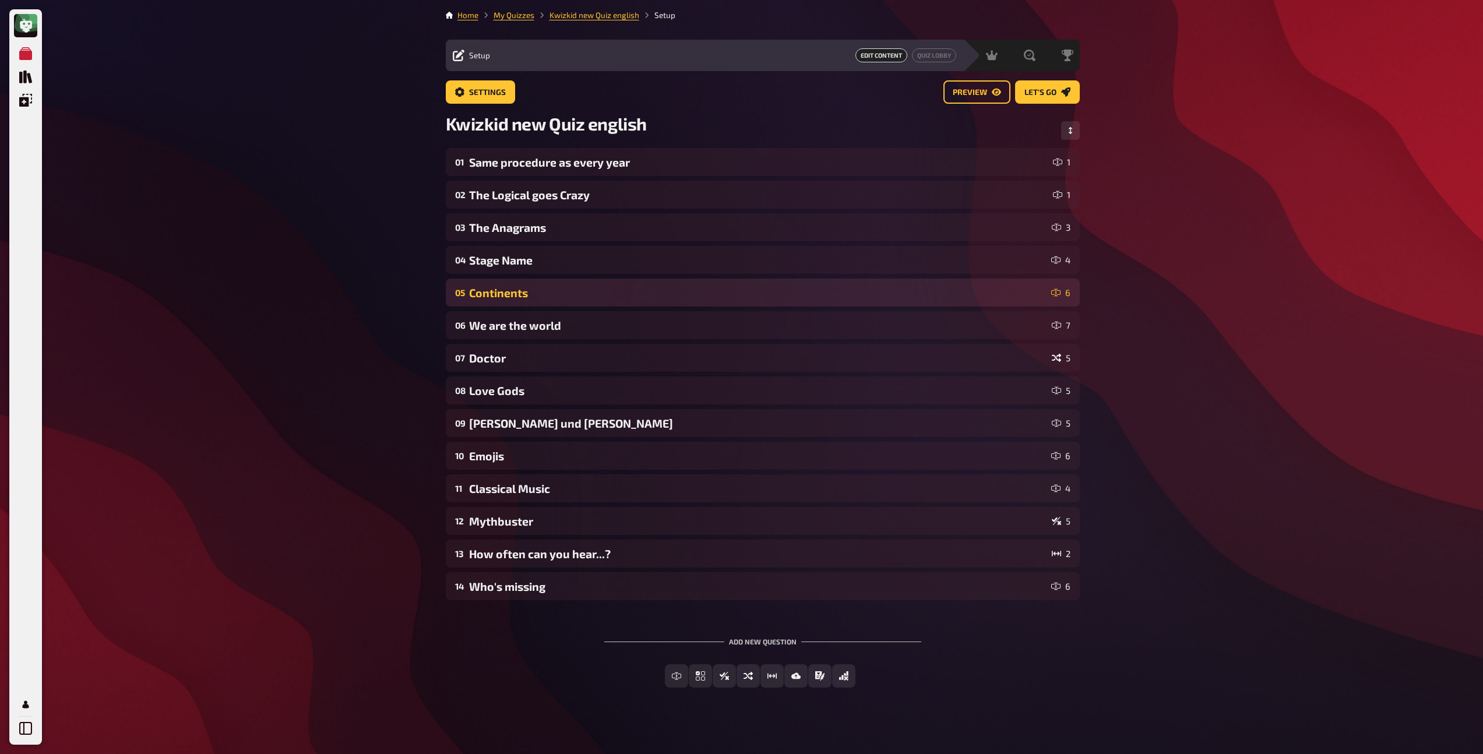
click at [521, 295] on div "Continents" at bounding box center [757, 292] width 577 height 13
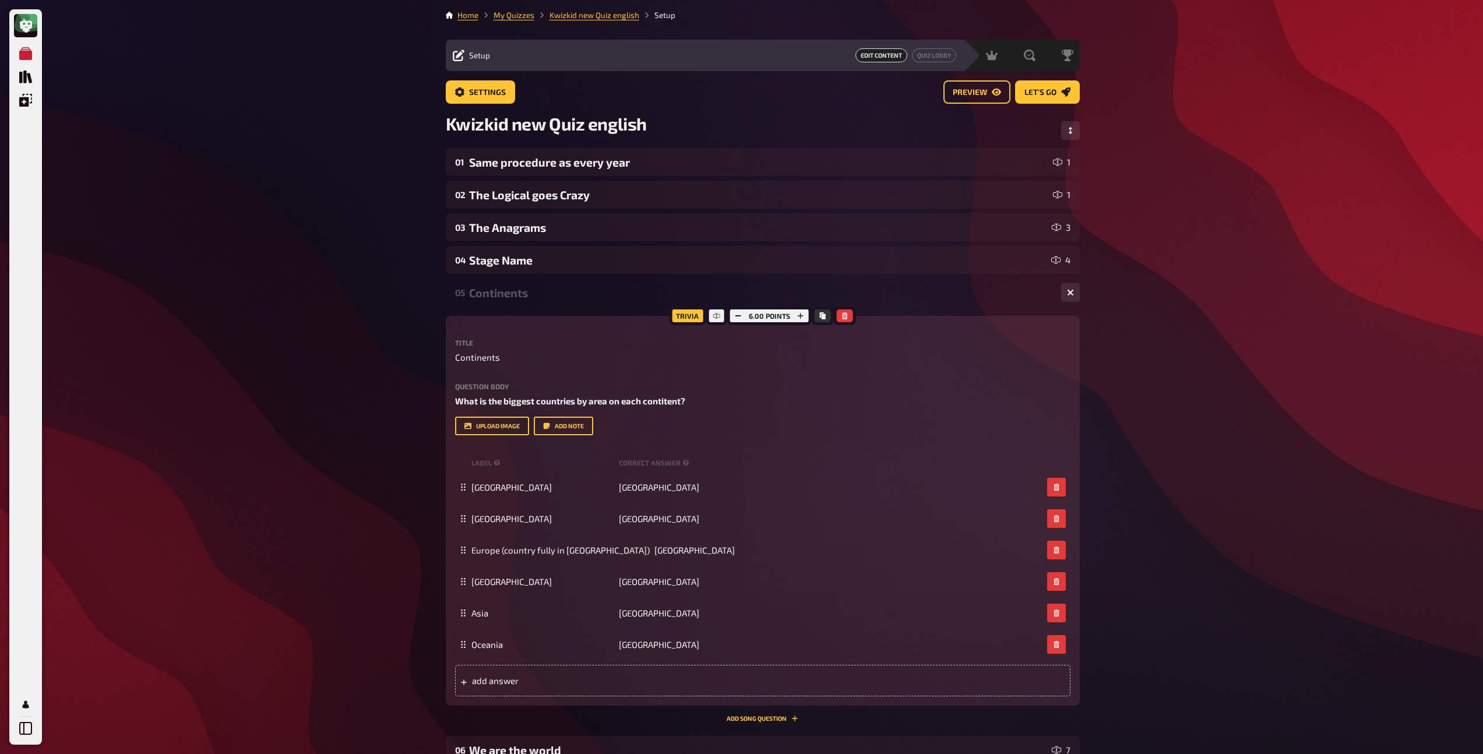
click at [521, 295] on div "Continents" at bounding box center [760, 292] width 583 height 13
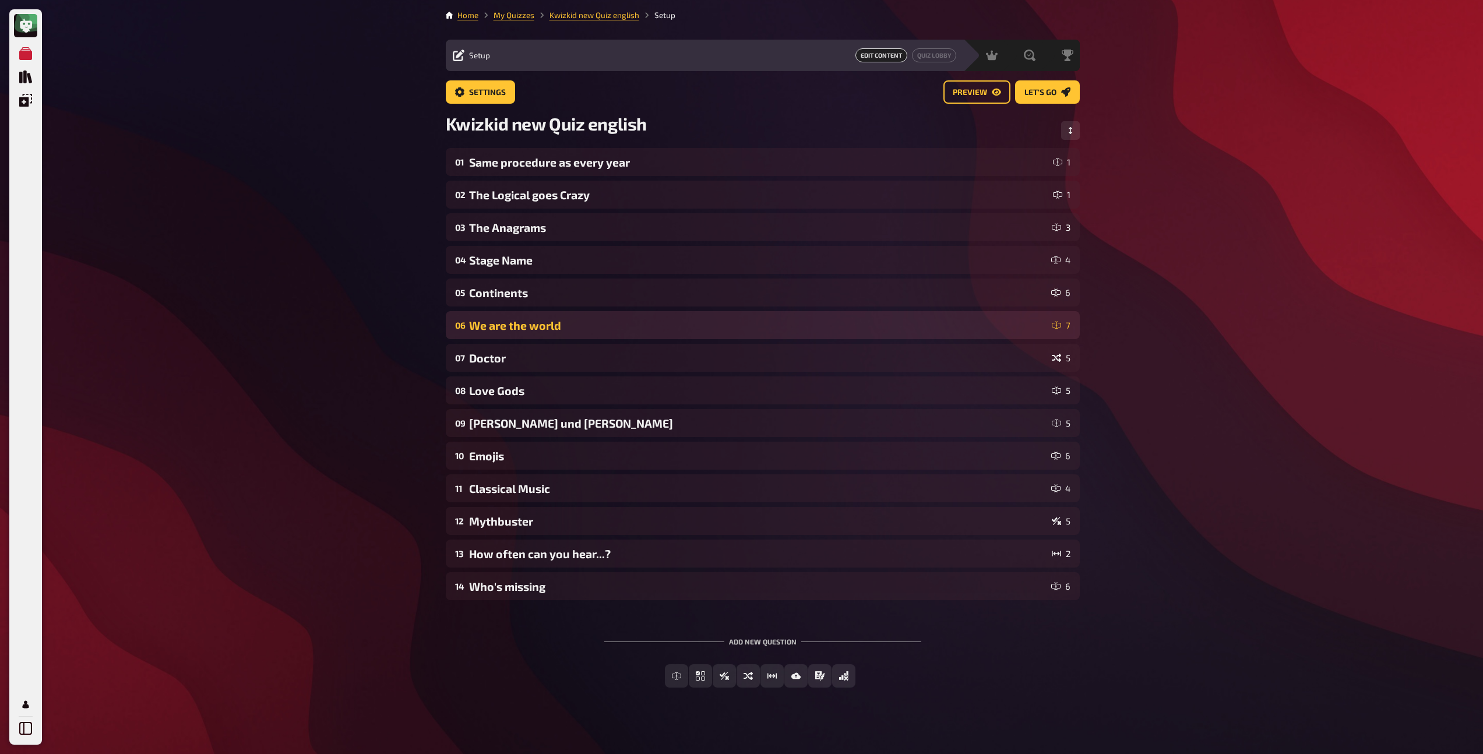
click at [510, 334] on div "06 We are the world 7" at bounding box center [763, 325] width 634 height 28
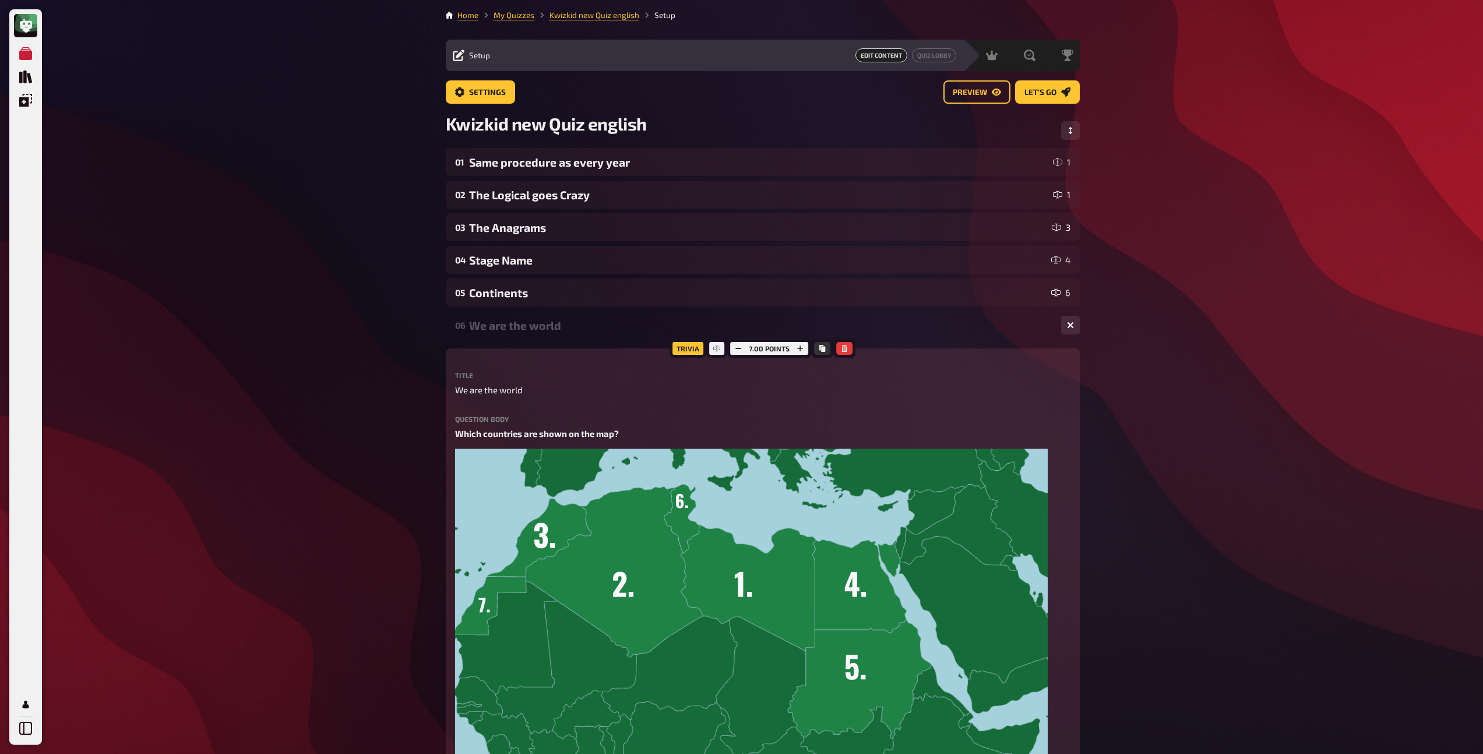
click at [510, 334] on div "06 We are the world 7" at bounding box center [763, 325] width 634 height 28
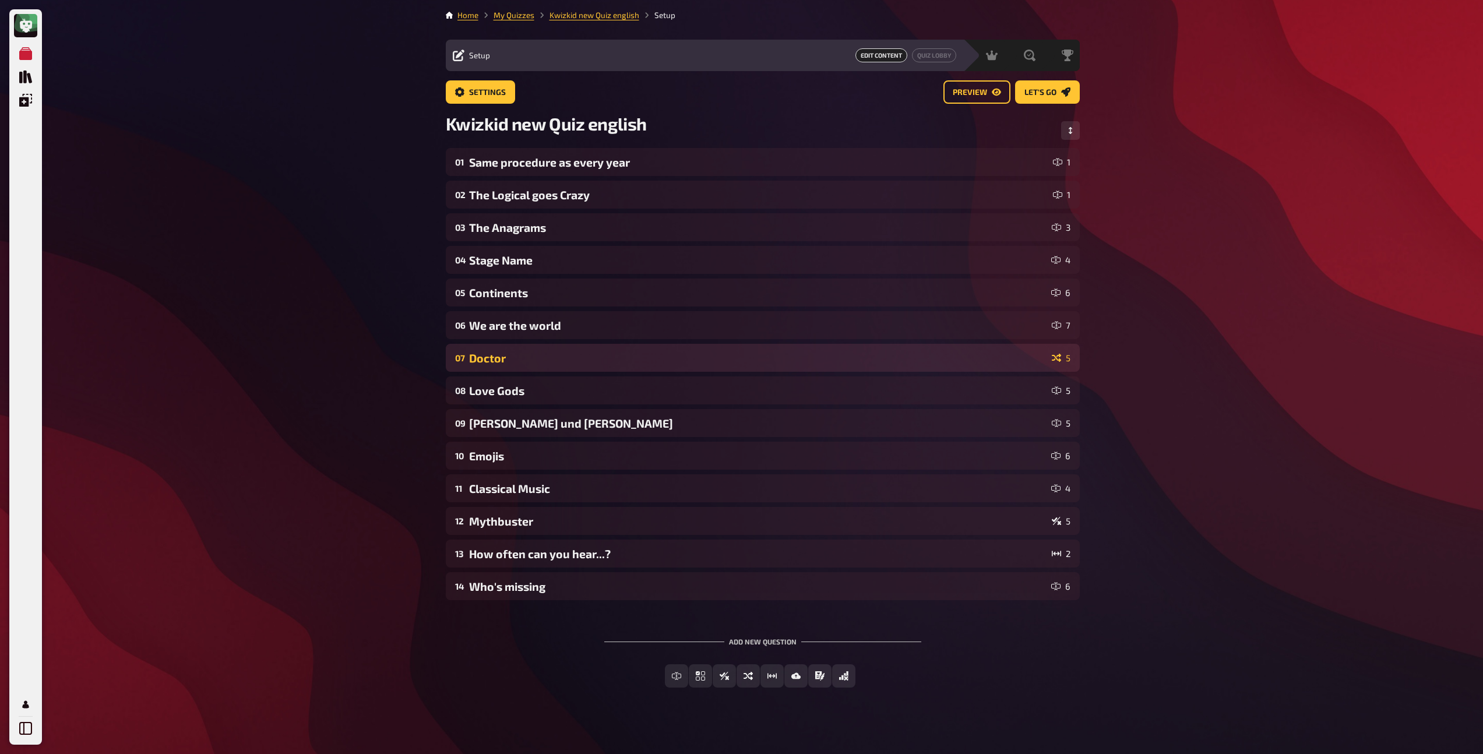
click at [504, 355] on div "Doctor" at bounding box center [758, 357] width 578 height 13
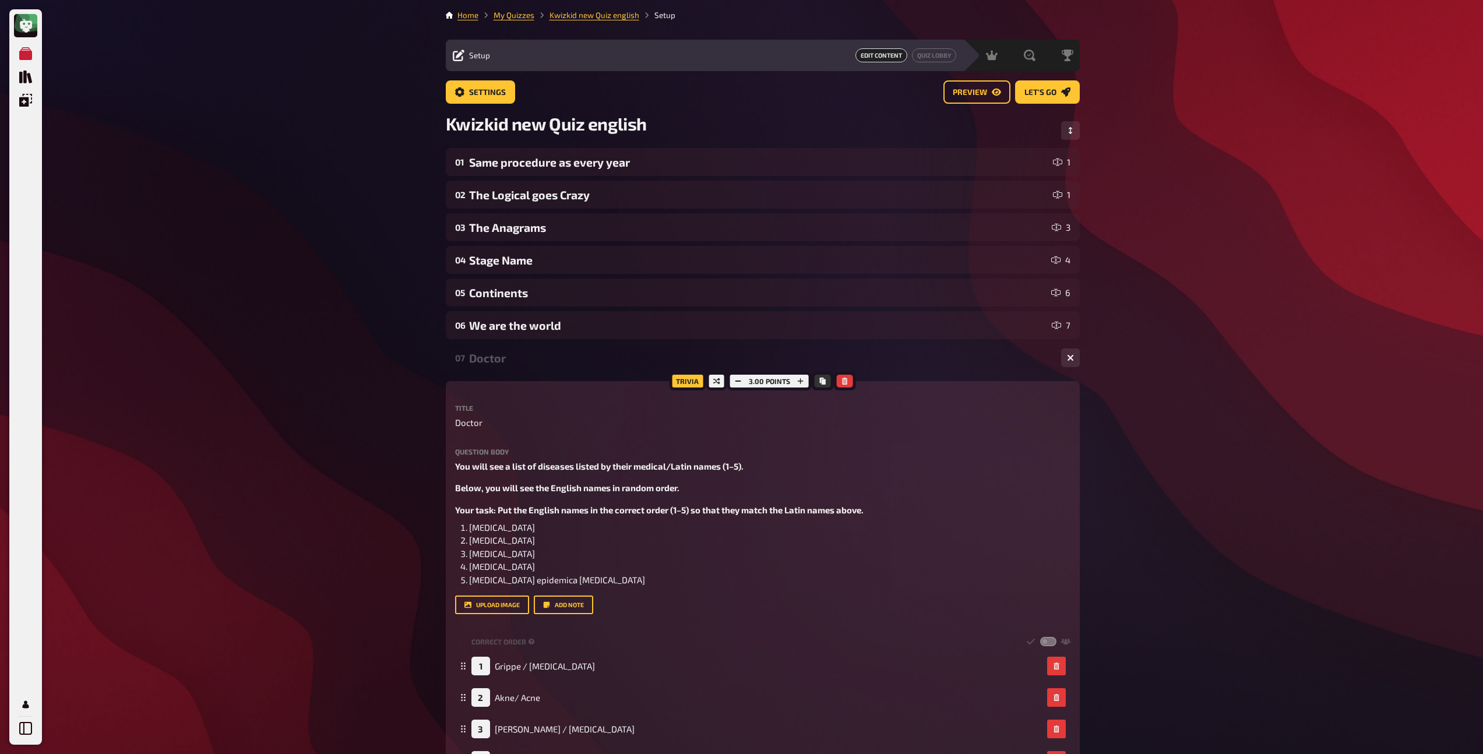
click at [503, 356] on div "Doctor" at bounding box center [760, 357] width 583 height 13
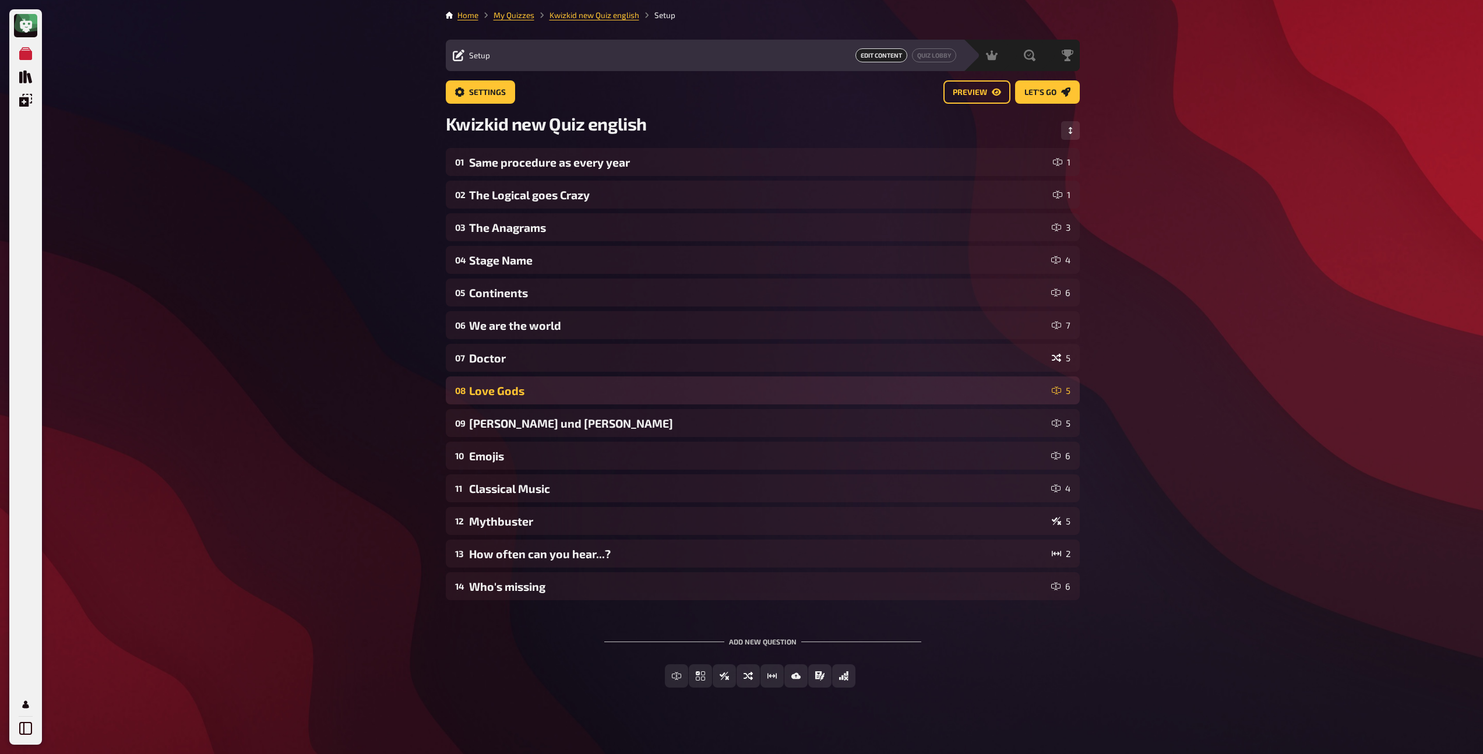
click at [492, 391] on div "Love Gods" at bounding box center [758, 390] width 578 height 13
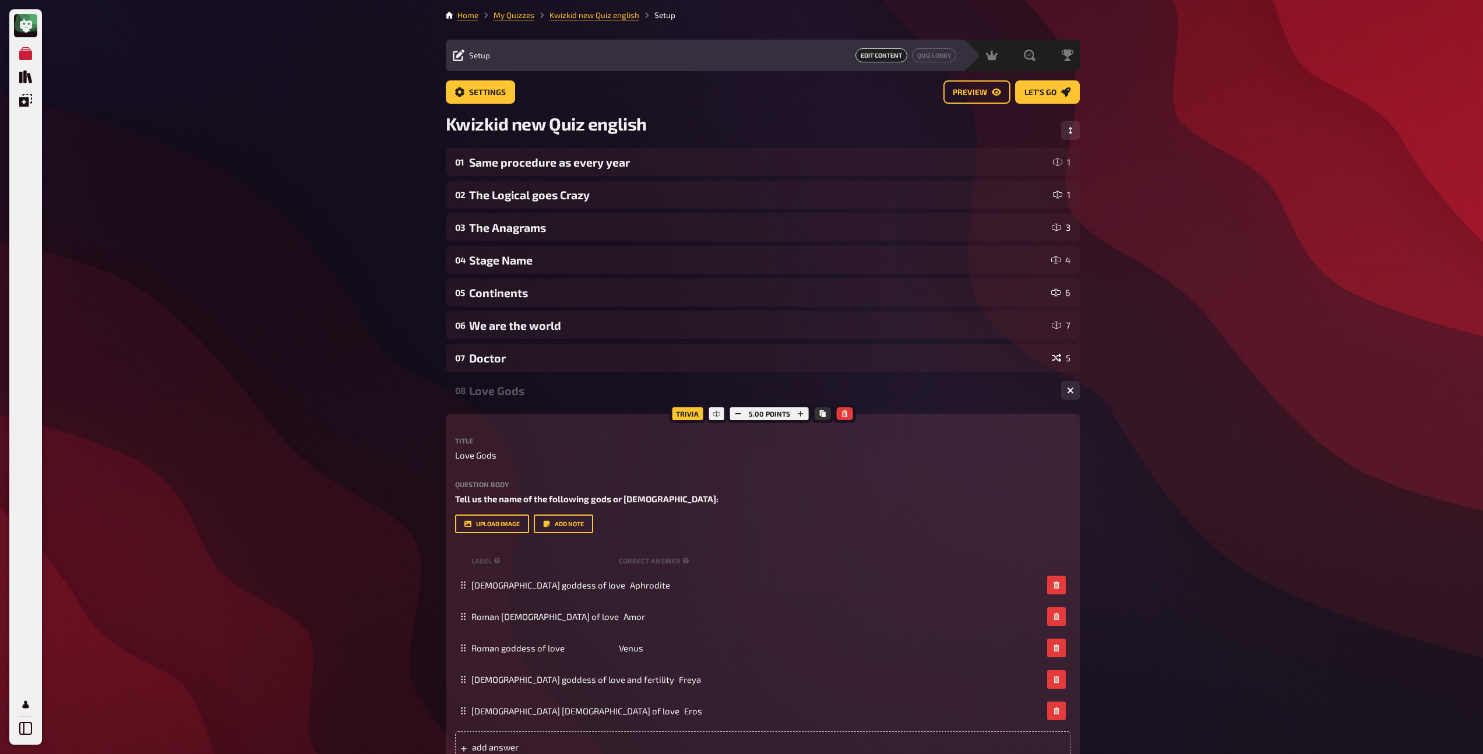
click at [492, 391] on div "Love Gods" at bounding box center [760, 390] width 583 height 13
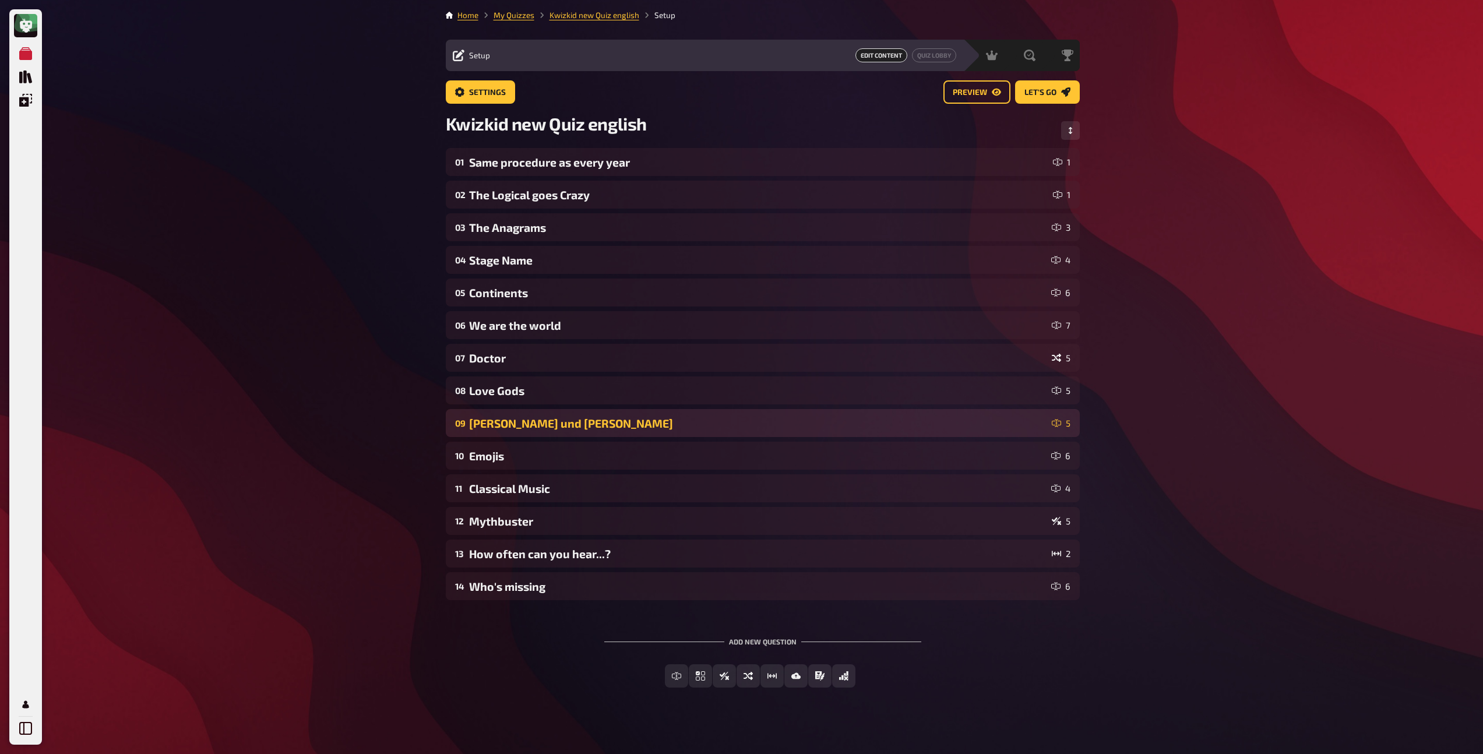
click at [491, 419] on div "Romeo und Julia" at bounding box center [758, 423] width 578 height 13
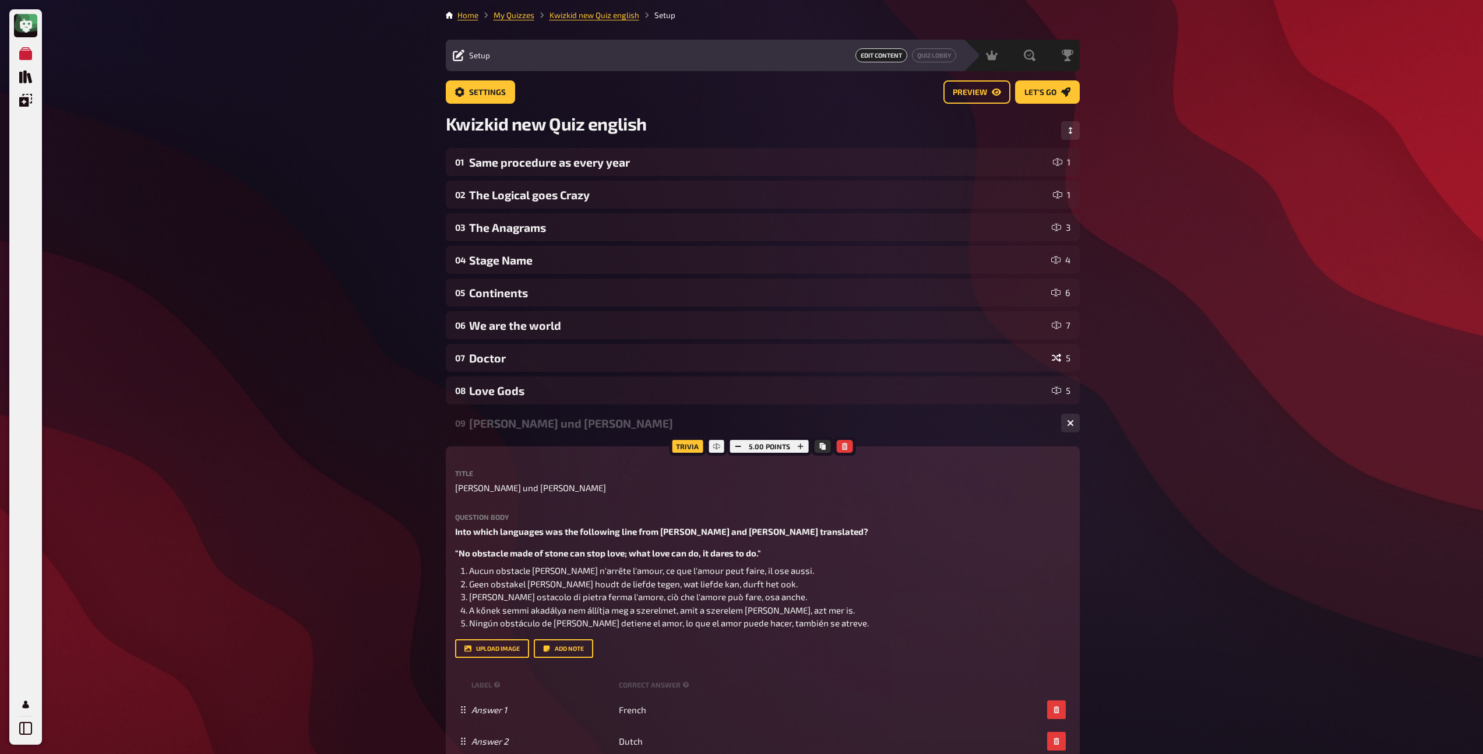
click at [491, 419] on div "Romeo und Julia" at bounding box center [760, 423] width 583 height 13
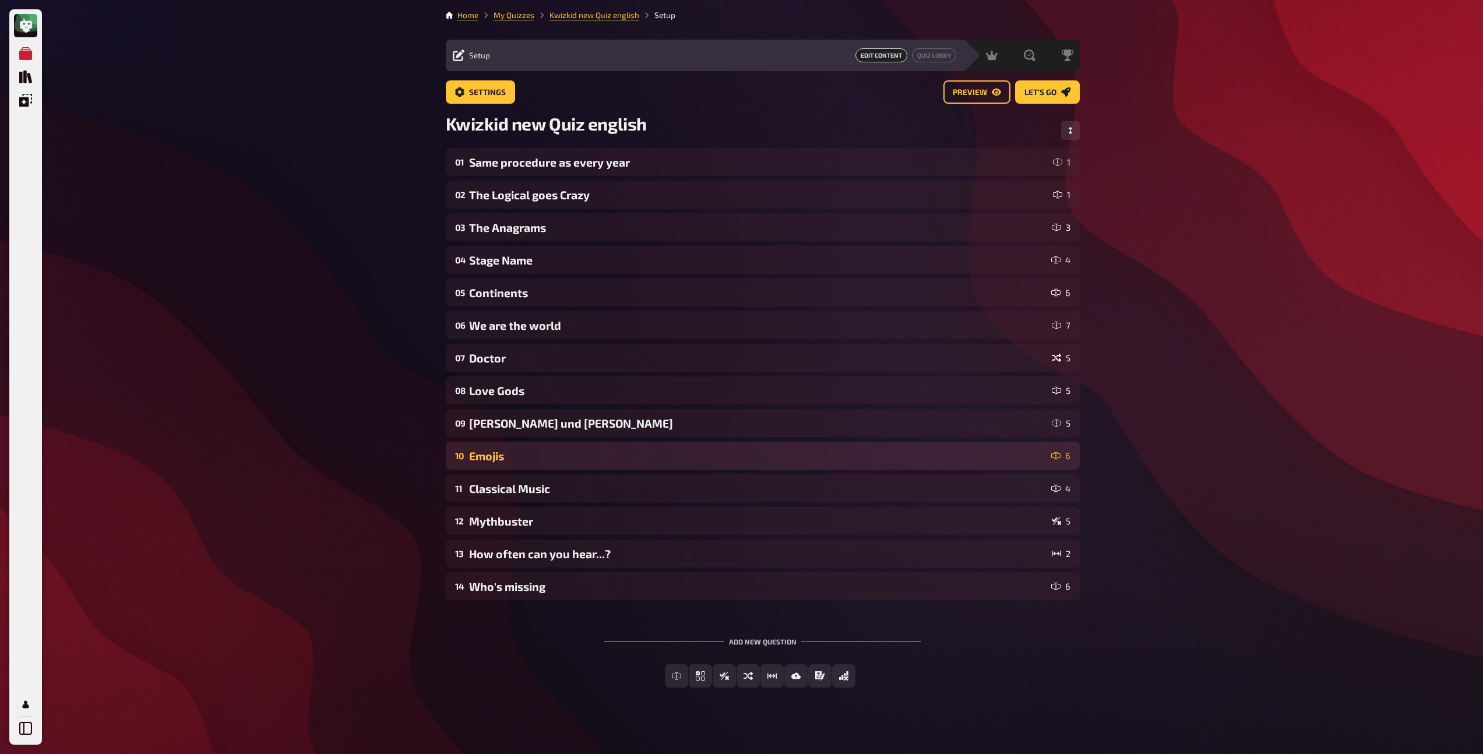
click at [489, 446] on div "10 Emojis 6" at bounding box center [763, 456] width 634 height 28
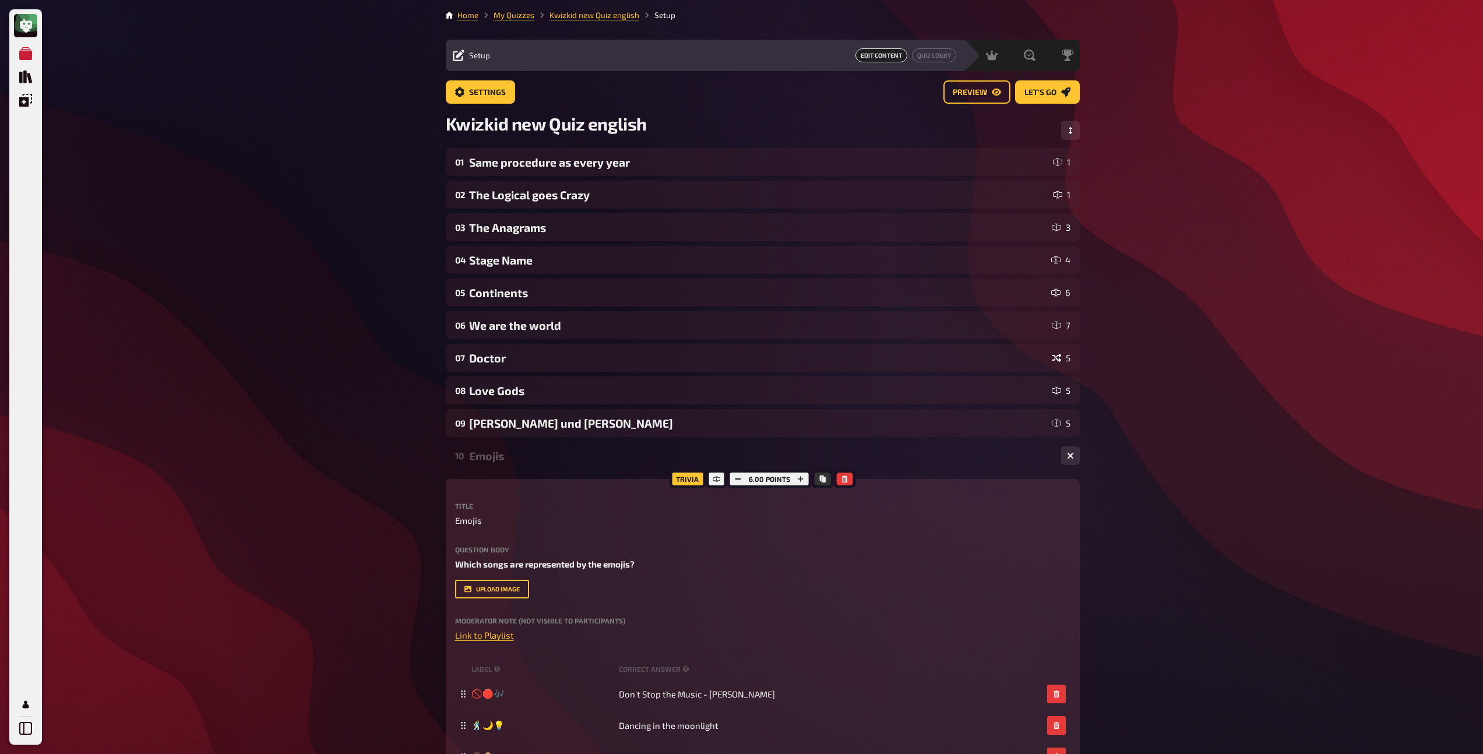
click at [491, 454] on div "Emojis" at bounding box center [760, 455] width 583 height 13
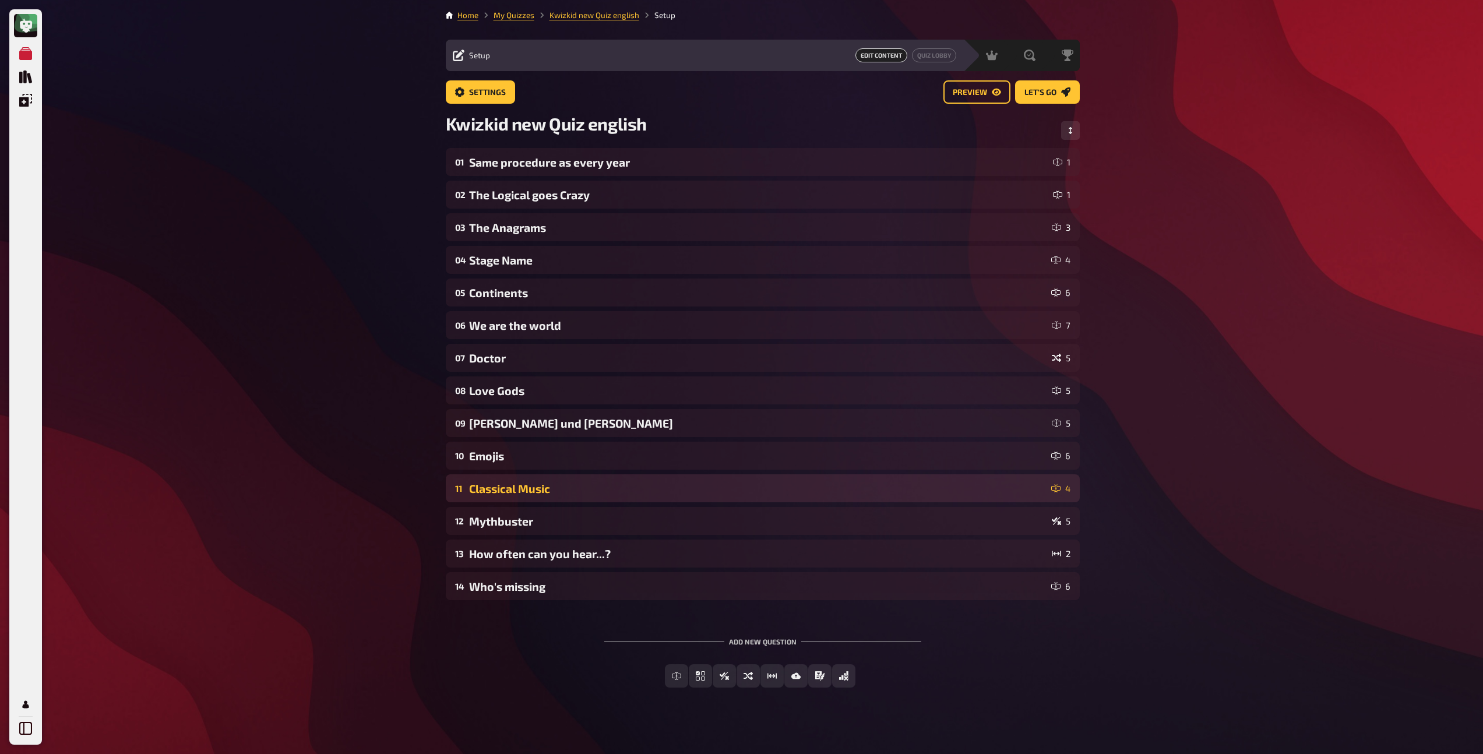
click at [485, 485] on div "Classical Music" at bounding box center [757, 488] width 577 height 13
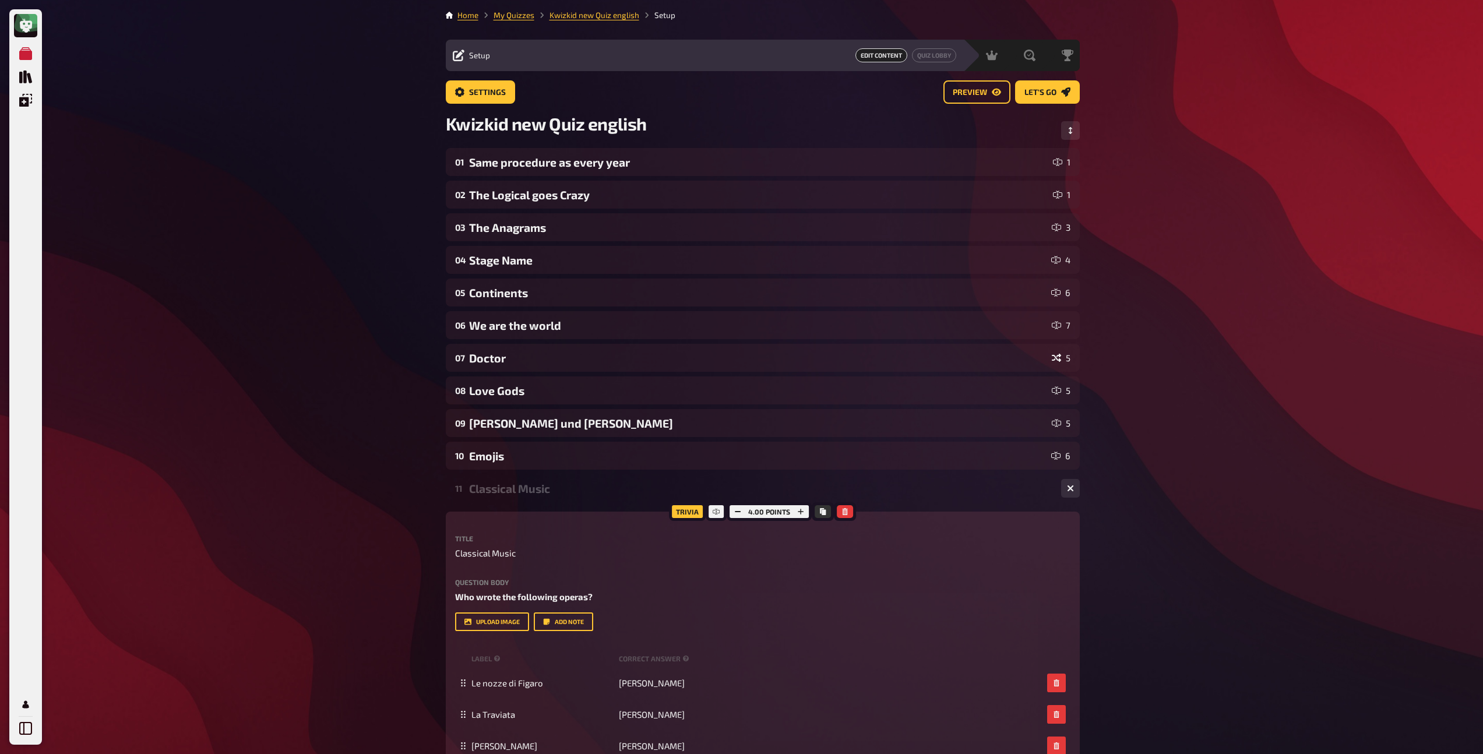
click at [485, 485] on div "Classical Music" at bounding box center [760, 488] width 583 height 13
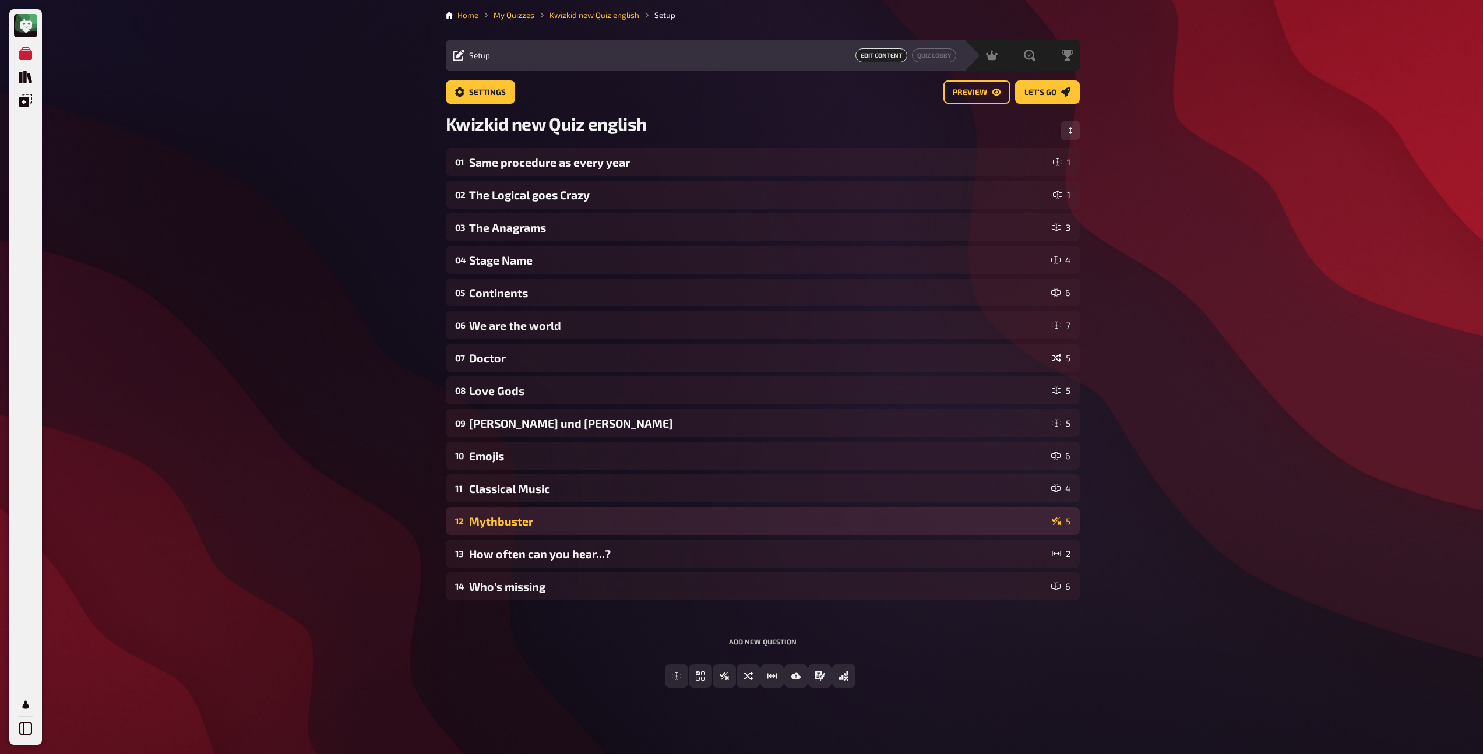
click at [488, 524] on div "Mythbuster" at bounding box center [758, 520] width 578 height 13
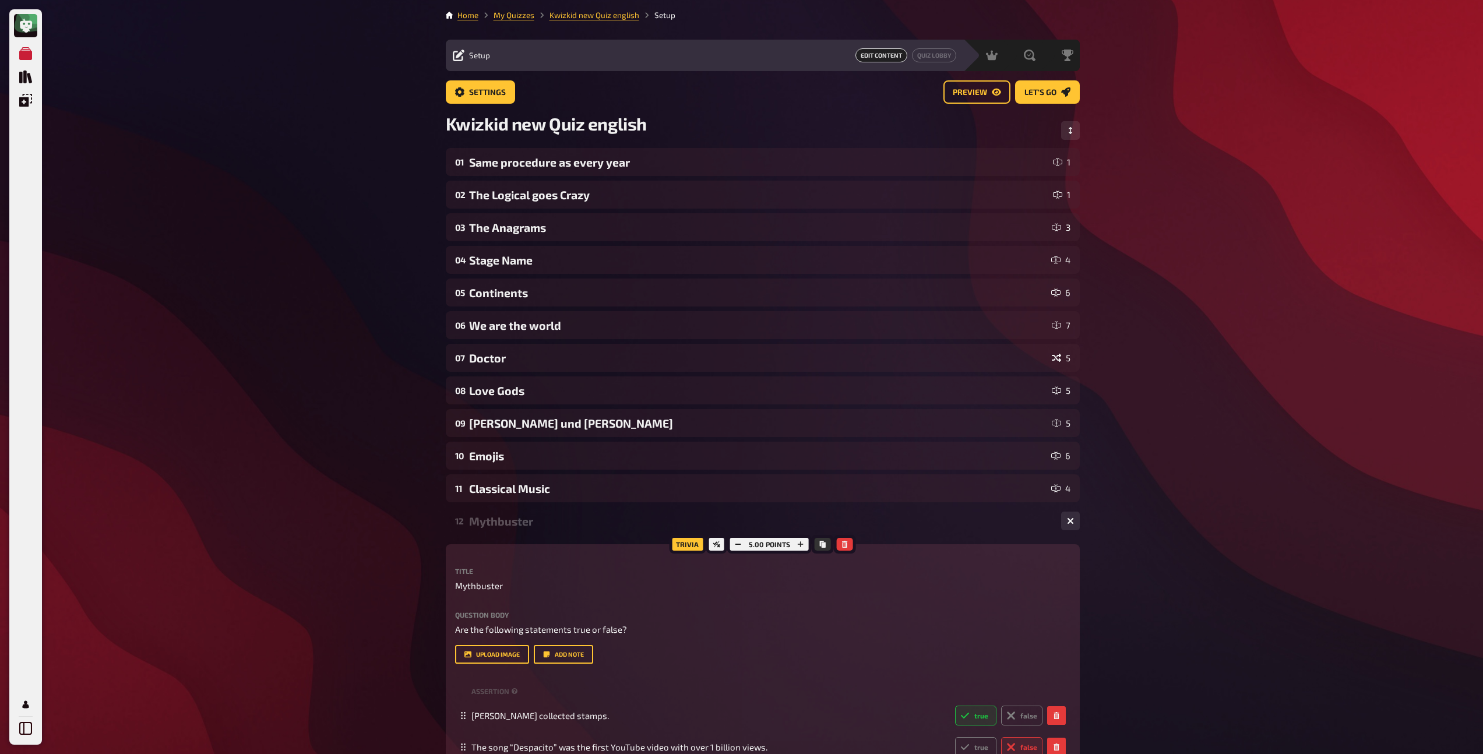
click at [488, 524] on div "Mythbuster" at bounding box center [760, 520] width 583 height 13
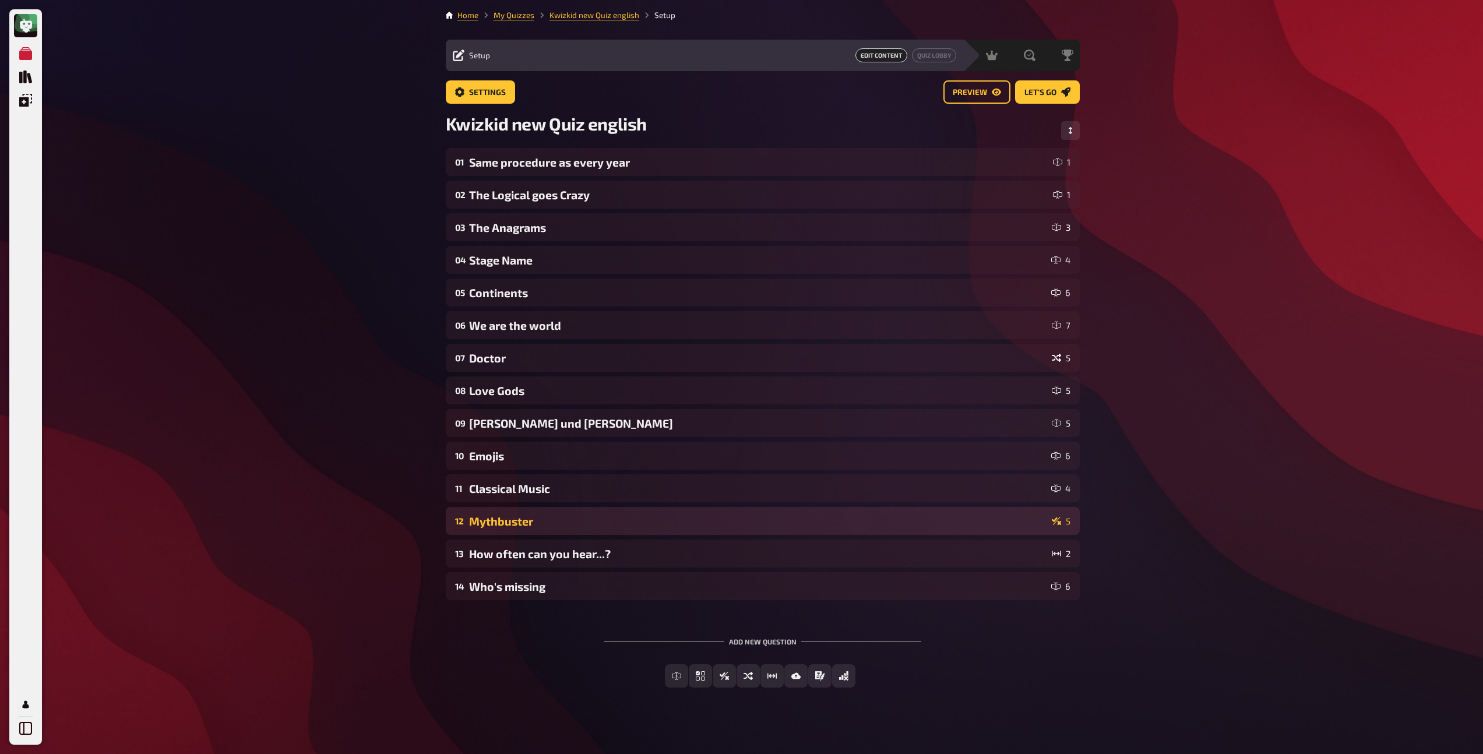
click at [488, 524] on div "Mythbuster" at bounding box center [758, 520] width 578 height 13
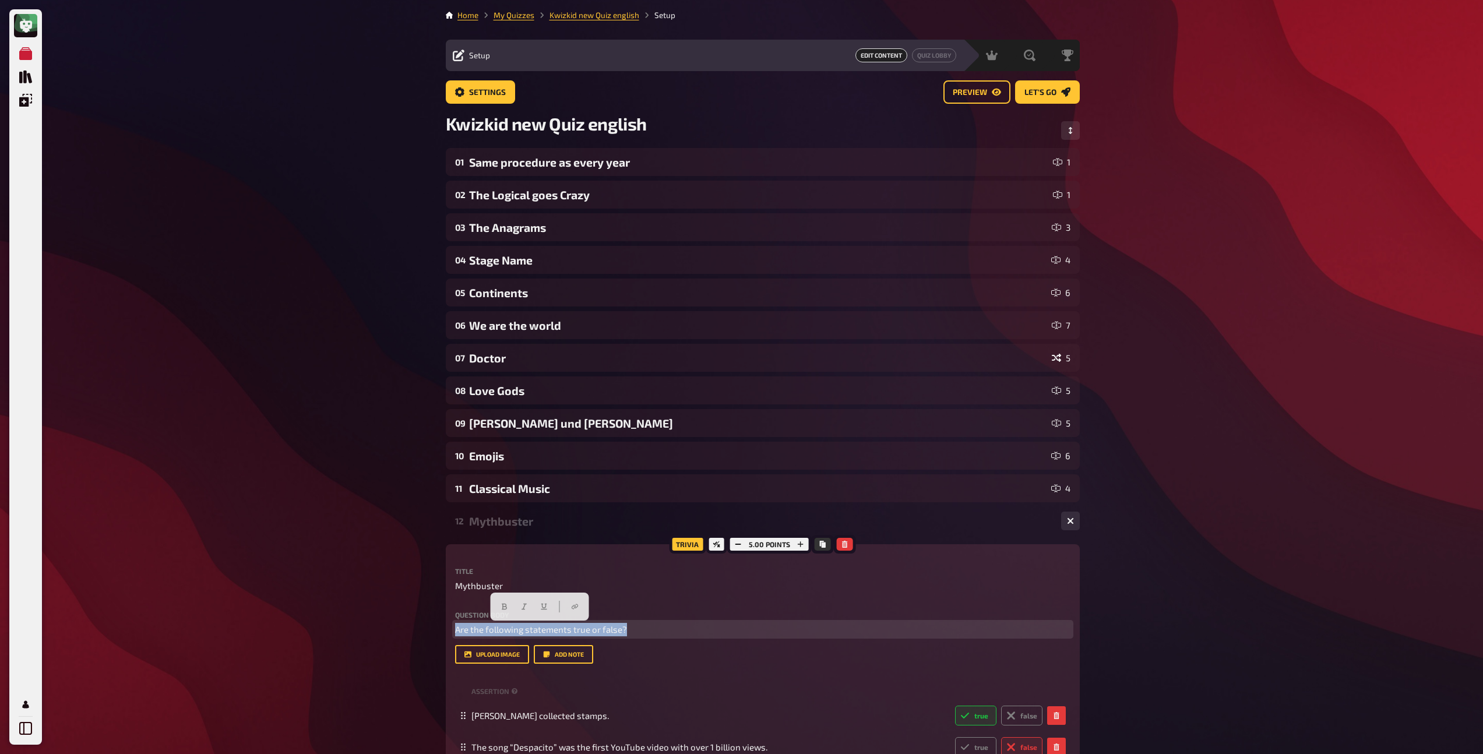
drag, startPoint x: 633, startPoint y: 629, endPoint x: 370, endPoint y: 607, distance: 264.3
click at [370, 607] on div "My Quizzes Quiz Library Overlays Profile Home My Quizzes Kwizkid new Quiz engli…" at bounding box center [741, 577] width 1483 height 1155
click at [506, 606] on icon "button" at bounding box center [504, 606] width 7 height 7
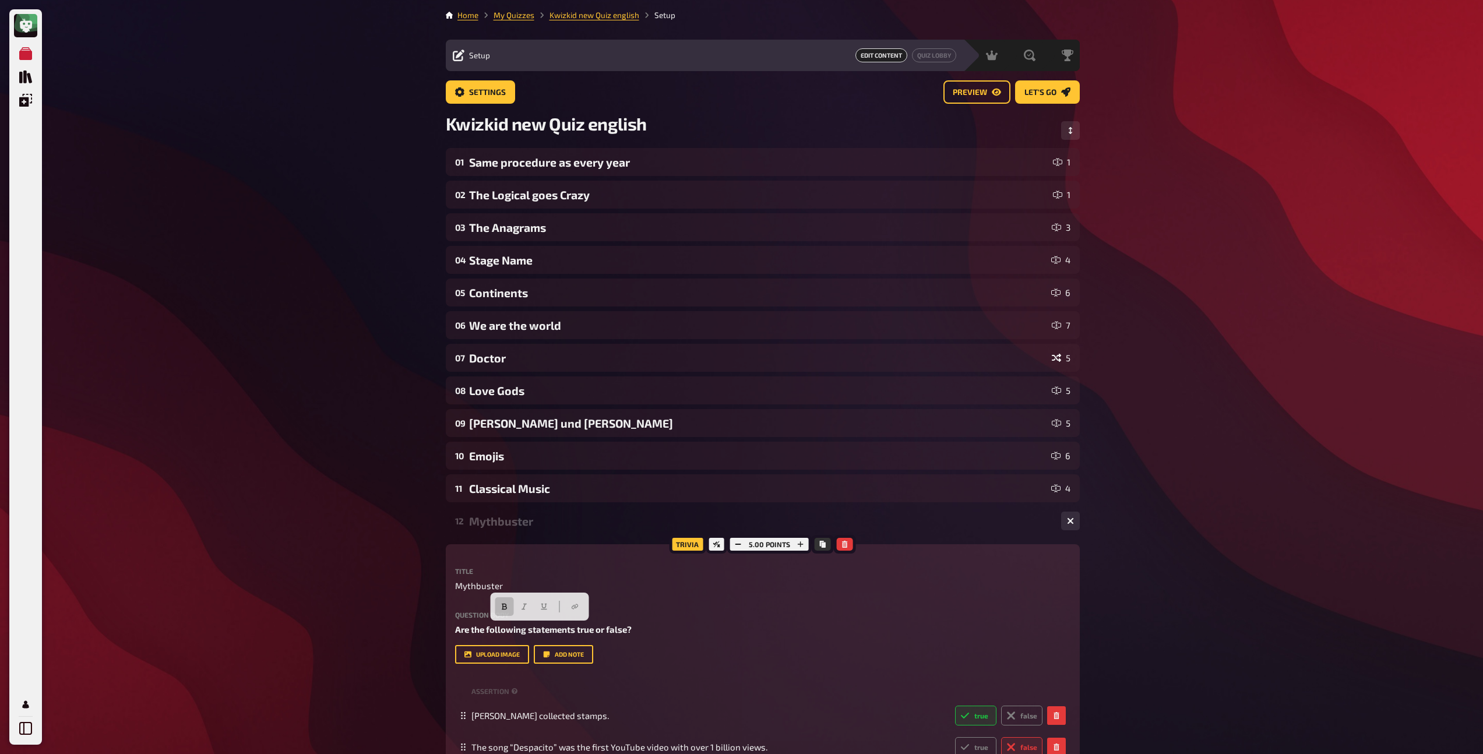
click at [495, 525] on div "Mythbuster" at bounding box center [760, 520] width 583 height 13
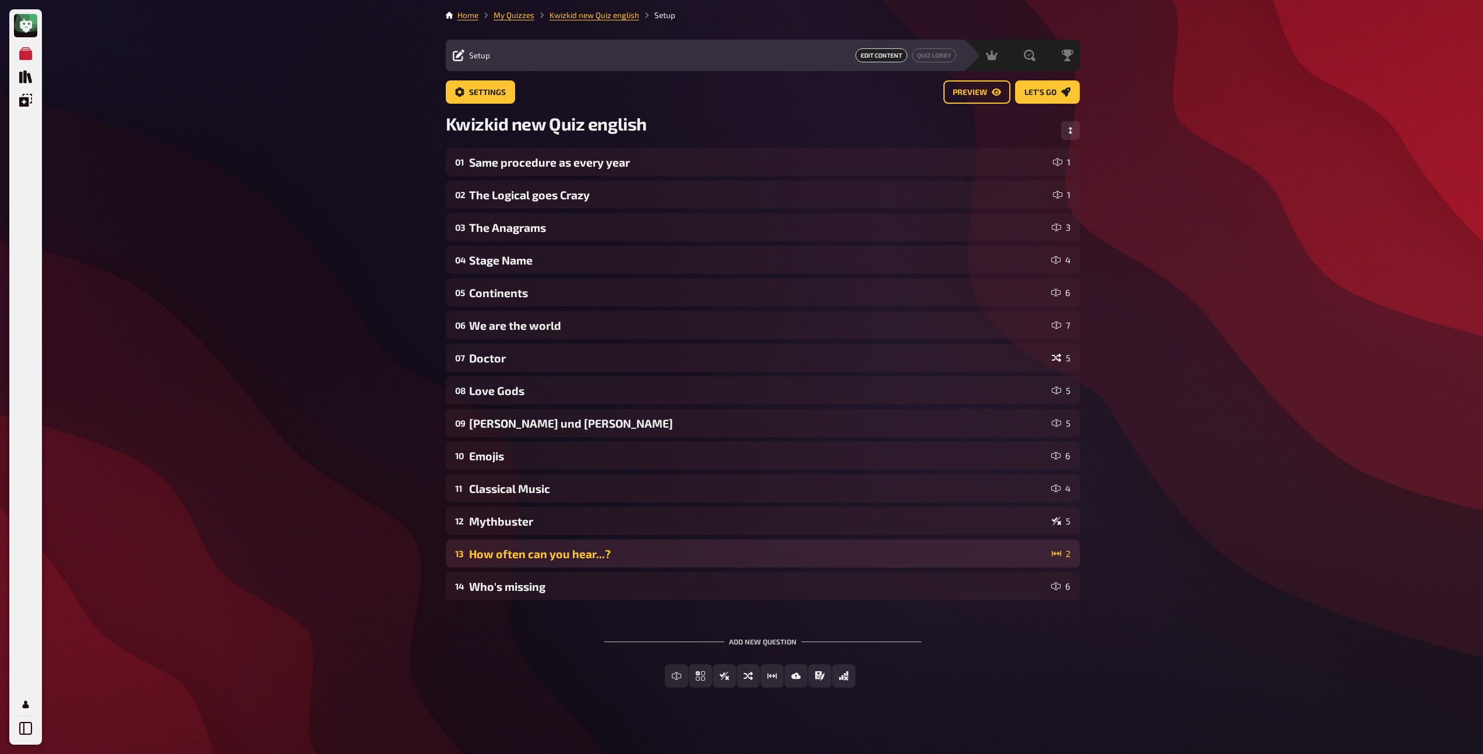
click at [507, 550] on div "How often can you hear...?" at bounding box center [758, 553] width 578 height 13
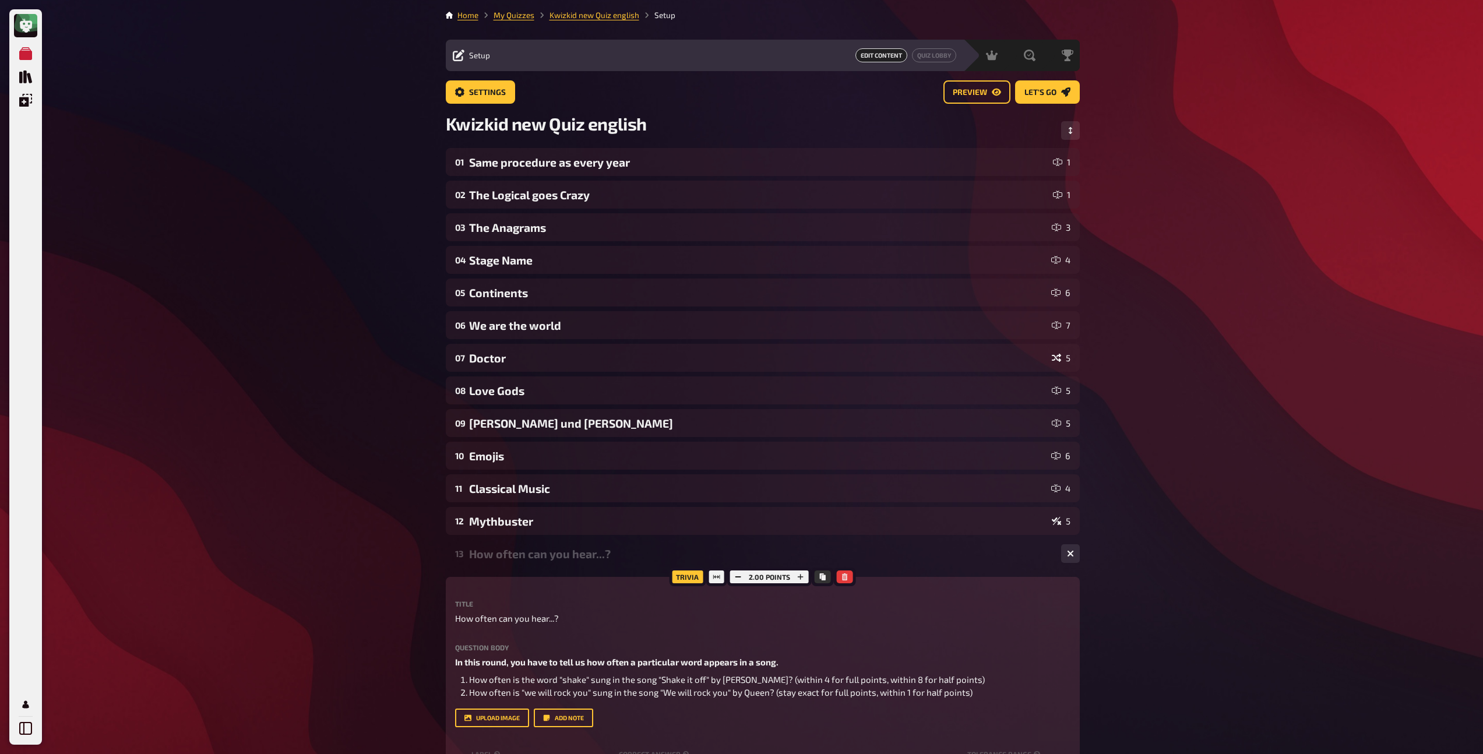
click at [514, 555] on div "How often can you hear...?" at bounding box center [760, 553] width 583 height 13
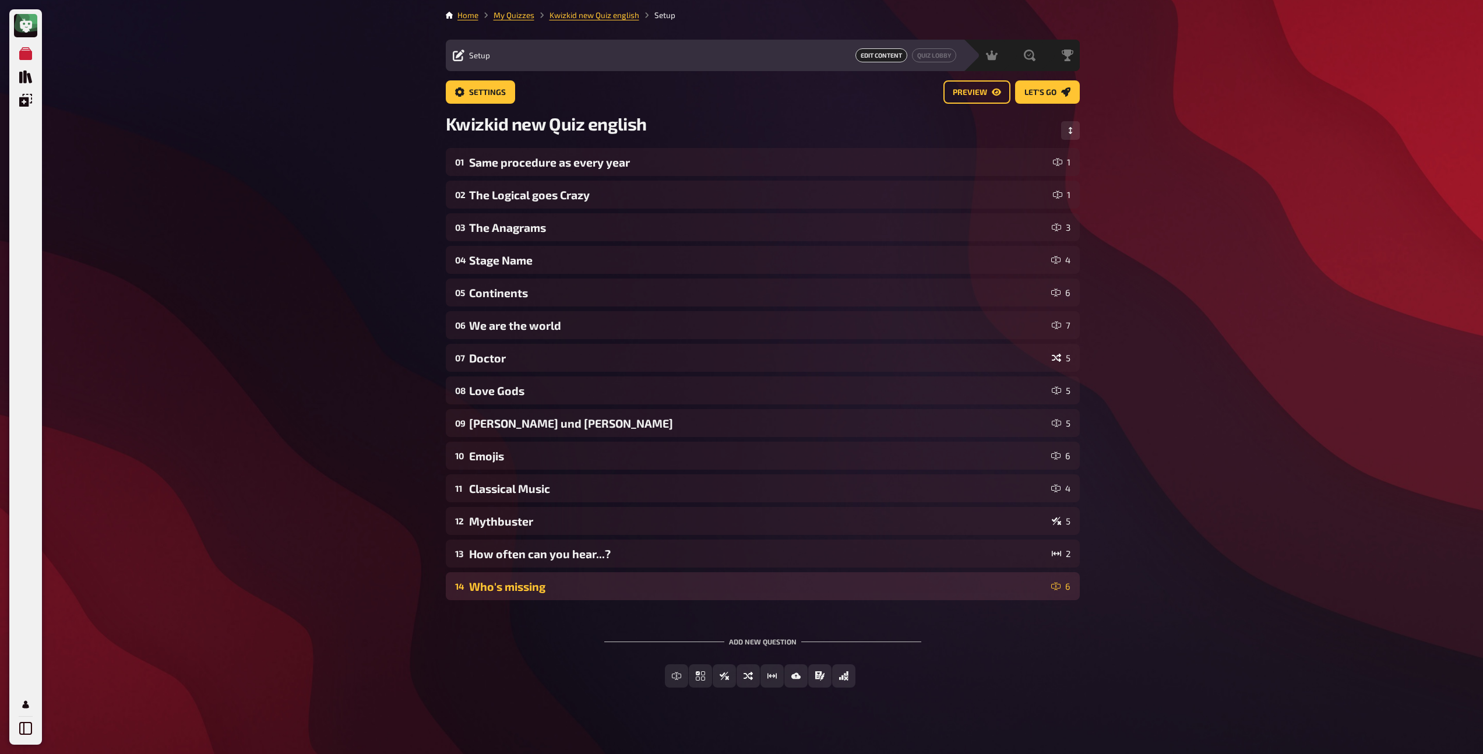
click at [513, 591] on div "Who's missing" at bounding box center [757, 586] width 577 height 13
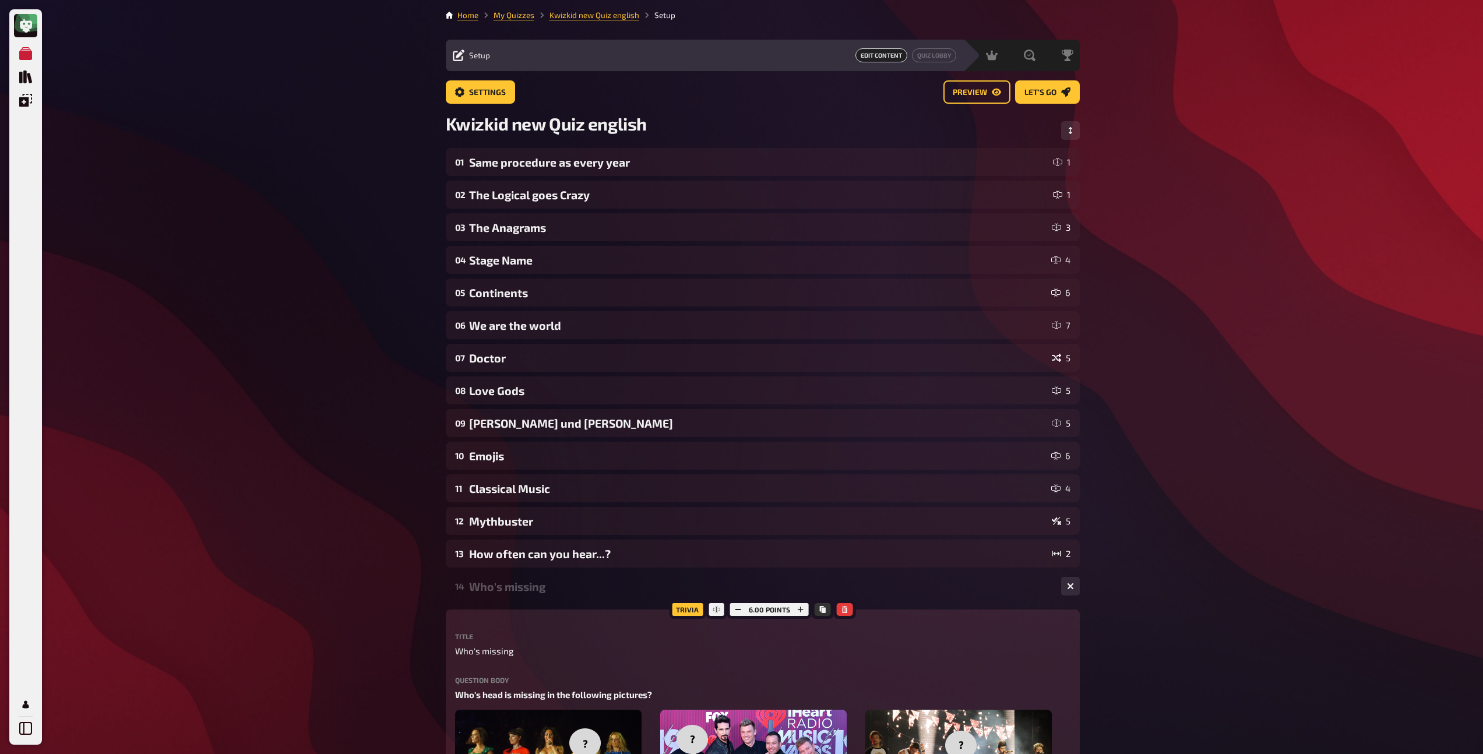
click at [513, 591] on div "Who's missing" at bounding box center [760, 586] width 583 height 13
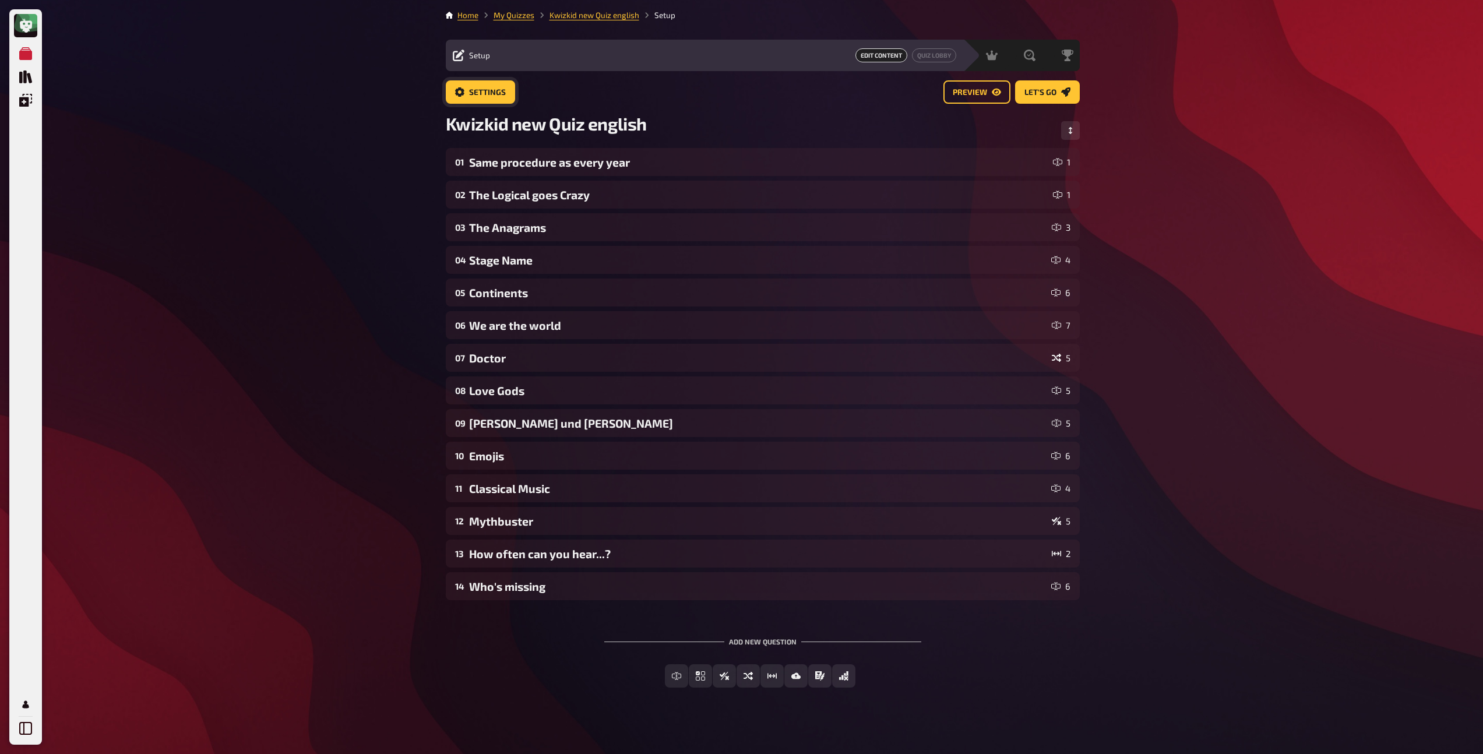
click at [491, 96] on button "Settings" at bounding box center [480, 91] width 69 height 23
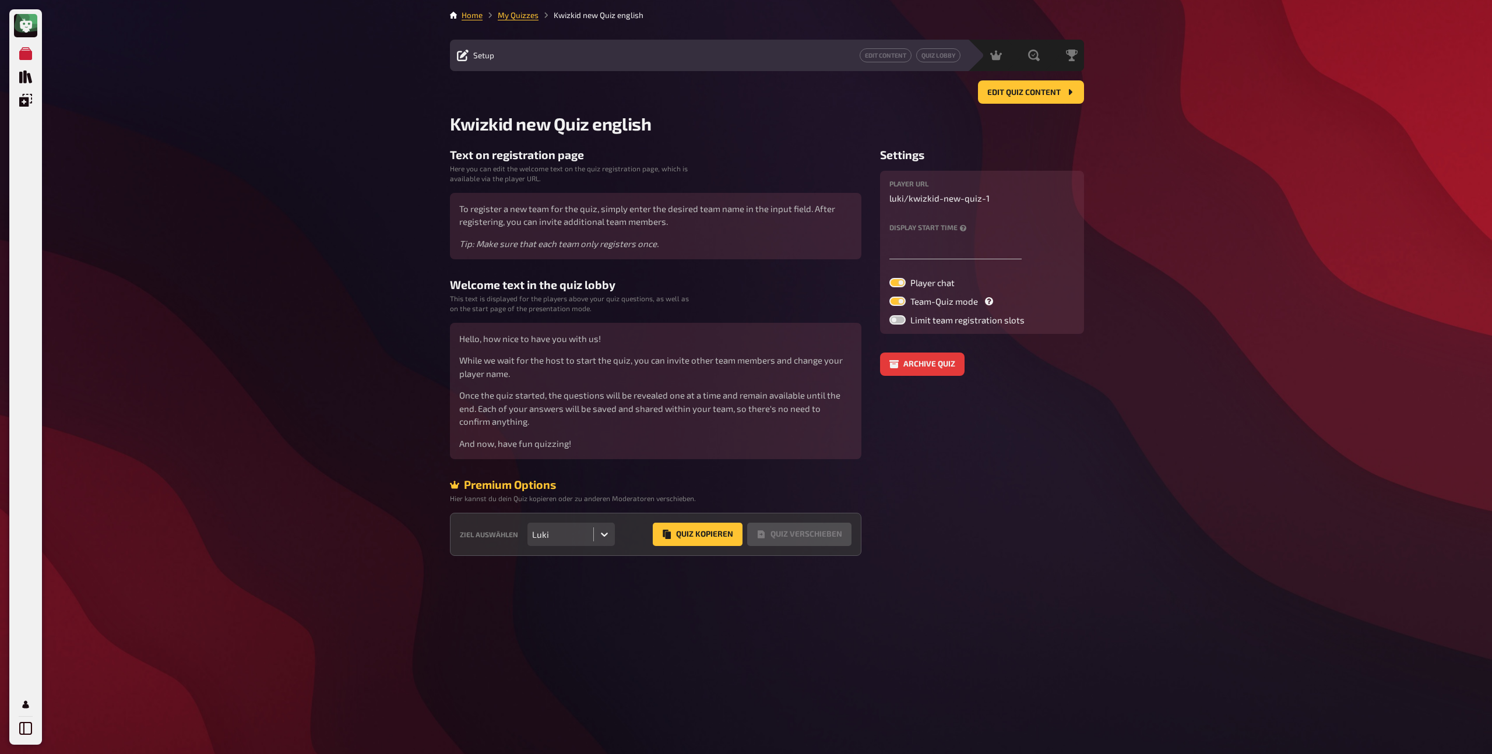
click at [604, 539] on icon at bounding box center [604, 534] width 12 height 12
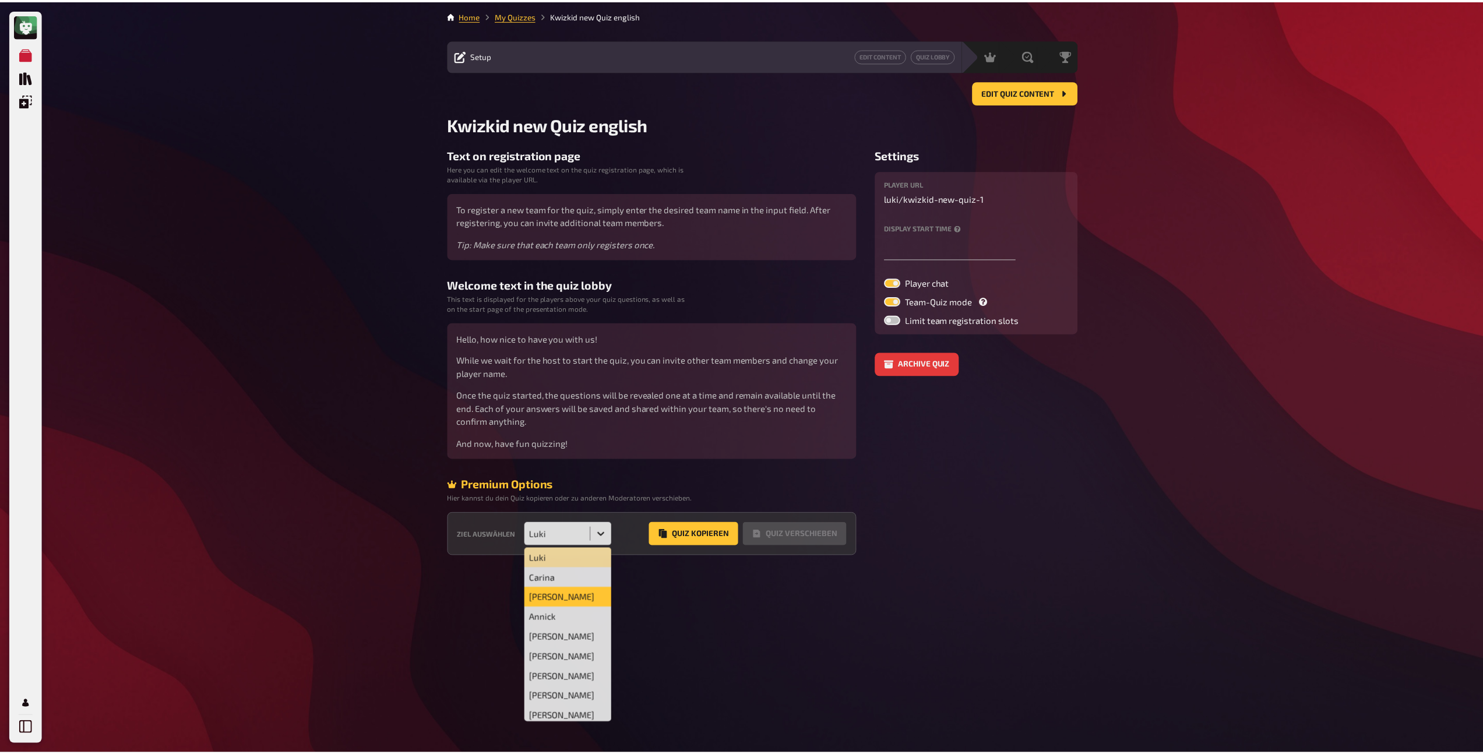
scroll to position [133, 0]
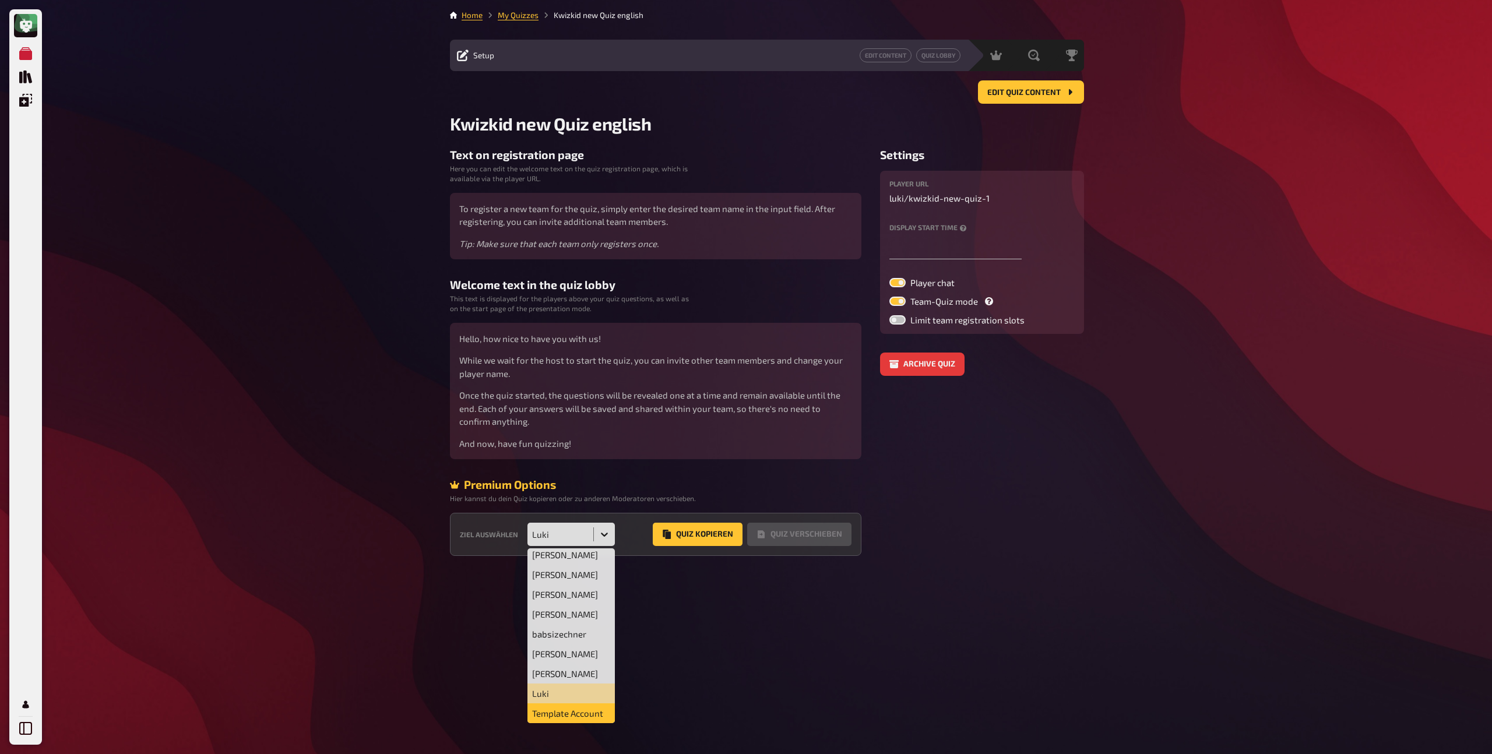
click at [568, 714] on div "Template Account" at bounding box center [570, 713] width 87 height 20
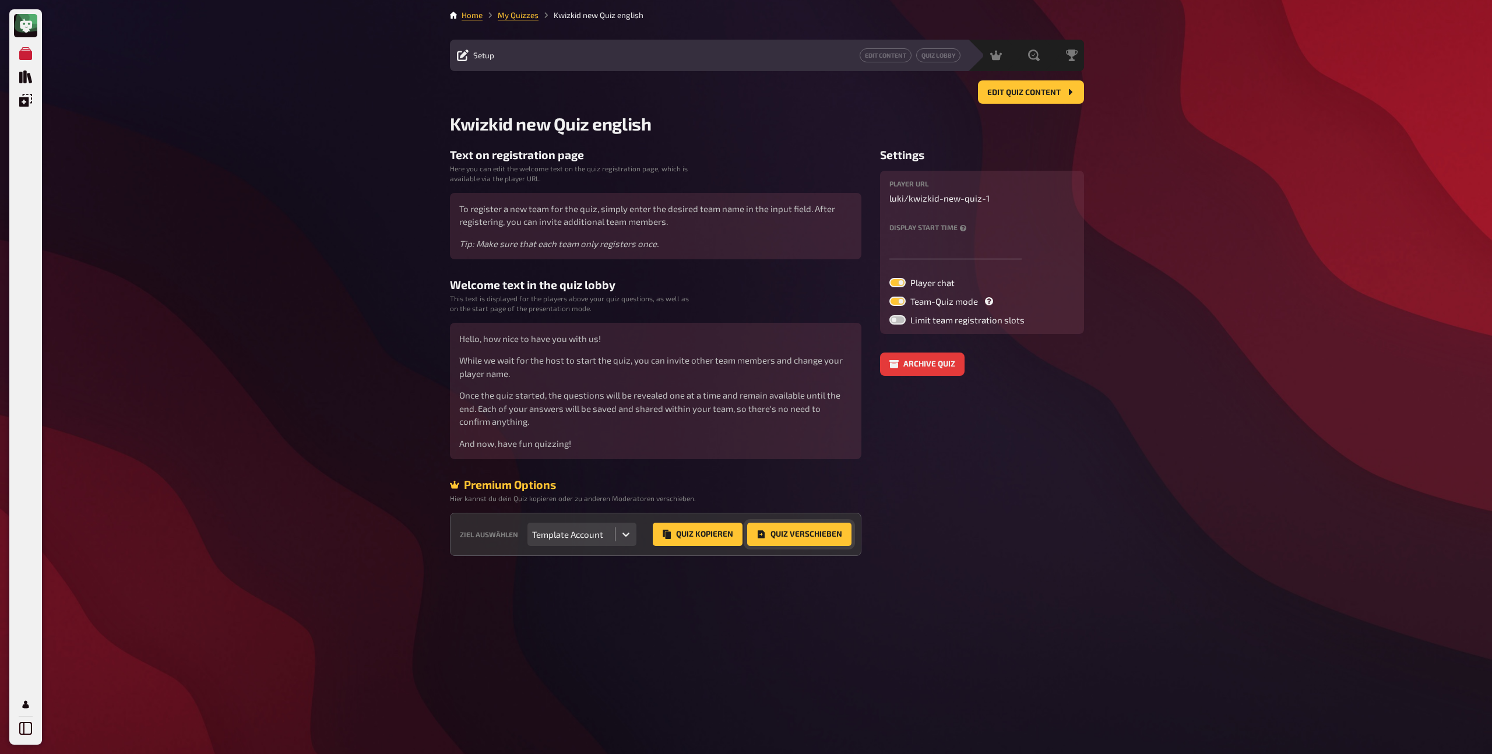
click at [804, 535] on button "Quiz Verschieben" at bounding box center [799, 534] width 104 height 23
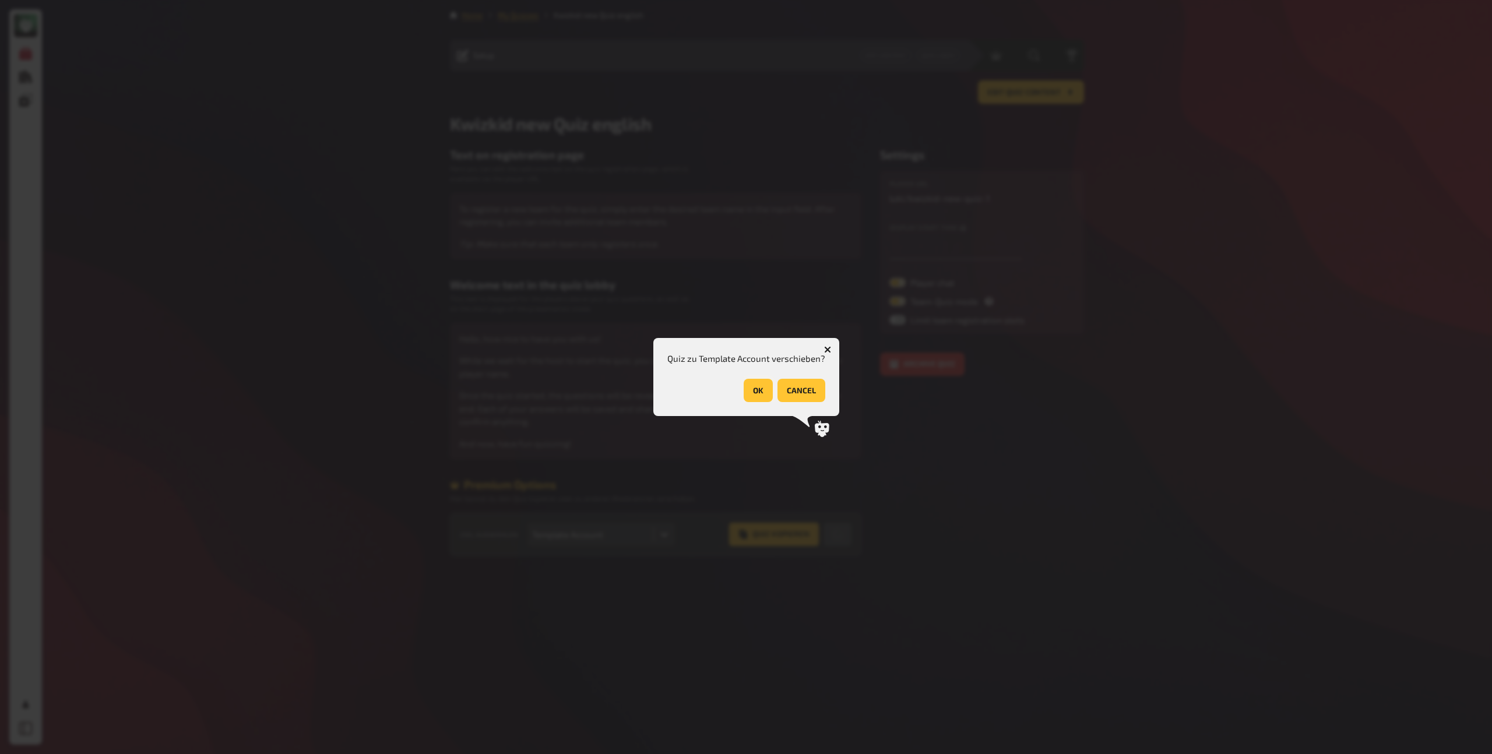
click at [757, 386] on button "OK" at bounding box center [757, 390] width 29 height 23
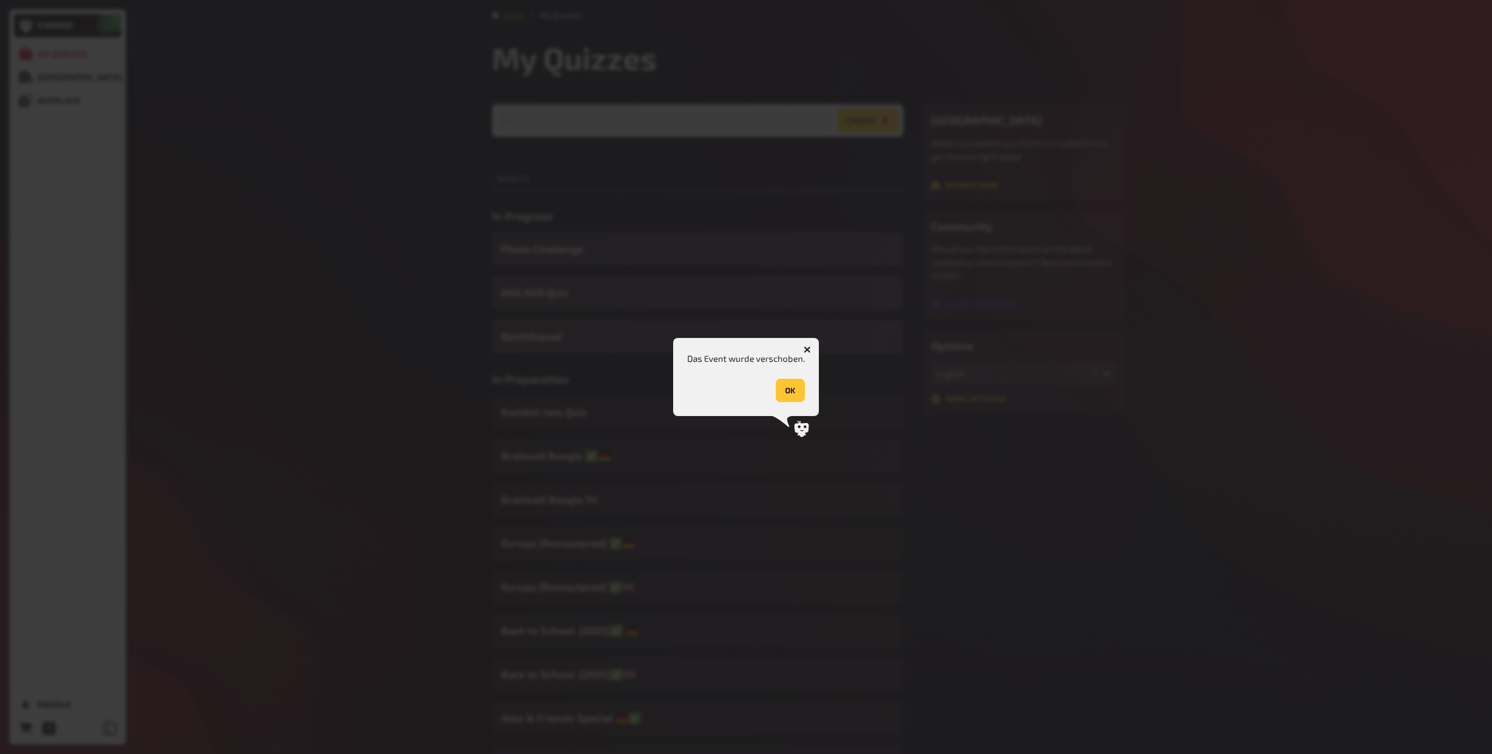
click at [792, 393] on button "OK" at bounding box center [790, 390] width 29 height 23
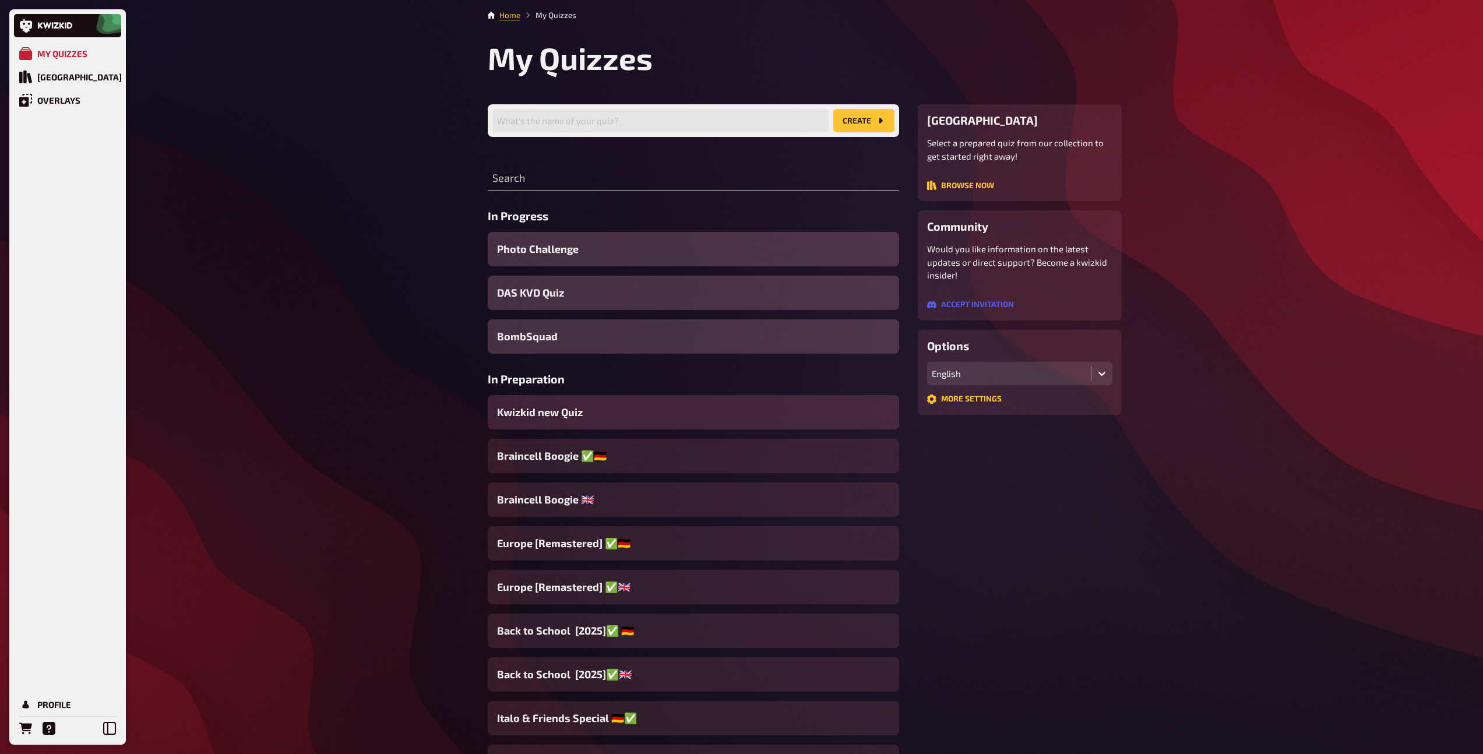
click at [717, 407] on div "Kwizkid new Quiz" at bounding box center [693, 412] width 411 height 34
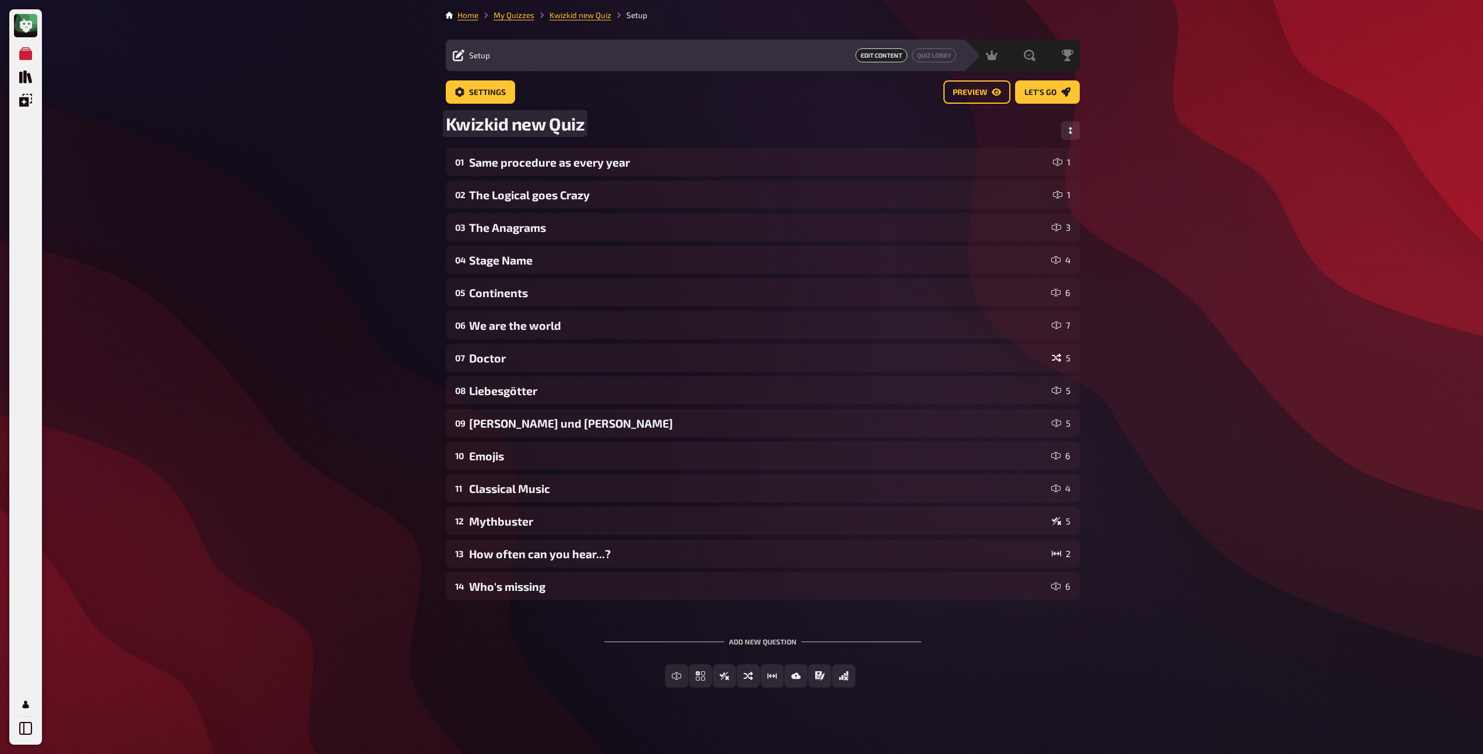
click at [591, 127] on div "Kwizkid new Quiz" at bounding box center [763, 130] width 634 height 35
click at [549, 164] on div "Same procedure as every year" at bounding box center [758, 162] width 579 height 13
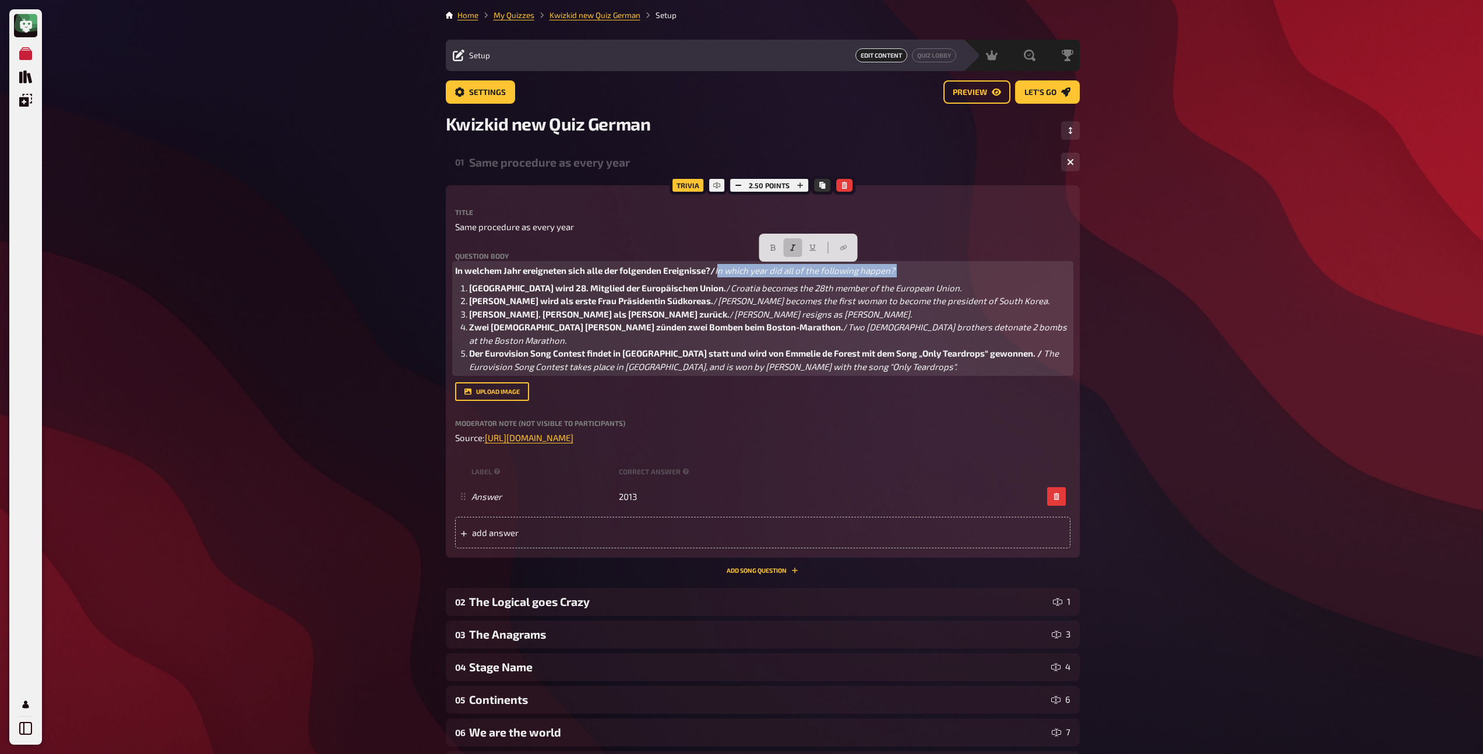
drag, startPoint x: 719, startPoint y: 272, endPoint x: 882, endPoint y: 280, distance: 163.3
click at [882, 280] on div "In welchem Jahr ereigneten sich alle der folgenden Ereignisse?/ In which year d…" at bounding box center [762, 319] width 615 height 110
click at [907, 281] on li "Kroatien wird 28. Mitglied der Europäischen Union. / Croatia becomes the 28th m…" at bounding box center [769, 287] width 601 height 13
drag, startPoint x: 713, startPoint y: 270, endPoint x: 896, endPoint y: 273, distance: 183.0
click at [896, 273] on p "In welchem Jahr ereigneten sich alle der folgenden Ereignisse?/ In which year d…" at bounding box center [762, 270] width 615 height 13
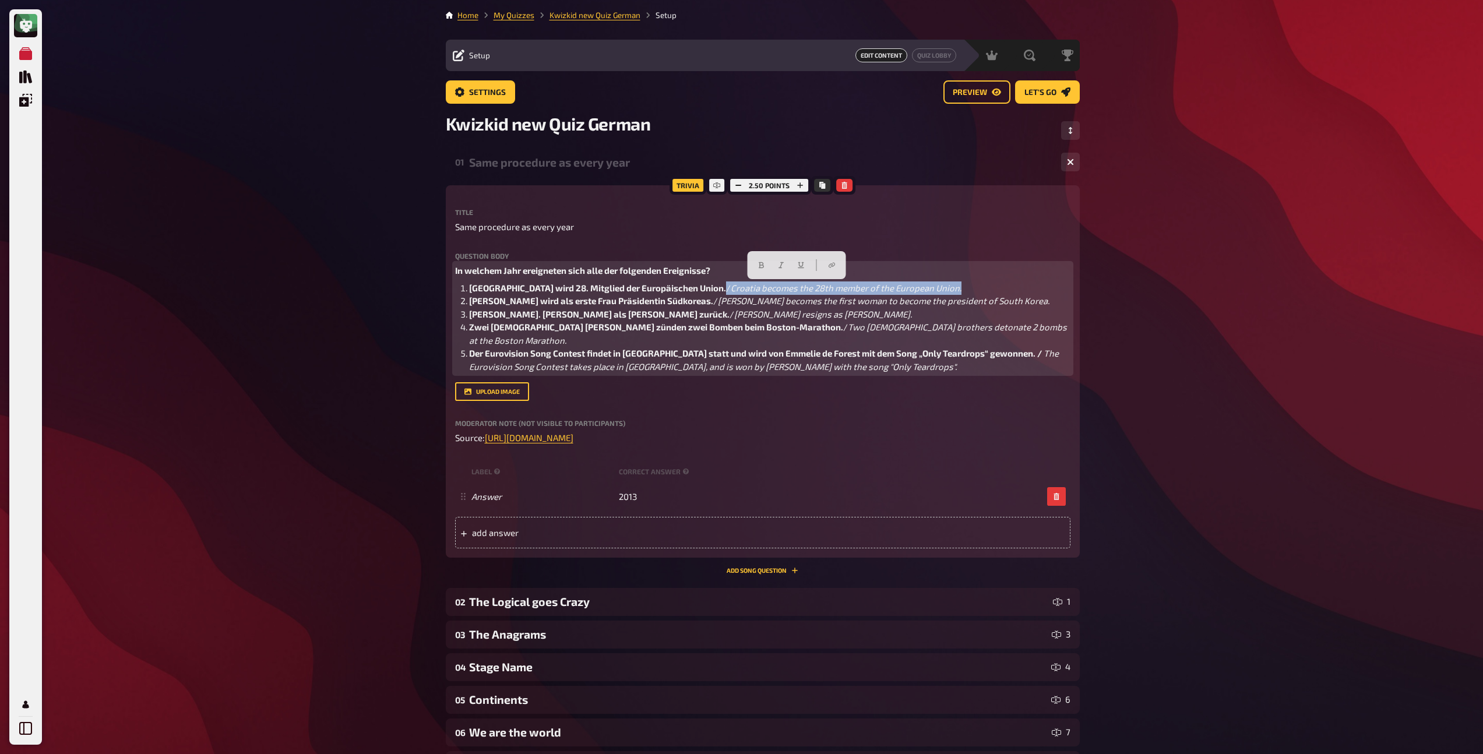
drag, startPoint x: 680, startPoint y: 289, endPoint x: 914, endPoint y: 288, distance: 234.2
click at [914, 288] on li "Kroatien wird 28. Mitglied der Europäischen Union. / Croatia becomes the 28th m…" at bounding box center [769, 287] width 601 height 13
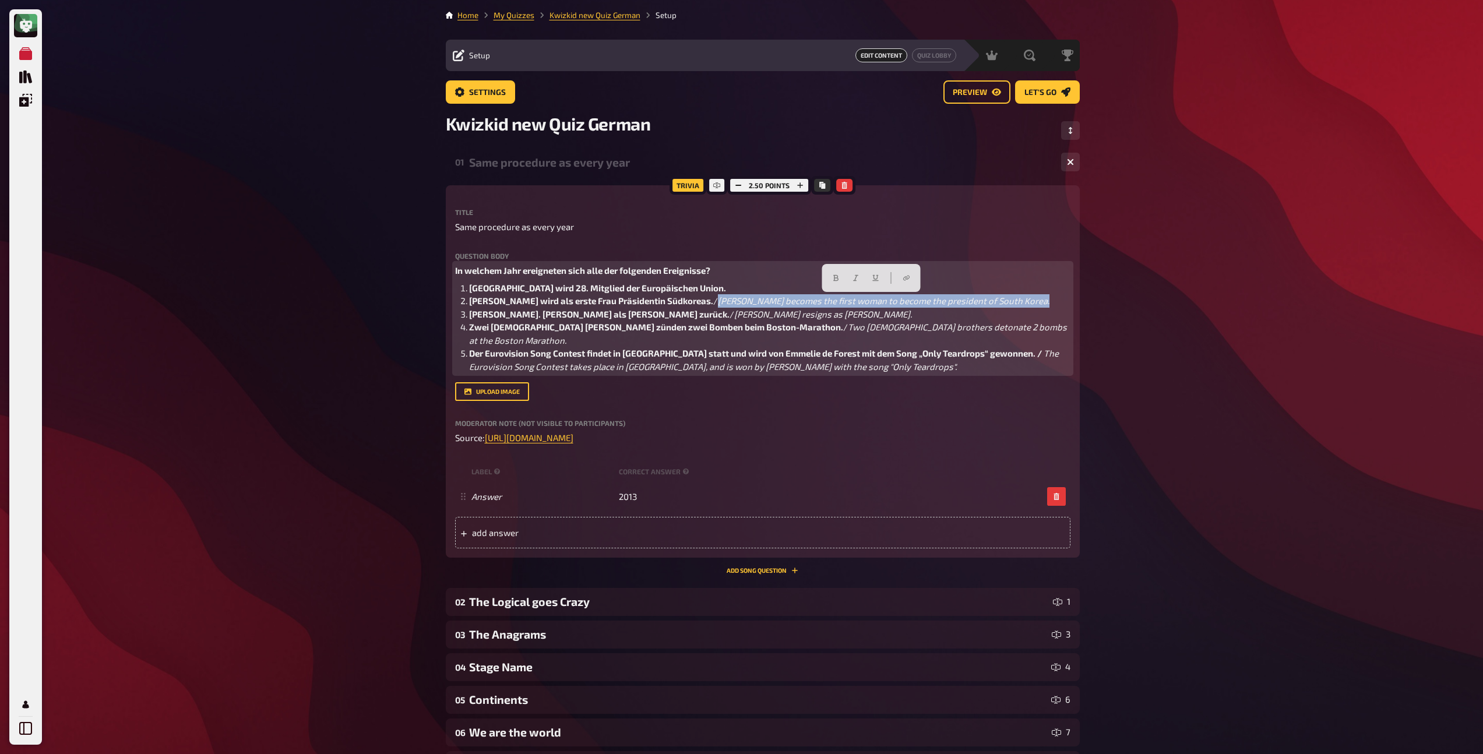
drag, startPoint x: 707, startPoint y: 300, endPoint x: 1035, endPoint y: 306, distance: 328.1
click at [1035, 306] on li "Park Geun-hye wird als erste Frau Präsidentin Südkoreas. / Park Geun-hye become…" at bounding box center [769, 300] width 601 height 13
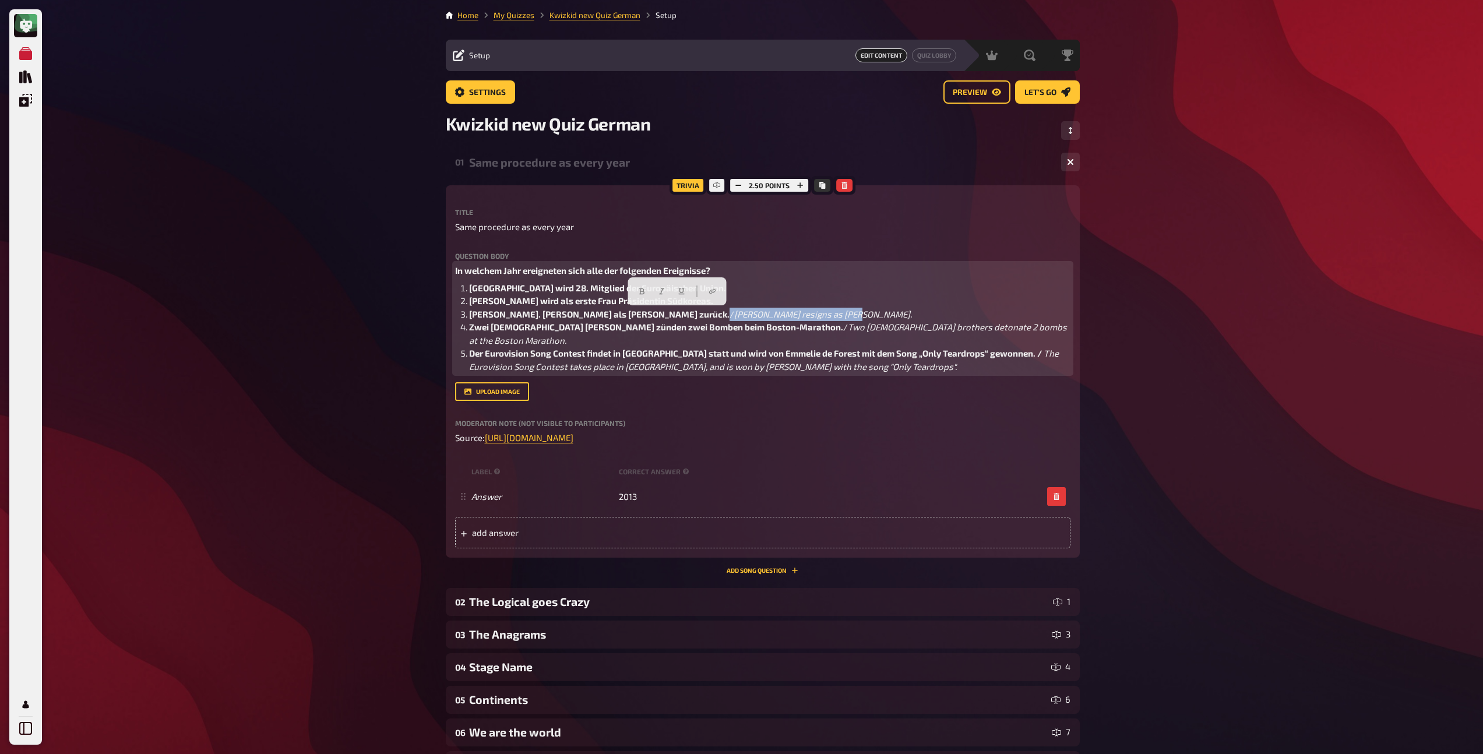
drag, startPoint x: 749, startPoint y: 315, endPoint x: 616, endPoint y: 312, distance: 132.3
click at [616, 312] on li "Benedikt XVI. tritt als Papst zurück. / Benedict XVI resigns as pope." at bounding box center [769, 314] width 601 height 13
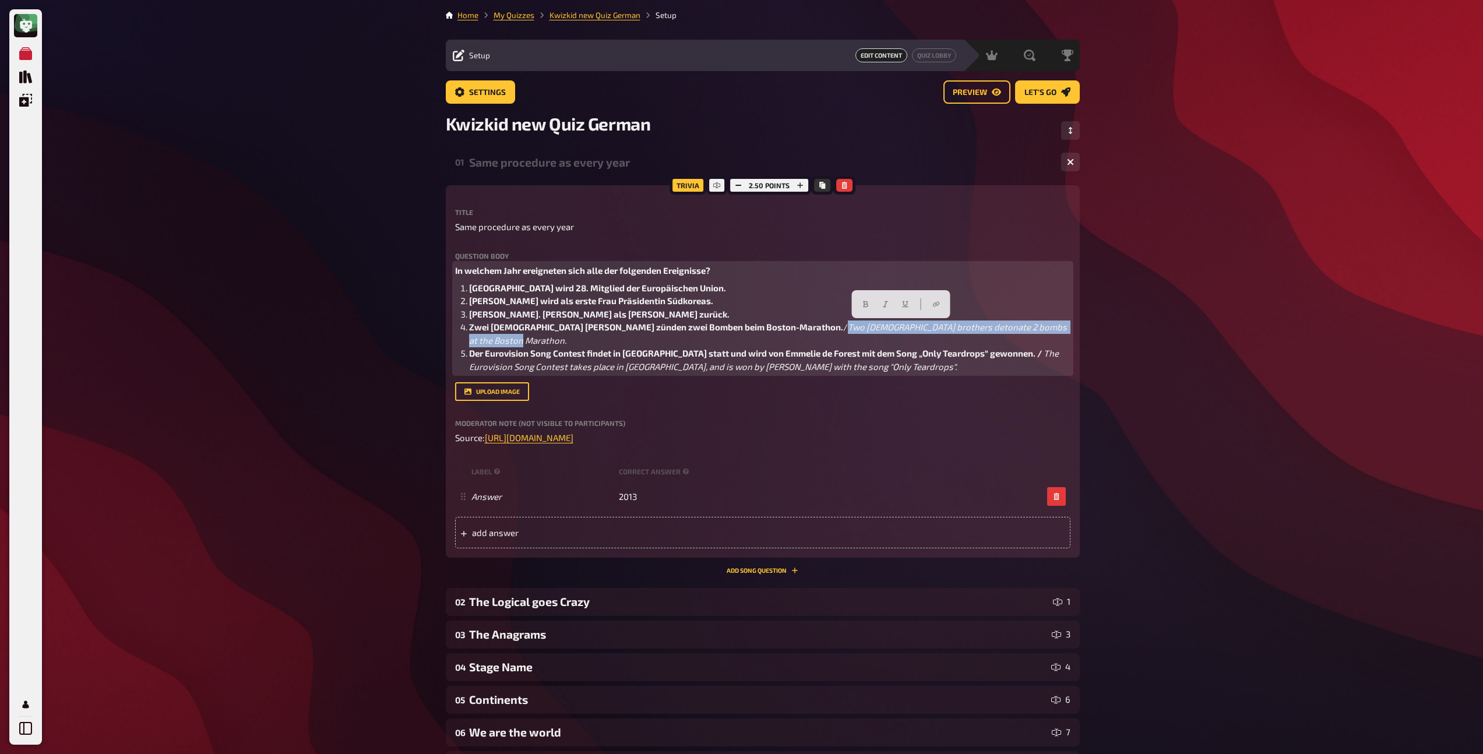
drag, startPoint x: 769, startPoint y: 328, endPoint x: 1042, endPoint y: 327, distance: 273.9
click at [1042, 327] on li "Zwei islamistische Brüder zünden zwei Bomben beim Boston-Marathon. / Two Islami…" at bounding box center [769, 333] width 601 height 26
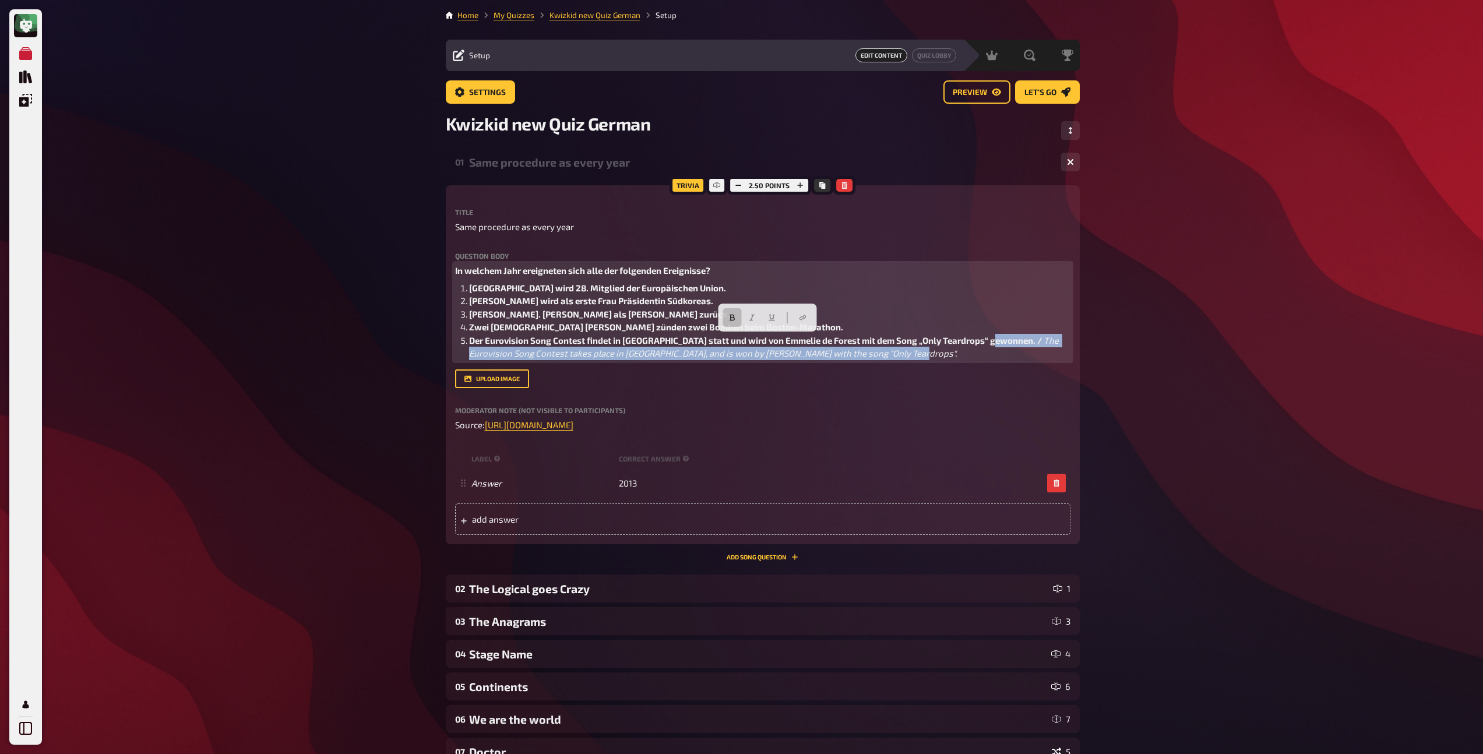
drag, startPoint x: 1000, startPoint y: 341, endPoint x: 1001, endPoint y: 360, distance: 18.1
click at [1001, 360] on li "Der Eurovision Song Contest findet in Schweden statt und wird von Emmelie de Fo…" at bounding box center [769, 347] width 601 height 26
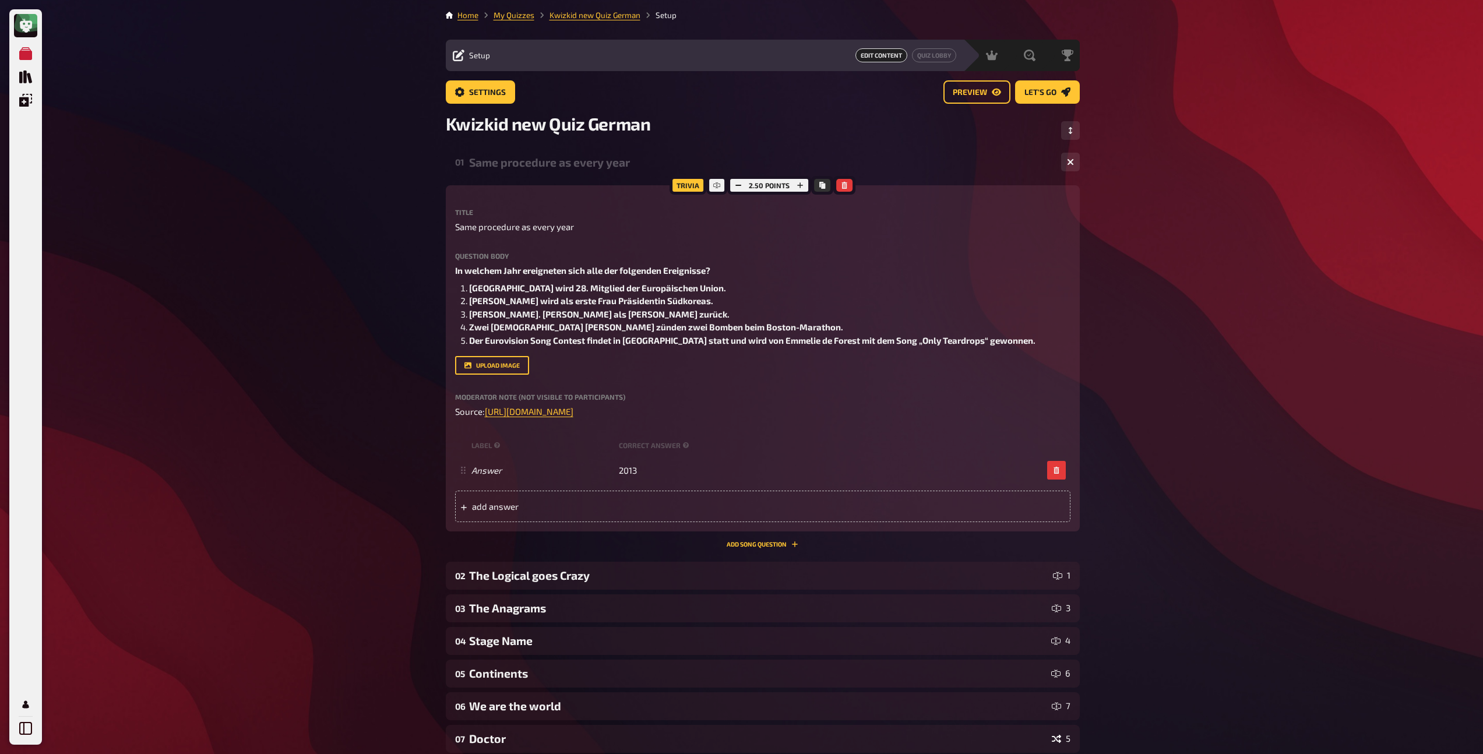
click at [571, 164] on div "Same procedure as every year" at bounding box center [760, 162] width 583 height 13
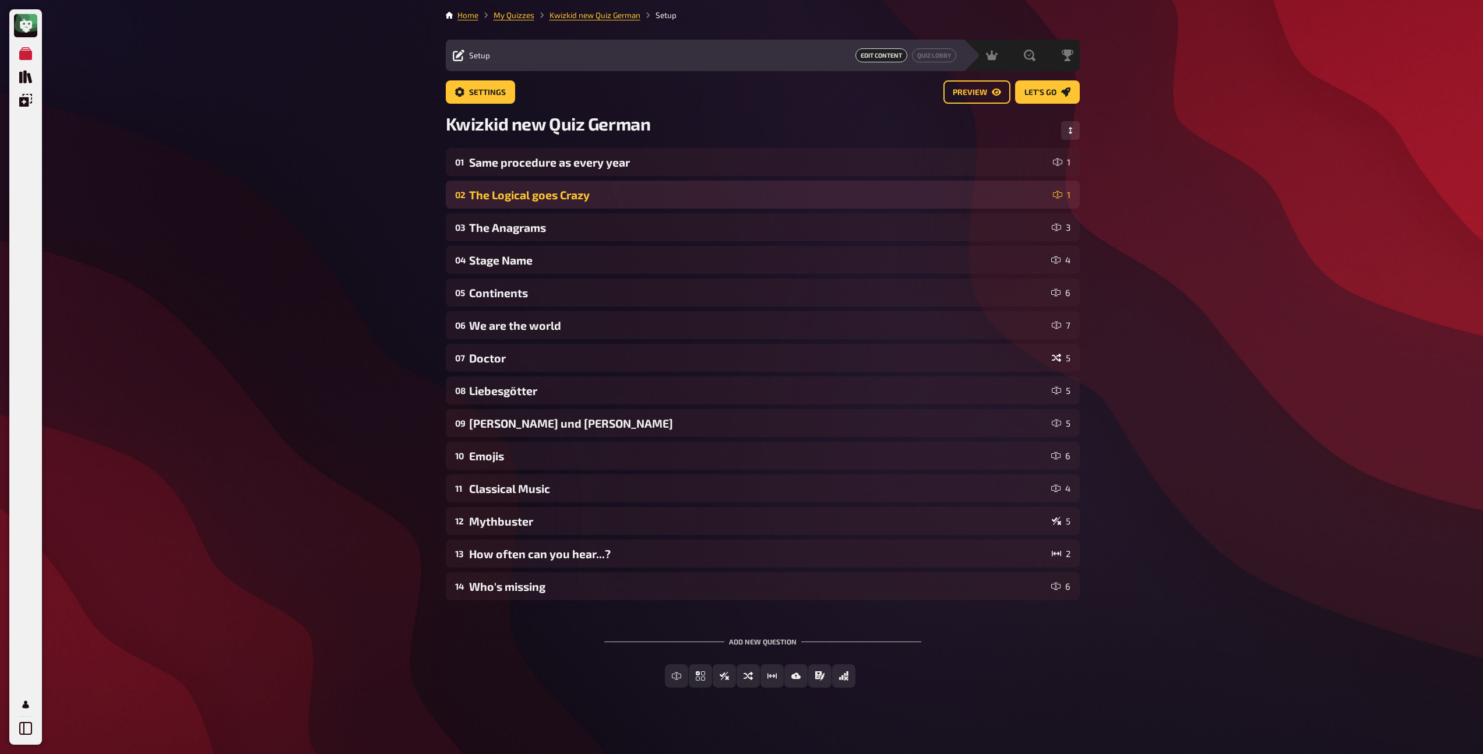
click at [563, 188] on div "The Logical goes Crazy" at bounding box center [758, 194] width 579 height 13
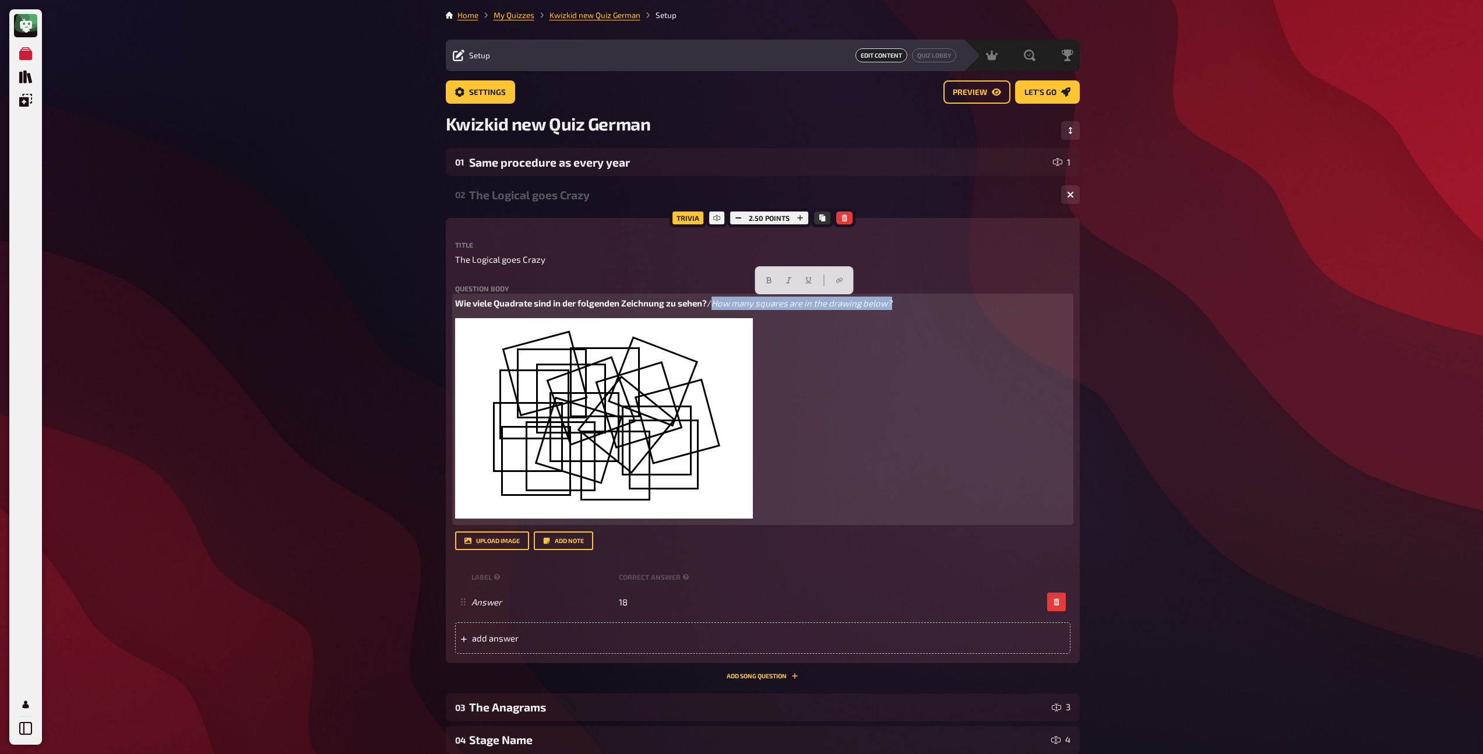
drag, startPoint x: 711, startPoint y: 304, endPoint x: 918, endPoint y: 304, distance: 206.8
click at [918, 304] on p "Wie viele Quadrate sind in der folgenden Zeichnung zu sehen? / How many squares…" at bounding box center [762, 303] width 615 height 13
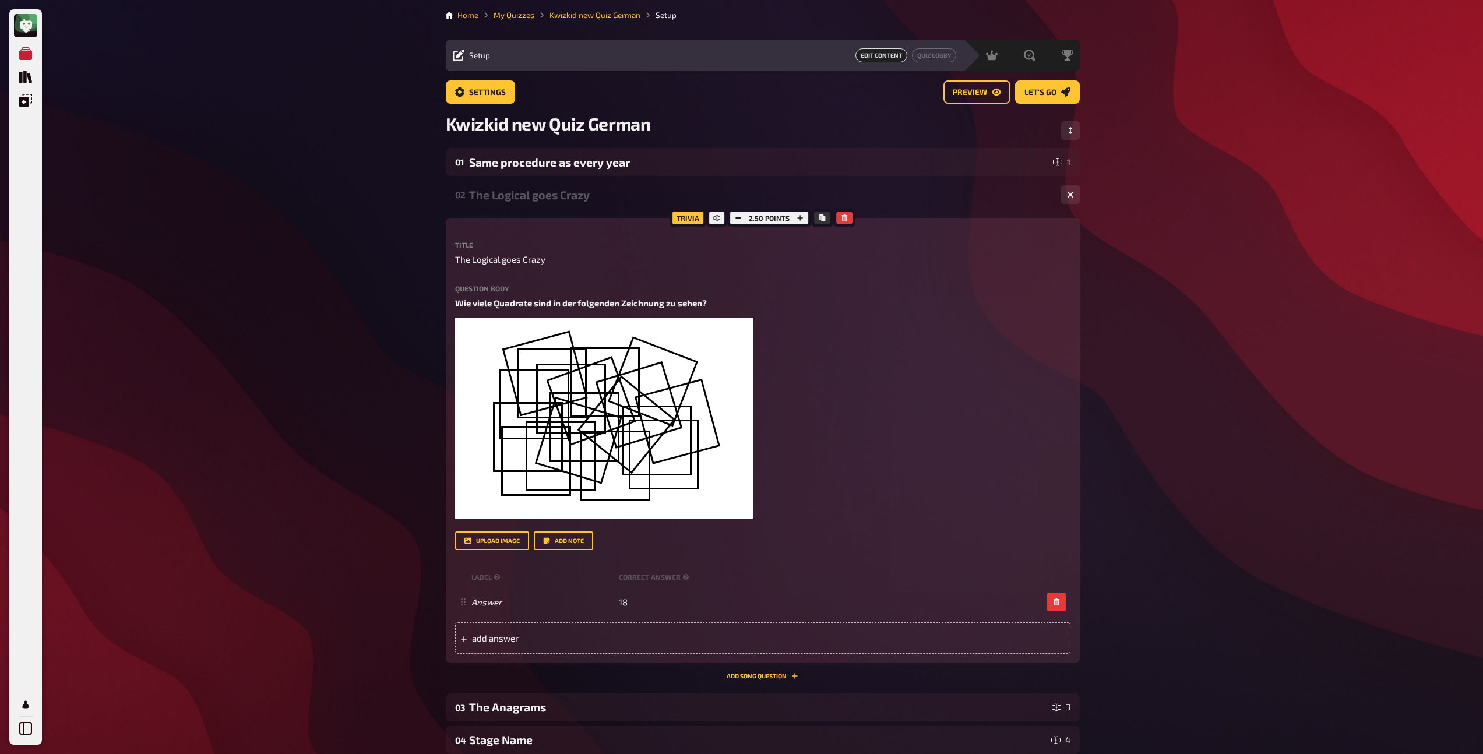
click at [579, 206] on div "02 The Logical goes Crazy 1" at bounding box center [763, 195] width 634 height 28
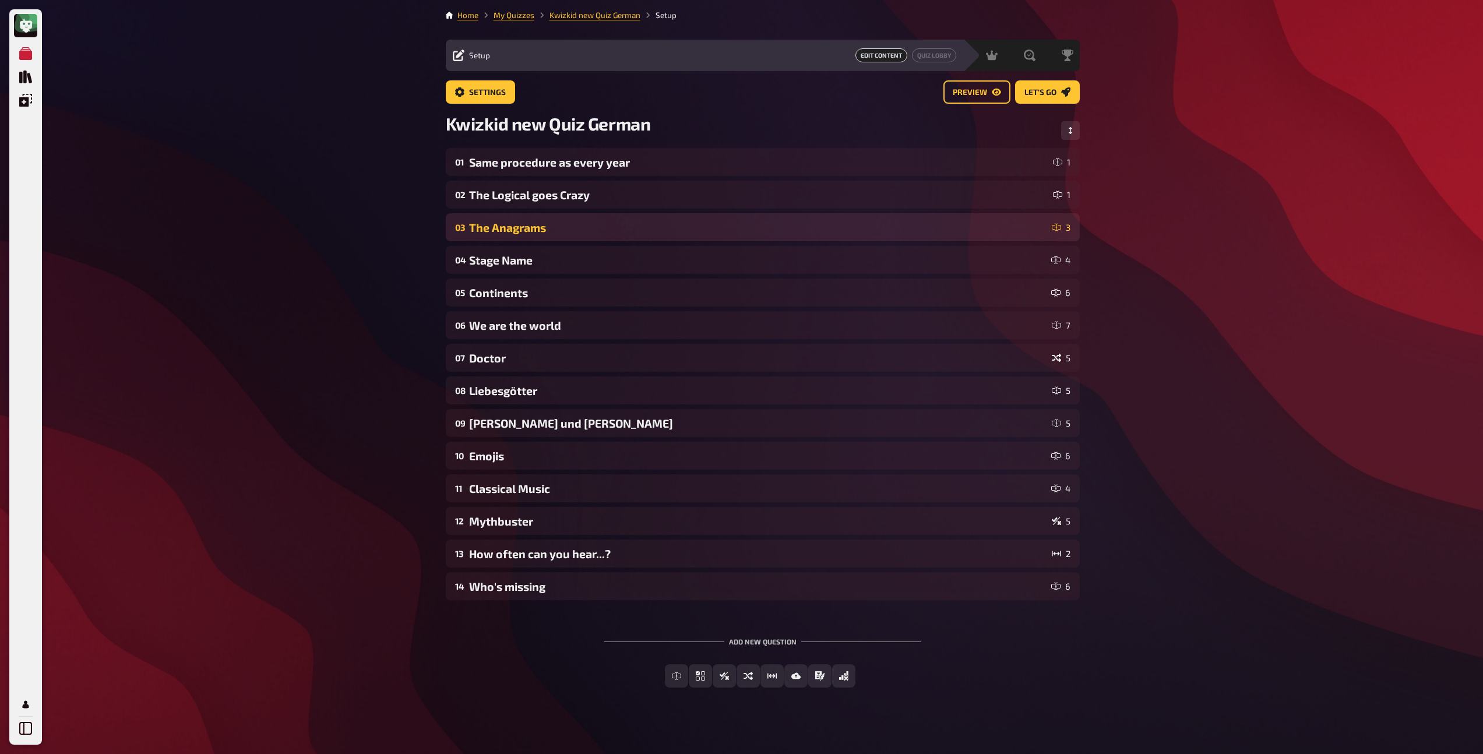
click at [570, 231] on div "The Anagrams" at bounding box center [758, 227] width 578 height 13
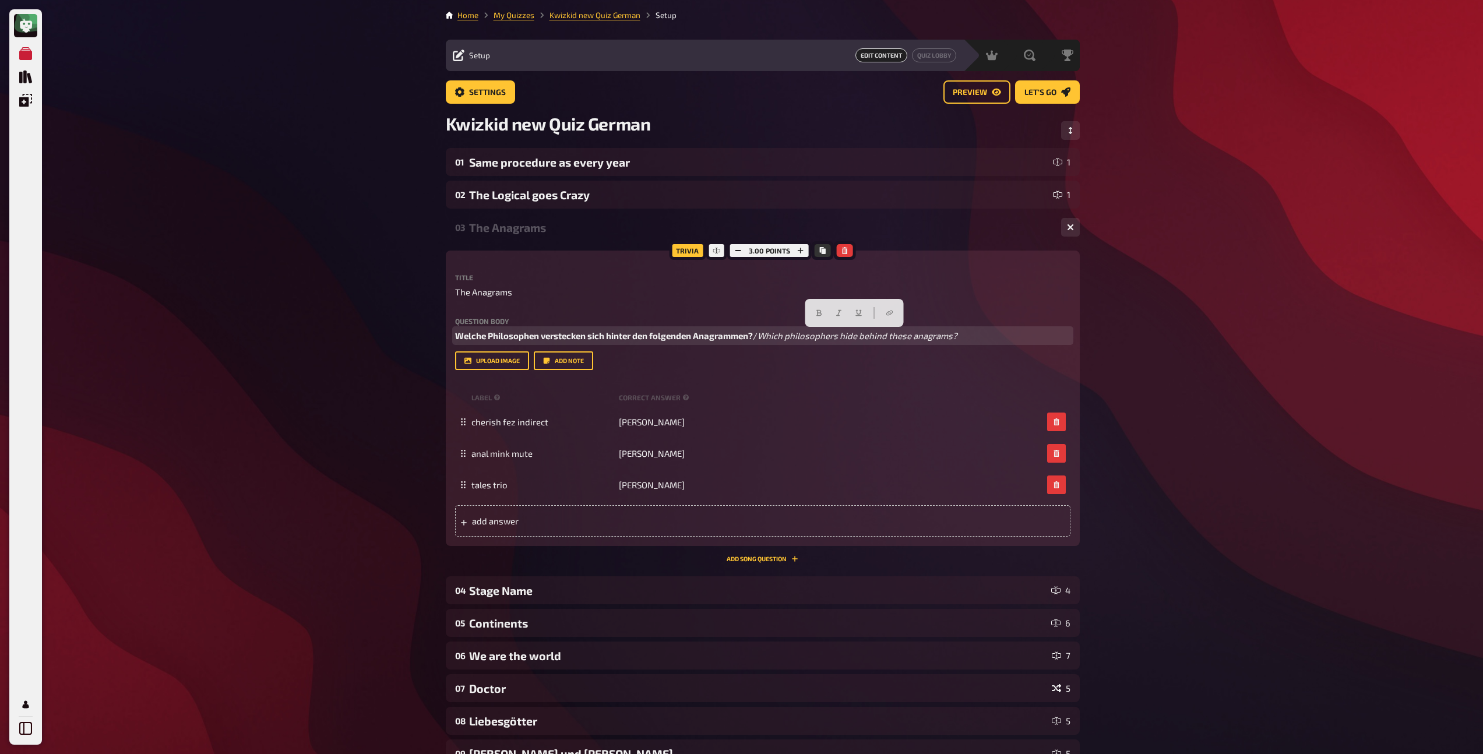
drag, startPoint x: 757, startPoint y: 336, endPoint x: 986, endPoint y: 335, distance: 229.0
click at [986, 335] on p "Welche Philosophen verstecken sich hinter den folgenden Anagrammen? / Which phi…" at bounding box center [762, 335] width 615 height 13
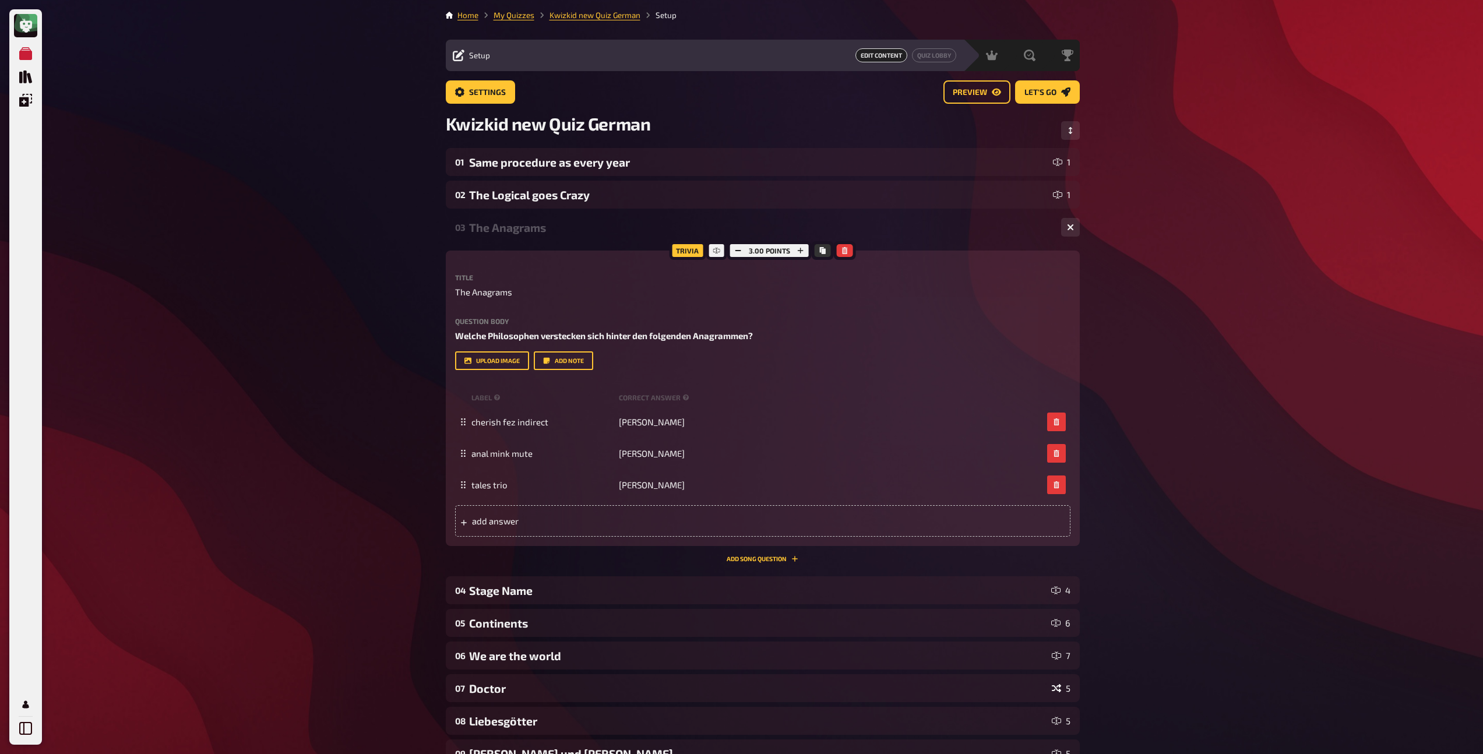
click at [555, 230] on div "The Anagrams" at bounding box center [760, 227] width 583 height 13
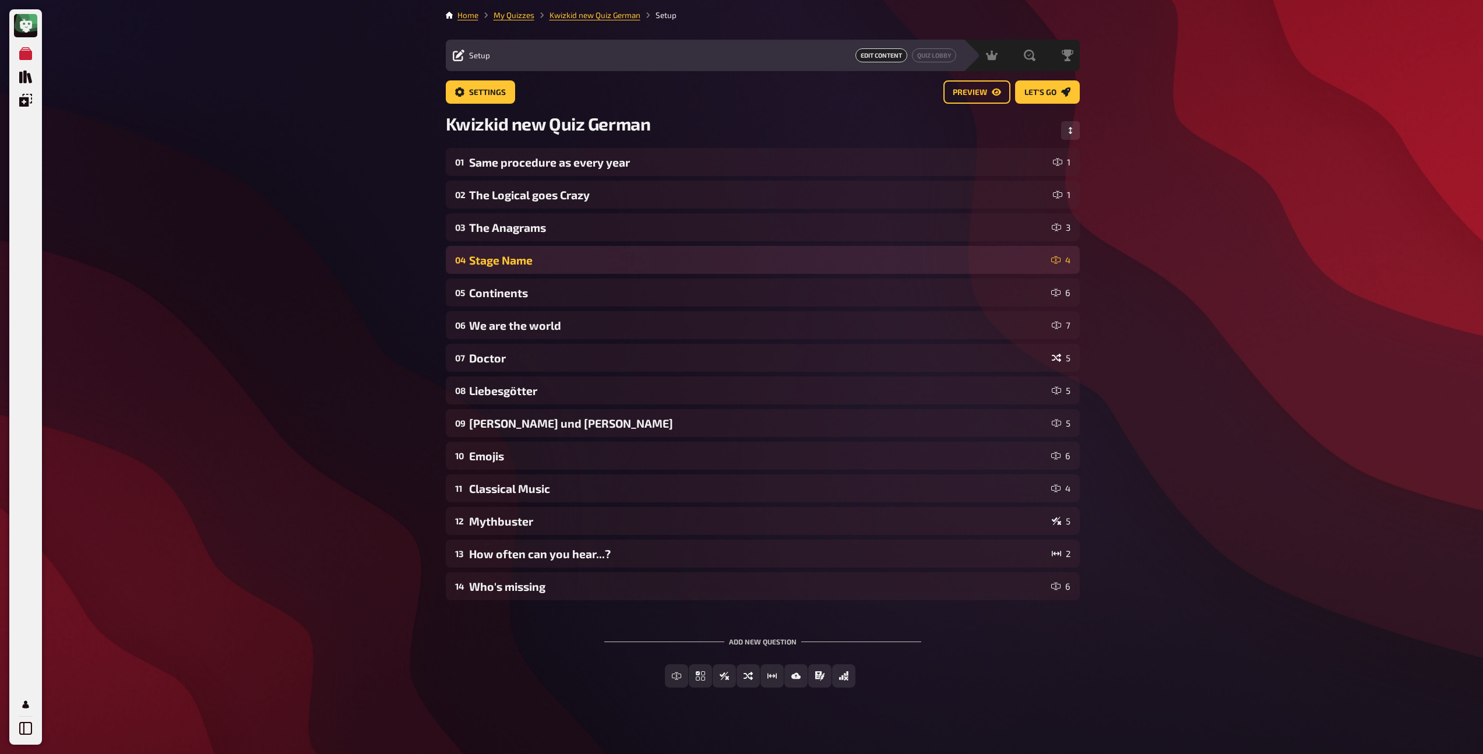
click at [541, 263] on div "Stage Name" at bounding box center [757, 259] width 577 height 13
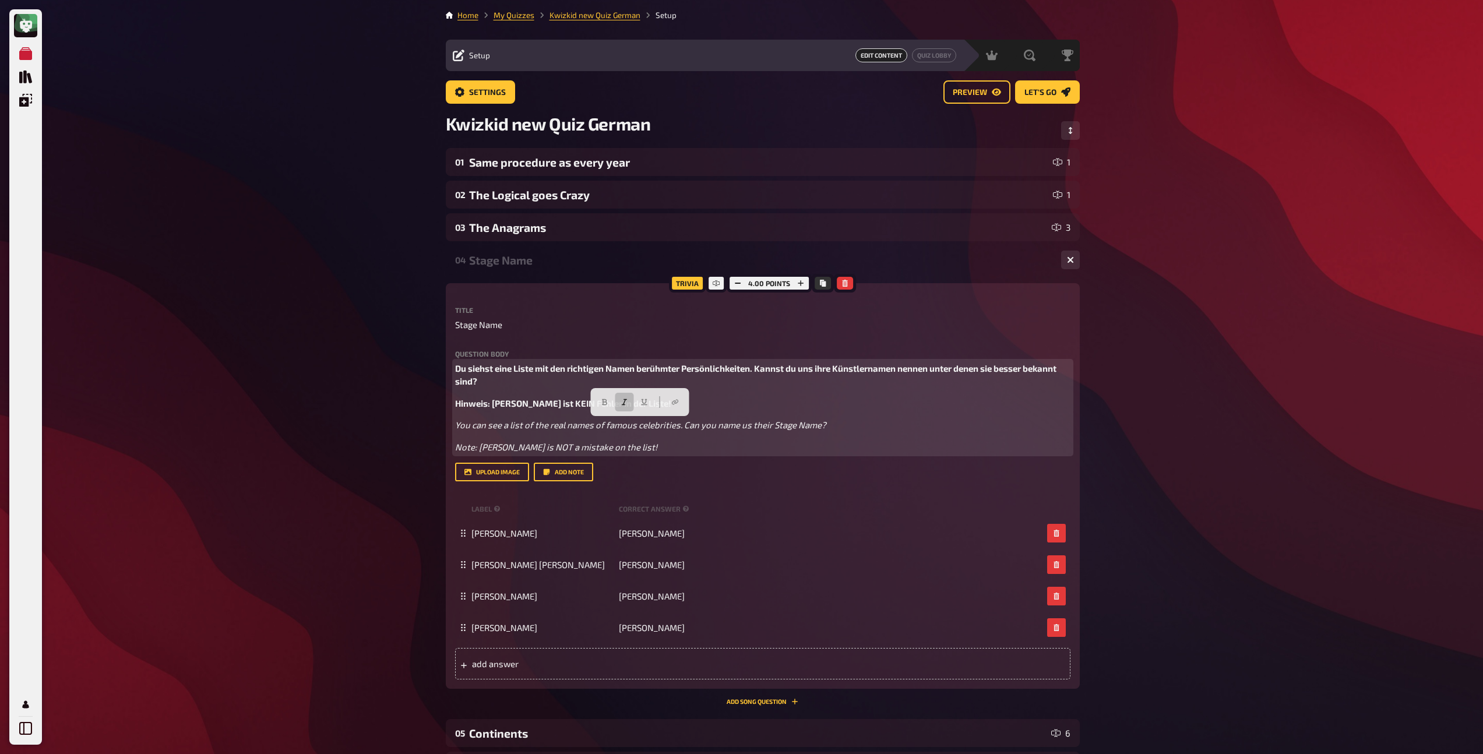
drag, startPoint x: 654, startPoint y: 446, endPoint x: 453, endPoint y: 421, distance: 202.6
click at [453, 421] on div "Trivia 4.00 points Title Stage Name Question body Du siehst eine Liste mit den …" at bounding box center [763, 486] width 634 height 406
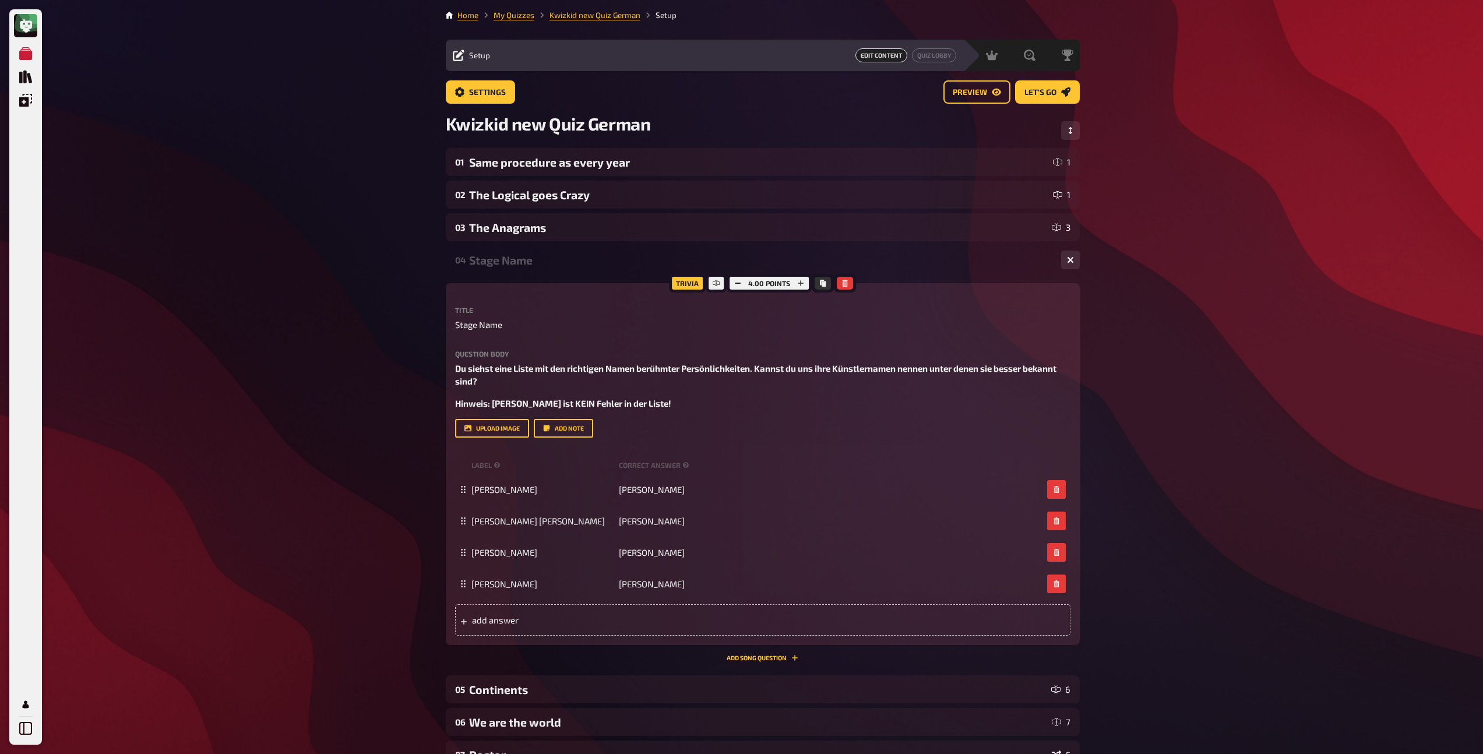
click at [509, 267] on div "04 Stage Name 4" at bounding box center [763, 260] width 634 height 28
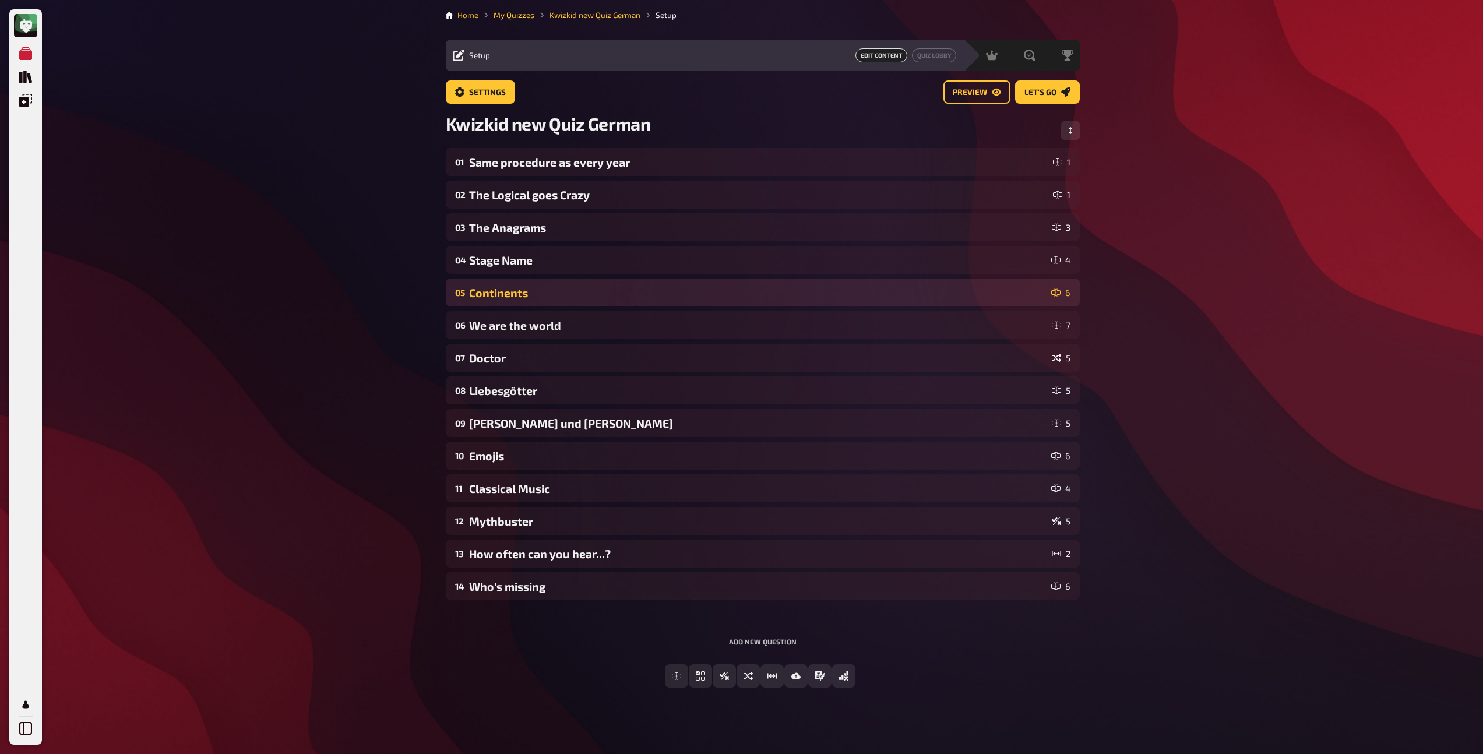
click at [505, 295] on div "Continents" at bounding box center [757, 292] width 577 height 13
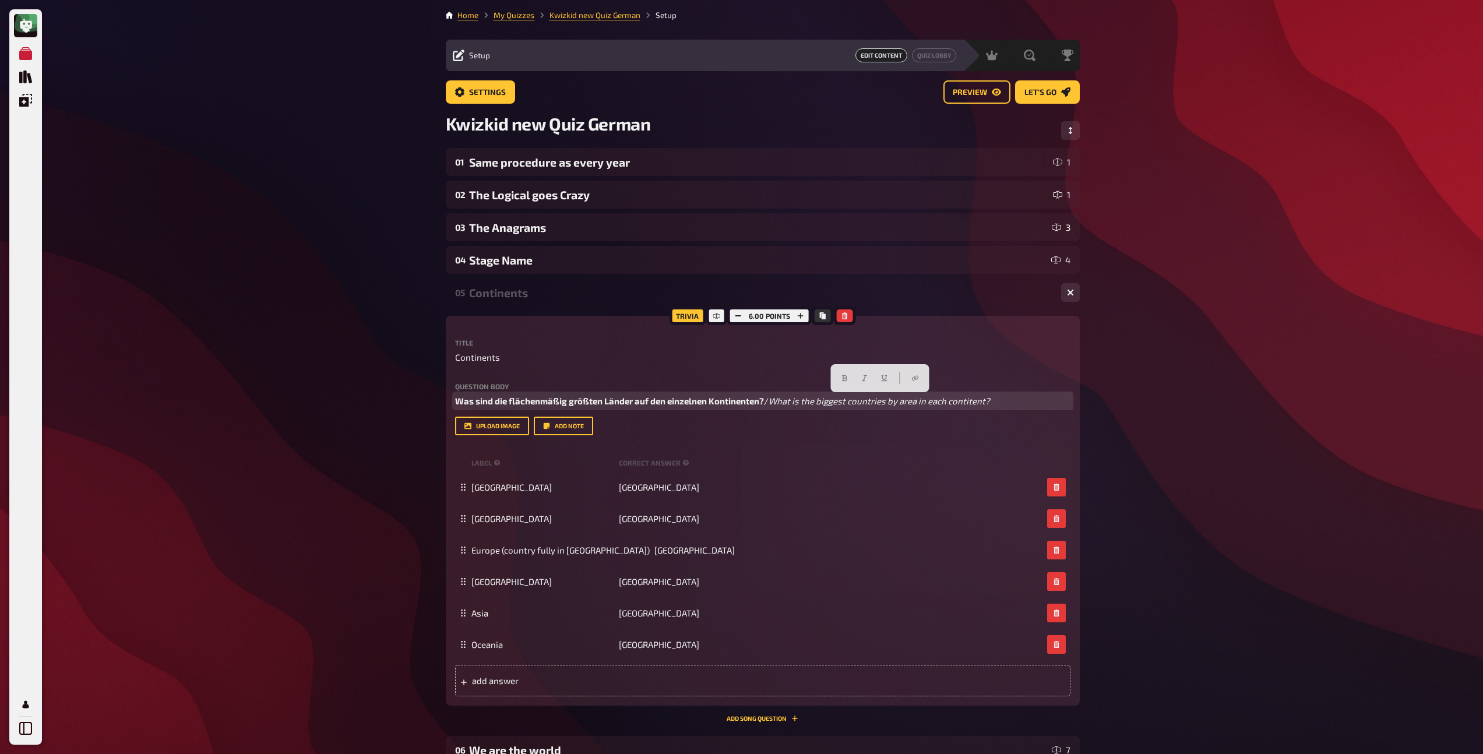
drag, startPoint x: 766, startPoint y: 401, endPoint x: 1035, endPoint y: 401, distance: 269.2
click at [1035, 401] on p "Was sind die flächenmäßig größten Länder auf den einzelnen Kontinenten? / What …" at bounding box center [762, 400] width 615 height 13
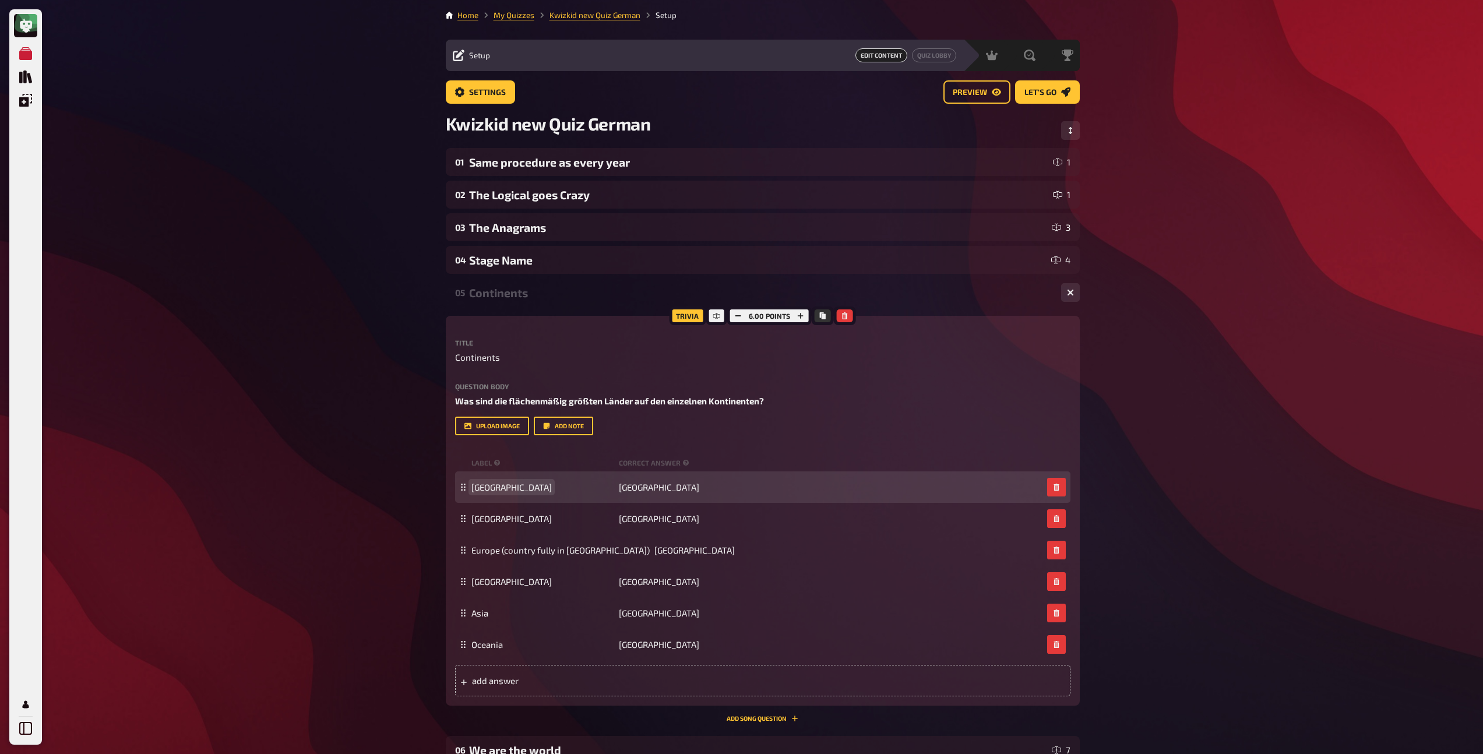
click at [495, 481] on div "North America Canada" at bounding box center [762, 486] width 615 height 31
click at [496, 485] on span "North America" at bounding box center [511, 487] width 80 height 10
click at [623, 485] on span "Canada" at bounding box center [659, 487] width 80 height 10
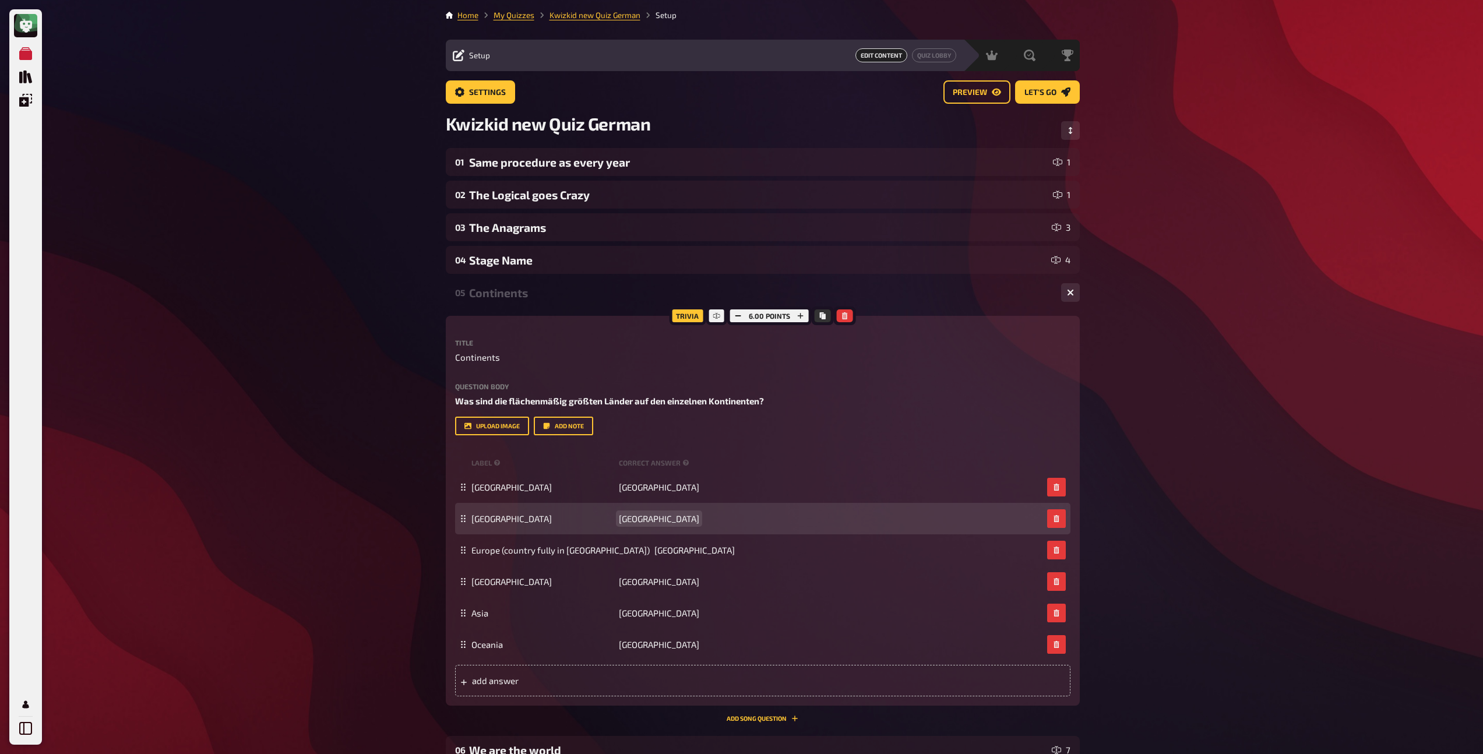
click at [636, 520] on span "Brazil" at bounding box center [659, 518] width 80 height 10
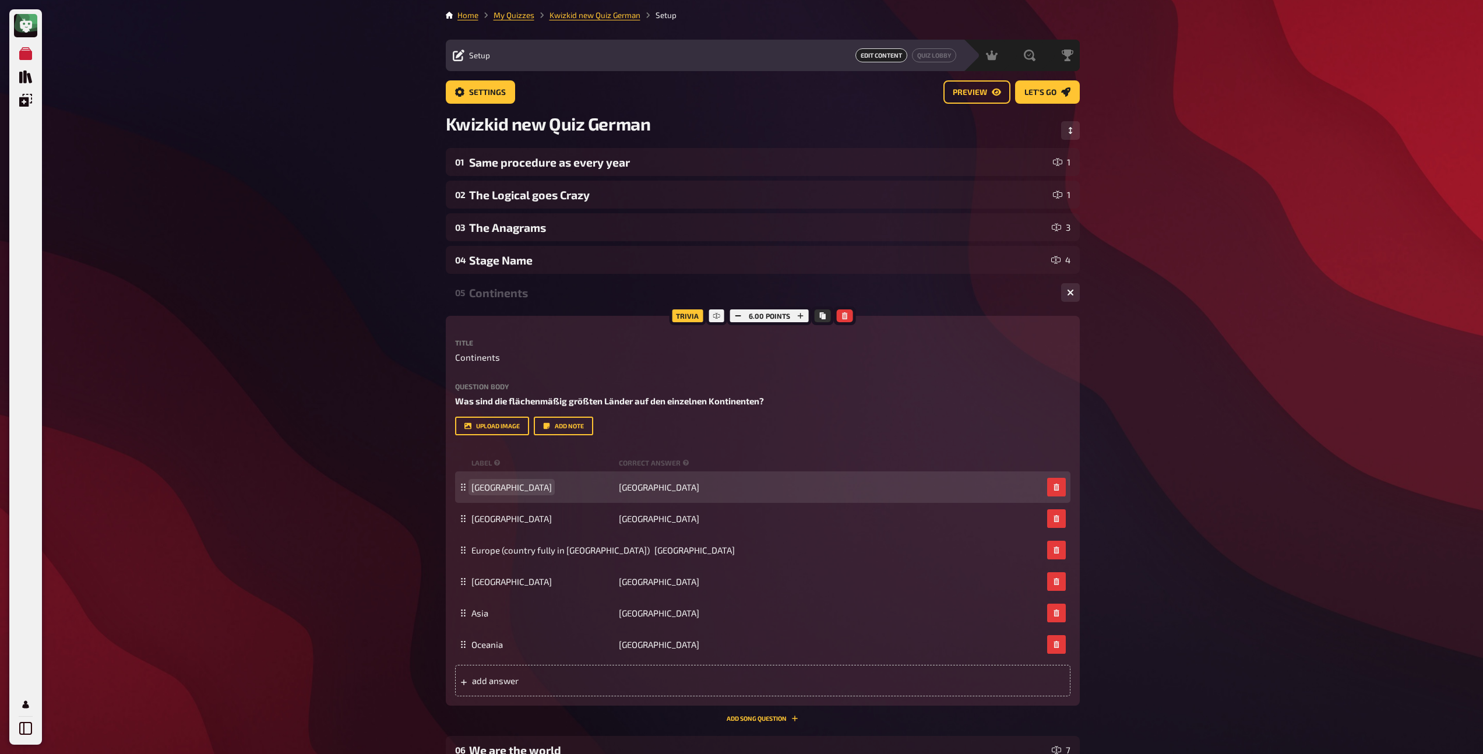
click at [504, 487] on span "Nord Amerika" at bounding box center [511, 487] width 80 height 10
copy span "Nord Amerika"
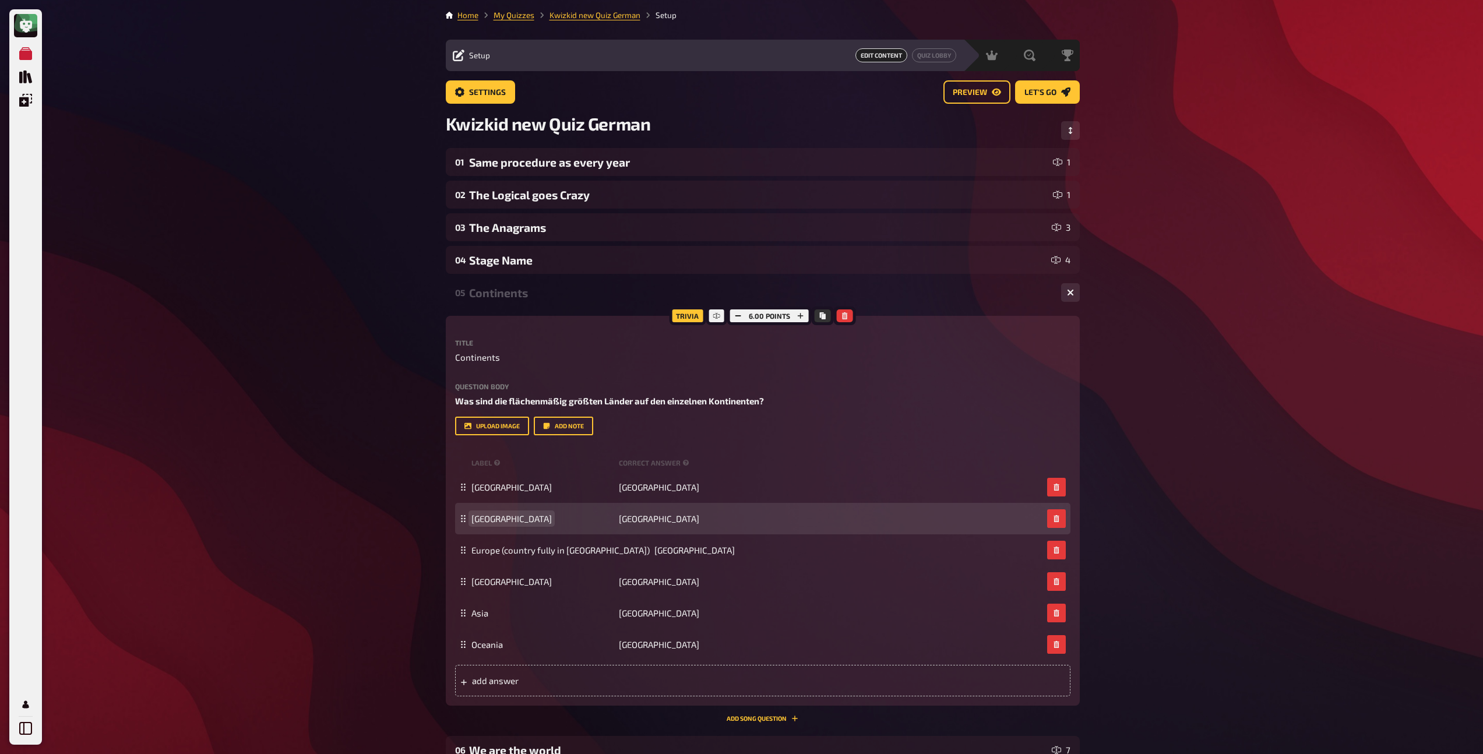
click at [501, 519] on span "South America" at bounding box center [511, 518] width 80 height 10
paste span
click at [489, 519] on span "Nord Amerika" at bounding box center [511, 518] width 80 height 10
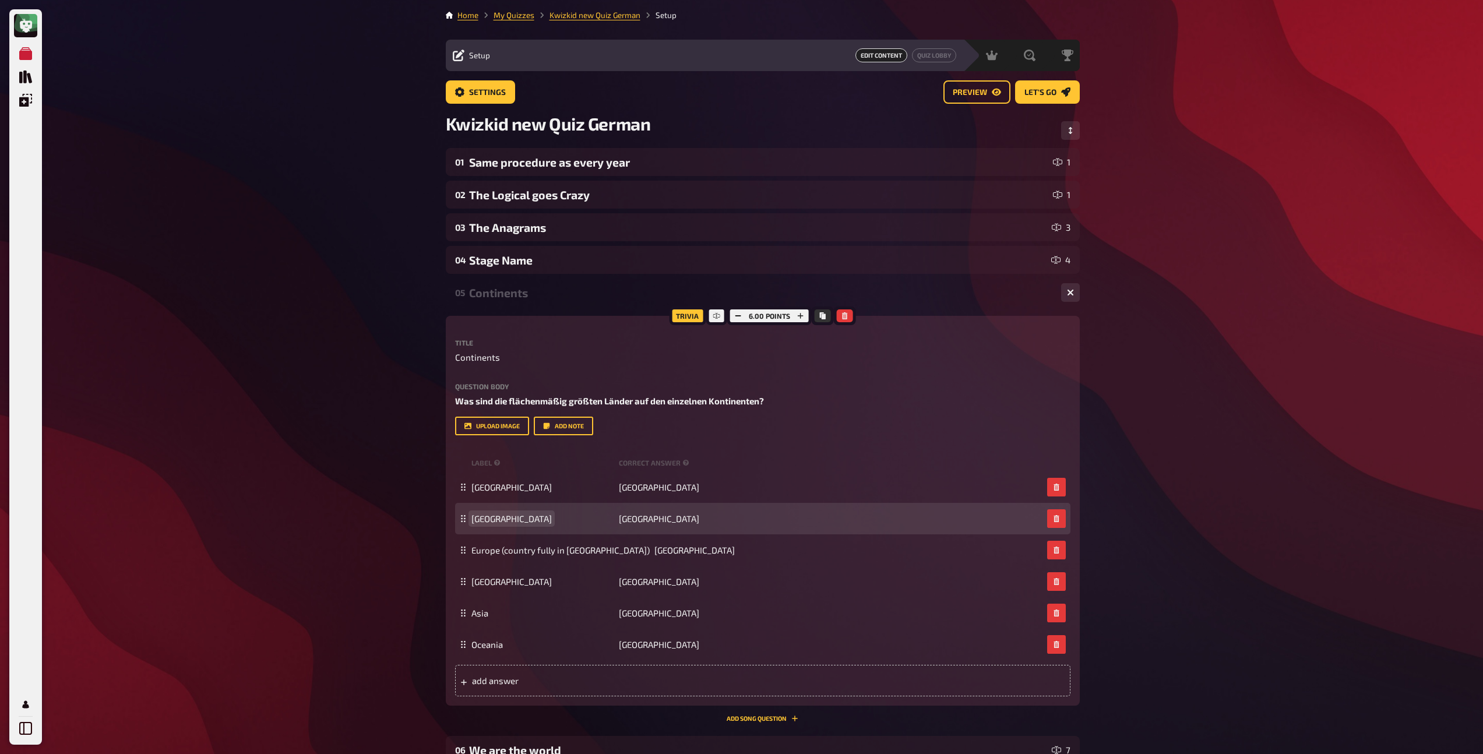
click at [484, 519] on span "Nord Amerika" at bounding box center [511, 518] width 80 height 10
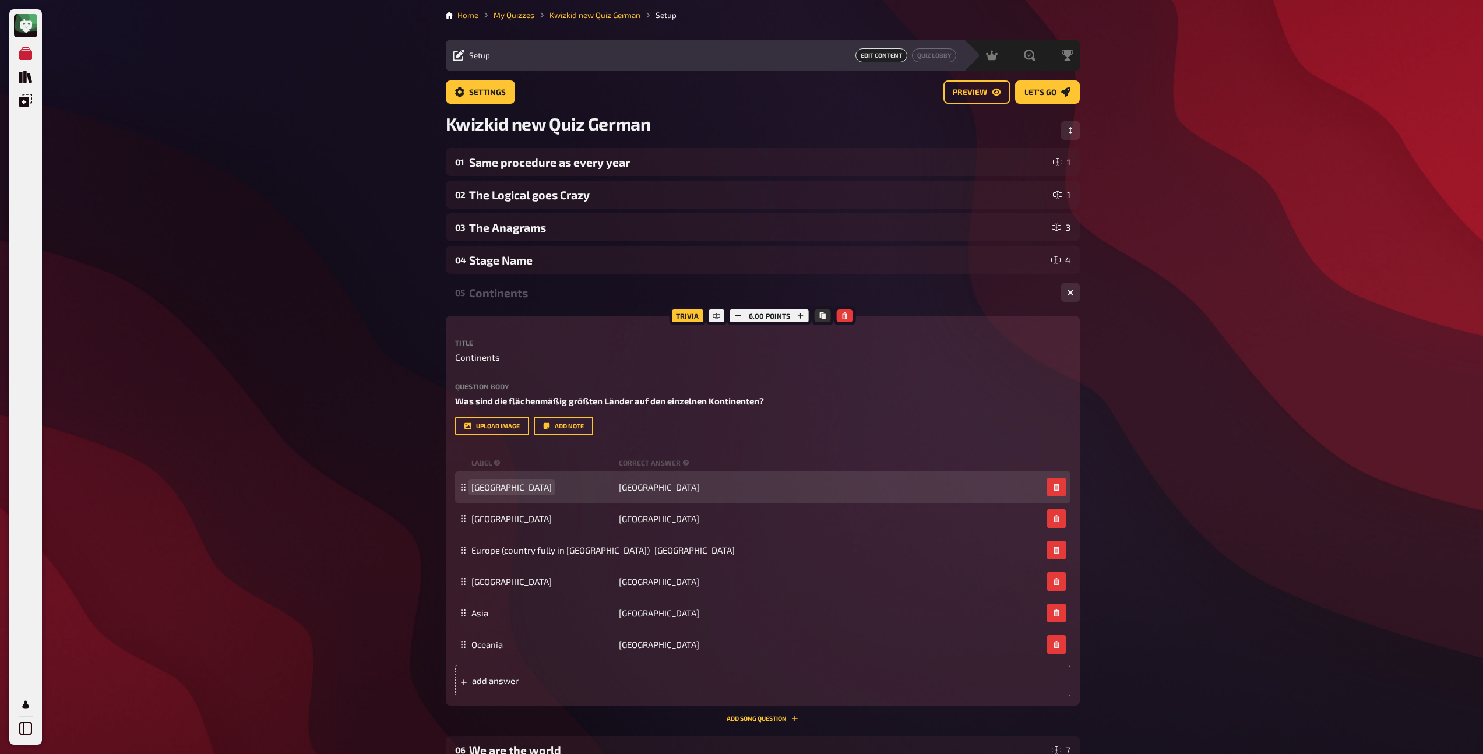
click at [495, 488] on span "Nord Amerika" at bounding box center [511, 487] width 80 height 10
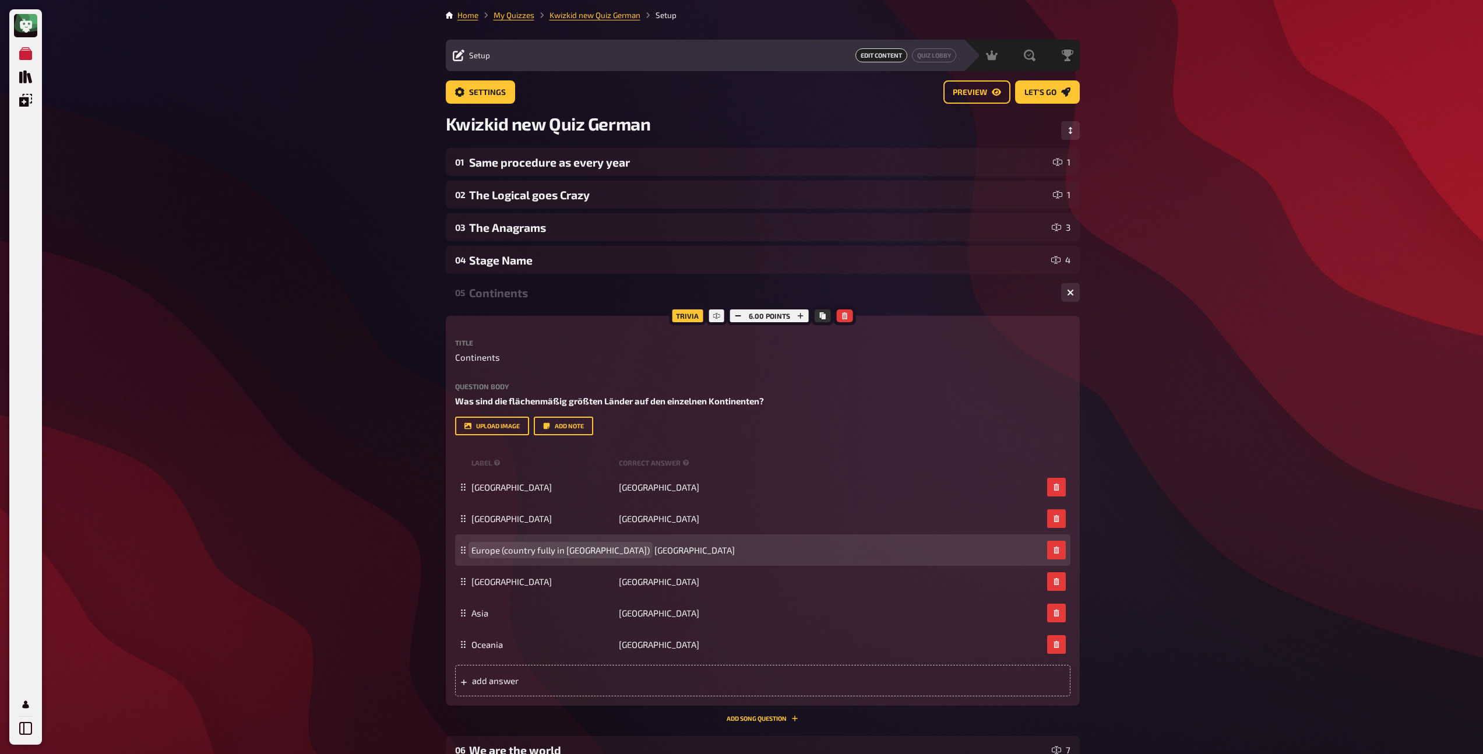
click at [492, 551] on span "Europe (country fully in Europe)" at bounding box center [560, 550] width 178 height 10
click at [498, 551] on span "Europe (country fully in Europe)" at bounding box center [560, 550] width 178 height 10
drag, startPoint x: 593, startPoint y: 551, endPoint x: 505, endPoint y: 550, distance: 88.0
click at [505, 550] on span "Europa (country fully in Europe)" at bounding box center [560, 550] width 178 height 10
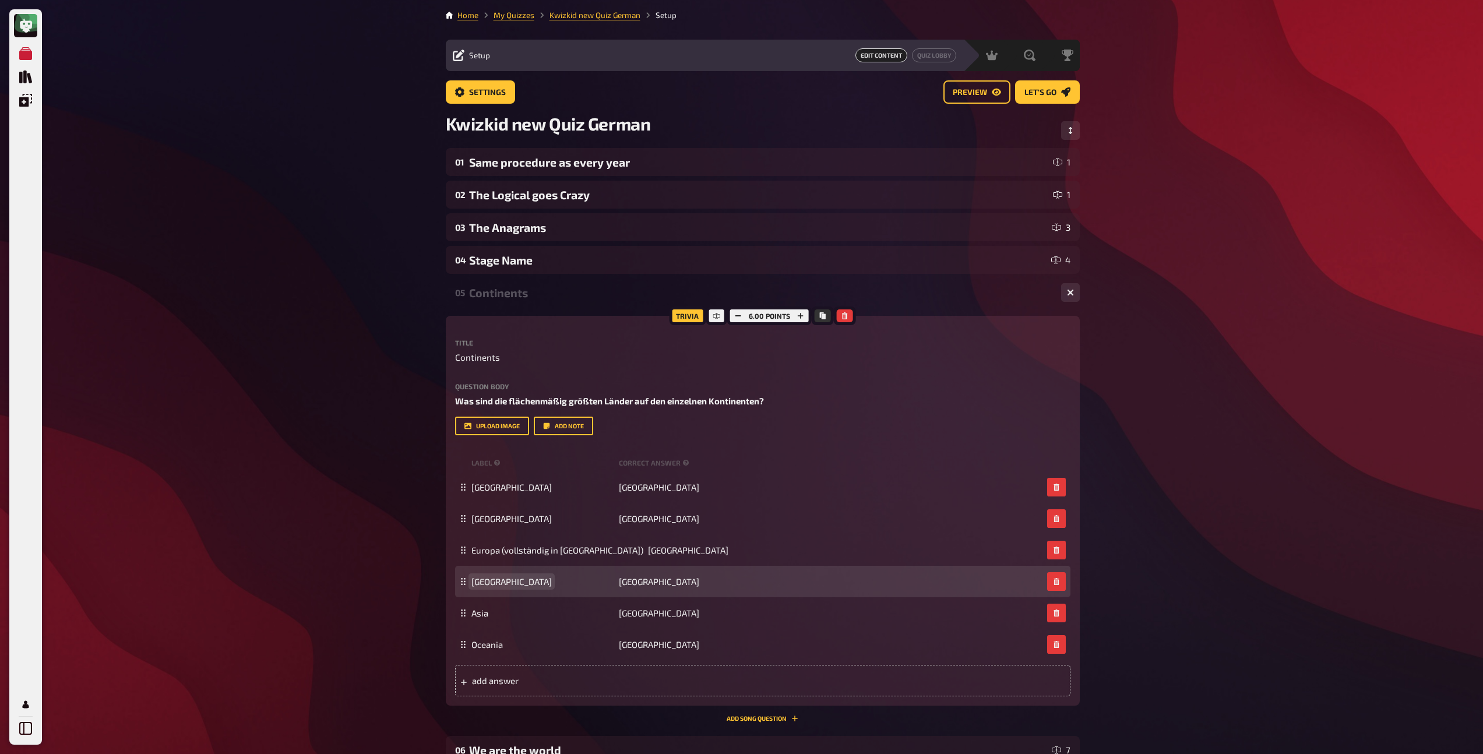
click at [490, 581] on span "Africa" at bounding box center [511, 581] width 80 height 10
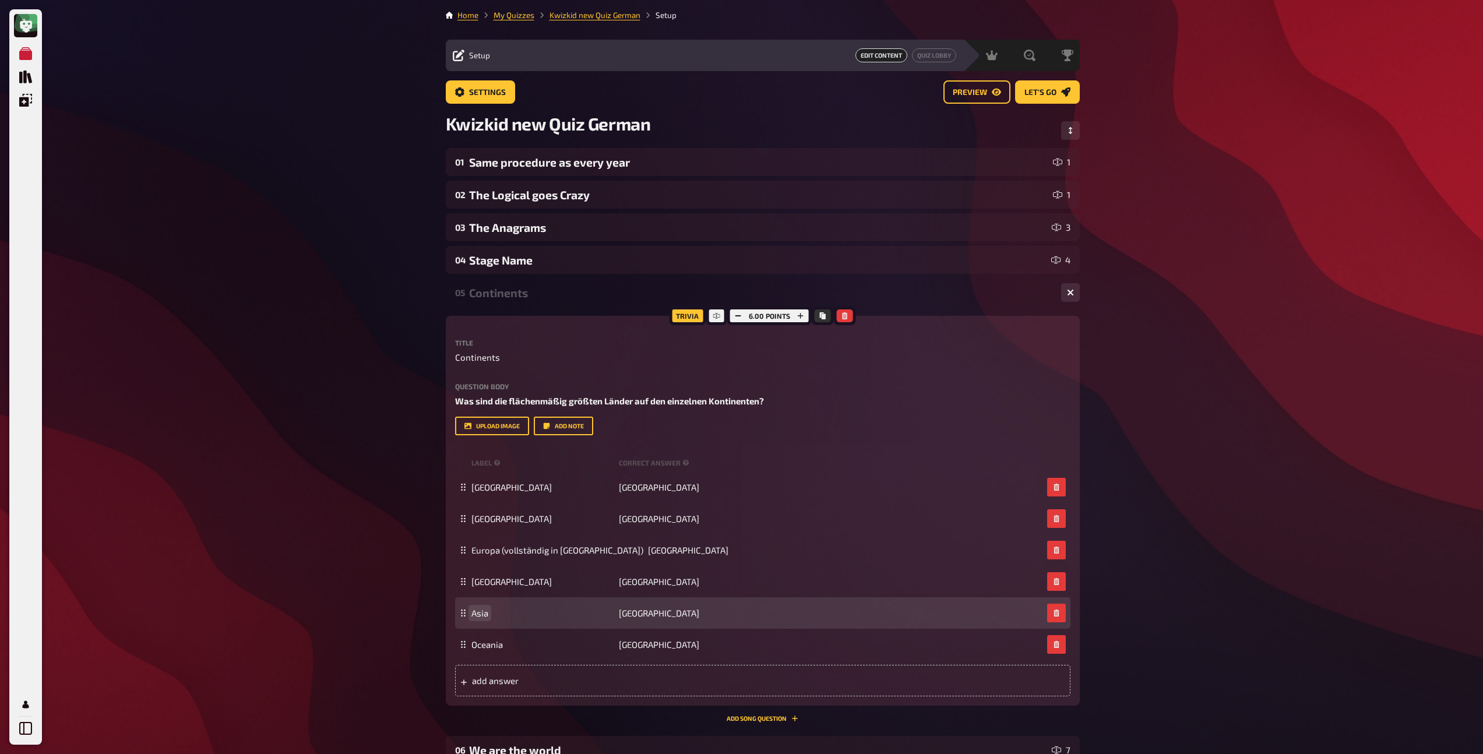
click at [487, 614] on span "Asia" at bounding box center [479, 613] width 17 height 10
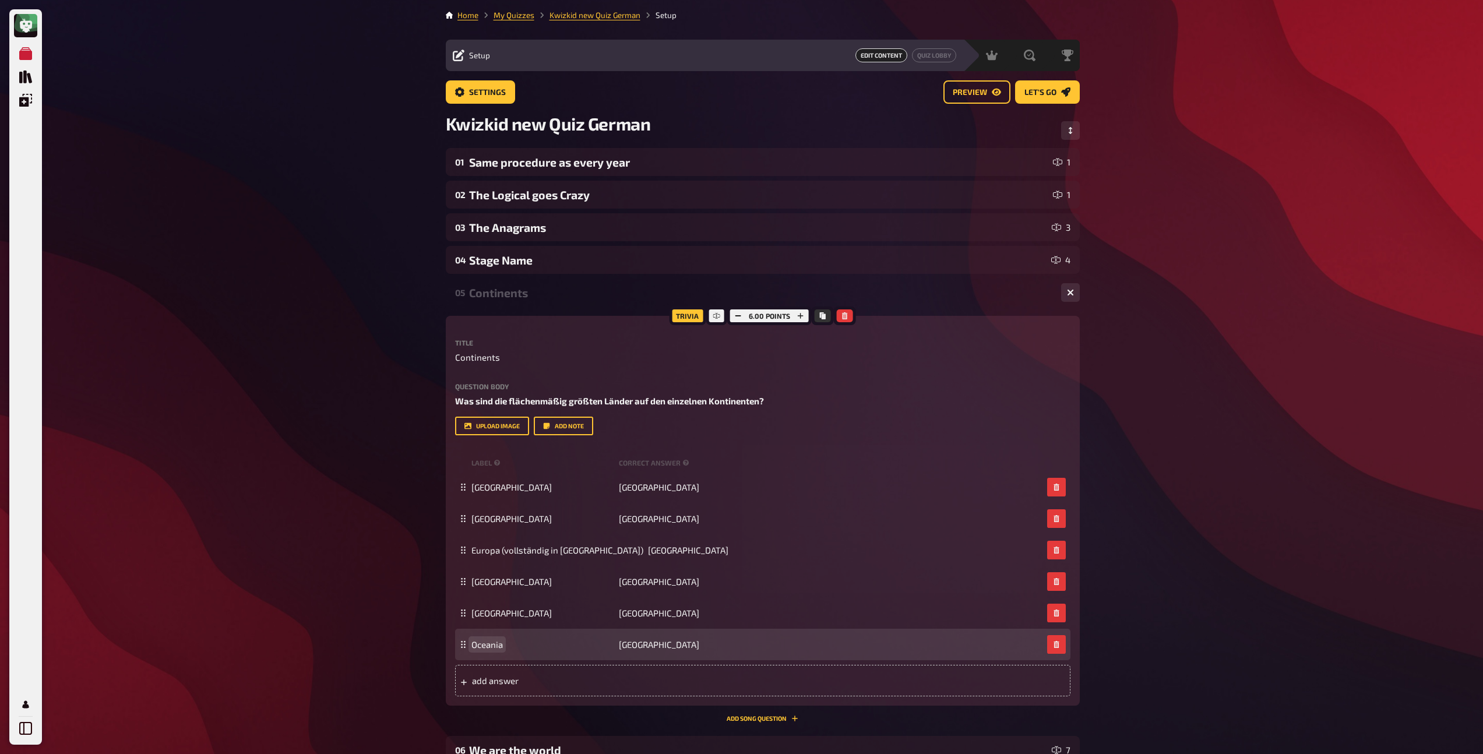
click at [480, 645] on span "Oceania" at bounding box center [486, 644] width 31 height 10
click at [480, 646] on span "Oceania" at bounding box center [486, 644] width 31 height 10
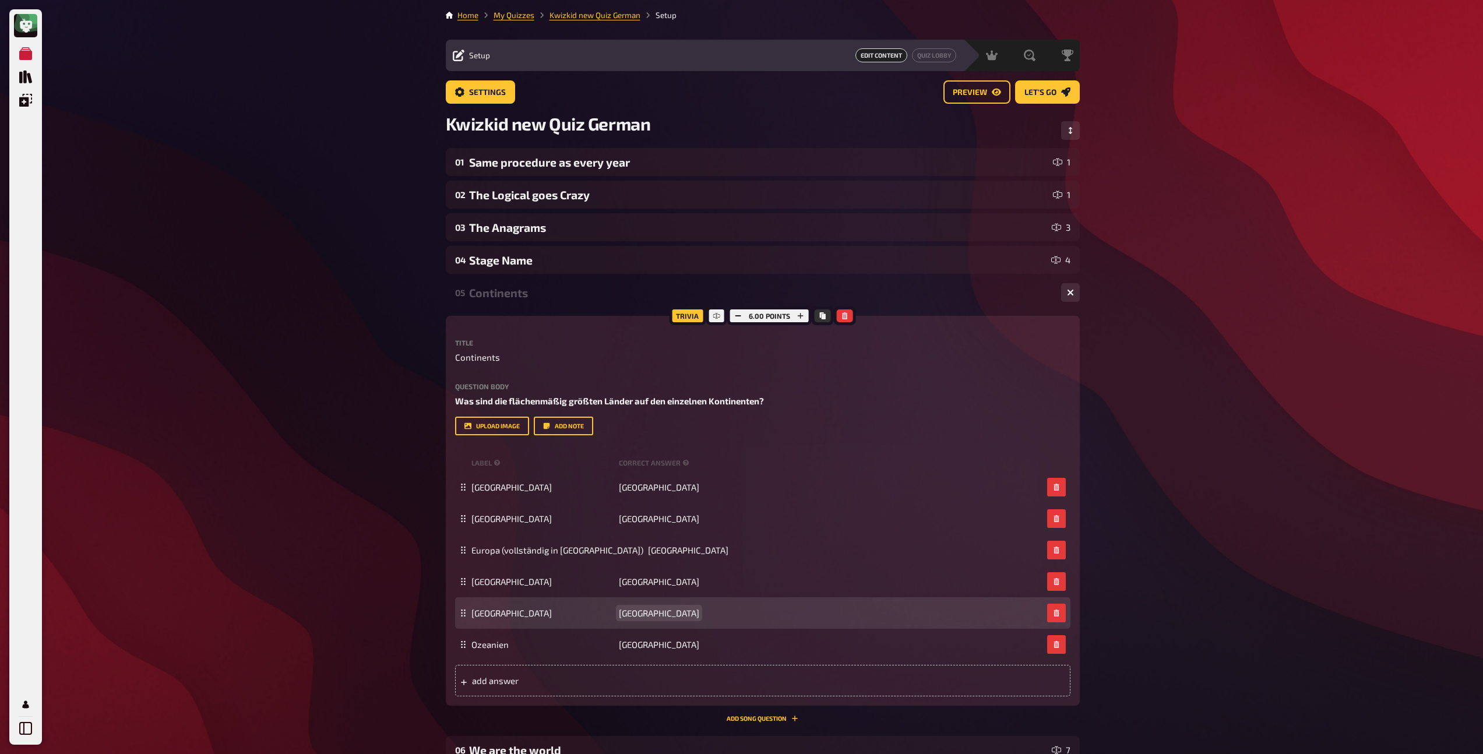
click at [639, 615] on span "Russia" at bounding box center [659, 613] width 80 height 10
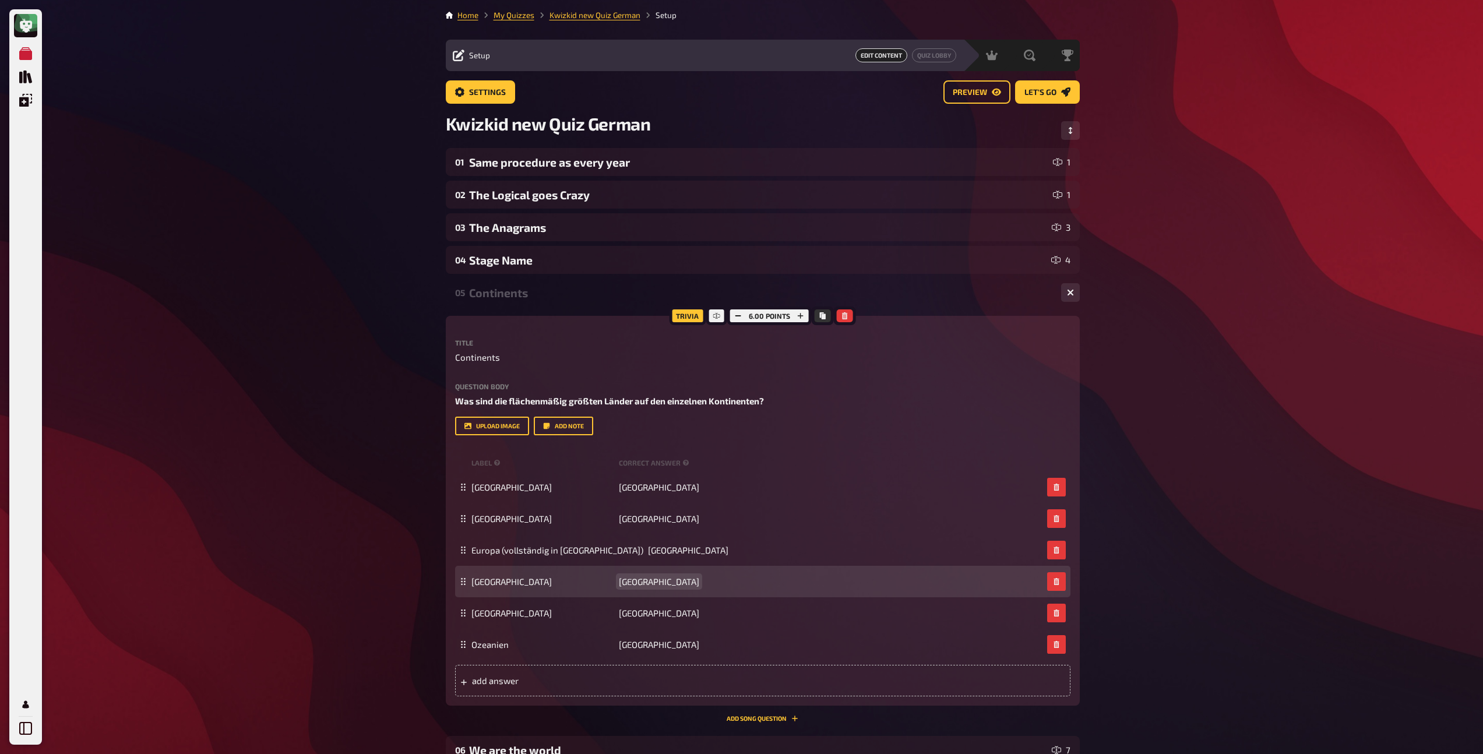
click at [646, 579] on span "Algeria" at bounding box center [659, 581] width 80 height 10
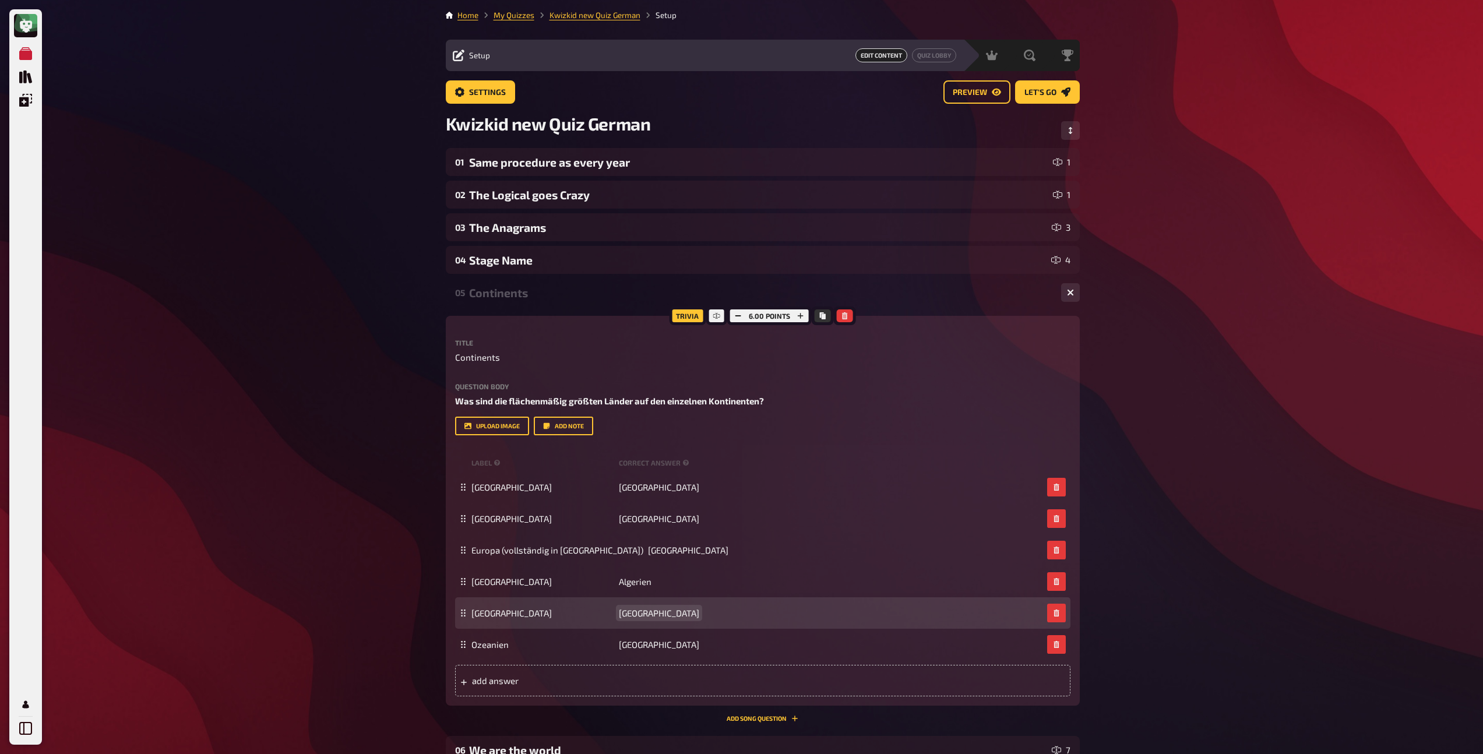
click at [642, 614] on span "Russia" at bounding box center [659, 613] width 80 height 10
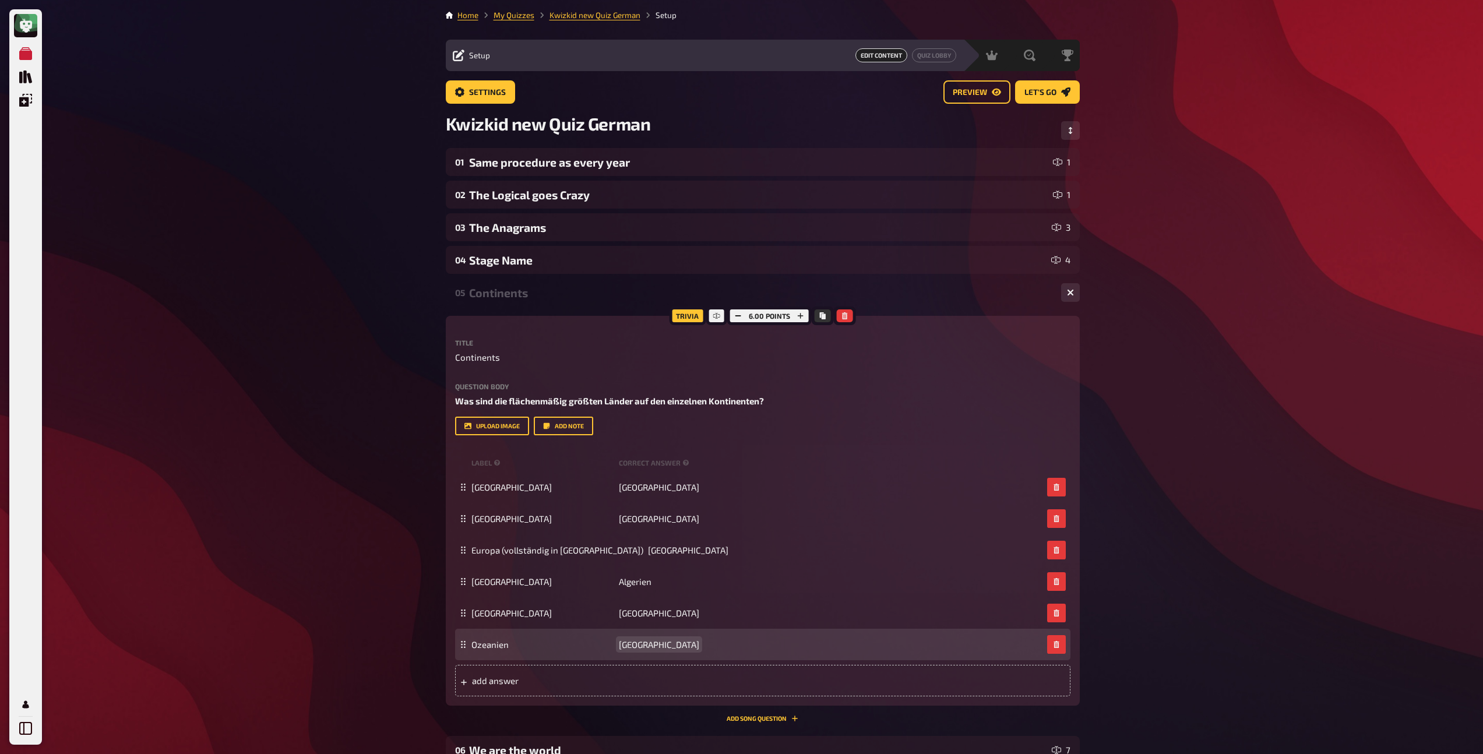
click at [643, 650] on div "Ozeanien Australia" at bounding box center [762, 644] width 615 height 31
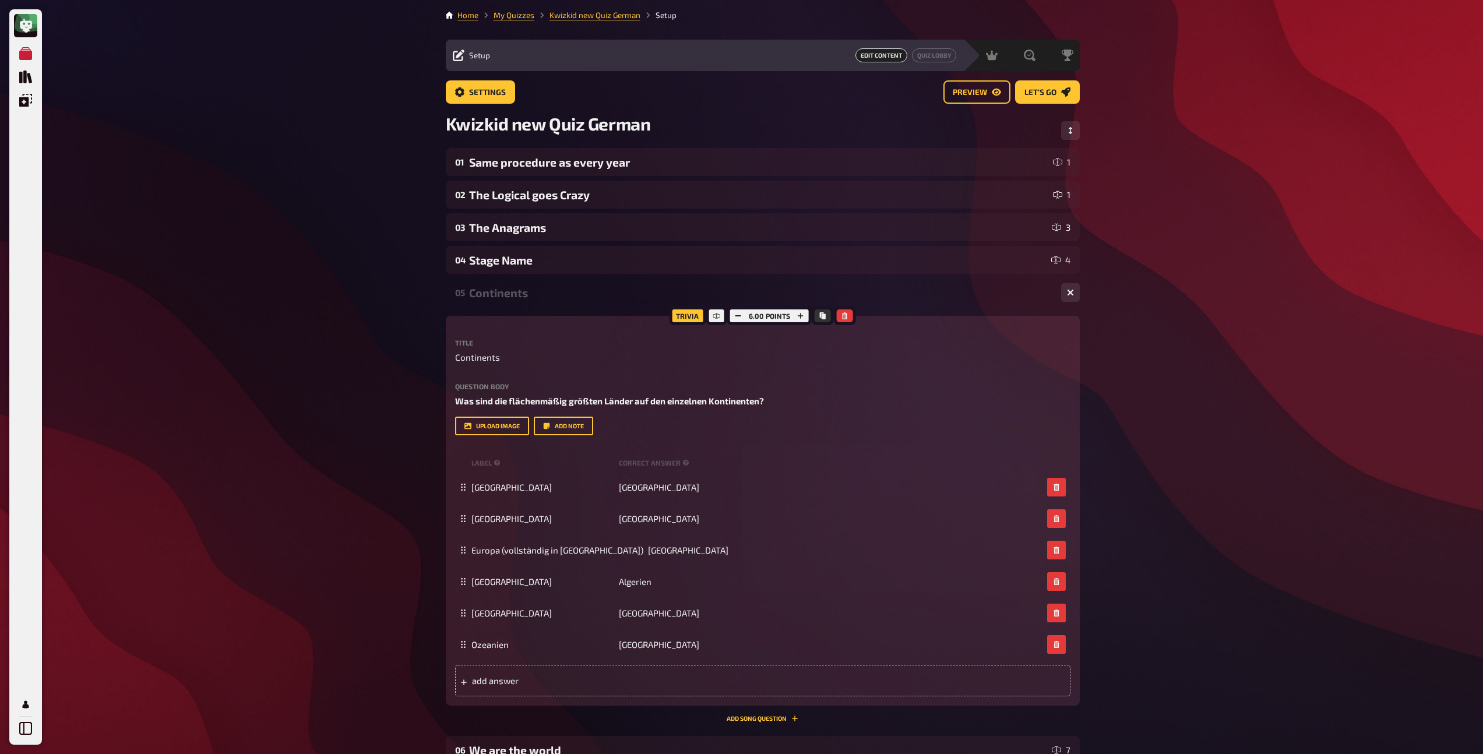
click at [533, 292] on div "Continents" at bounding box center [760, 292] width 583 height 13
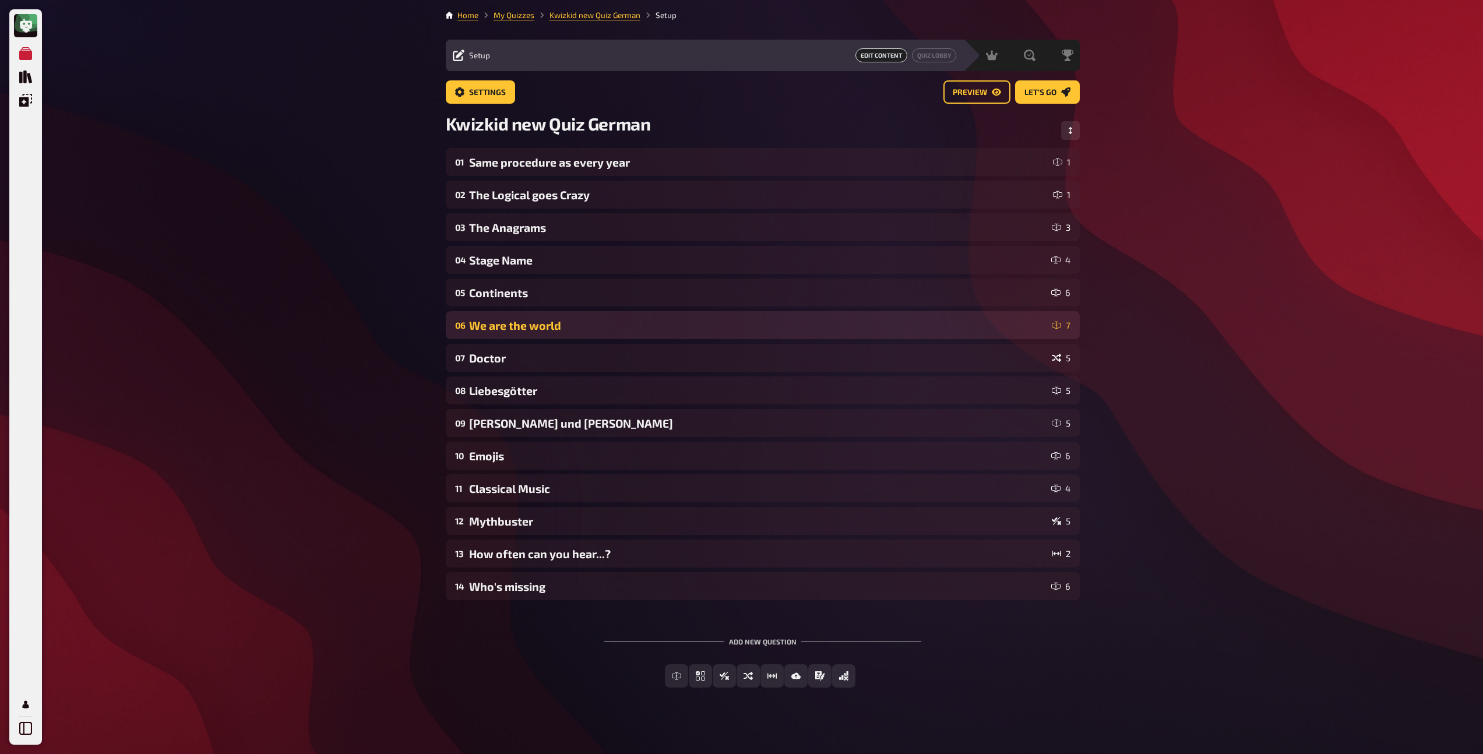
click at [537, 321] on div "We are the world" at bounding box center [758, 325] width 578 height 13
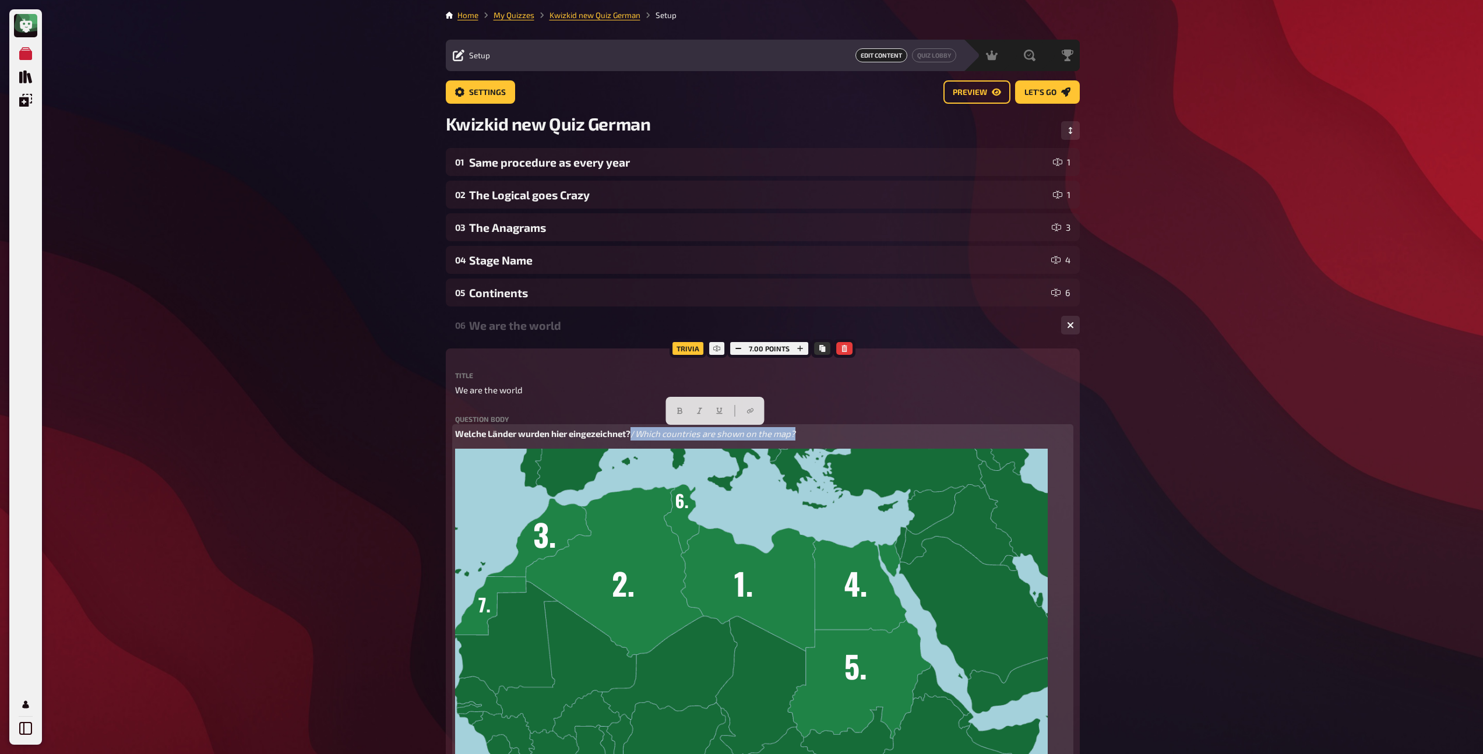
drag, startPoint x: 633, startPoint y: 434, endPoint x: 831, endPoint y: 438, distance: 198.7
click at [831, 438] on p "Welche Länder wurden hier eingezeichnet? / Which countries are shown on the map?" at bounding box center [762, 433] width 615 height 13
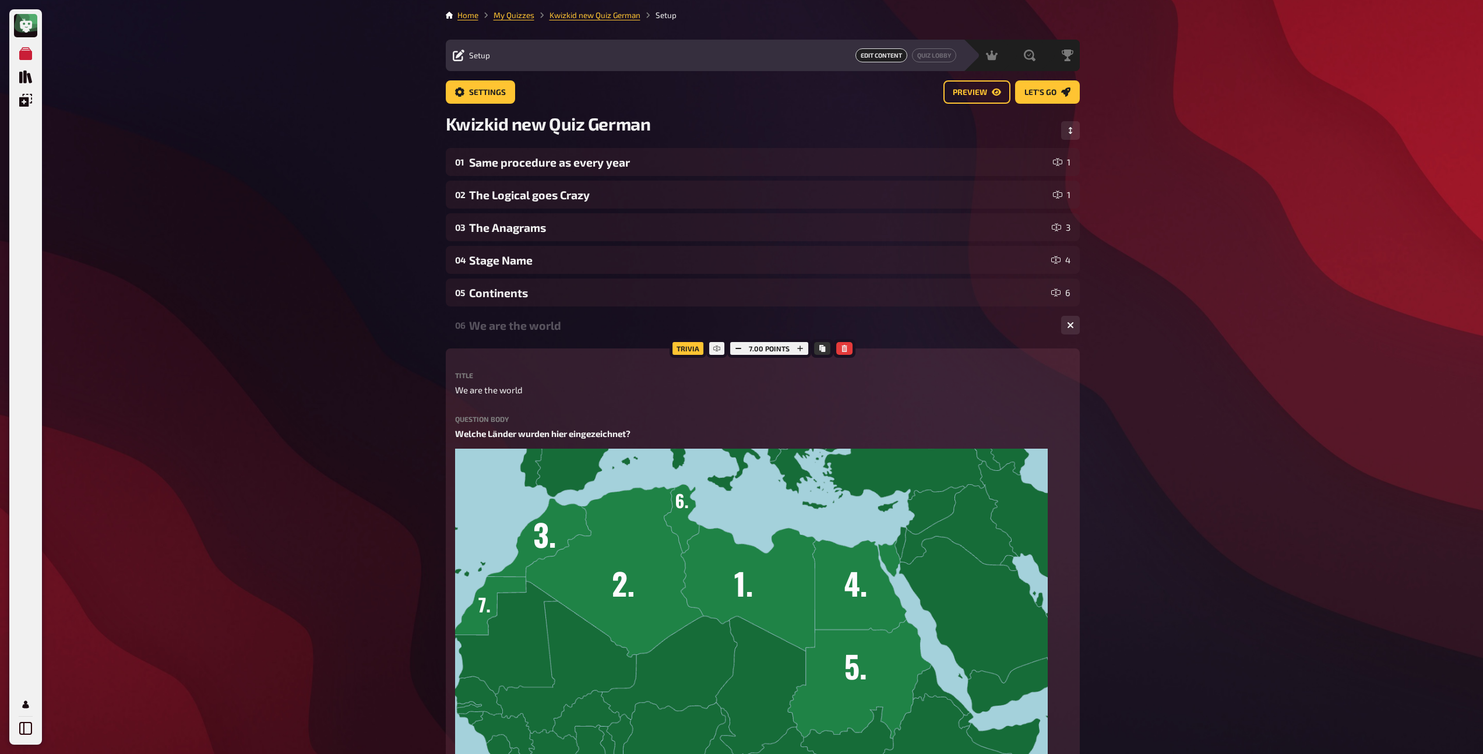
click at [541, 327] on div "We are the world" at bounding box center [760, 325] width 583 height 13
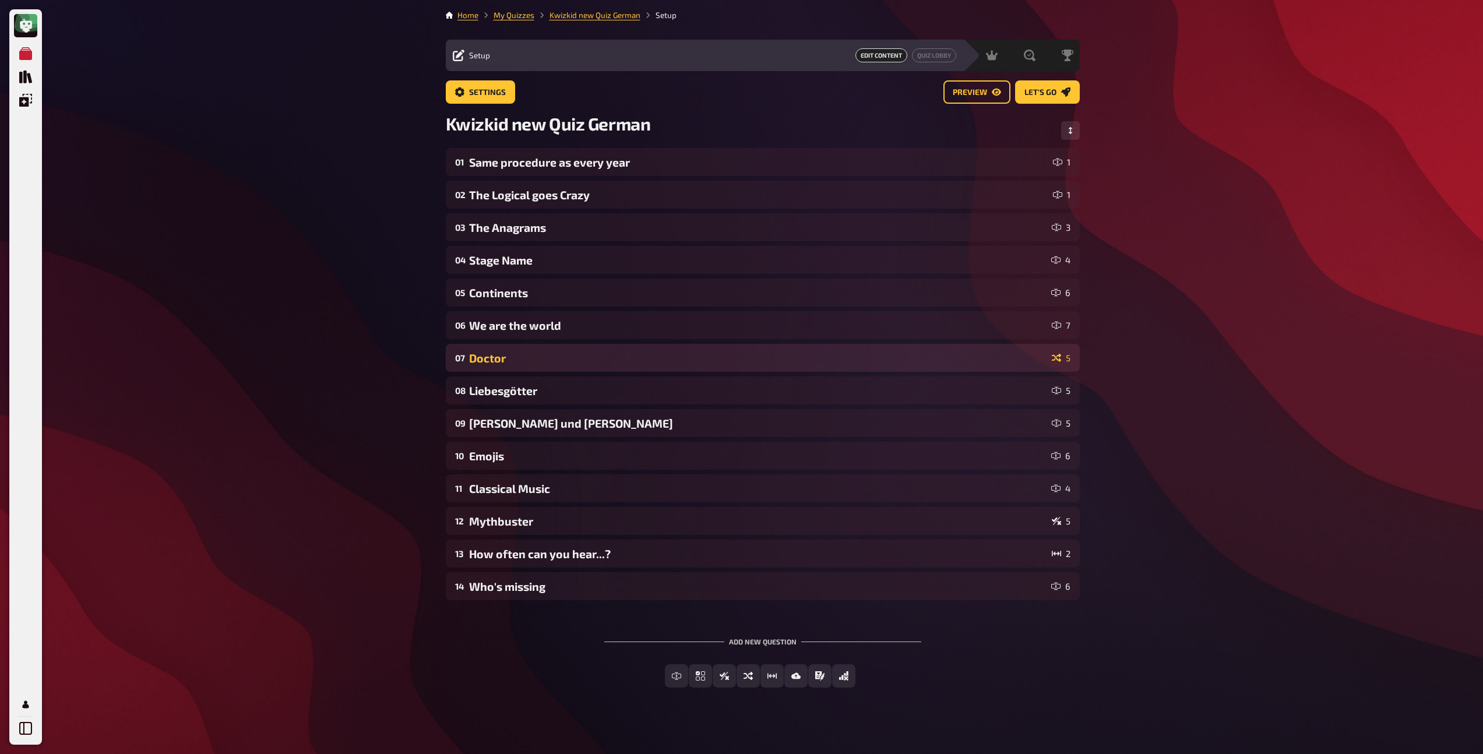
click at [524, 368] on div "07 Doctor 5" at bounding box center [763, 358] width 634 height 28
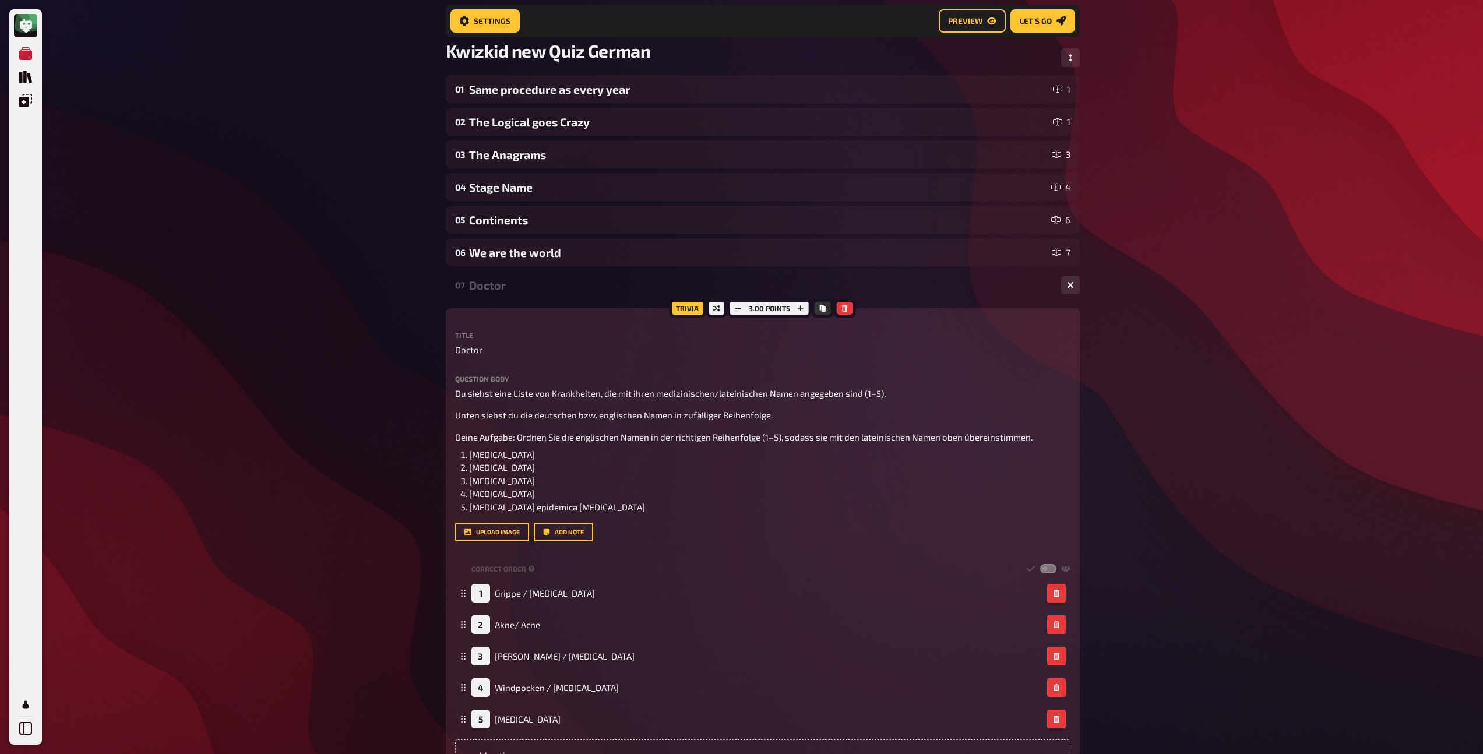
scroll to position [88, 0]
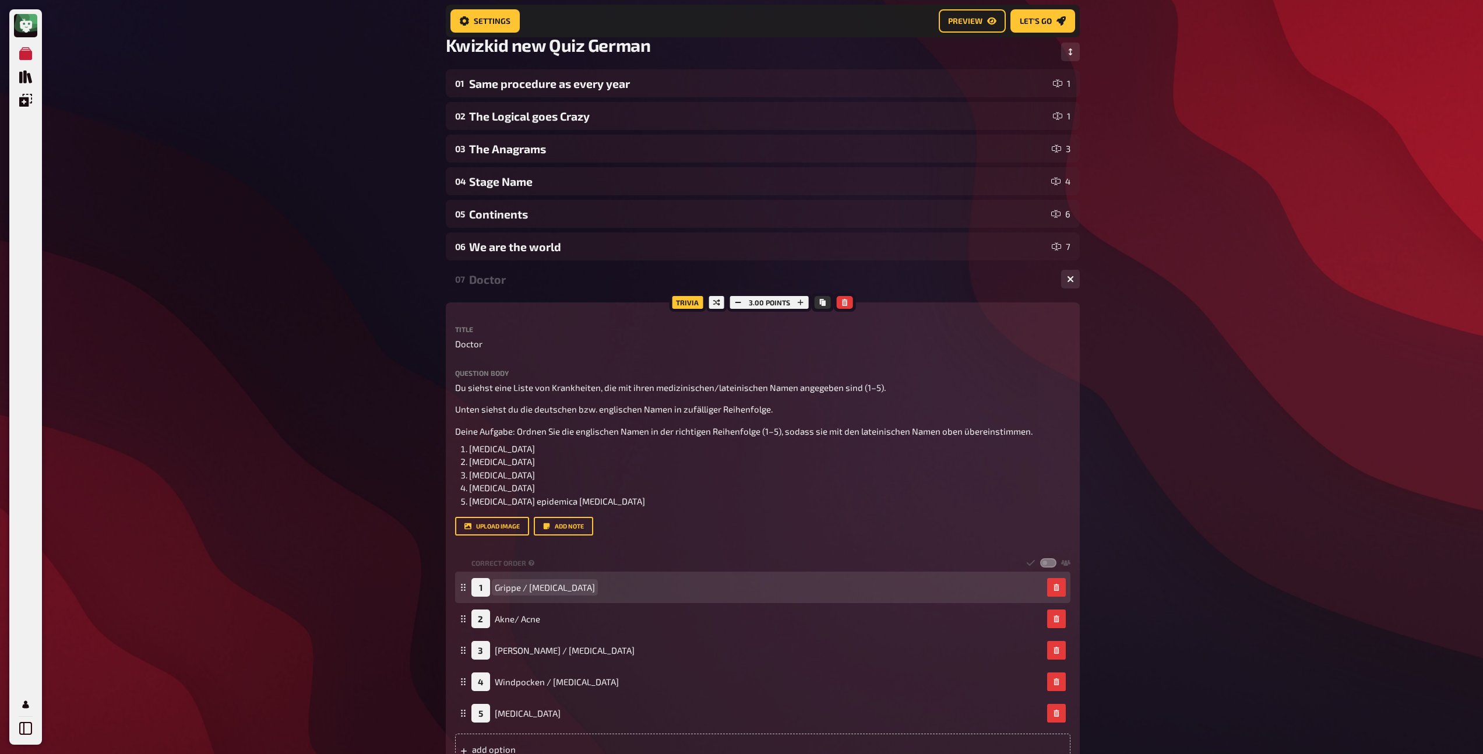
click at [542, 590] on div "1 Grippe / Flu" at bounding box center [756, 587] width 571 height 19
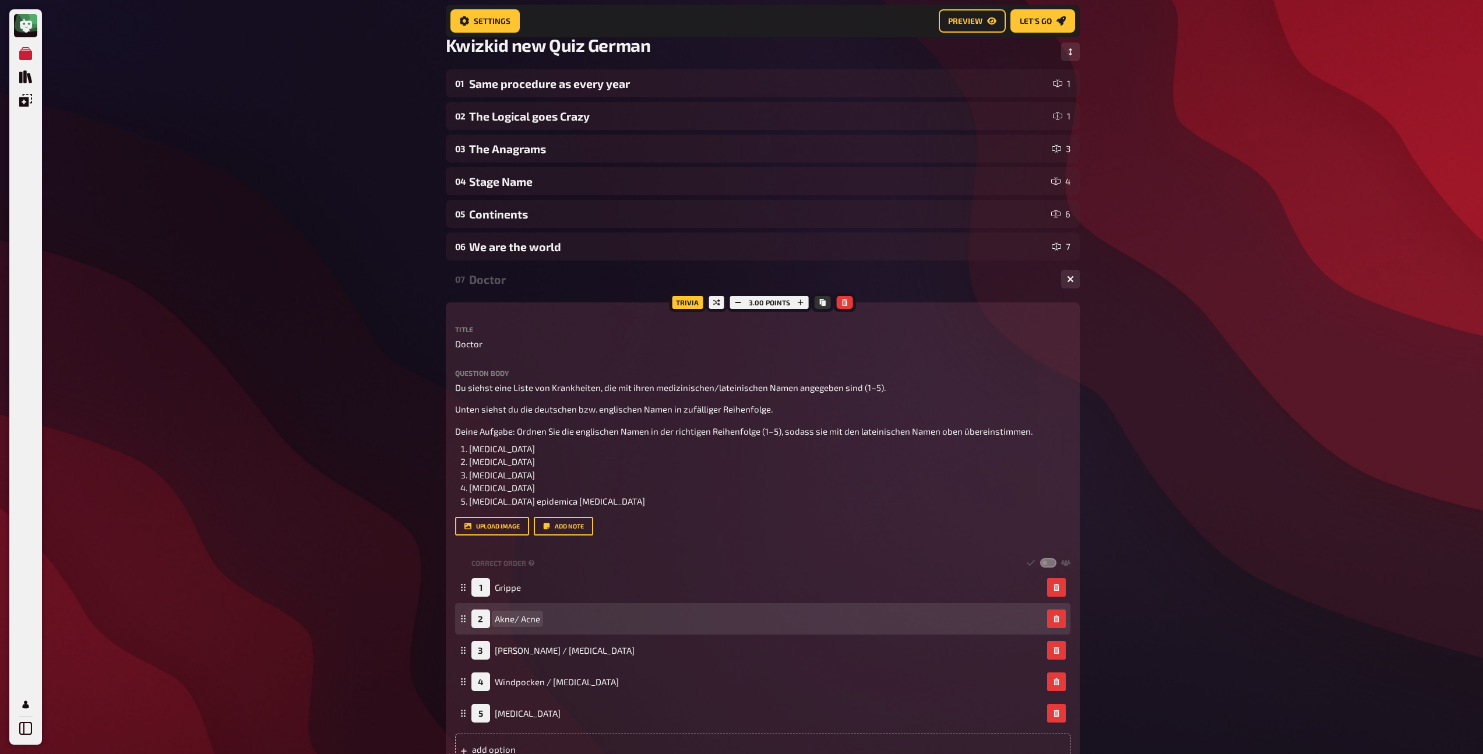
click at [538, 621] on span "Akne/ Acne" at bounding box center [517, 619] width 45 height 10
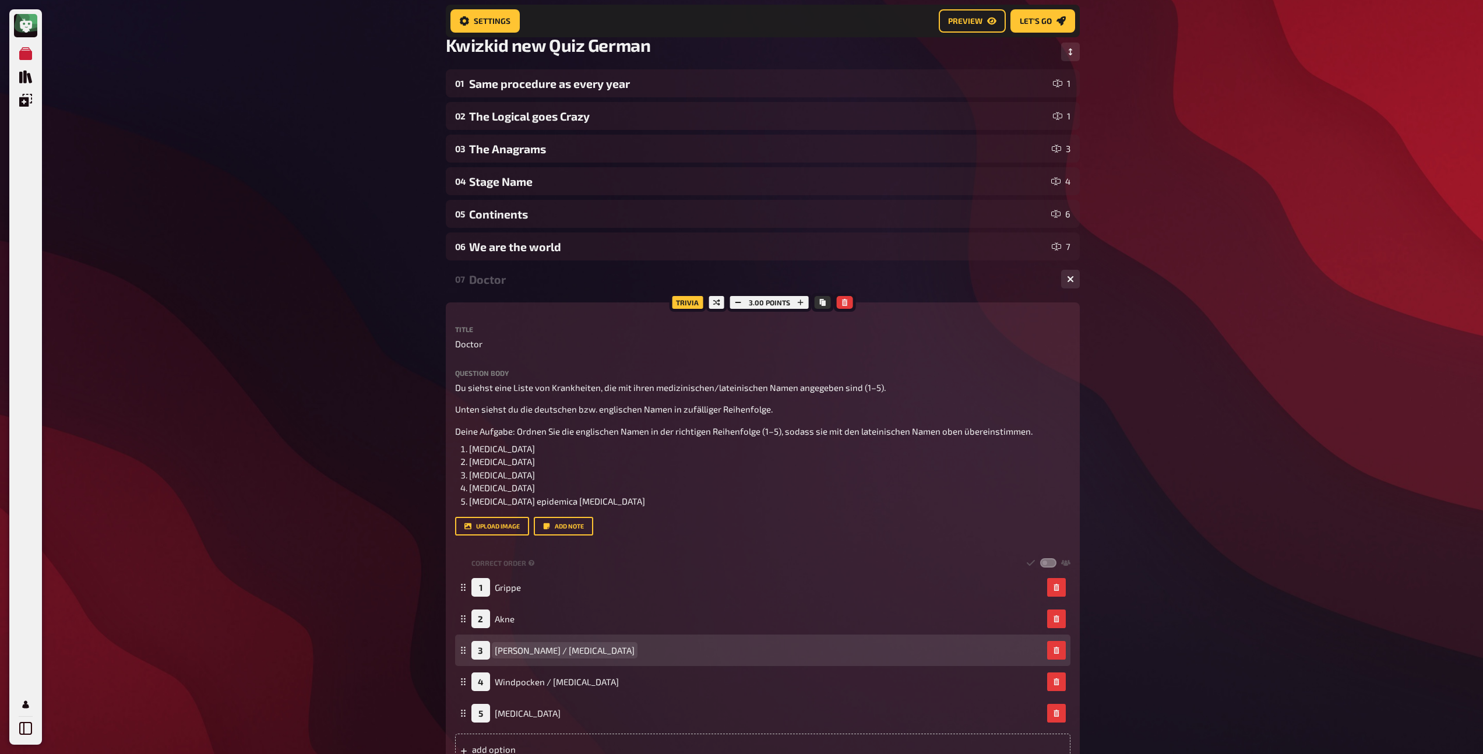
click at [594, 651] on div "3 Scharlach / Scarlet Fever" at bounding box center [756, 650] width 571 height 19
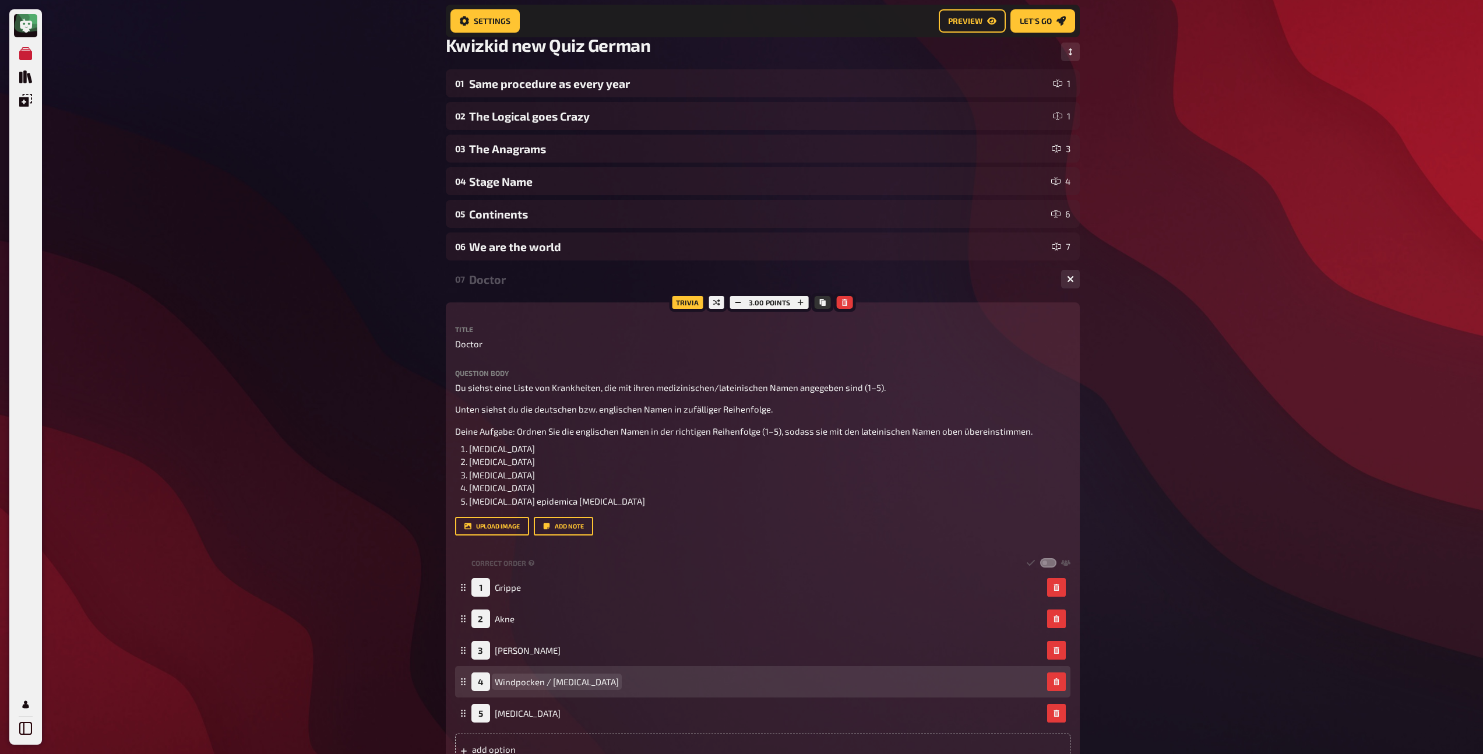
click at [596, 684] on span "Windpocken / Chickenpox" at bounding box center [557, 681] width 124 height 10
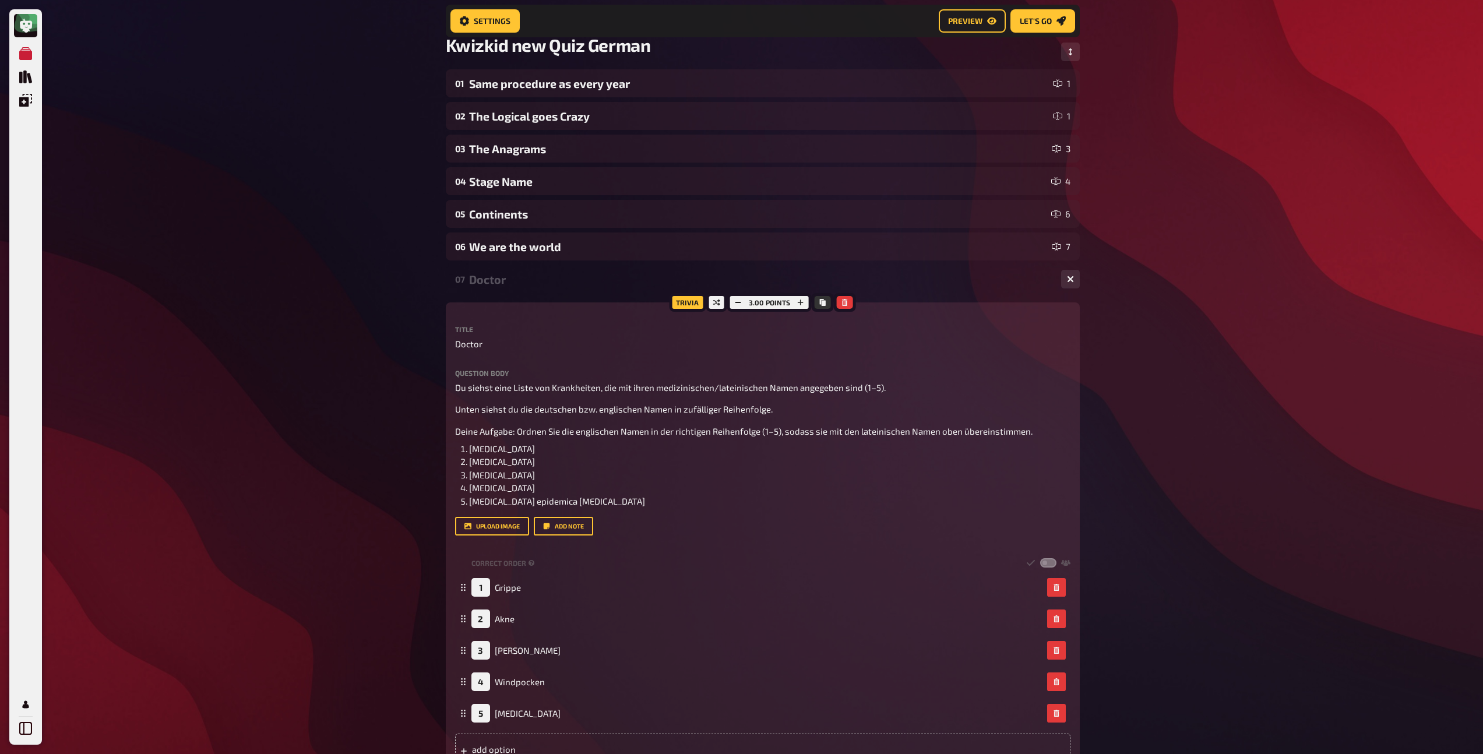
click at [500, 287] on div "07 Doctor 5" at bounding box center [763, 279] width 634 height 28
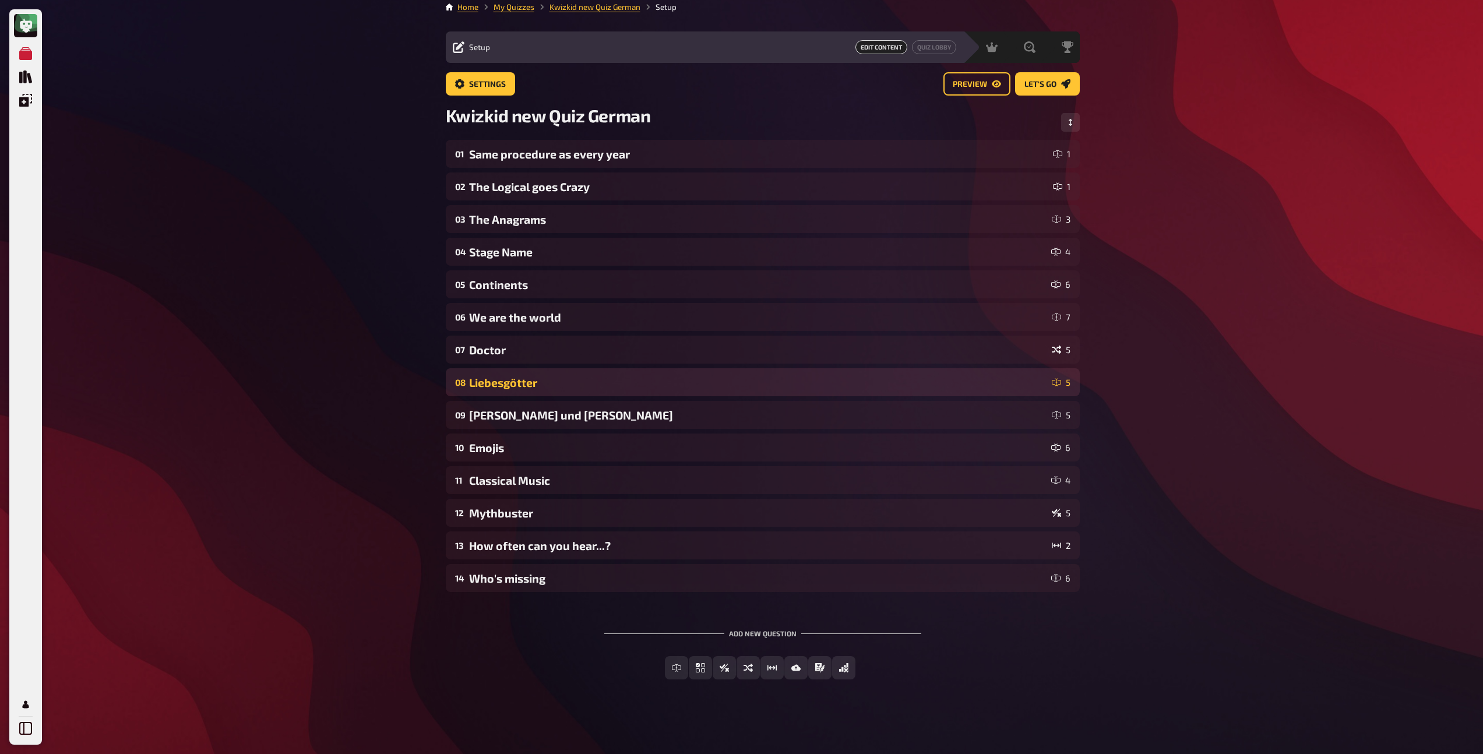
scroll to position [8, 0]
click at [514, 386] on div "Liebesgötter" at bounding box center [758, 382] width 578 height 13
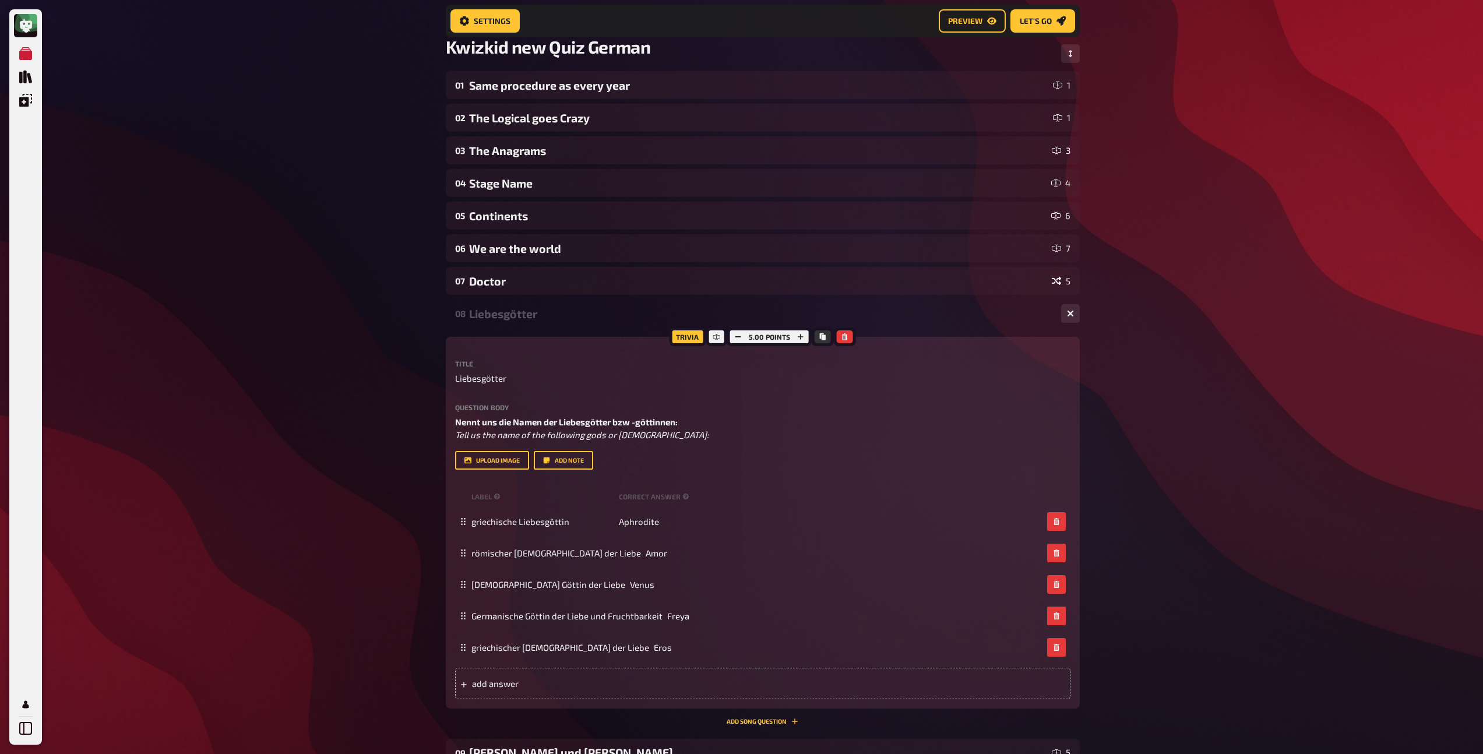
scroll to position [88, 0]
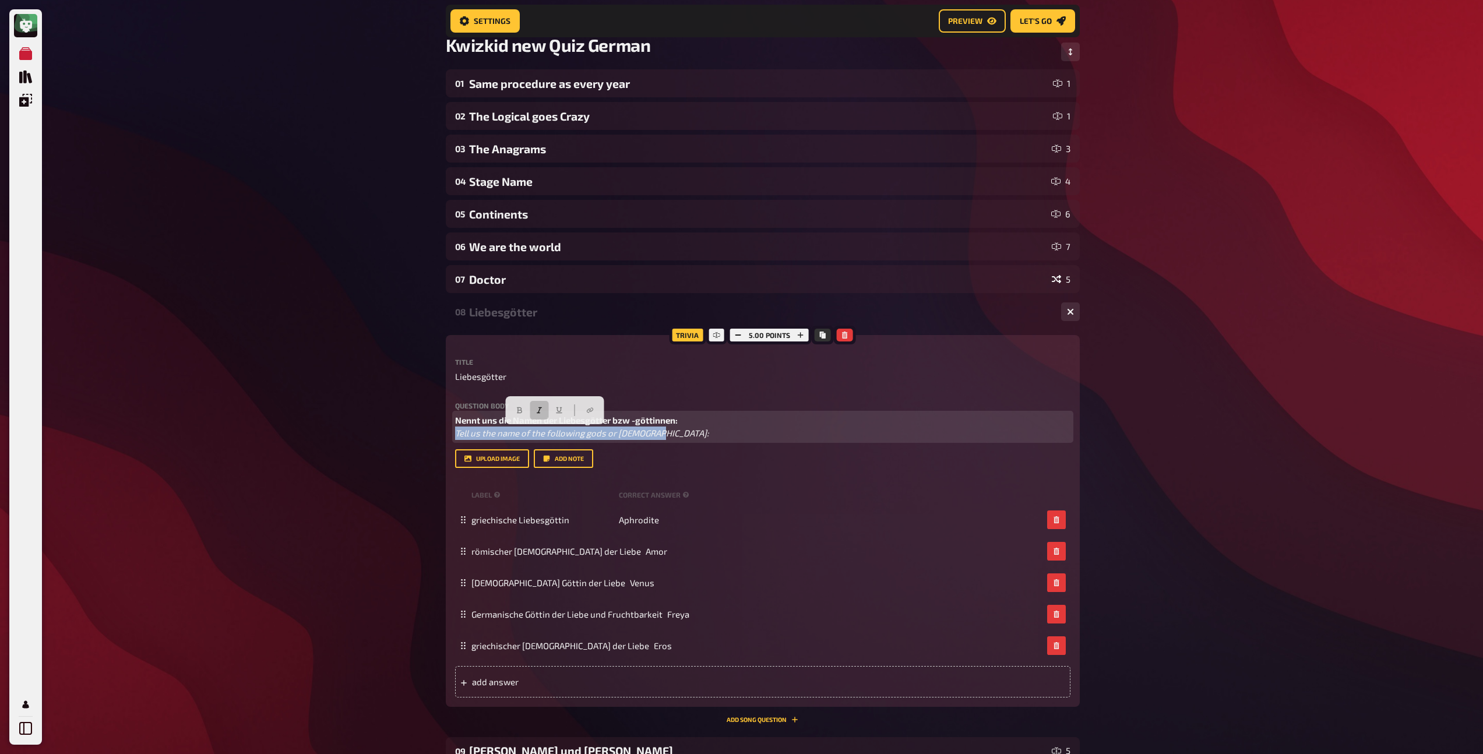
drag, startPoint x: 661, startPoint y: 435, endPoint x: 418, endPoint y: 430, distance: 243.0
click at [418, 430] on div "My Quizzes Quiz Library Overlays Profile Home My Quizzes Kwizkid new Quiz Germa…" at bounding box center [741, 501] width 1483 height 1178
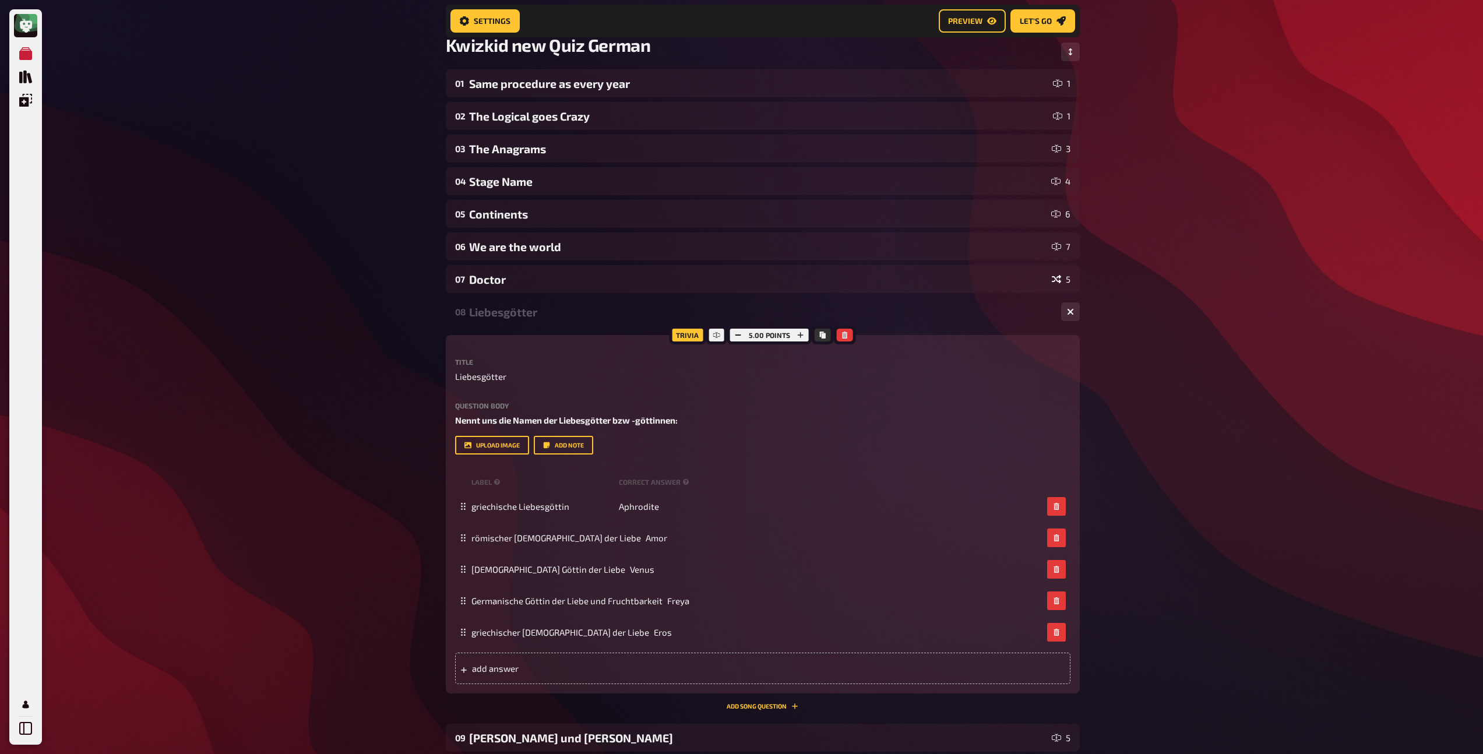
click at [479, 323] on div "08 Liebesgötter 5" at bounding box center [763, 312] width 634 height 28
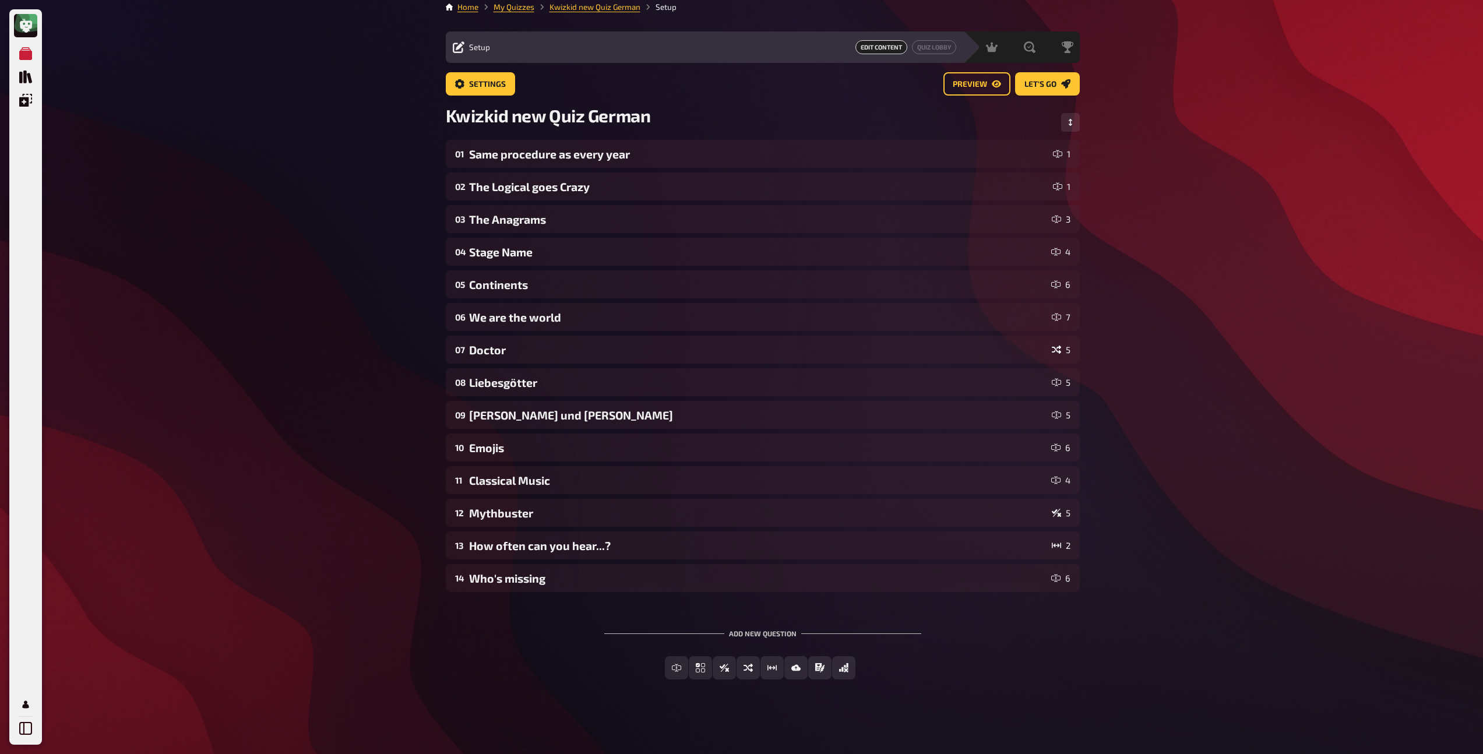
scroll to position [8, 0]
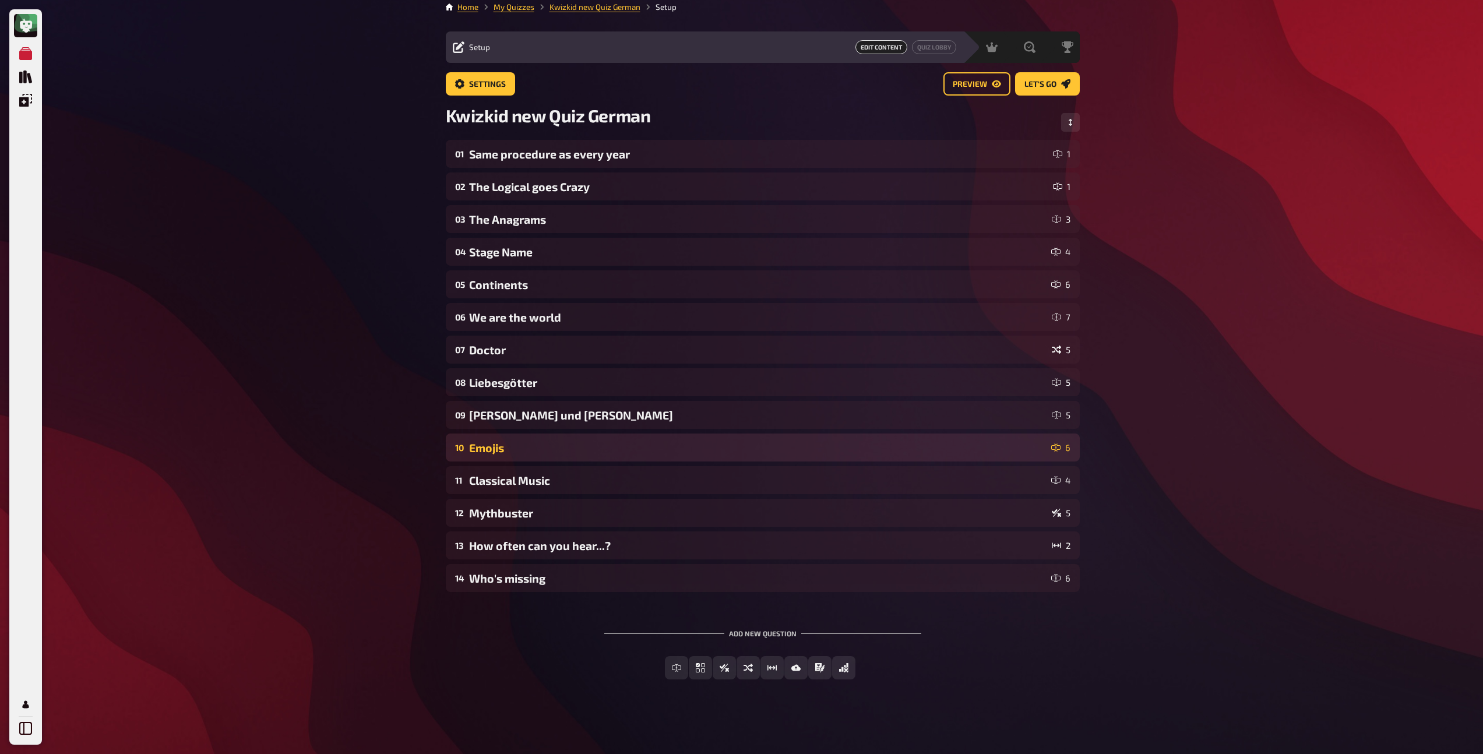
click at [487, 449] on div "Emojis" at bounding box center [757, 447] width 577 height 13
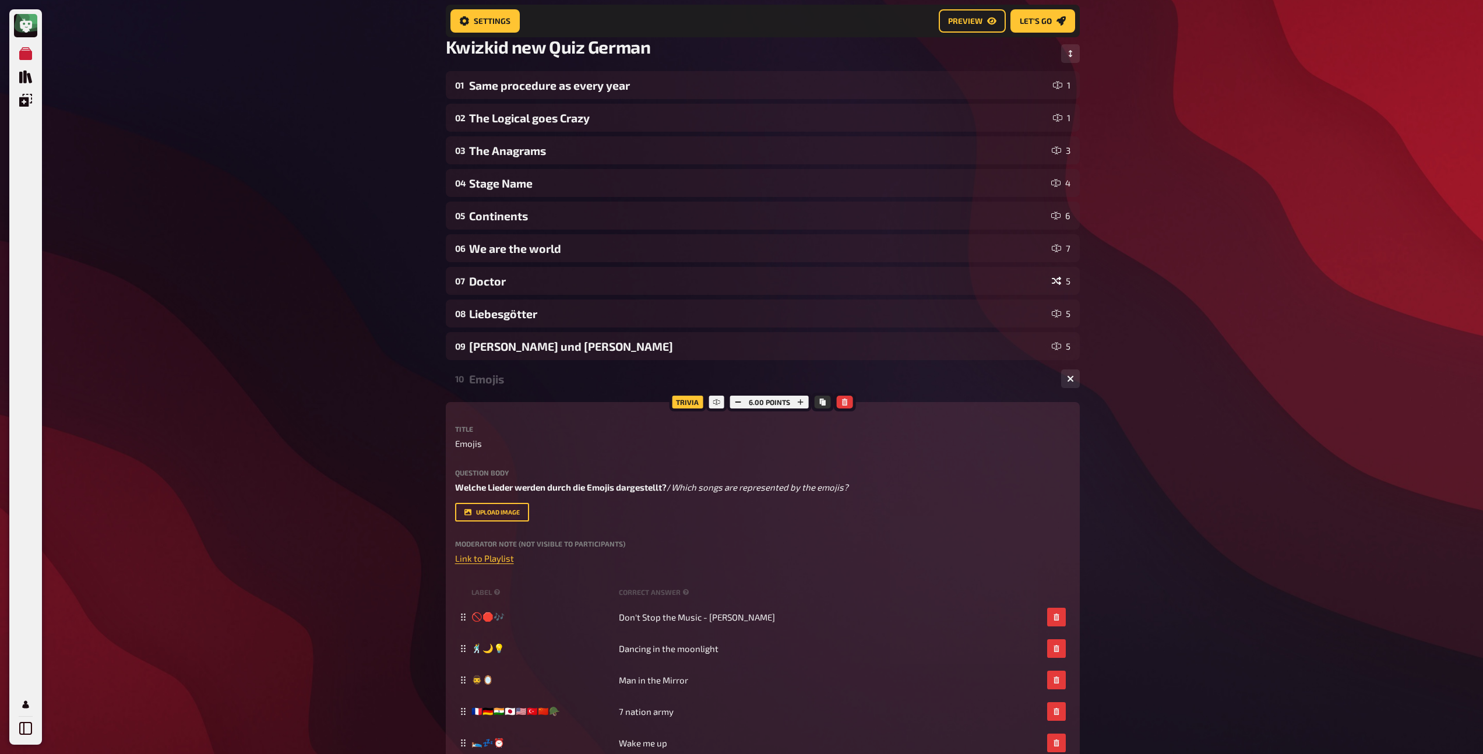
scroll to position [88, 0]
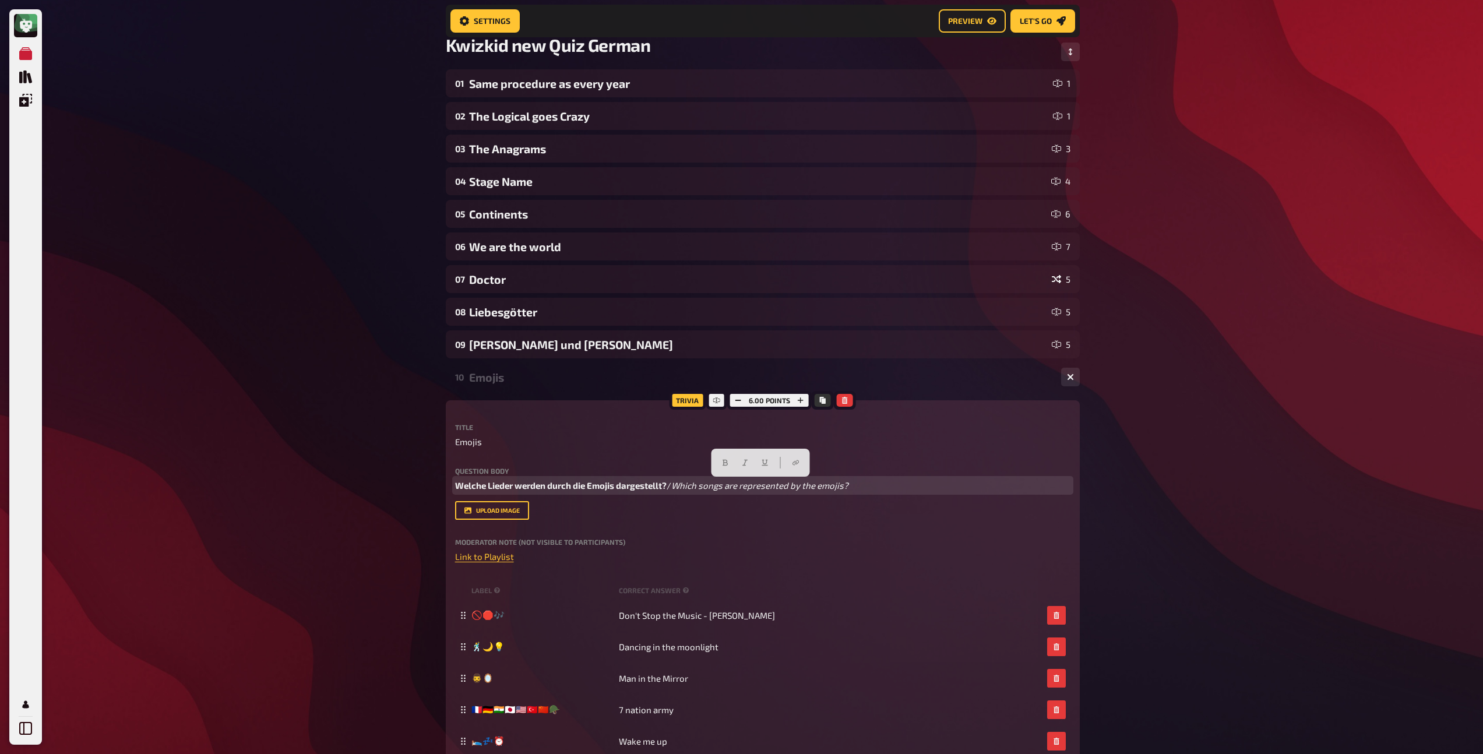
drag, startPoint x: 861, startPoint y: 485, endPoint x: 669, endPoint y: 487, distance: 191.7
click at [669, 487] on p "Welche Lieder werden durch die Emojis dargestellt? / Which songs are represente…" at bounding box center [762, 485] width 615 height 13
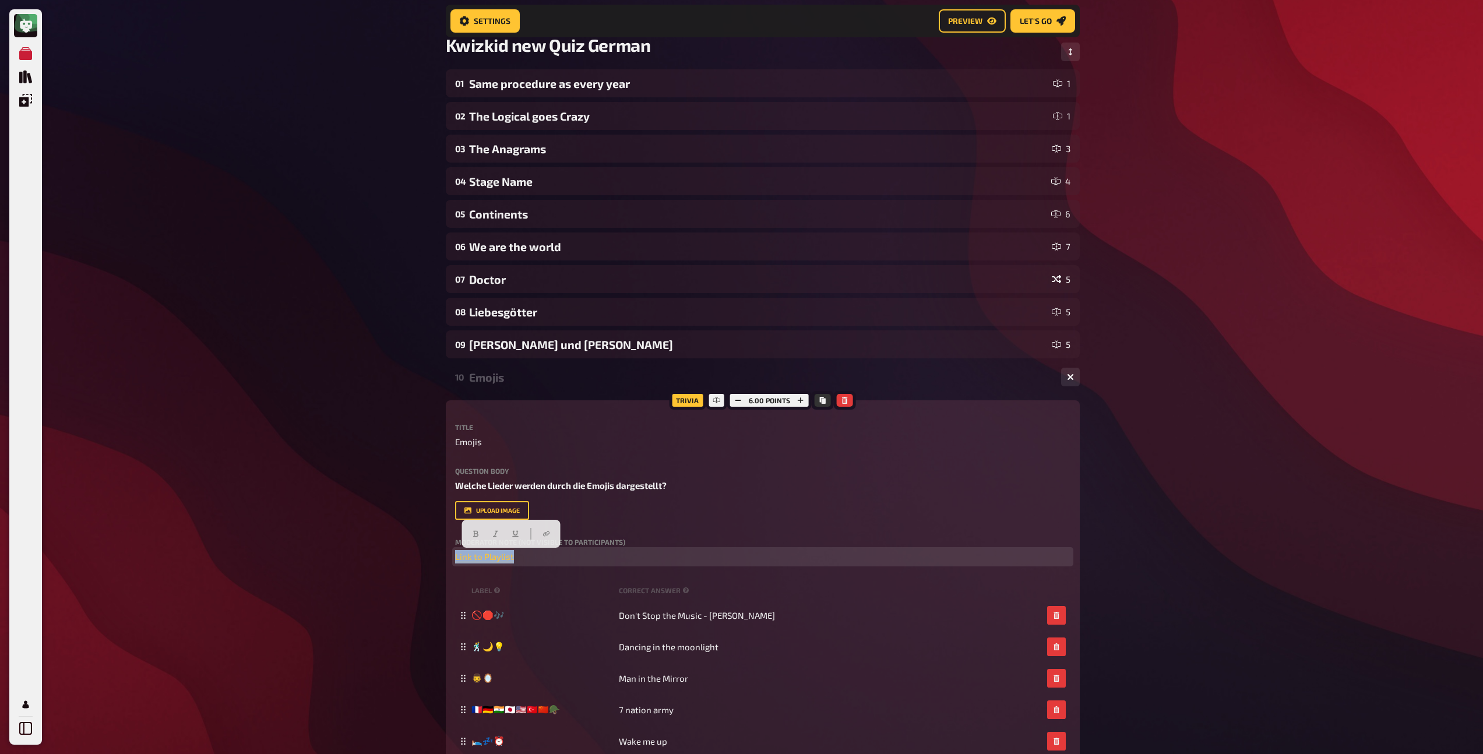
drag, startPoint x: 526, startPoint y: 559, endPoint x: 431, endPoint y: 552, distance: 94.7
click at [431, 552] on div "My Quizzes Quiz Library Overlays Profile Home My Quizzes Kwizkid new Quiz Germa…" at bounding box center [741, 532] width 1483 height 1240
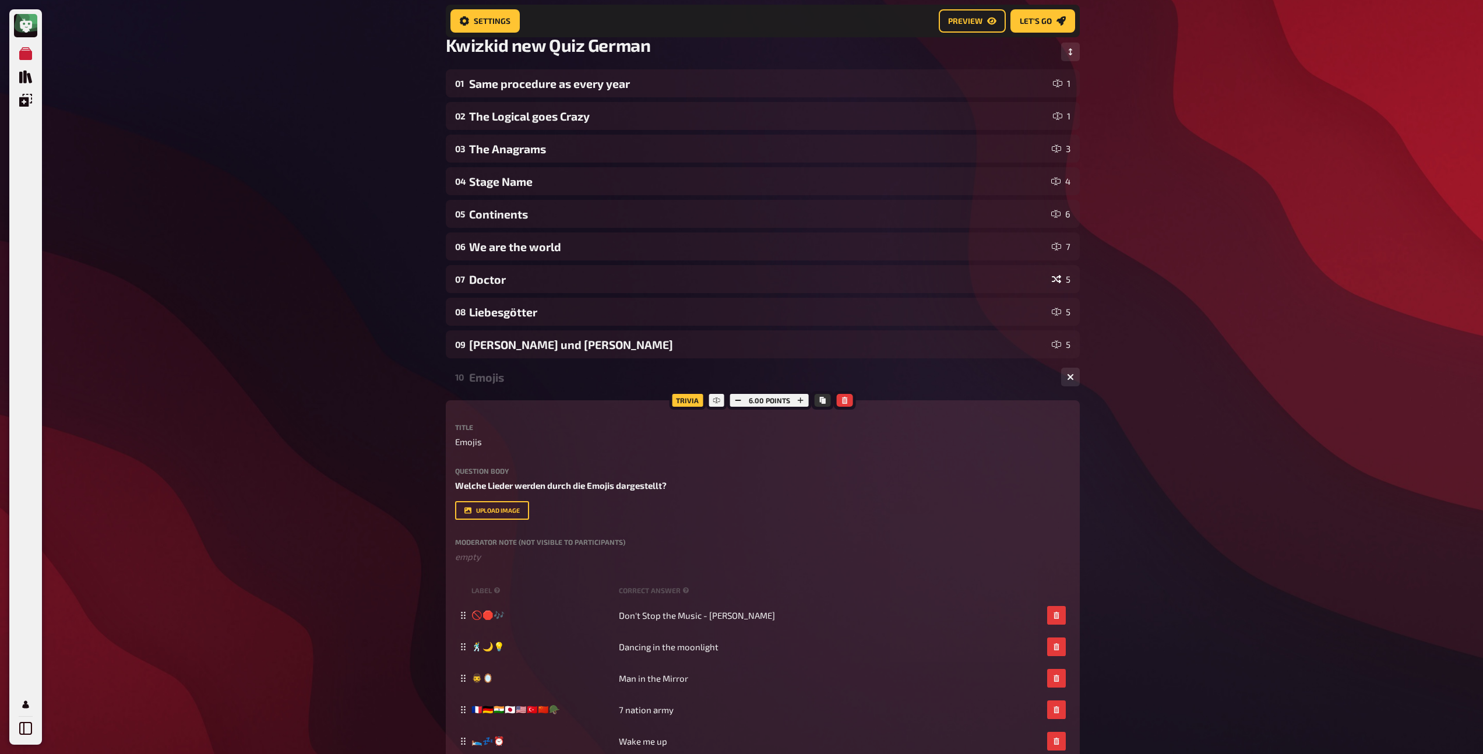
click at [504, 383] on div "Emojis" at bounding box center [760, 377] width 583 height 13
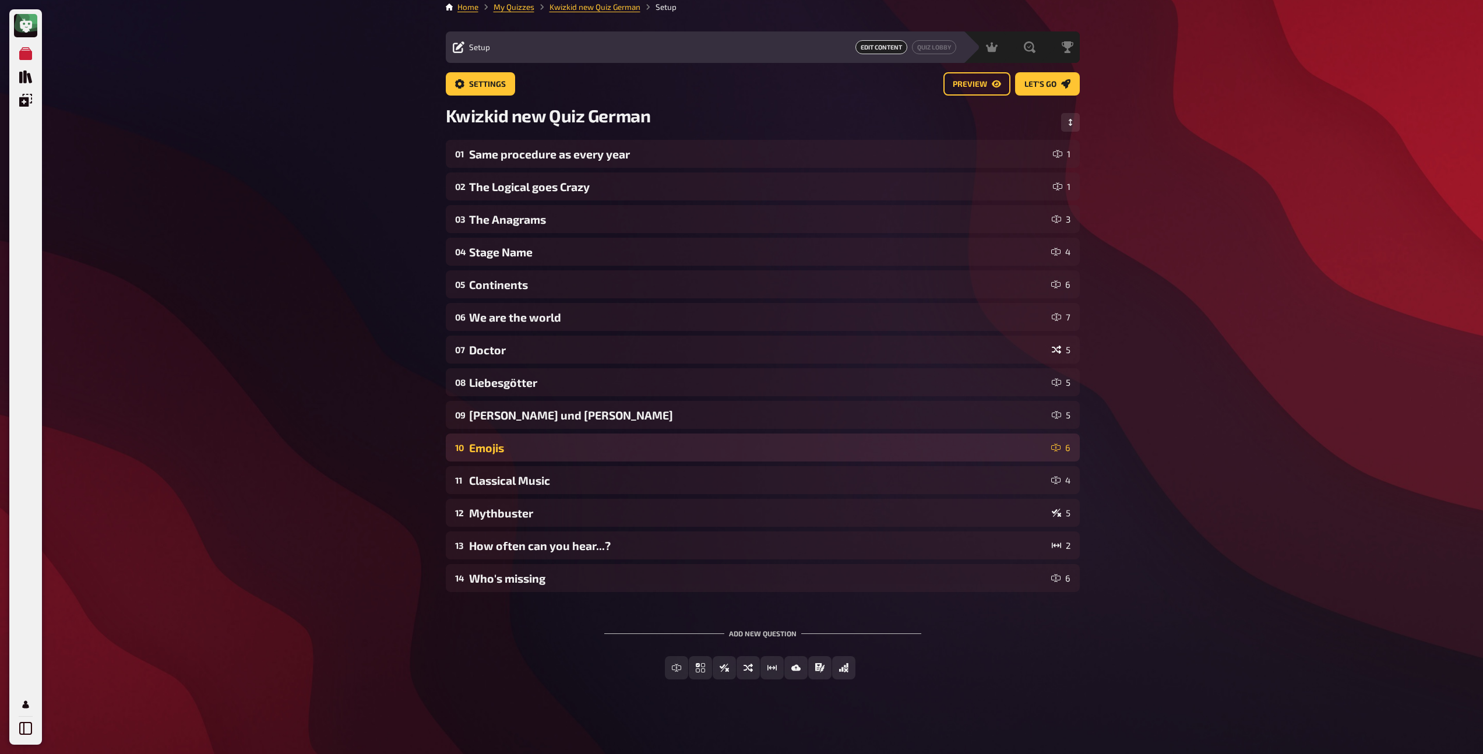
scroll to position [8, 0]
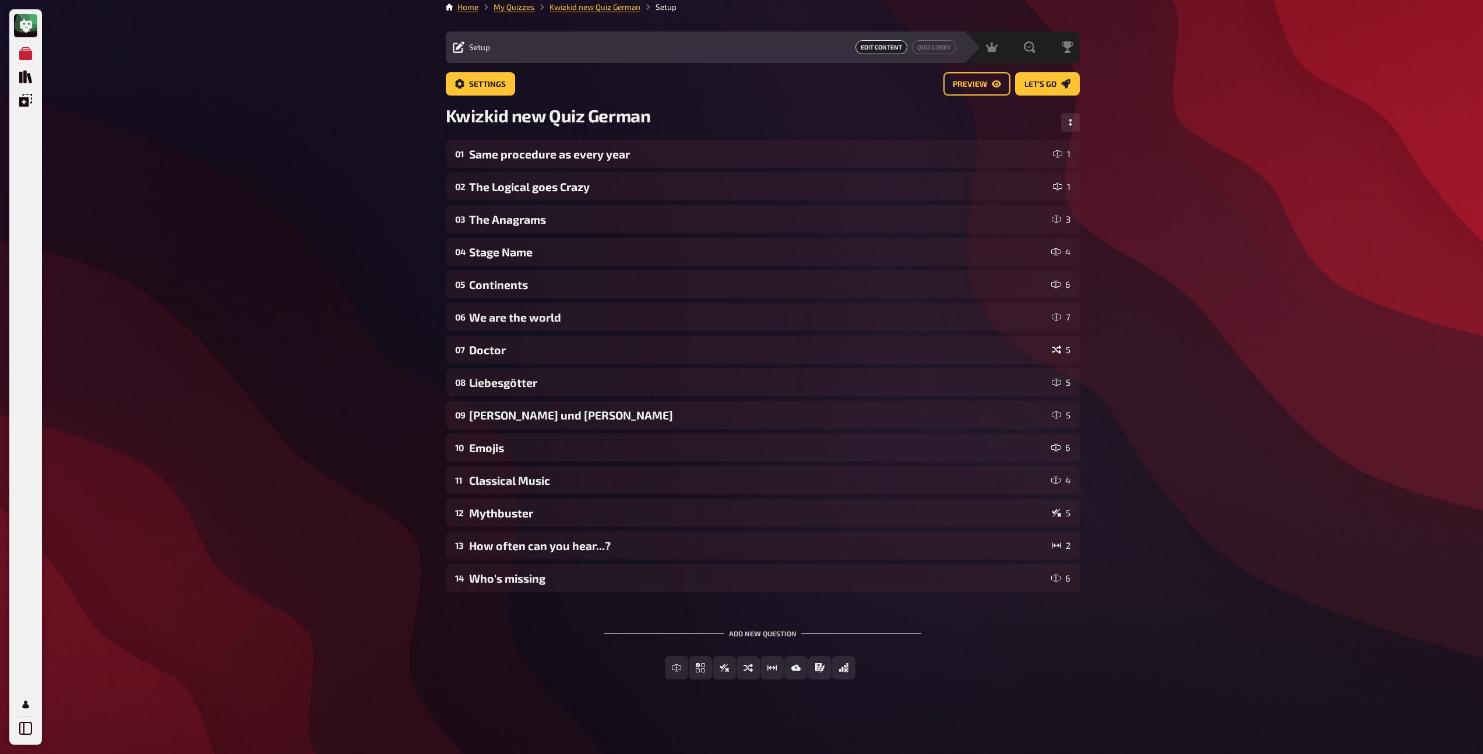
click at [502, 494] on div "01 Same procedure as every year 1 02 The Logical goes Crazy 1 03 The Anagrams 3…" at bounding box center [763, 366] width 634 height 452
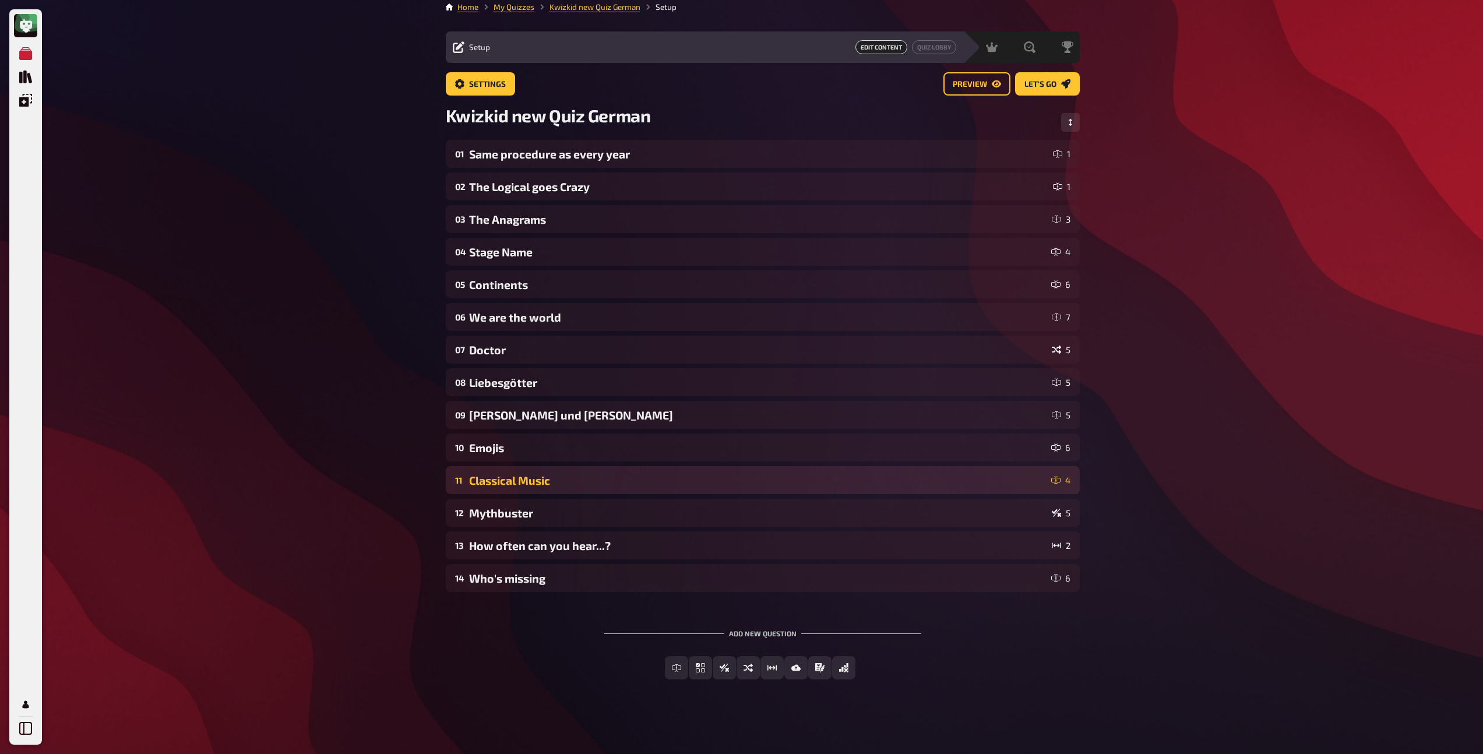
click at [503, 482] on div "Classical Music" at bounding box center [757, 480] width 577 height 13
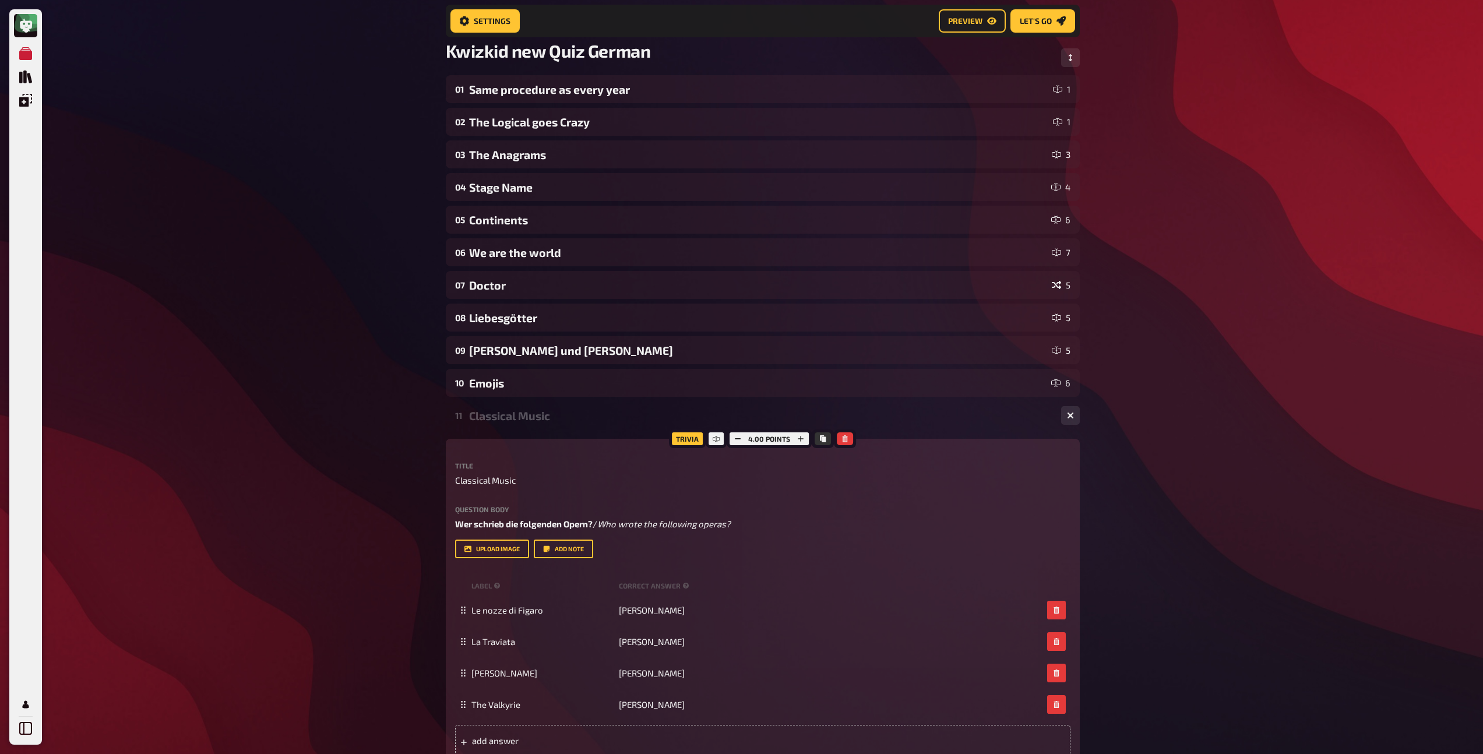
scroll to position [88, 0]
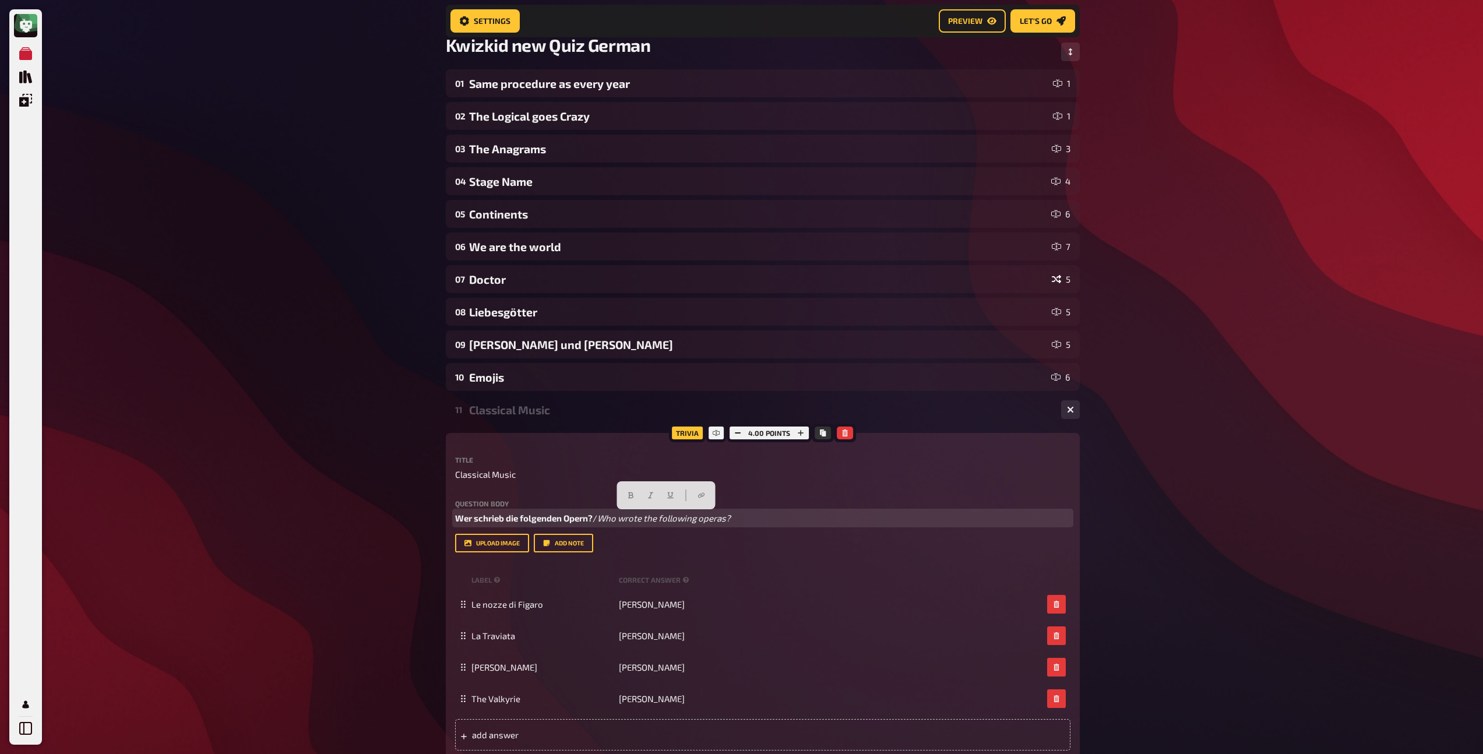
drag, startPoint x: 755, startPoint y: 519, endPoint x: 597, endPoint y: 514, distance: 158.6
click at [597, 514] on p "Wer schrieb die folgenden Opern? / Who wrote the following operas?" at bounding box center [762, 518] width 615 height 13
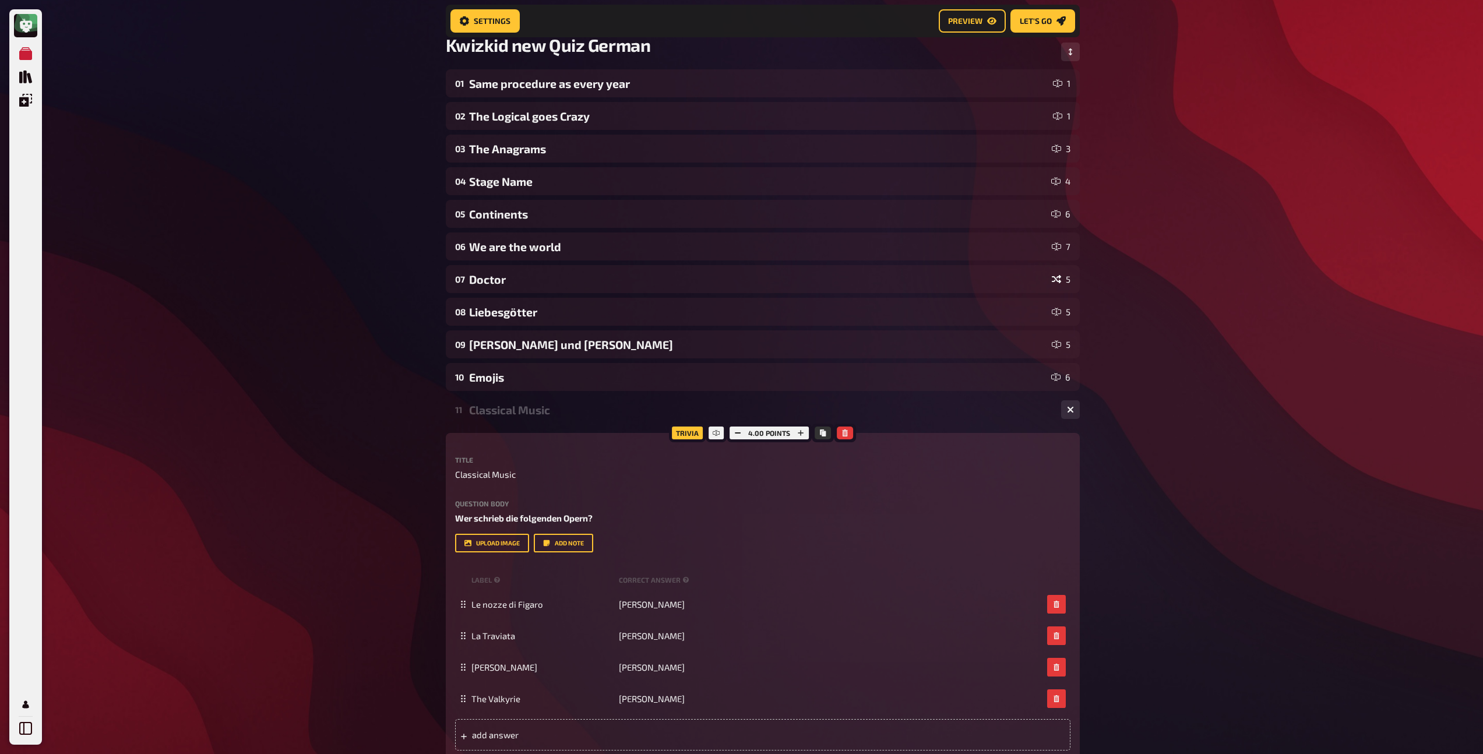
click at [495, 408] on div "Classical Music" at bounding box center [760, 409] width 583 height 13
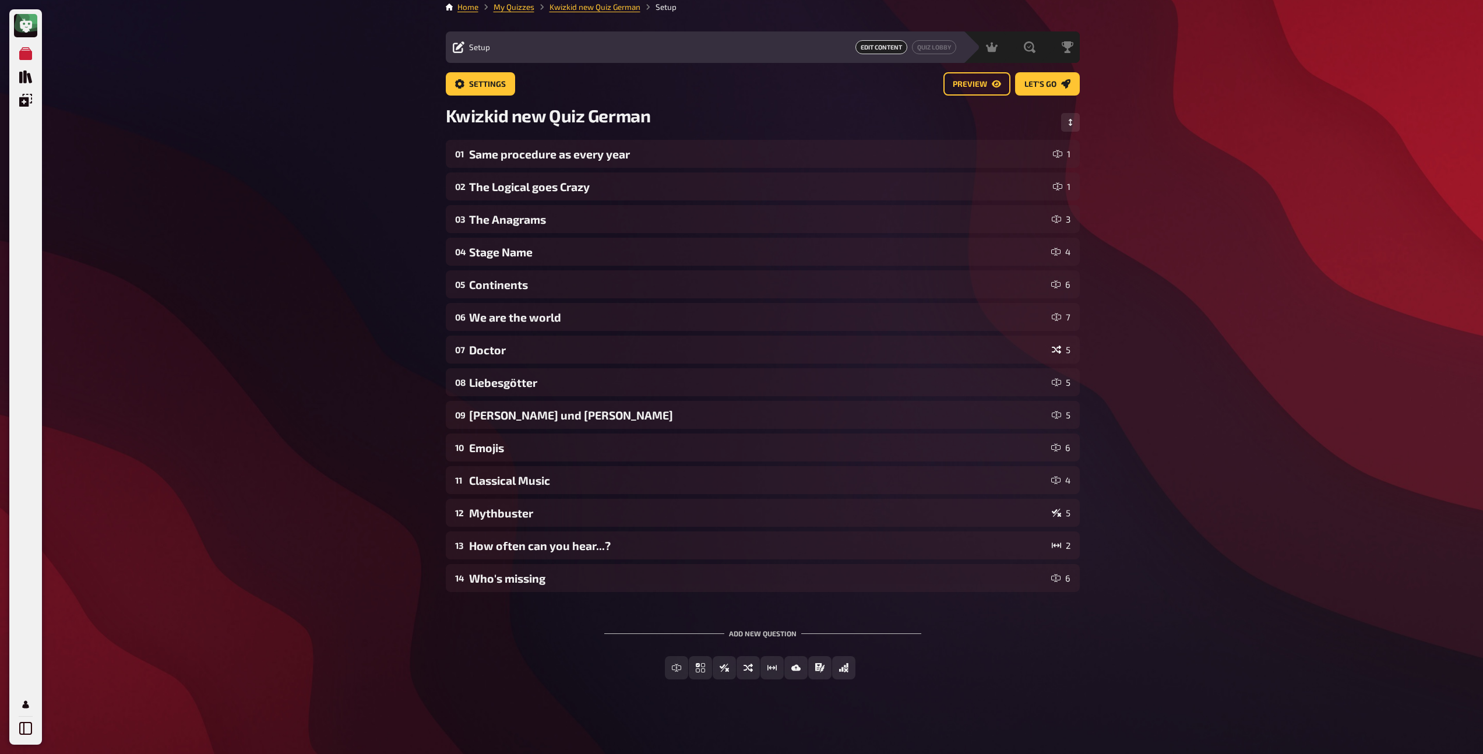
scroll to position [8, 0]
click at [509, 516] on div "Mythbuster" at bounding box center [758, 512] width 578 height 13
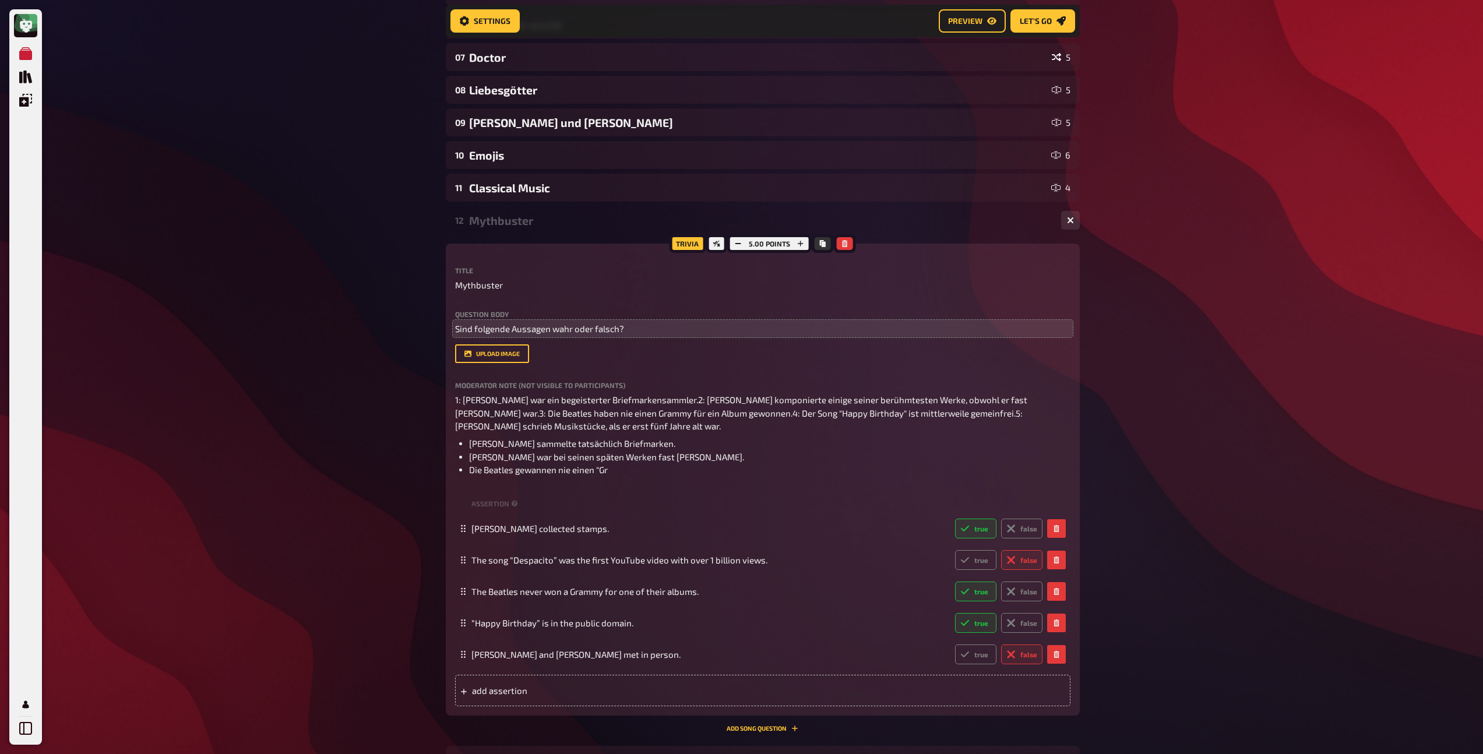
scroll to position [311, 0]
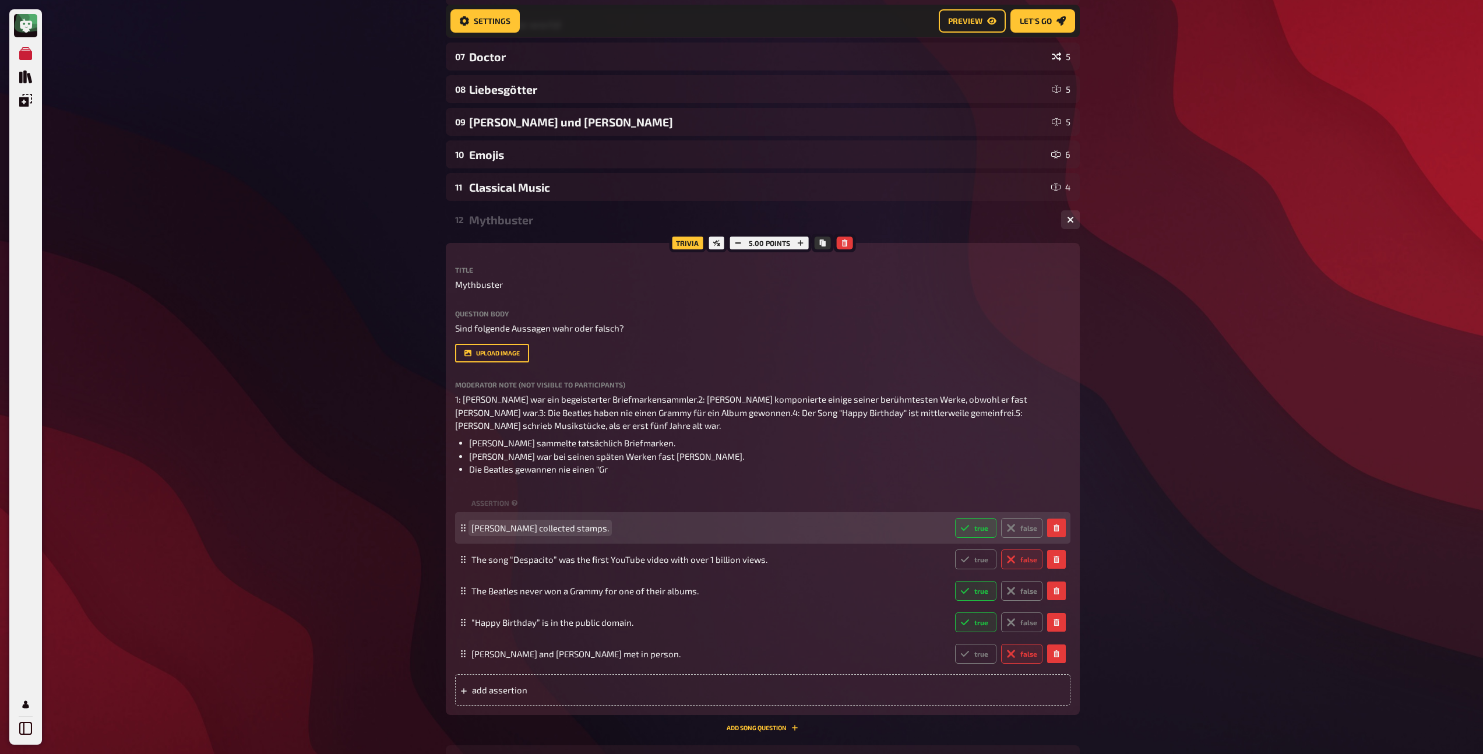
drag, startPoint x: 538, startPoint y: 528, endPoint x: 614, endPoint y: 527, distance: 75.8
click at [614, 527] on span "Freddie Mercury collected stamps." at bounding box center [708, 528] width 474 height 10
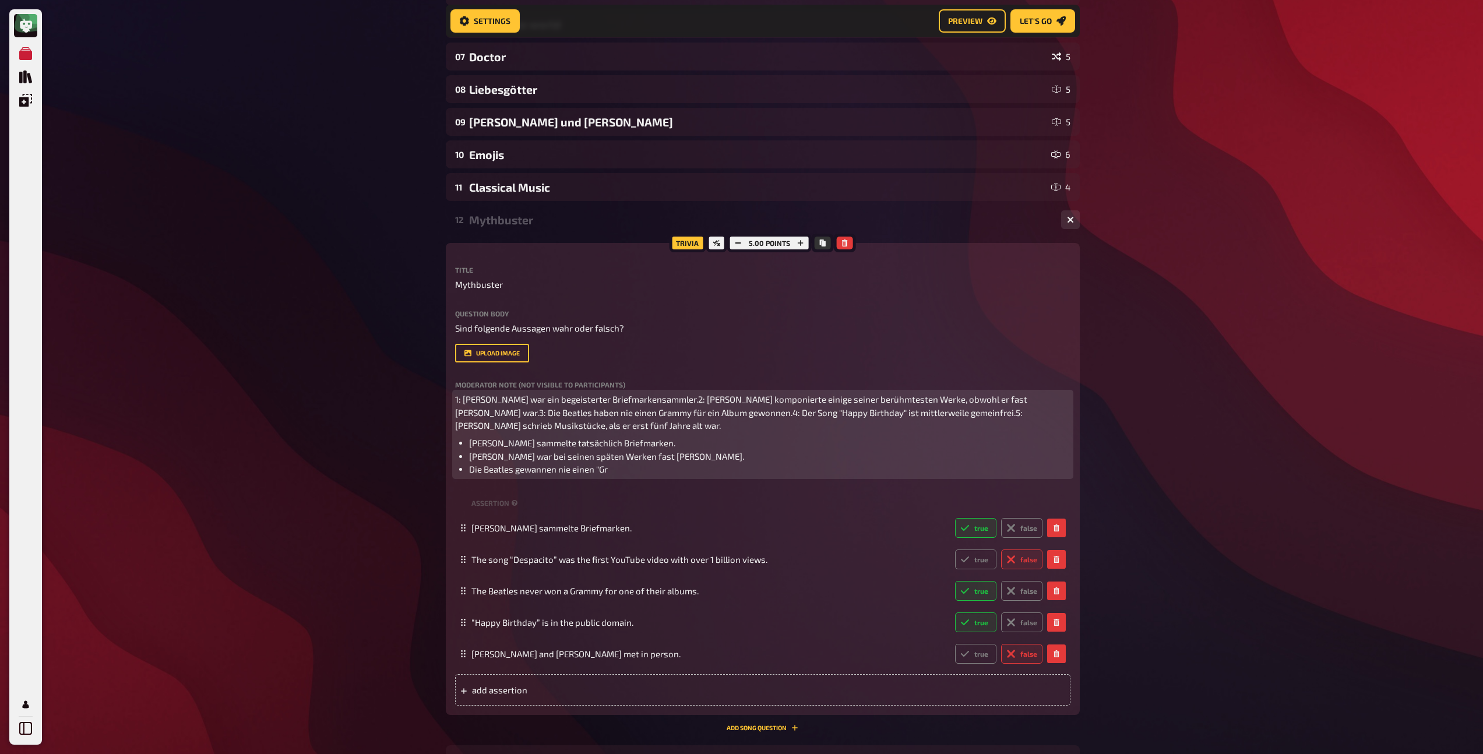
click at [629, 474] on li "Die Beatles gewannen nie einen "Gr" at bounding box center [769, 469] width 601 height 13
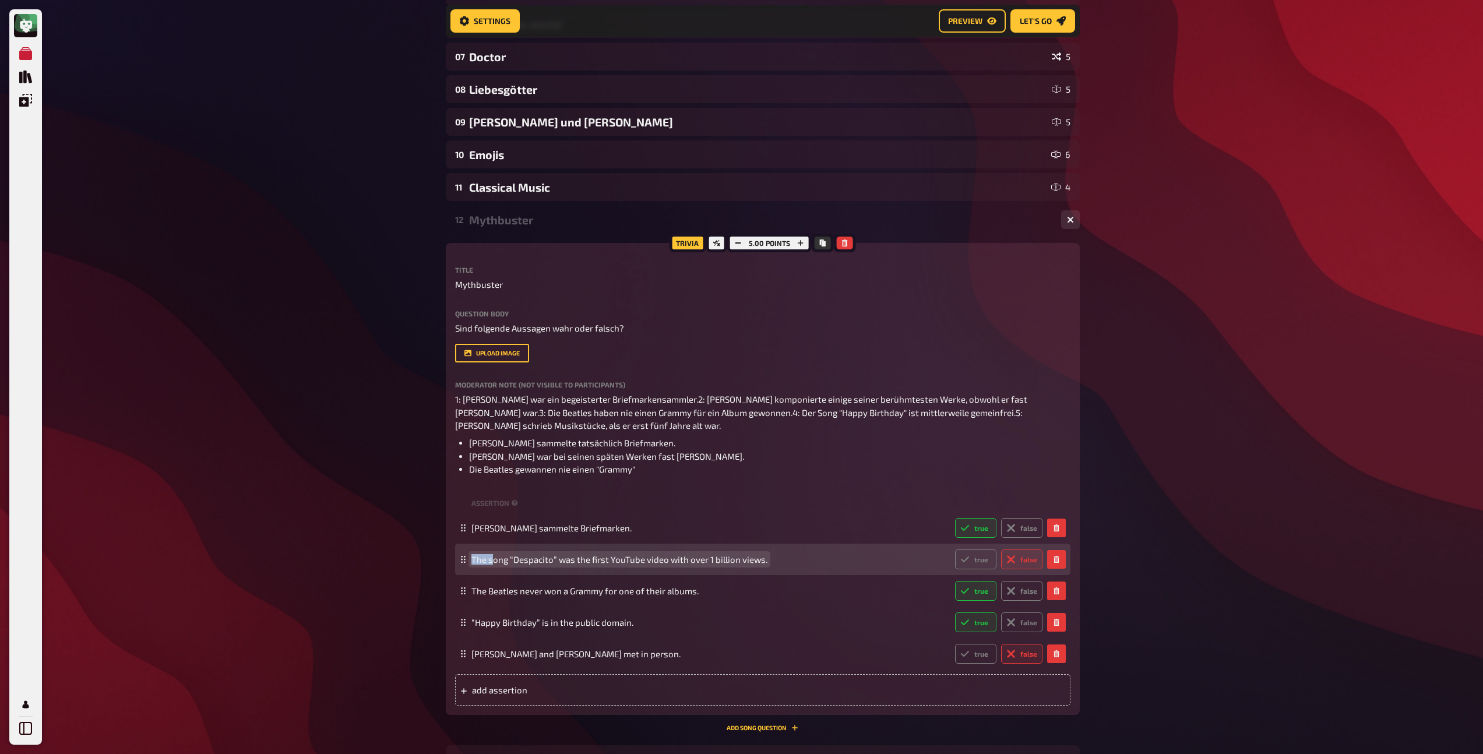
drag, startPoint x: 491, startPoint y: 560, endPoint x: 460, endPoint y: 557, distance: 31.0
click at [460, 557] on div "The song “Despacito” was the first YouTube video with over 1 billion views. tru…" at bounding box center [762, 559] width 615 height 31
click at [572, 559] on span "Der Song “Despacito” was the first YouTube video with over 1 billion views." at bounding box center [618, 559] width 295 height 10
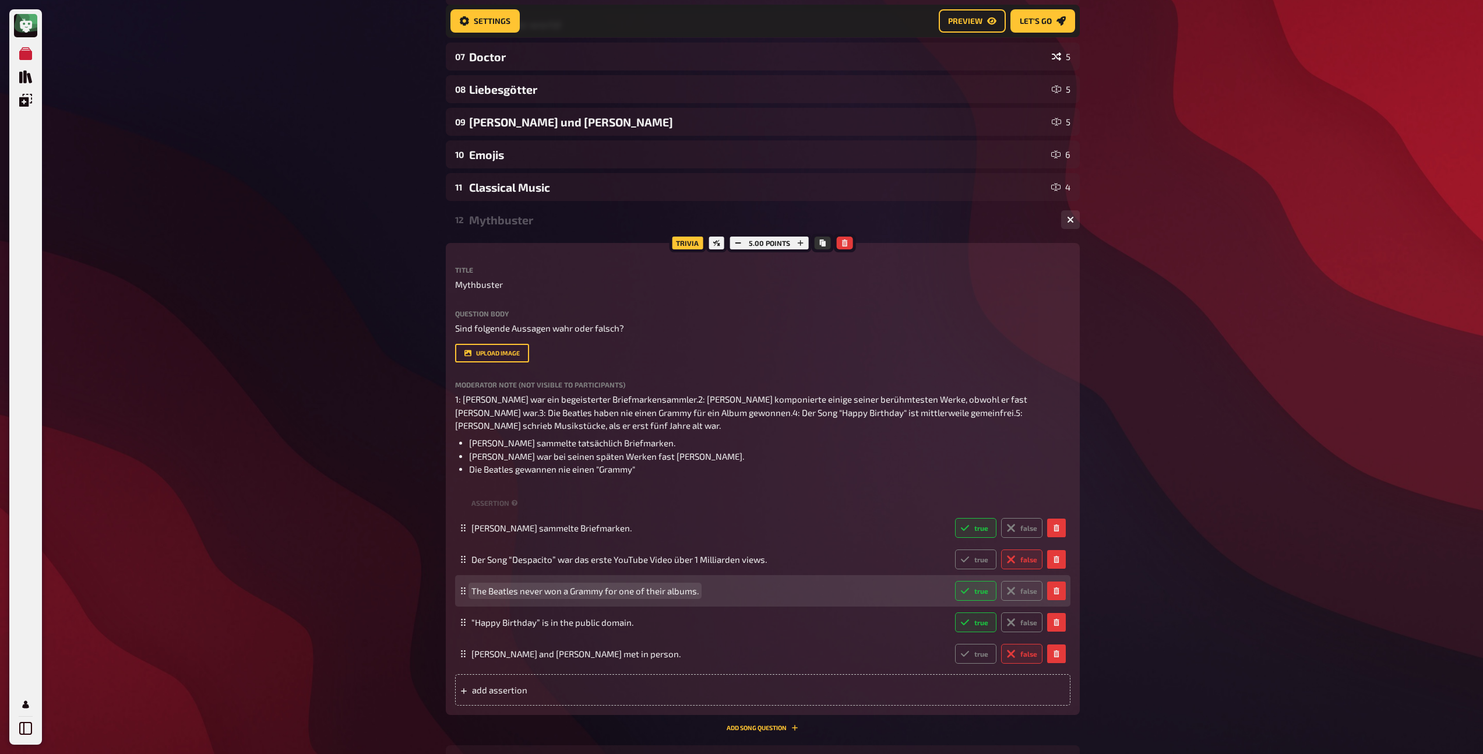
click at [478, 591] on span "The Beatles never won a Grammy for one of their albums." at bounding box center [584, 591] width 227 height 10
drag, startPoint x: 520, startPoint y: 590, endPoint x: 723, endPoint y: 592, distance: 203.4
click at [723, 592] on span "The Beatles never won a Grammy for one of their albums." at bounding box center [708, 591] width 474 height 10
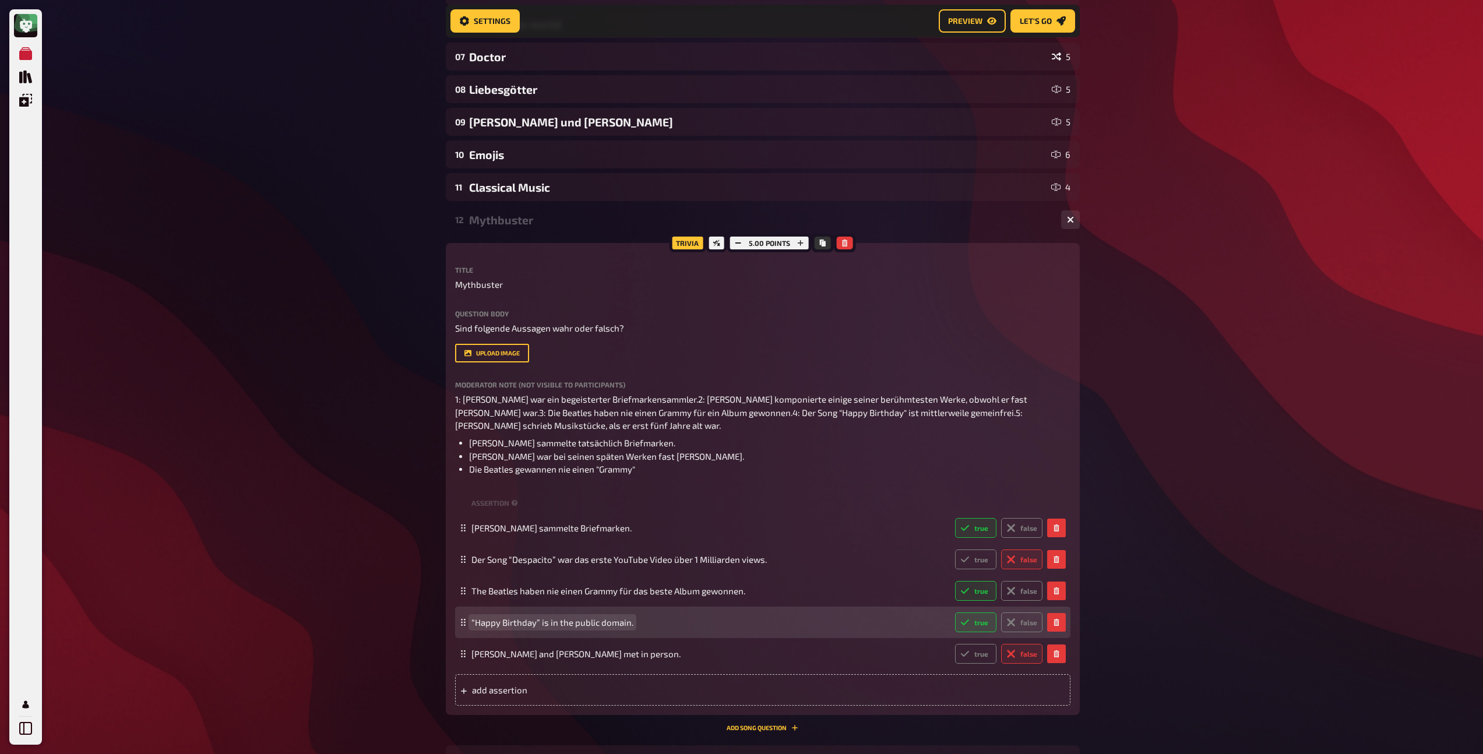
click at [472, 622] on span "“Happy Birthday” is in the public domain." at bounding box center [552, 622] width 162 height 10
click at [471, 622] on span "“Happy Birthday” is in the public domain." at bounding box center [552, 622] width 162 height 10
drag, startPoint x: 576, startPoint y: 623, endPoint x: 688, endPoint y: 625, distance: 111.9
click at [688, 625] on span "Das Lied “Happy Birthday” is in the public domain." at bounding box center [708, 622] width 474 height 10
copy span "is in the public domain."
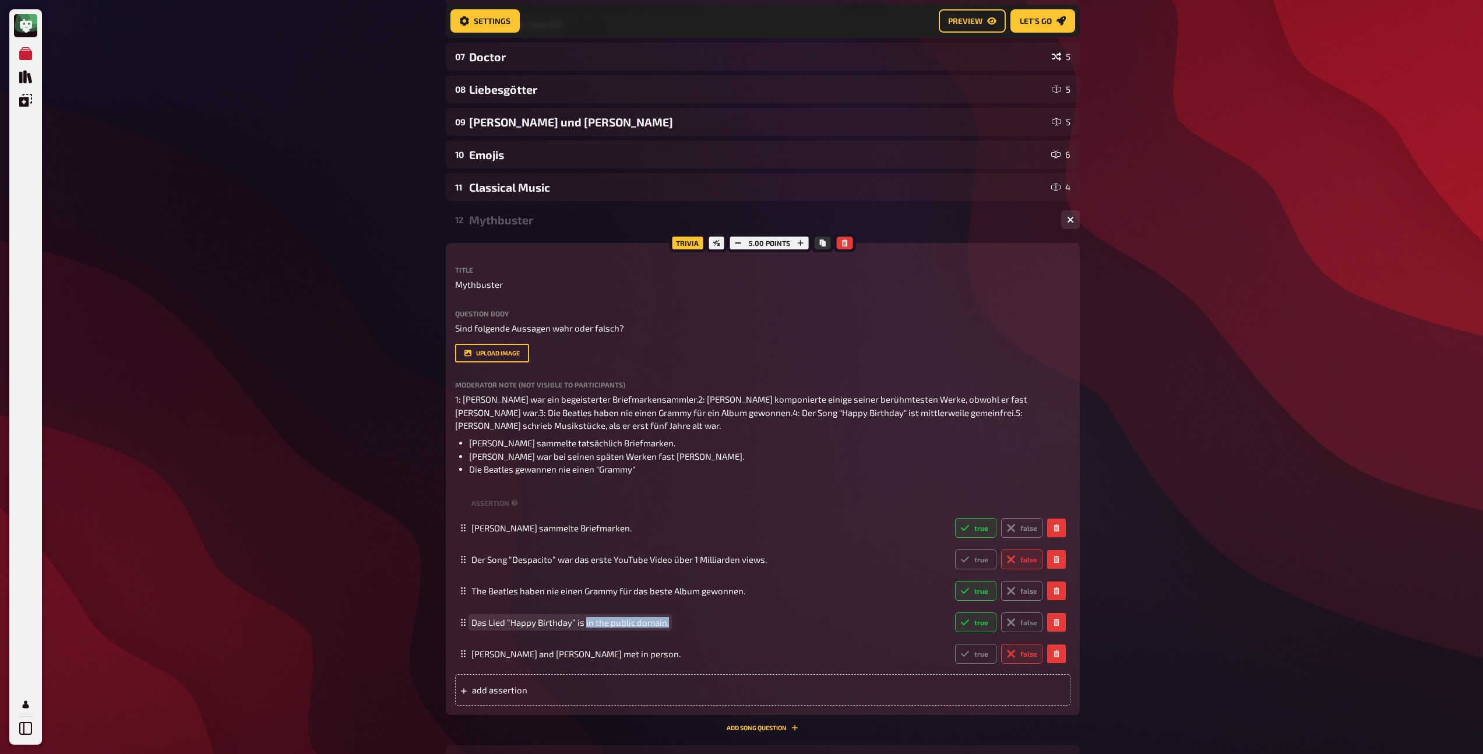
drag, startPoint x: 584, startPoint y: 623, endPoint x: 687, endPoint y: 637, distance: 103.4
click at [687, 637] on fieldset "Freddie Mercury sammelte Briefmarken. true false Der Song “Despacito” war das e…" at bounding box center [762, 590] width 615 height 157
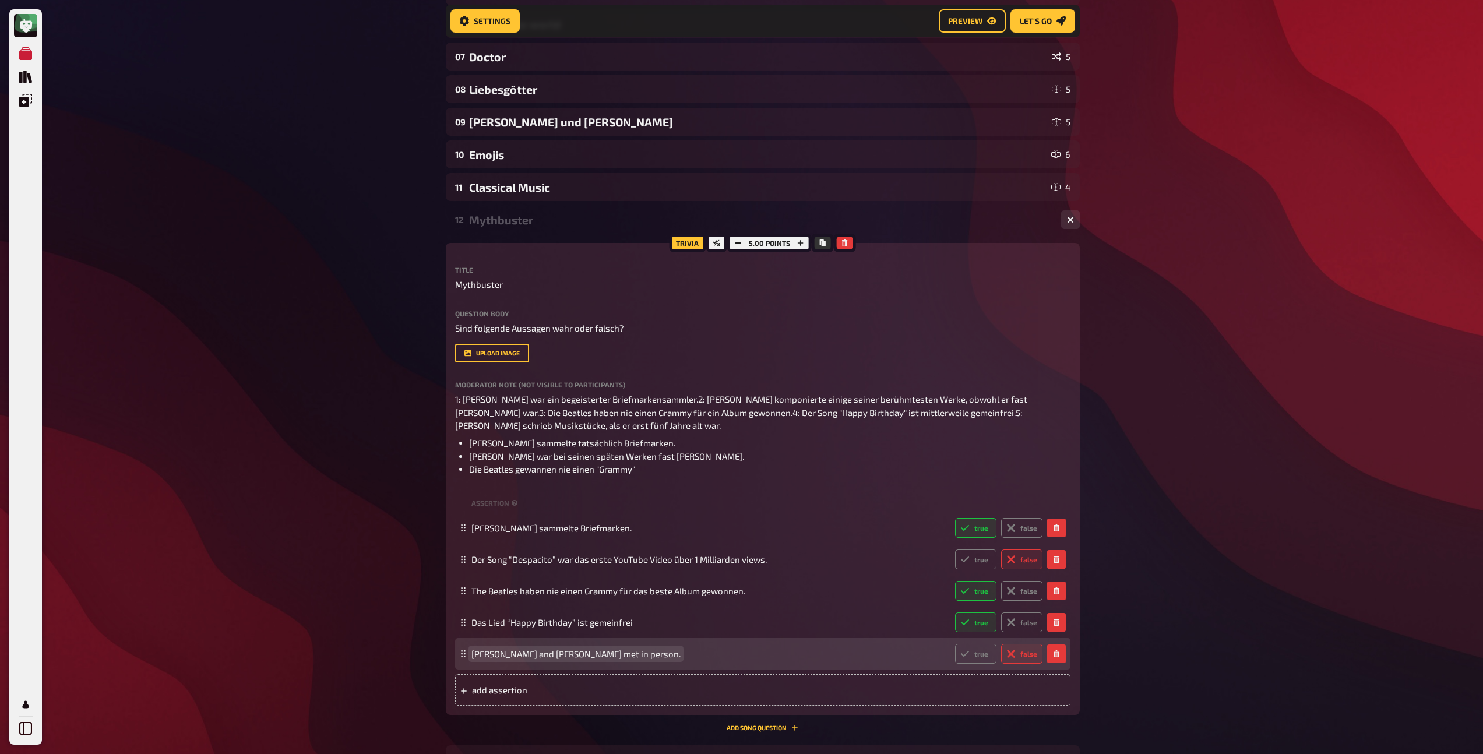
click at [507, 655] on span "Mozart and Beethoven met in person." at bounding box center [575, 654] width 209 height 10
click at [505, 654] on span "Mozart and Beethoven met in person." at bounding box center [575, 654] width 209 height 10
drag, startPoint x: 561, startPoint y: 655, endPoint x: 647, endPoint y: 656, distance: 85.7
click at [647, 656] on span "Mozart und Beethoven met in person." at bounding box center [708, 654] width 474 height 10
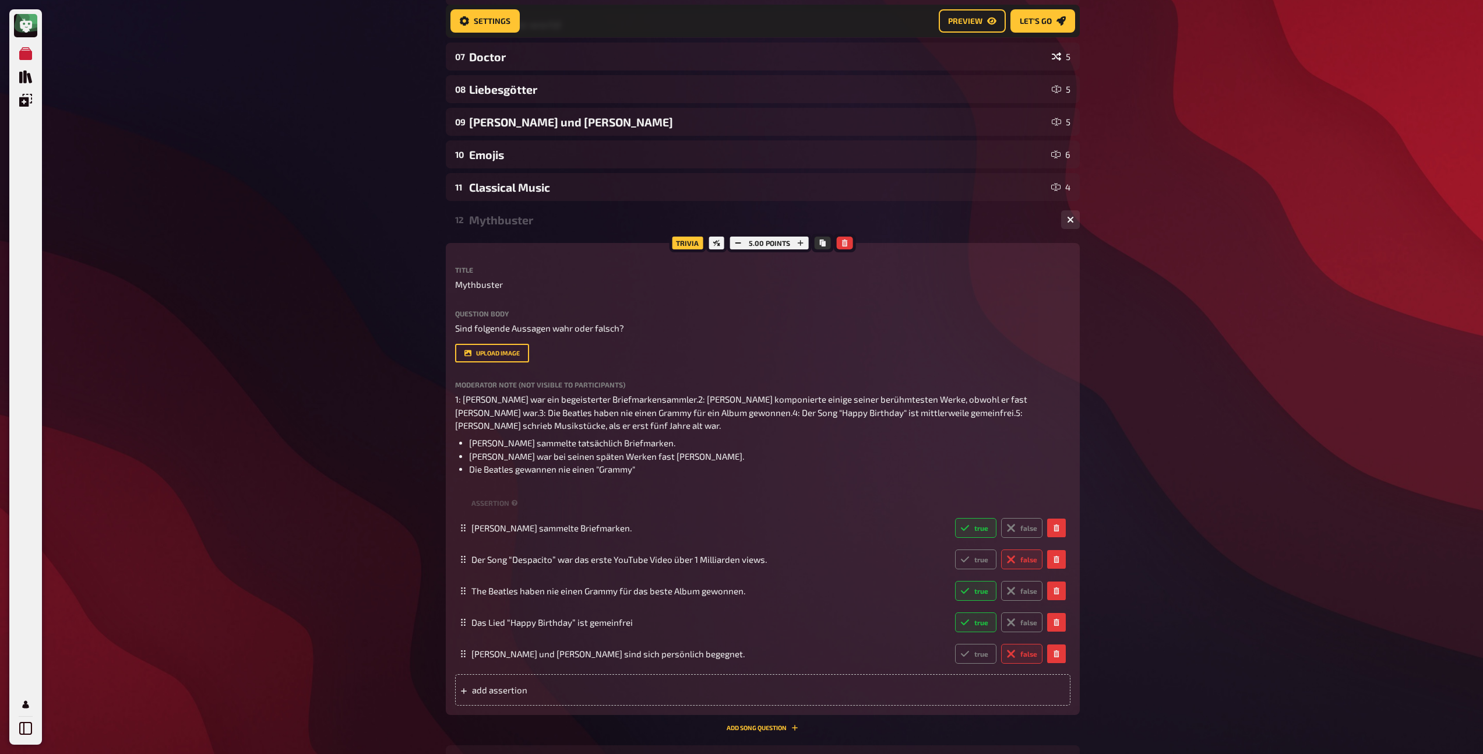
click at [507, 220] on div "Mythbuster" at bounding box center [760, 219] width 583 height 13
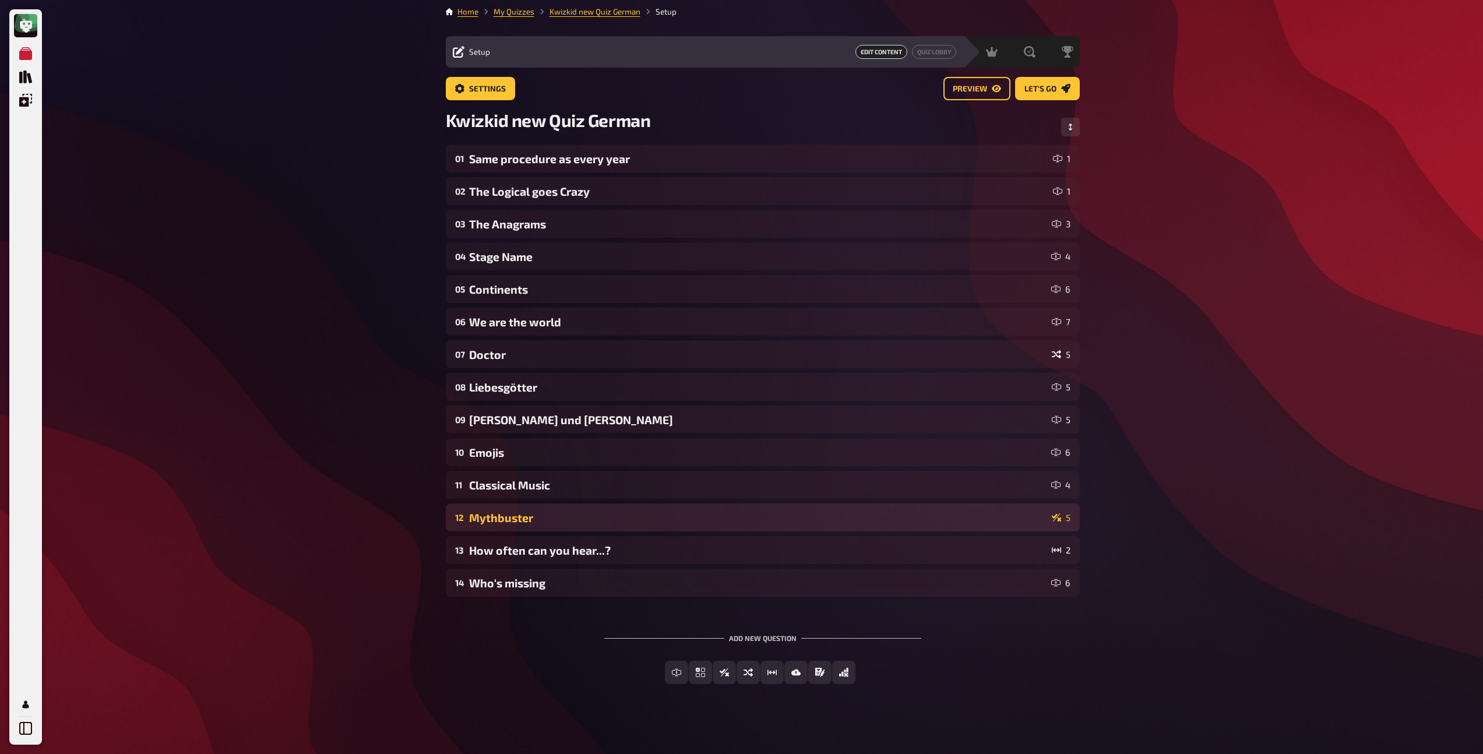
scroll to position [0, 0]
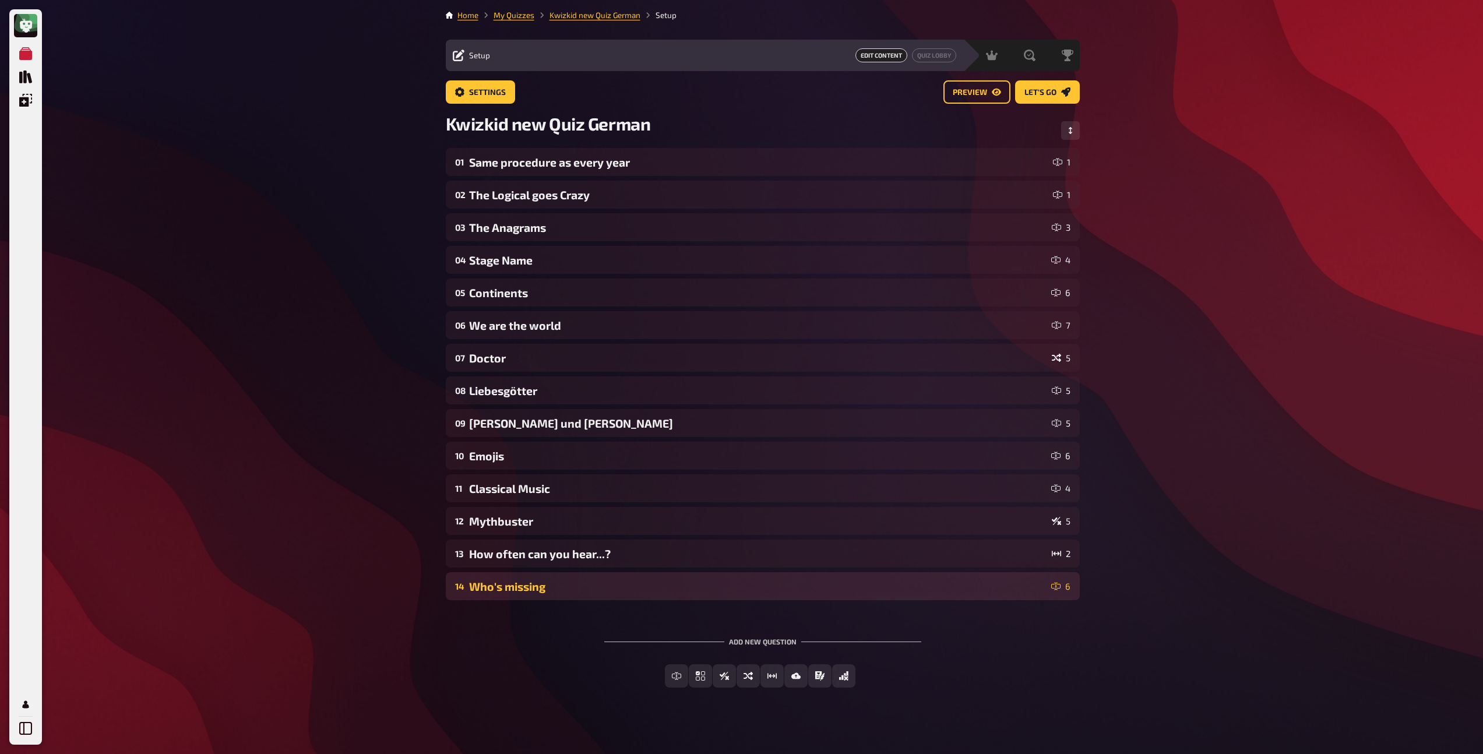
click at [576, 583] on div "Who's missing" at bounding box center [757, 586] width 577 height 13
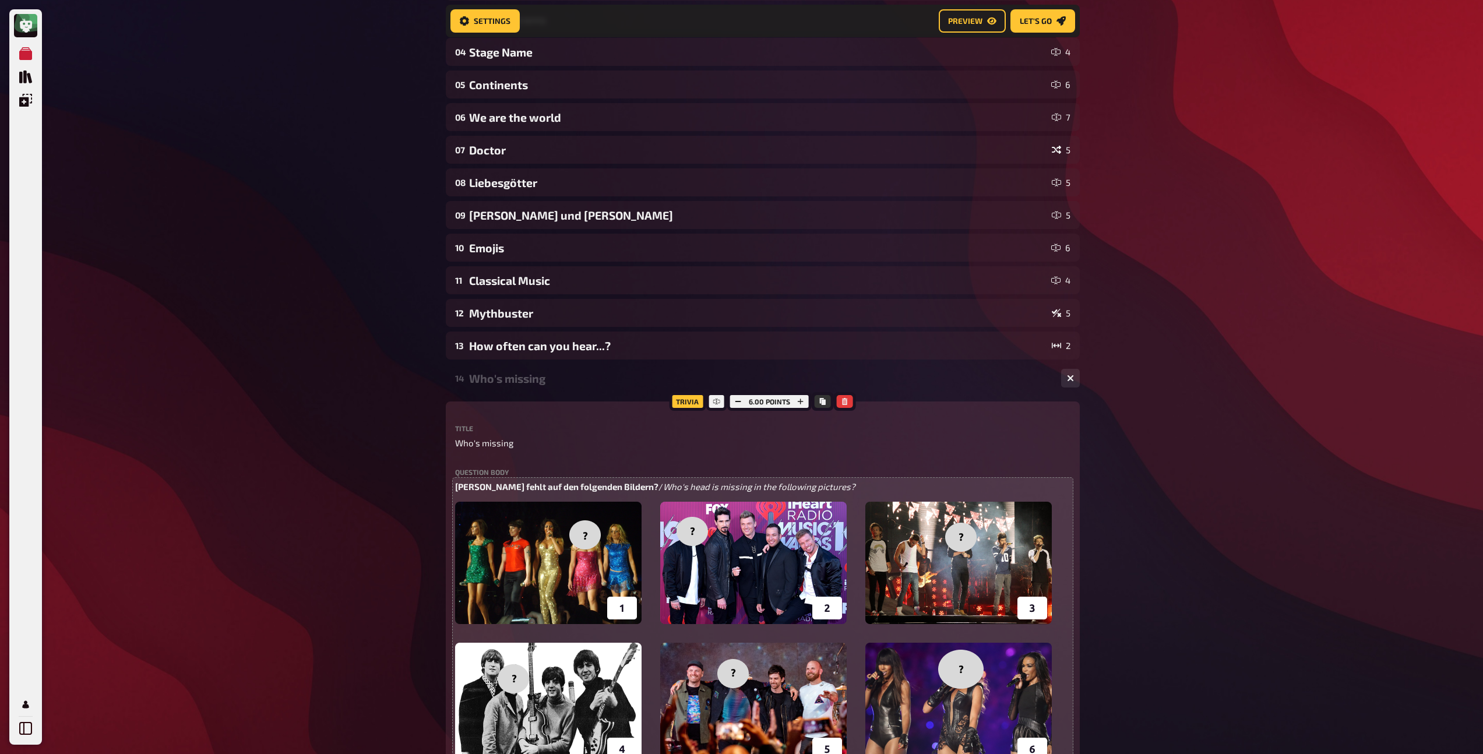
scroll to position [218, 0]
drag, startPoint x: 645, startPoint y: 487, endPoint x: 872, endPoint y: 485, distance: 226.7
click at [872, 485] on p "Wessen Kopf fehlt auf den folgenden Bildern? / Who's head is missing in the fol…" at bounding box center [762, 485] width 615 height 13
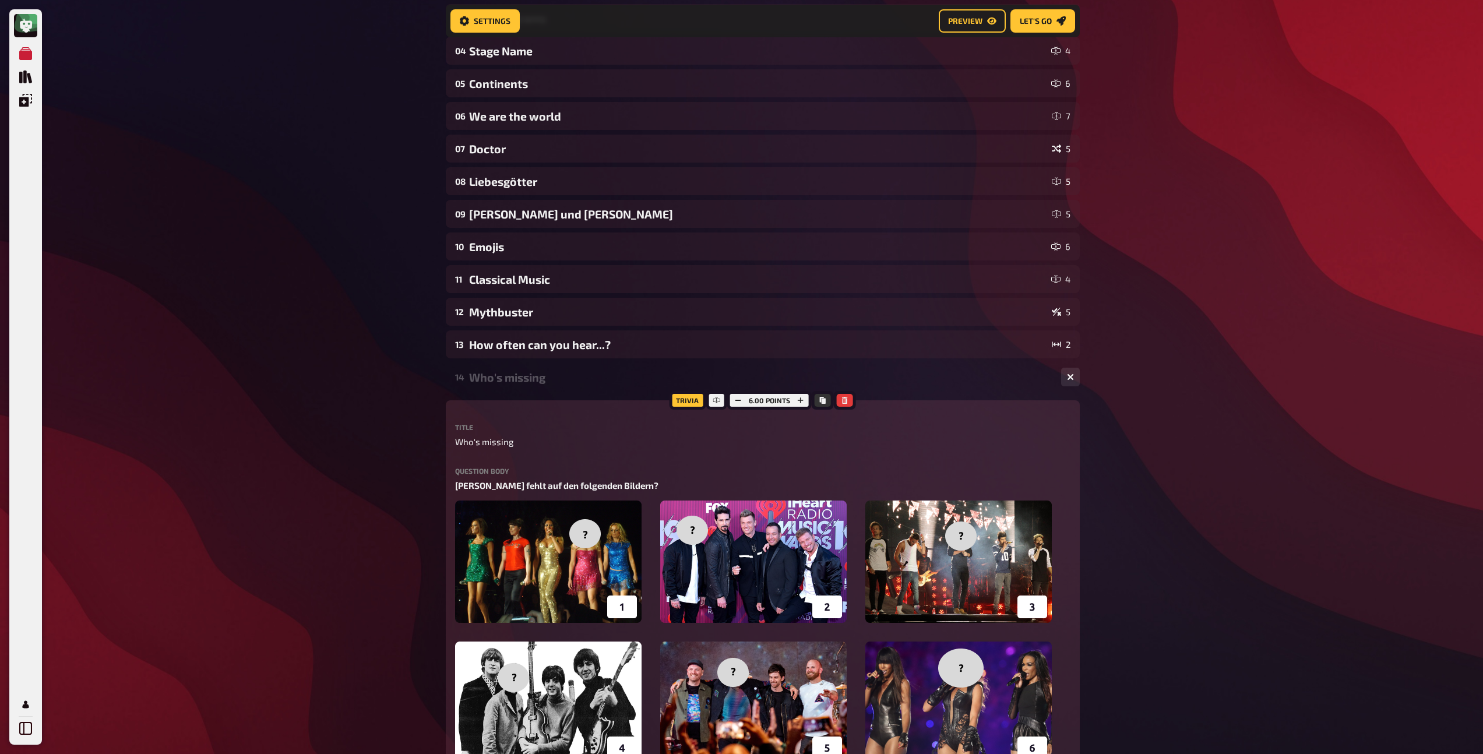
click at [566, 376] on div "Who's missing" at bounding box center [760, 377] width 583 height 13
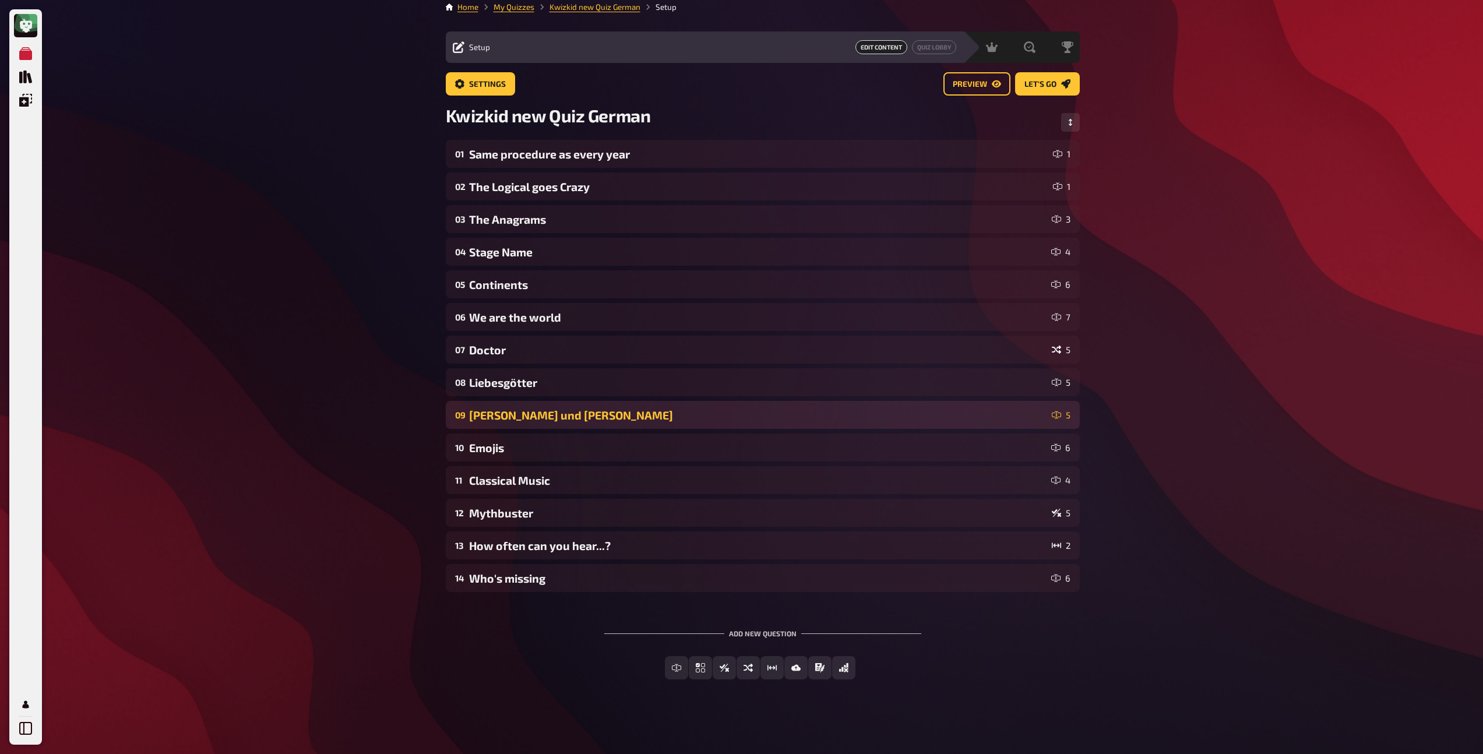
scroll to position [8, 0]
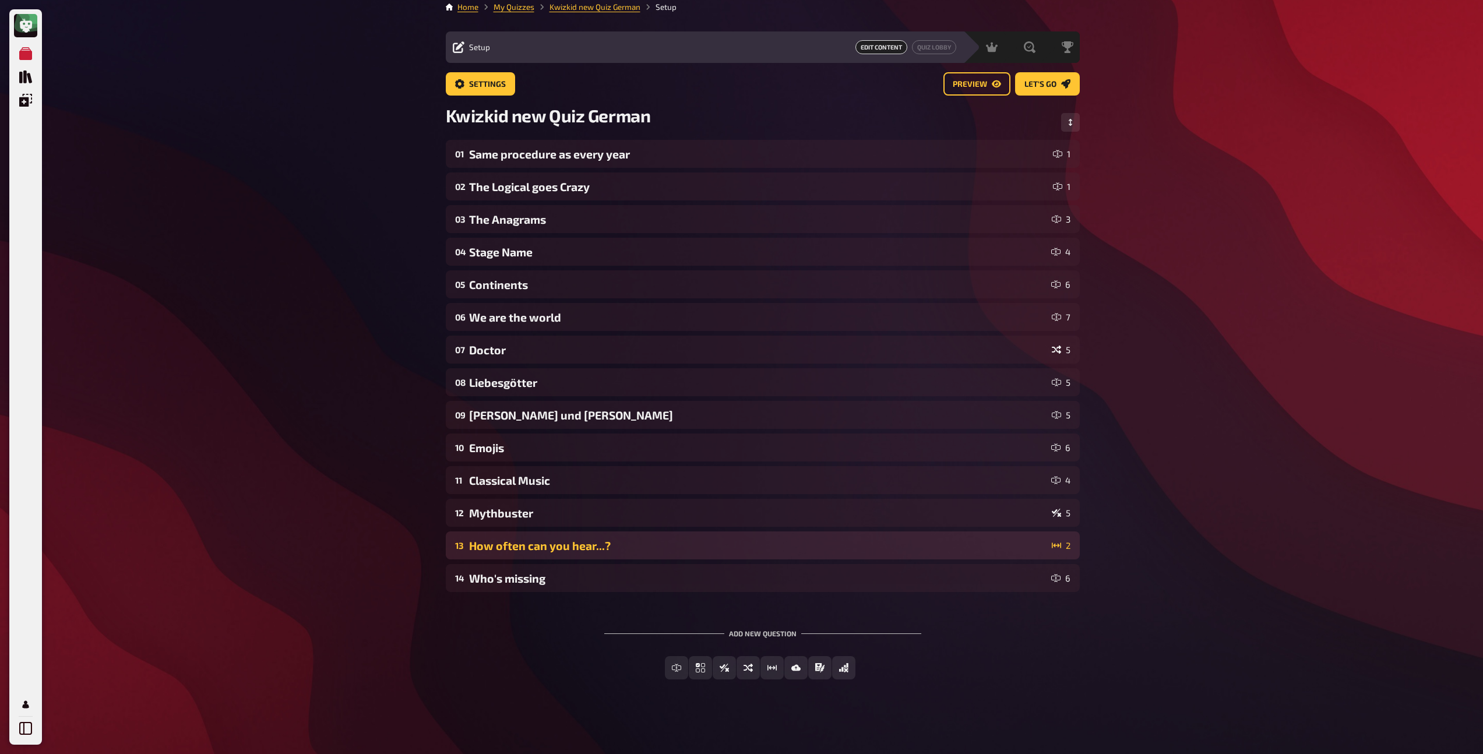
click at [559, 552] on div "How often can you hear...?" at bounding box center [758, 545] width 578 height 13
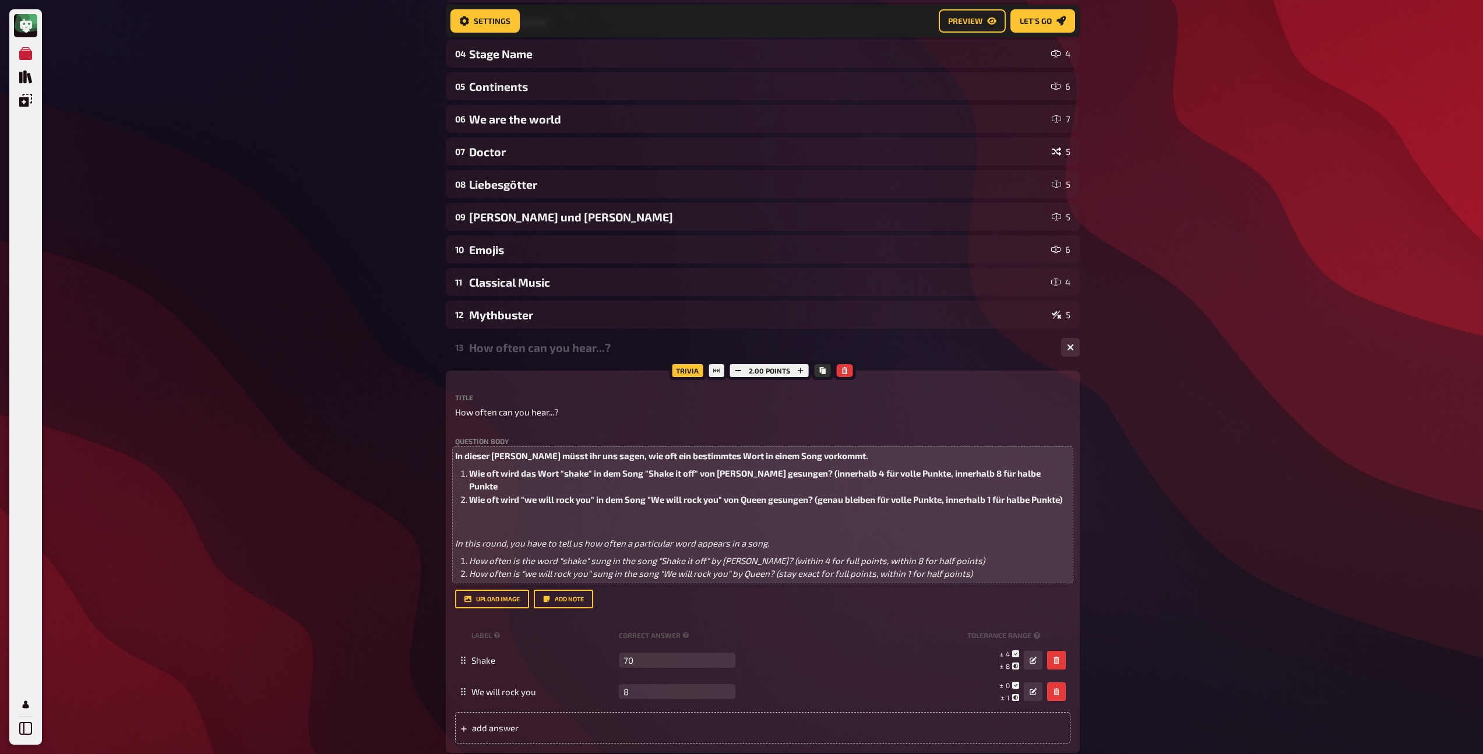
scroll to position [218, 0]
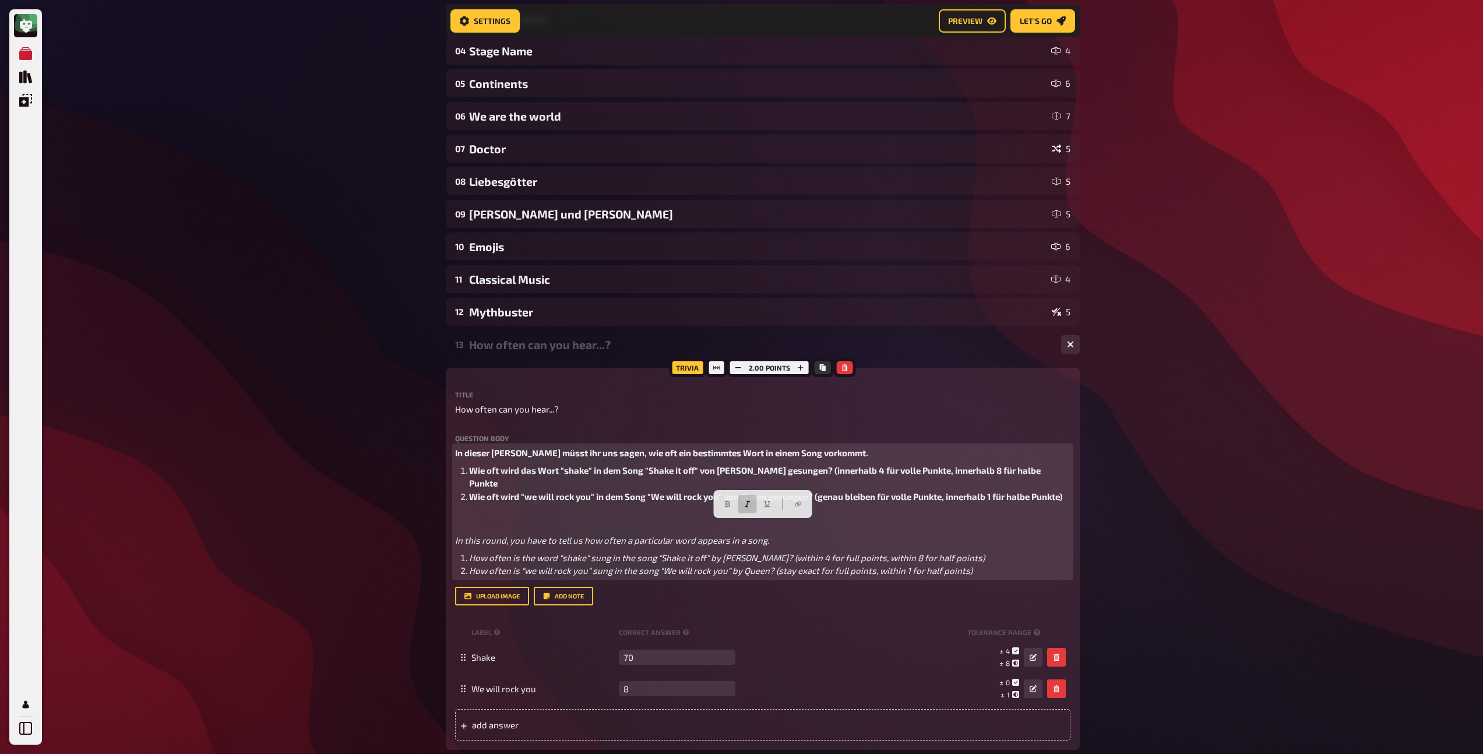
drag, startPoint x: 974, startPoint y: 556, endPoint x: 429, endPoint y: 515, distance: 546.4
click at [429, 515] on div "My Quizzes Quiz Library Overlays Profile Home My Quizzes Kwizkid new Quiz Germa…" at bounding box center [741, 376] width 1483 height 1189
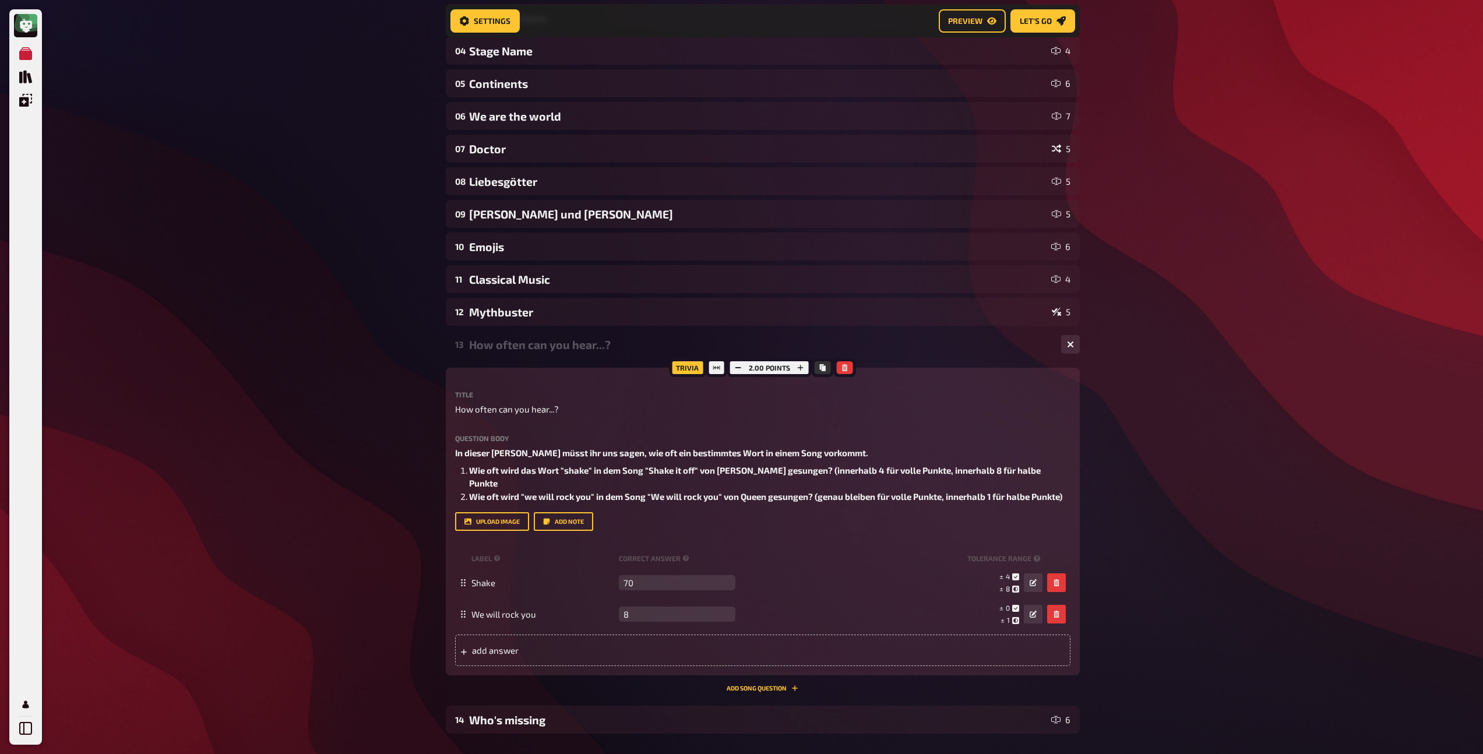
click at [551, 344] on div "How often can you hear...?" at bounding box center [760, 344] width 583 height 13
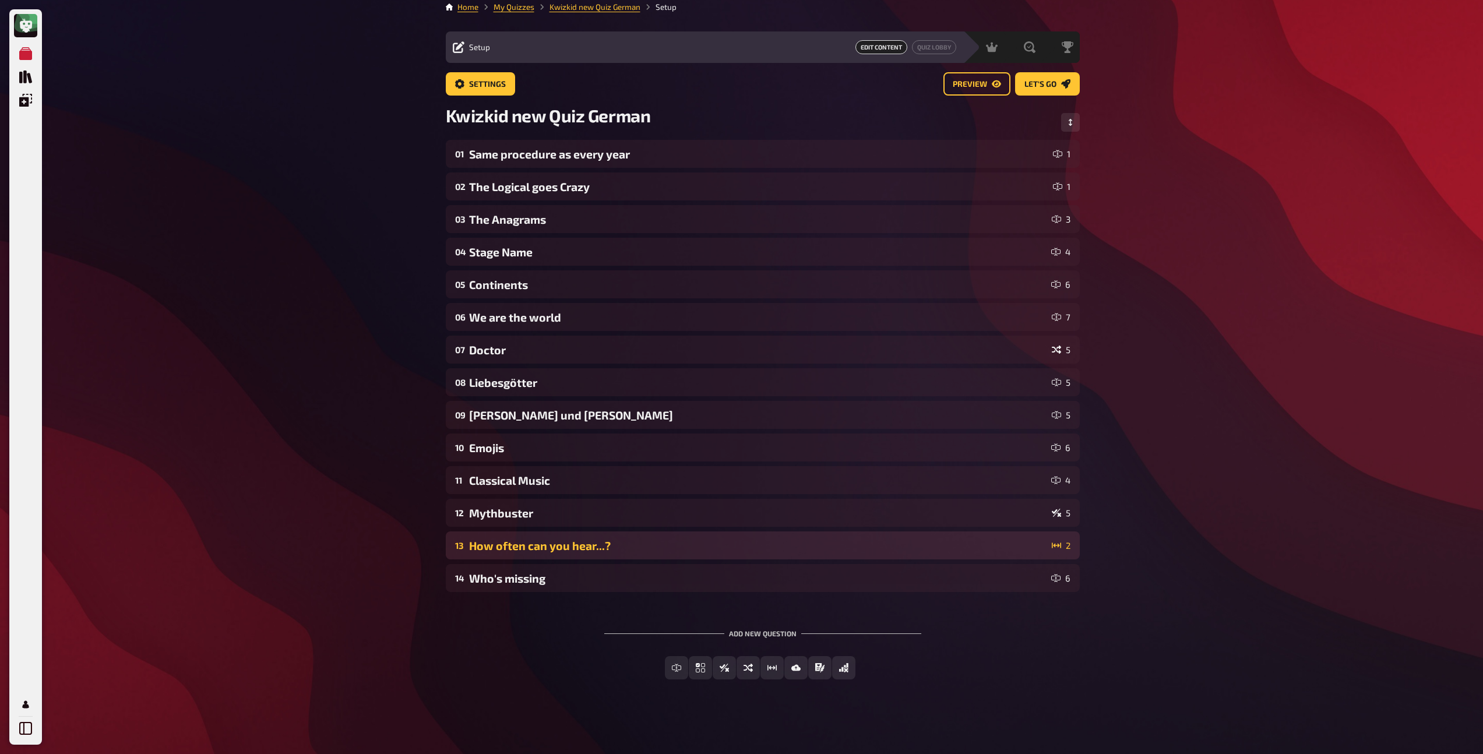
scroll to position [8, 0]
click at [482, 86] on span "Settings" at bounding box center [487, 84] width 37 height 8
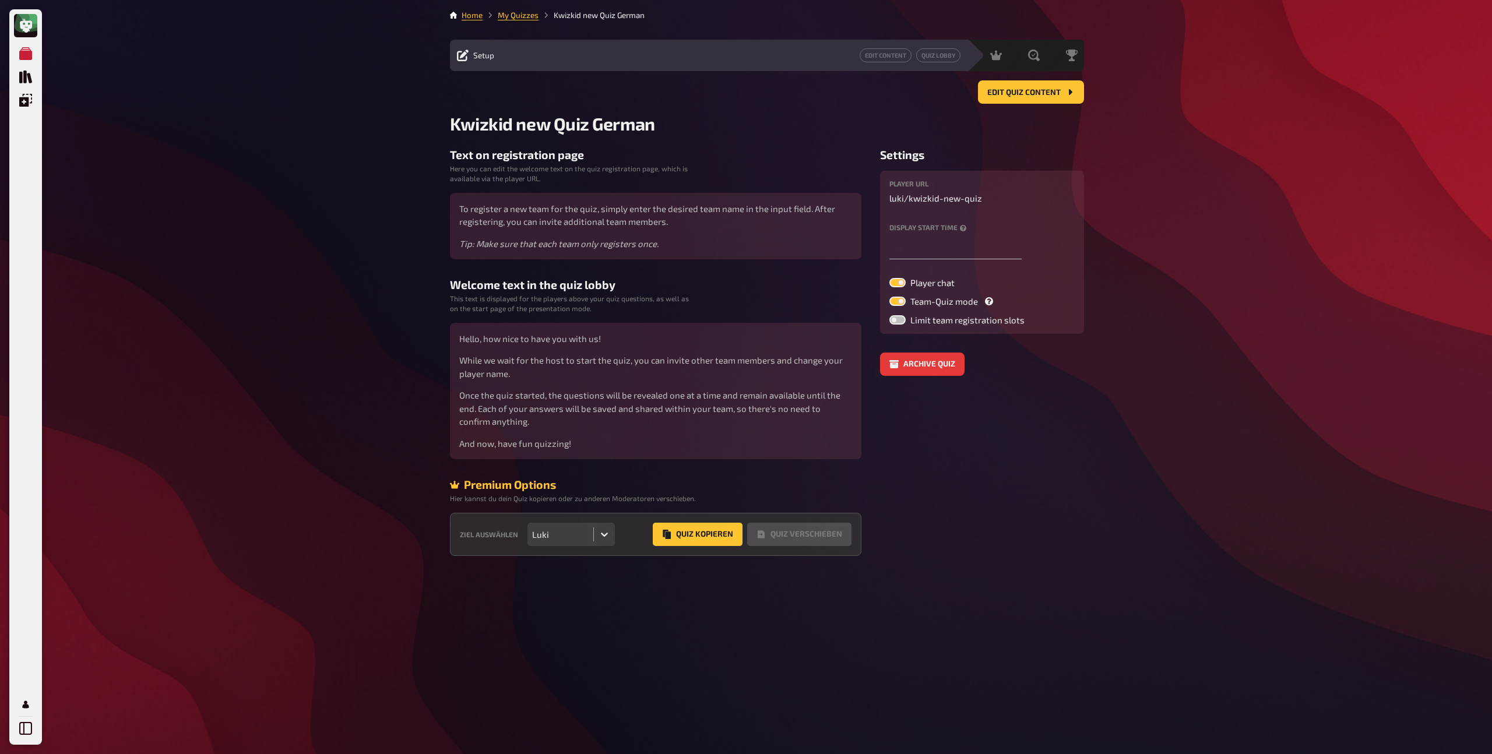
click at [608, 535] on icon at bounding box center [604, 534] width 12 height 12
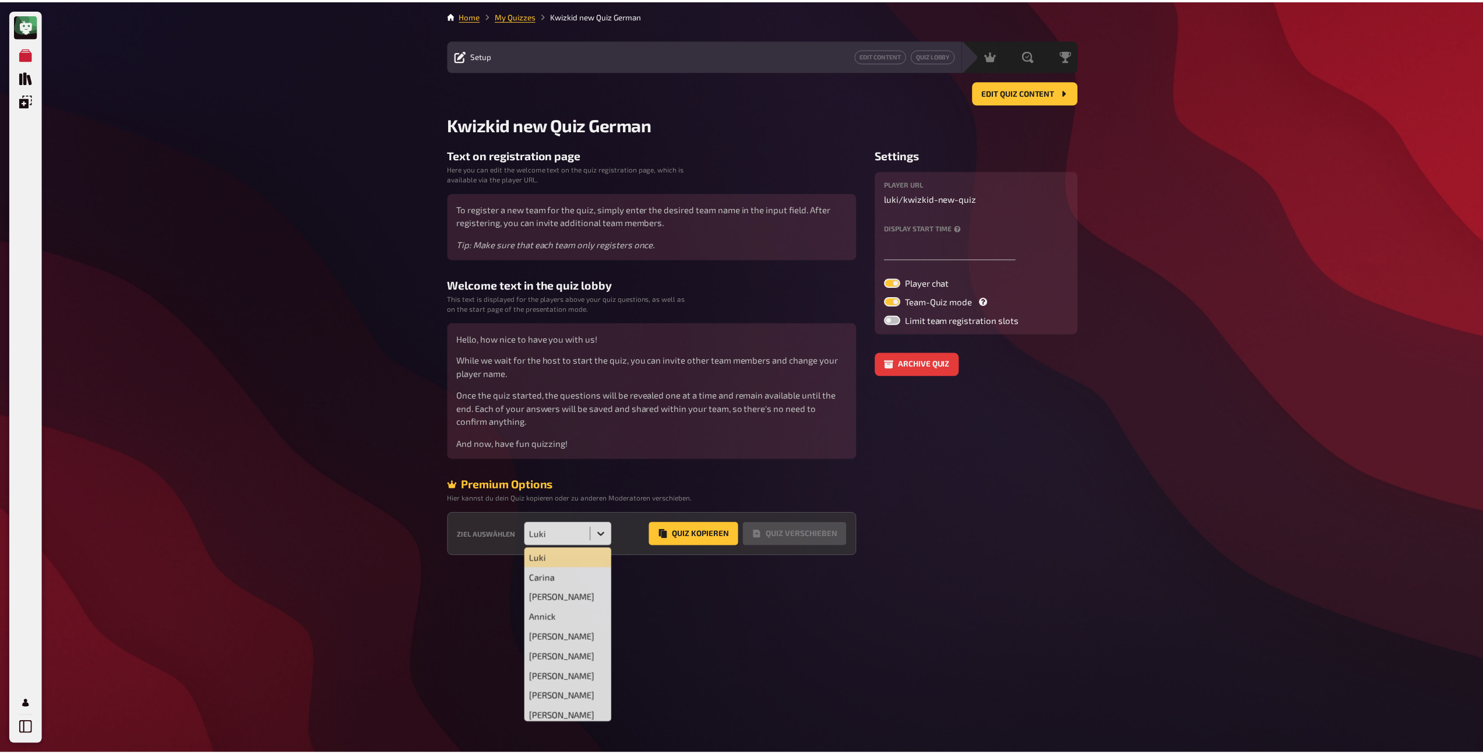
scroll to position [133, 0]
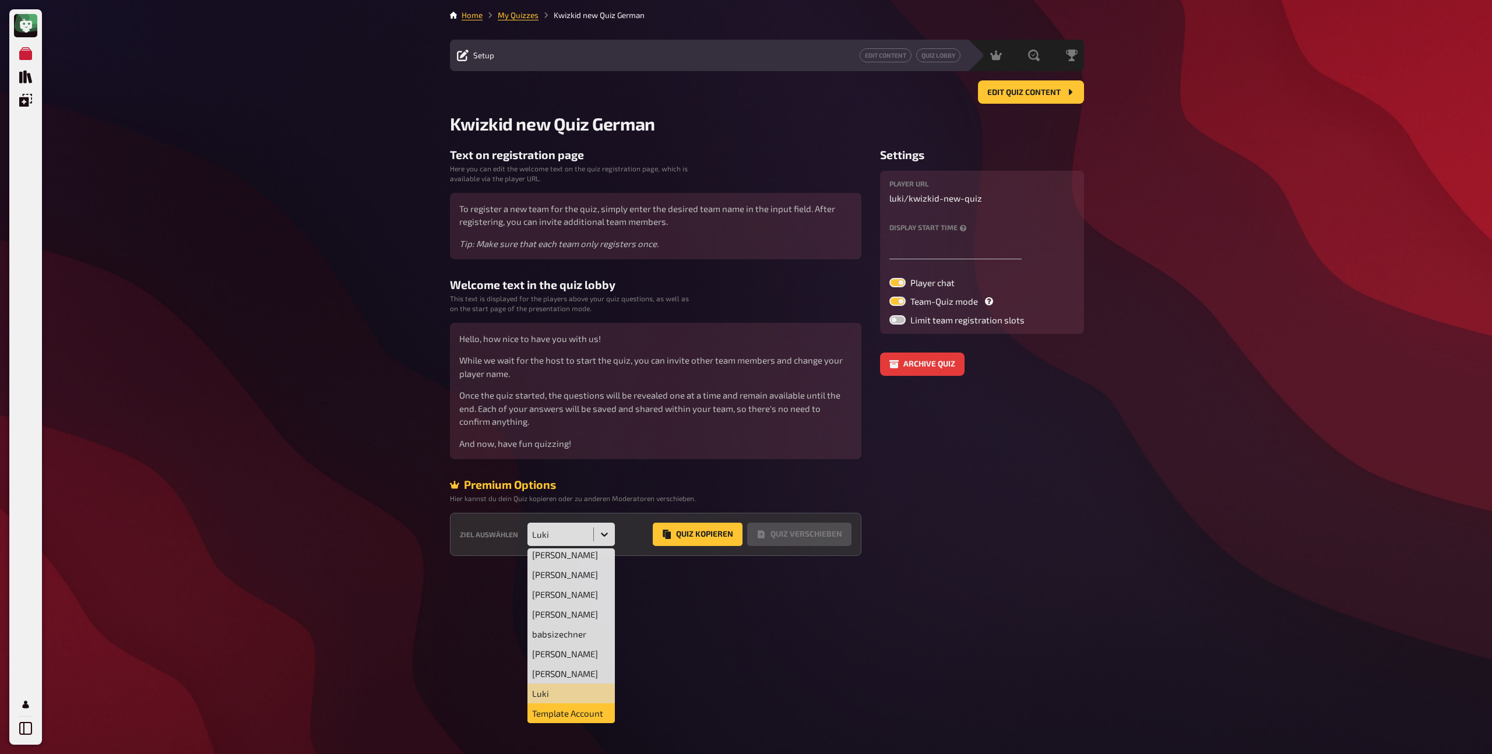
click at [571, 707] on div "Template Account" at bounding box center [570, 713] width 87 height 20
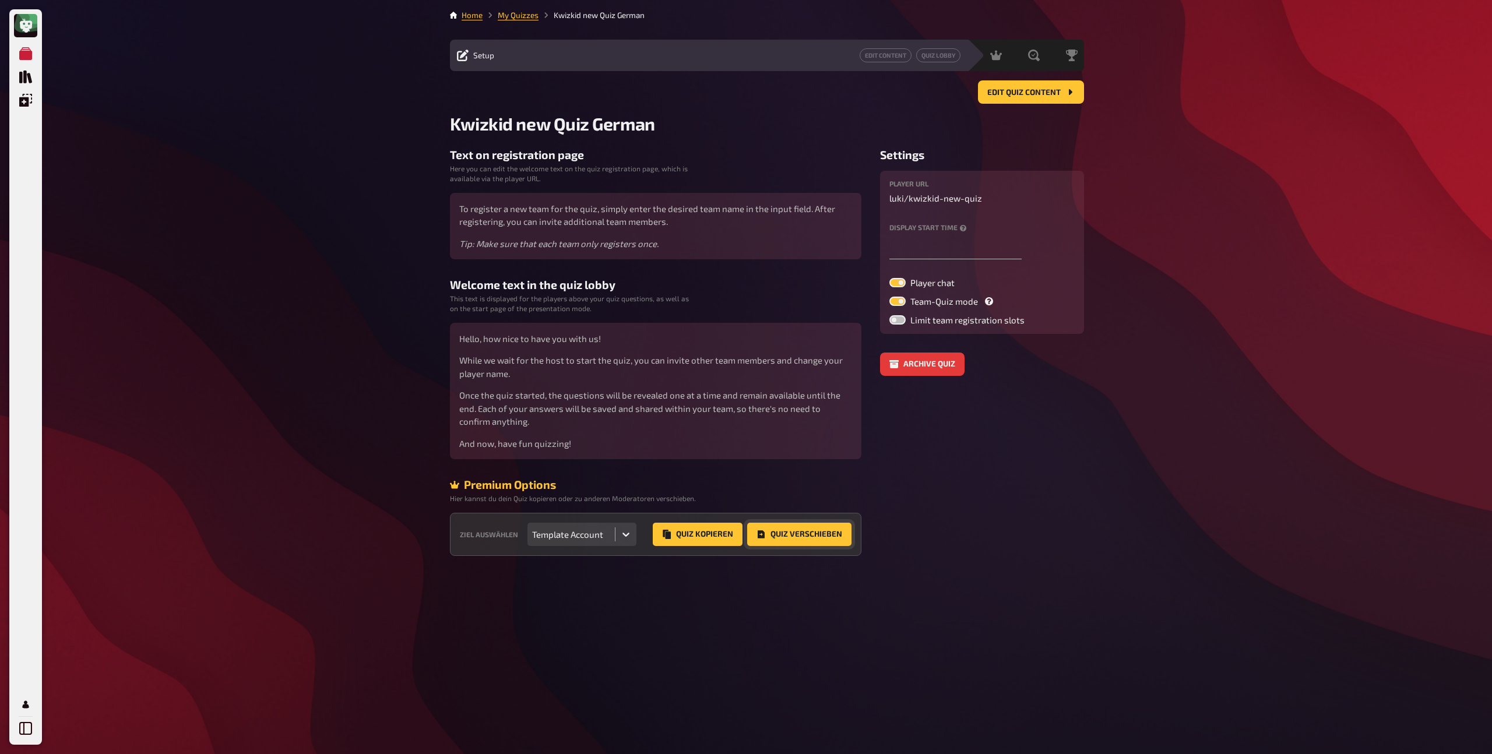
click at [792, 542] on button "Quiz Verschieben" at bounding box center [799, 534] width 104 height 23
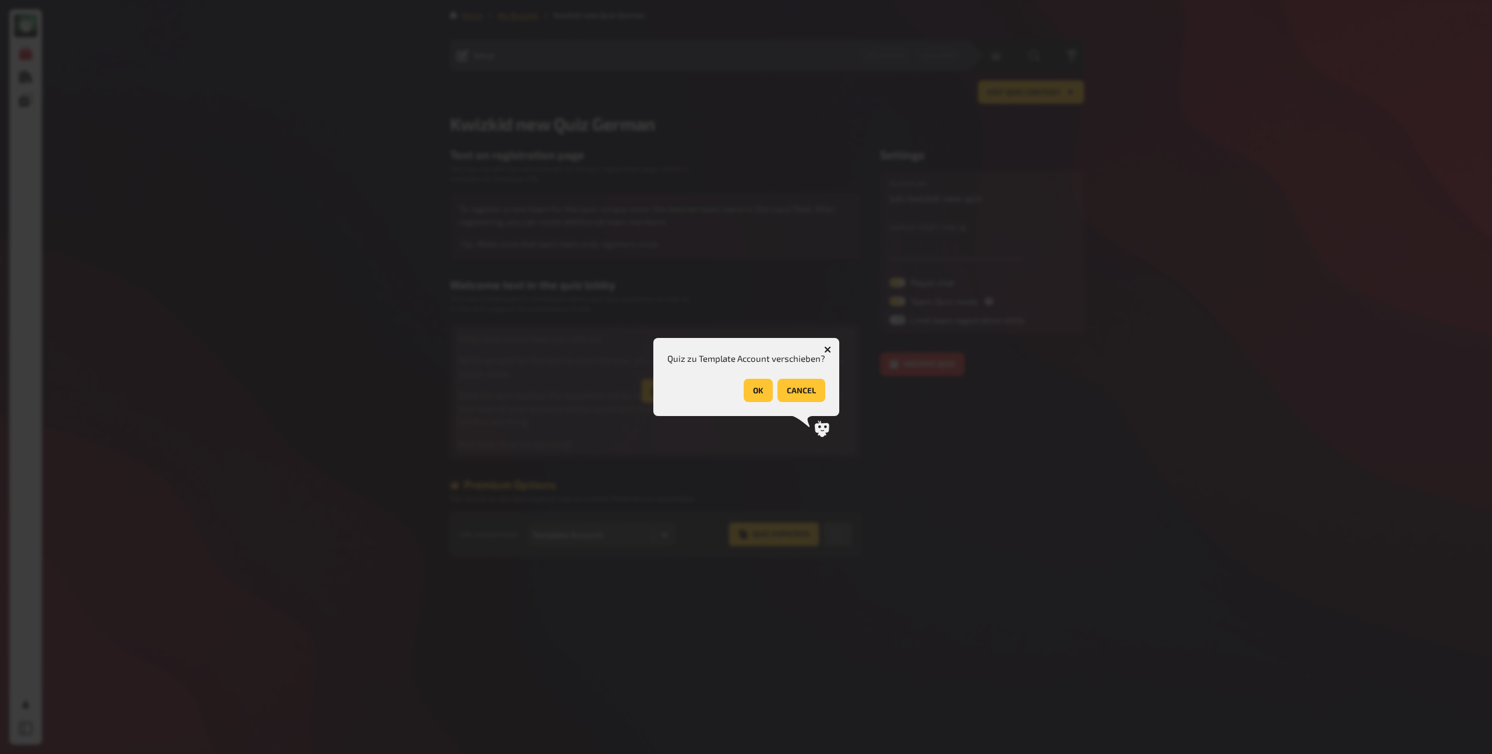
click at [751, 387] on button "OK" at bounding box center [757, 390] width 29 height 23
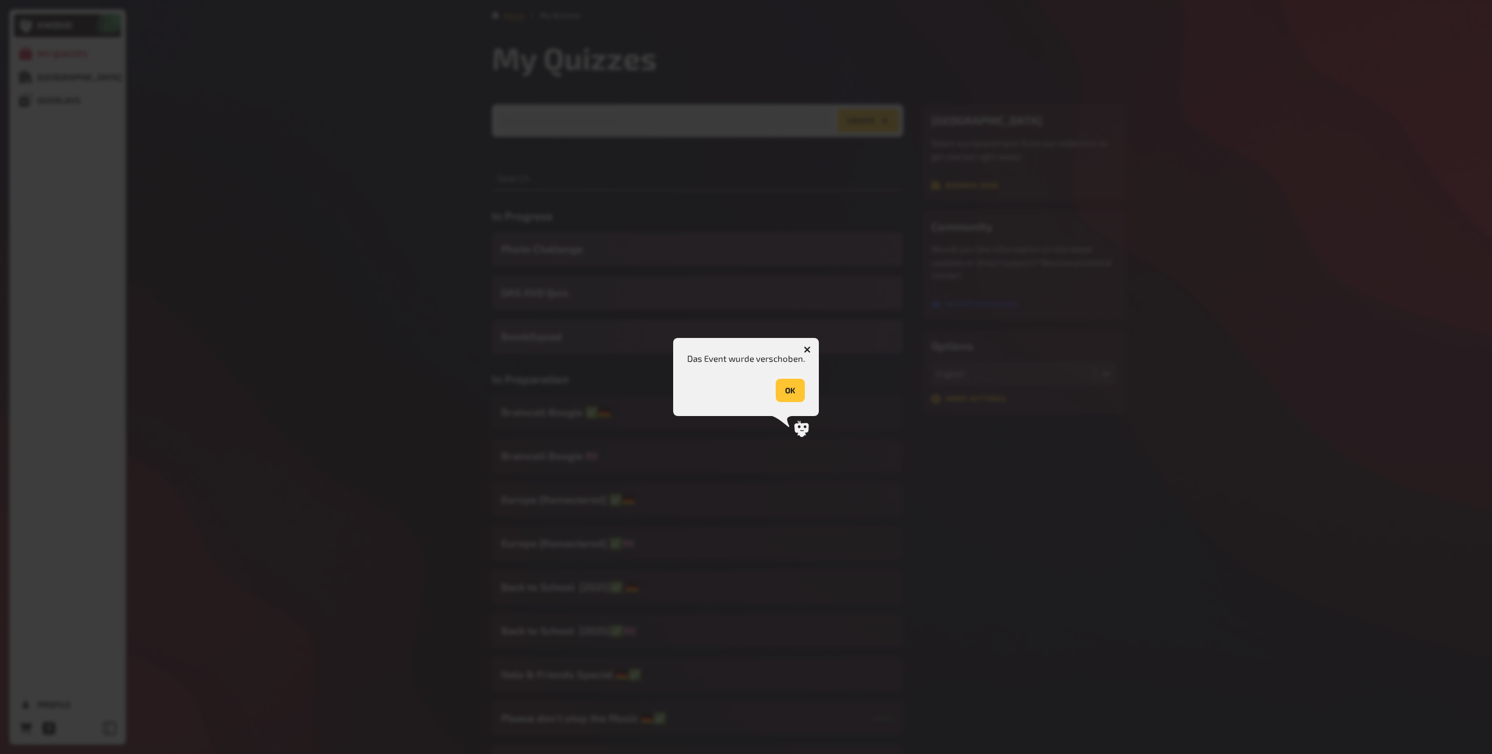
click at [787, 385] on button "OK" at bounding box center [790, 390] width 29 height 23
